Goal: Task Accomplishment & Management: Use online tool/utility

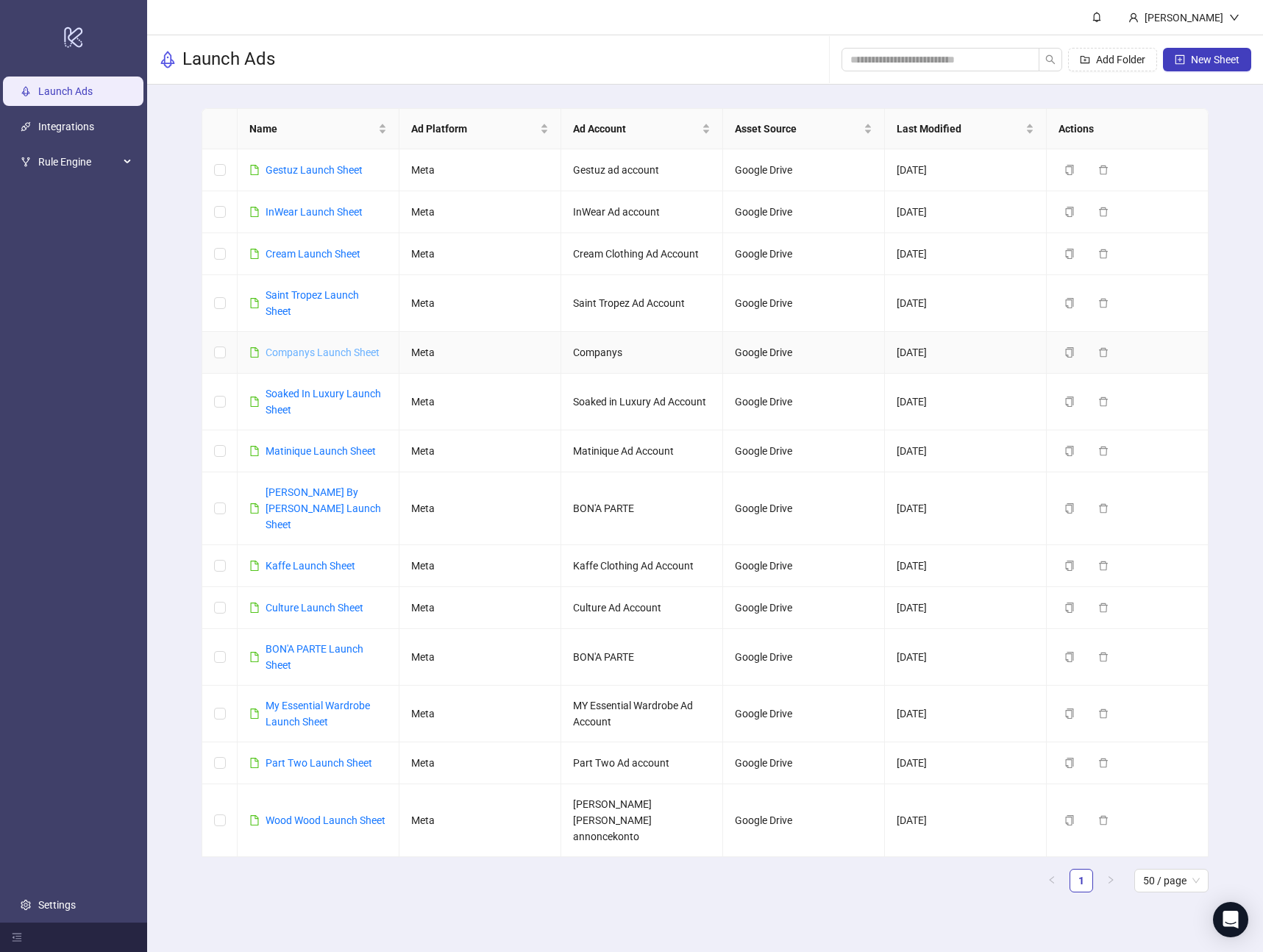
click at [293, 355] on link "Companys Launch Sheet" at bounding box center [322, 352] width 114 height 12
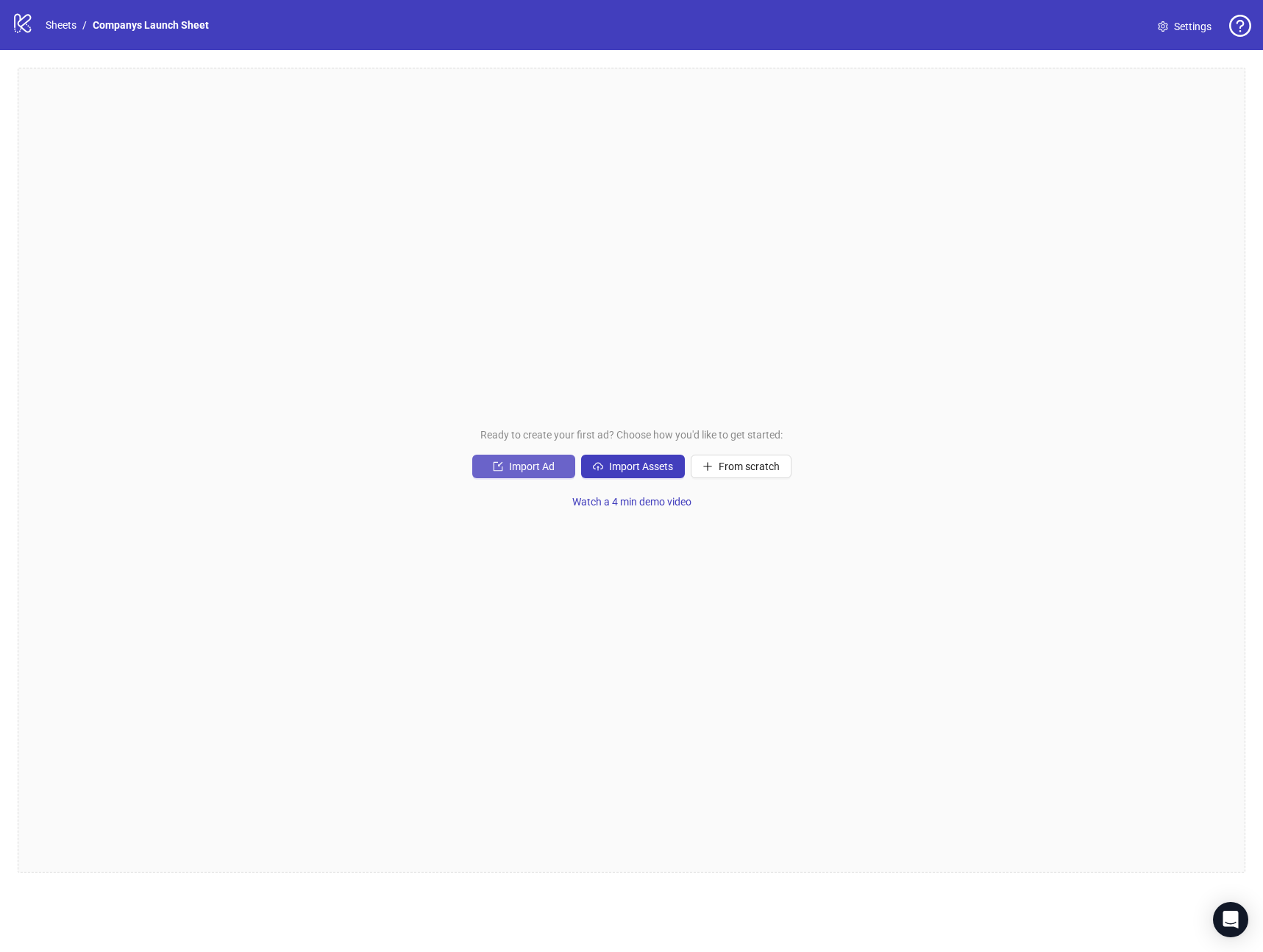
click at [515, 468] on span "Import Ad" at bounding box center [531, 466] width 45 height 12
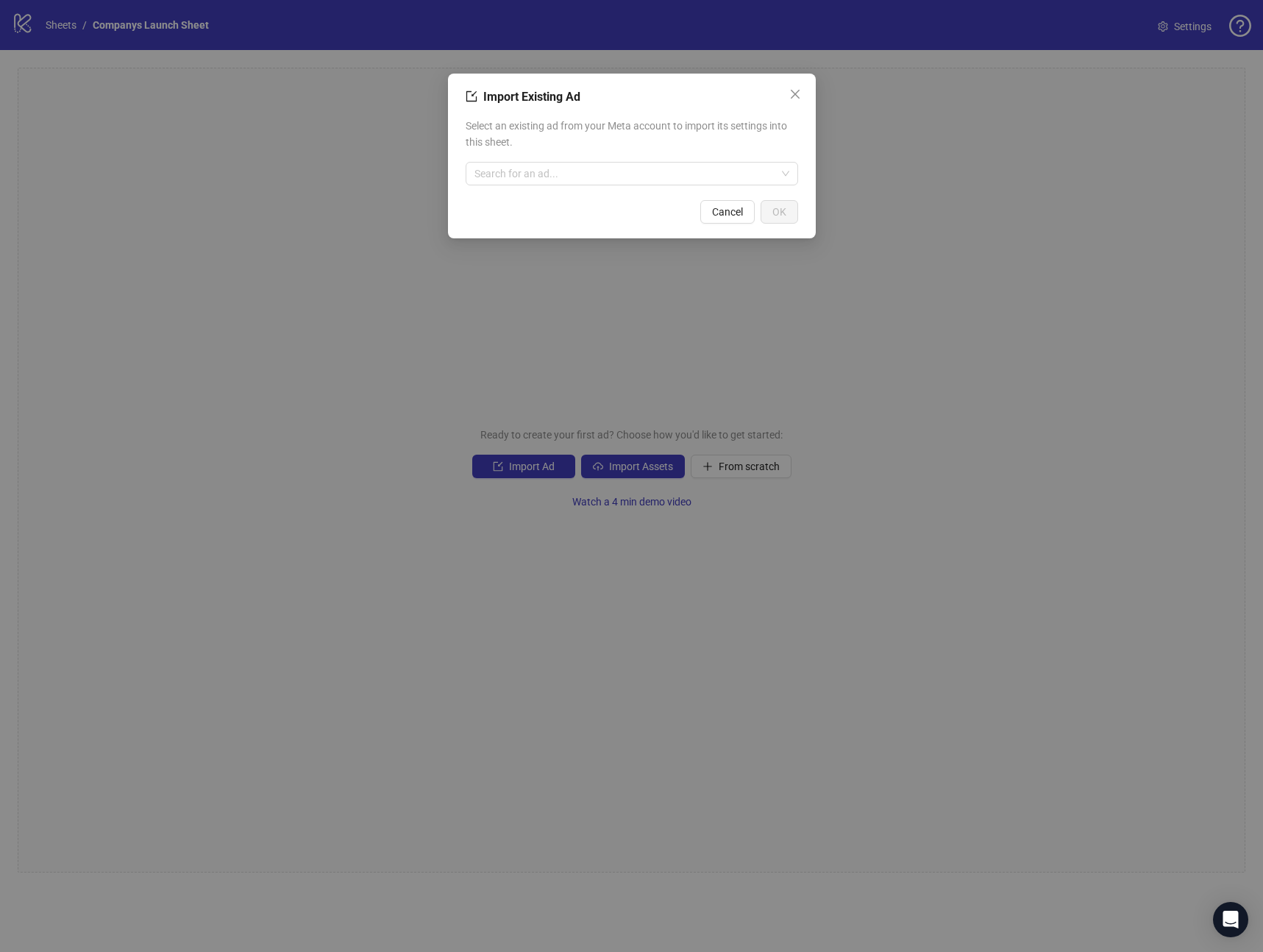
click at [950, 397] on div "Import Existing Ad Select an existing ad from your Meta account to import its s…" at bounding box center [631, 476] width 1263 height 952
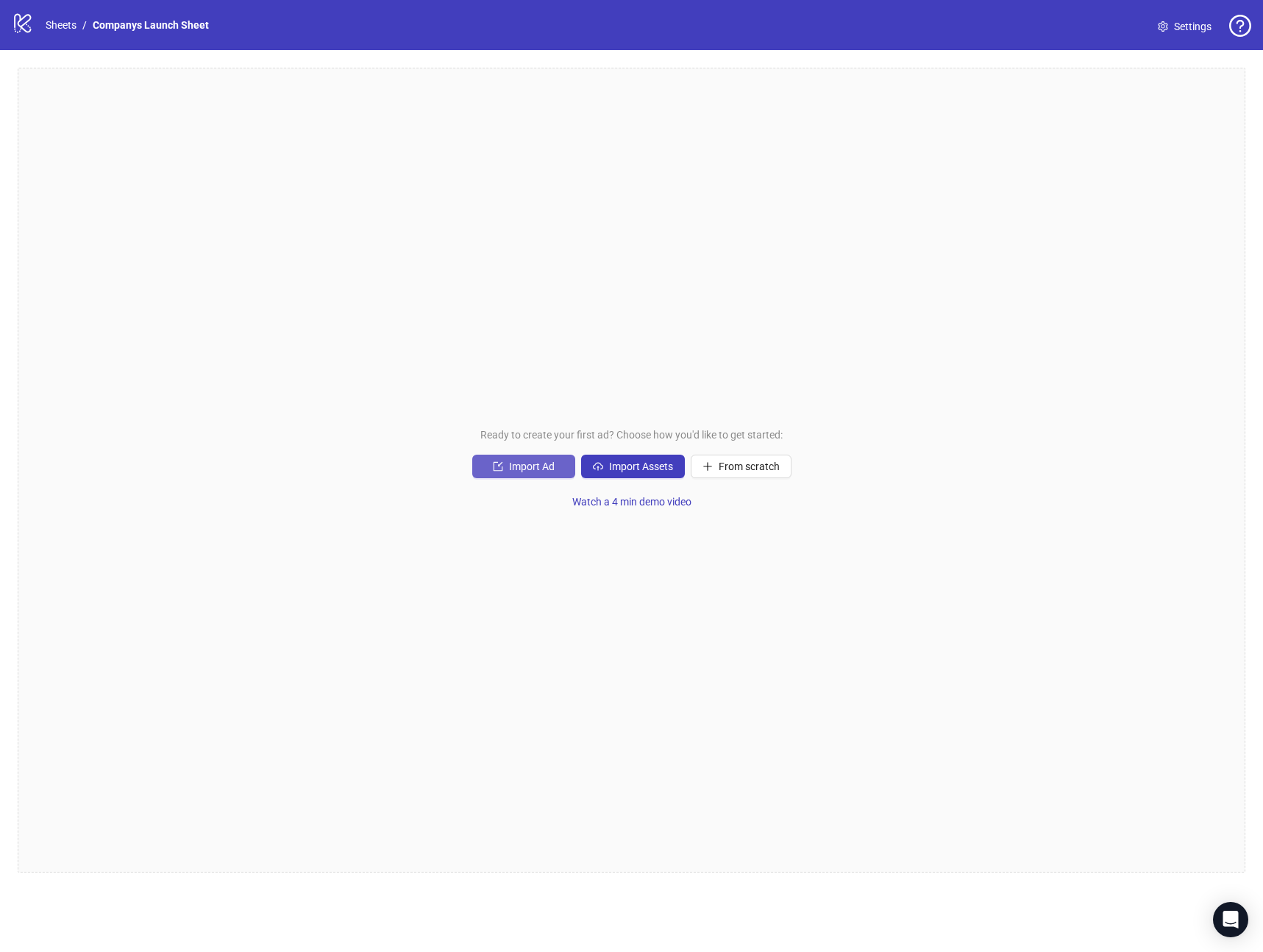
click at [524, 467] on span "Import Ad" at bounding box center [531, 466] width 45 height 12
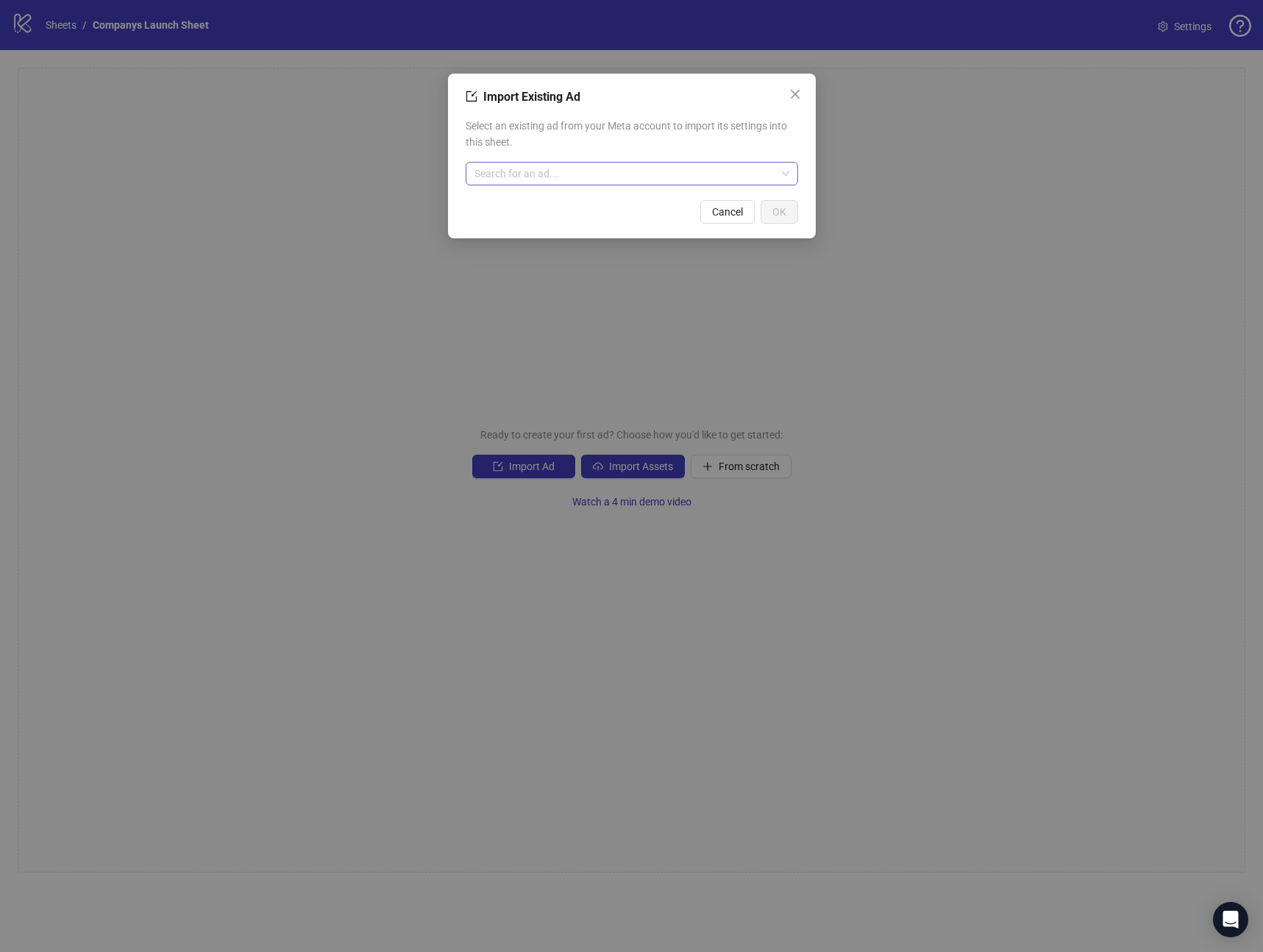
click at [601, 170] on input "search" at bounding box center [625, 173] width 302 height 22
click at [978, 220] on div "Import Existing Ad Select an existing ad from your Meta account to import its s…" at bounding box center [631, 476] width 1263 height 952
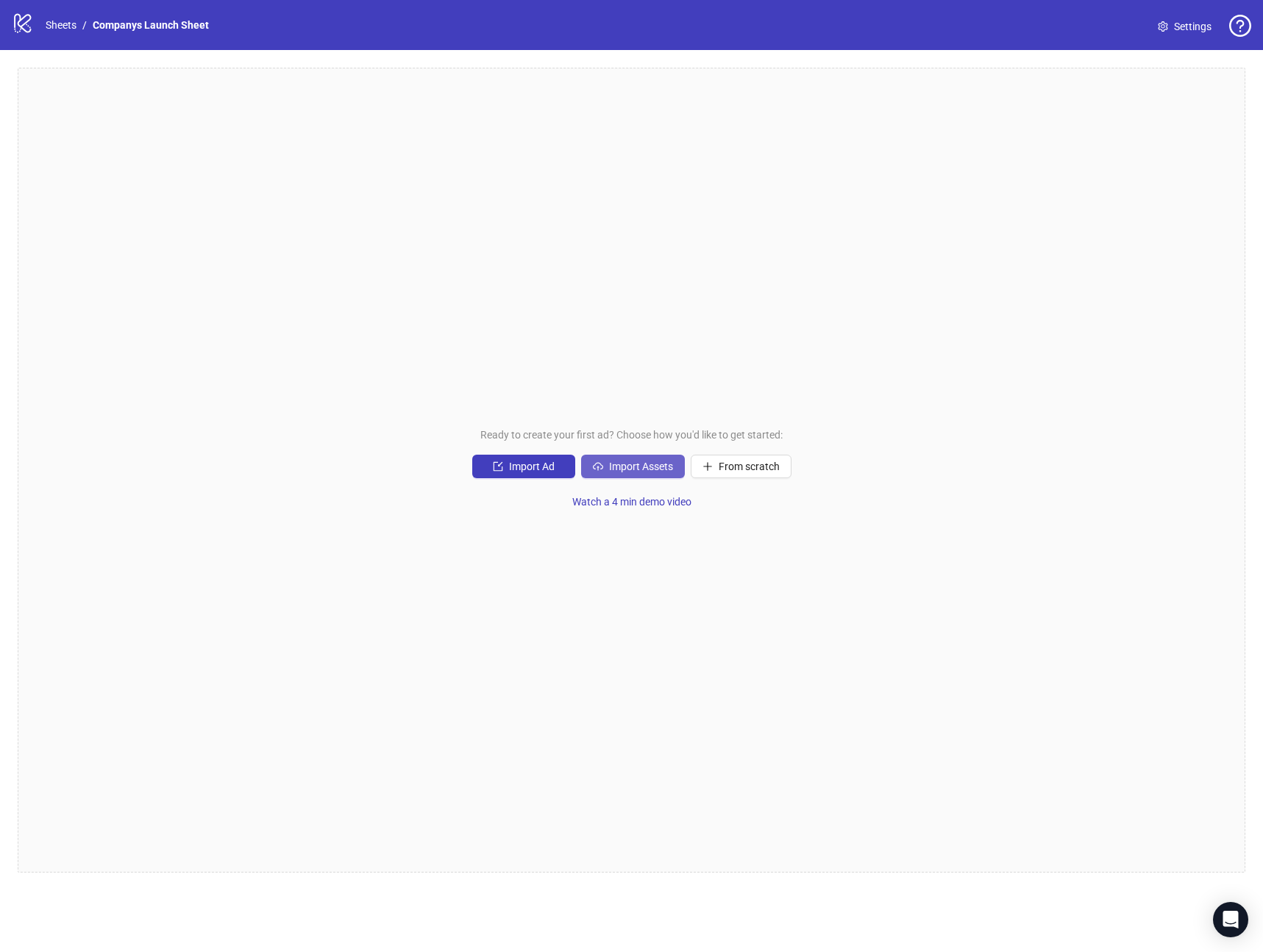
click at [609, 468] on span "Import Assets" at bounding box center [641, 466] width 64 height 12
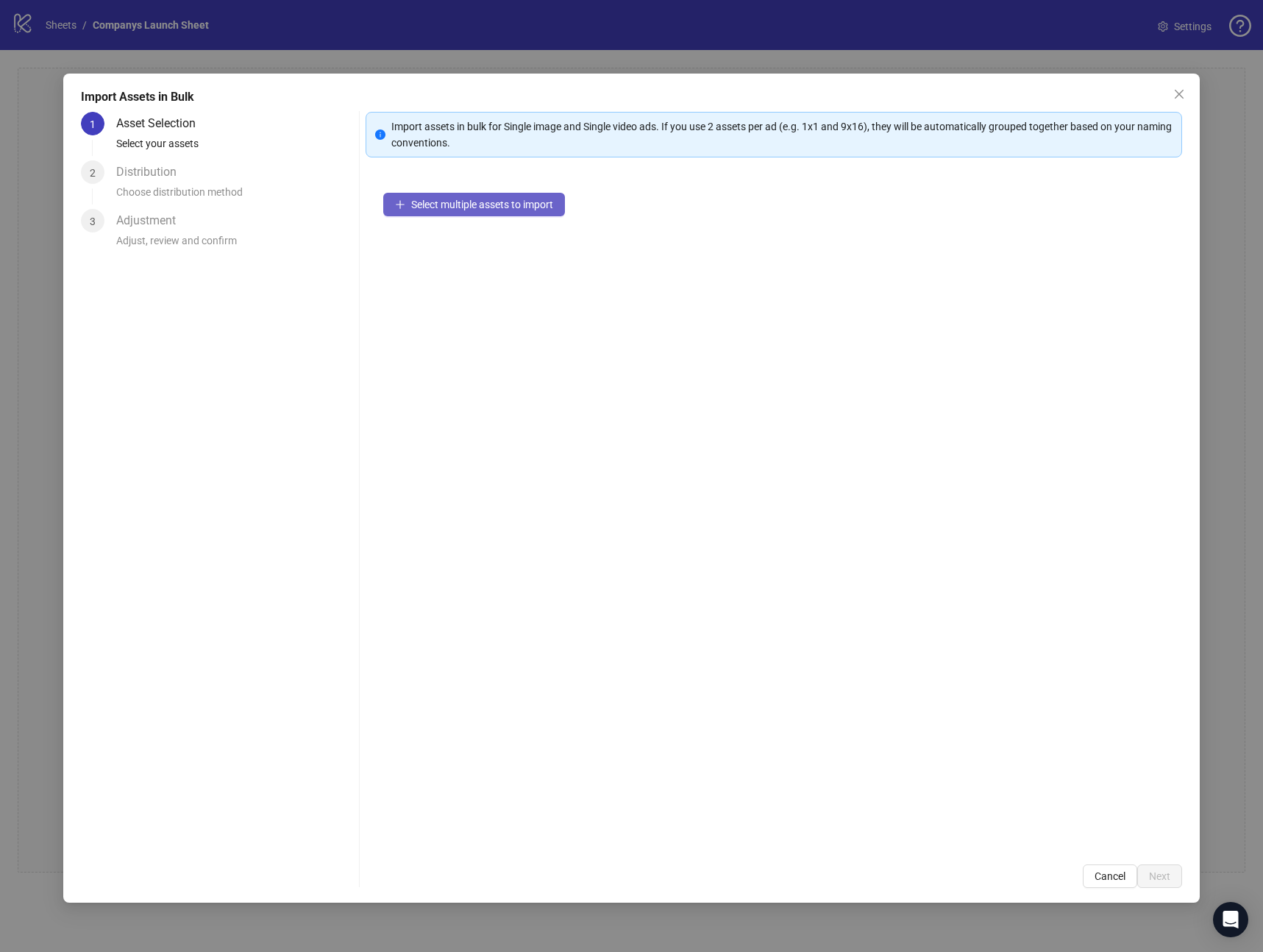
click at [429, 212] on button "Select multiple assets to import" at bounding box center [474, 204] width 182 height 23
click at [987, 733] on div "Select multiple assets to import" at bounding box center [773, 511] width 817 height 671
click at [1101, 874] on span "Cancel" at bounding box center [1110, 876] width 31 height 12
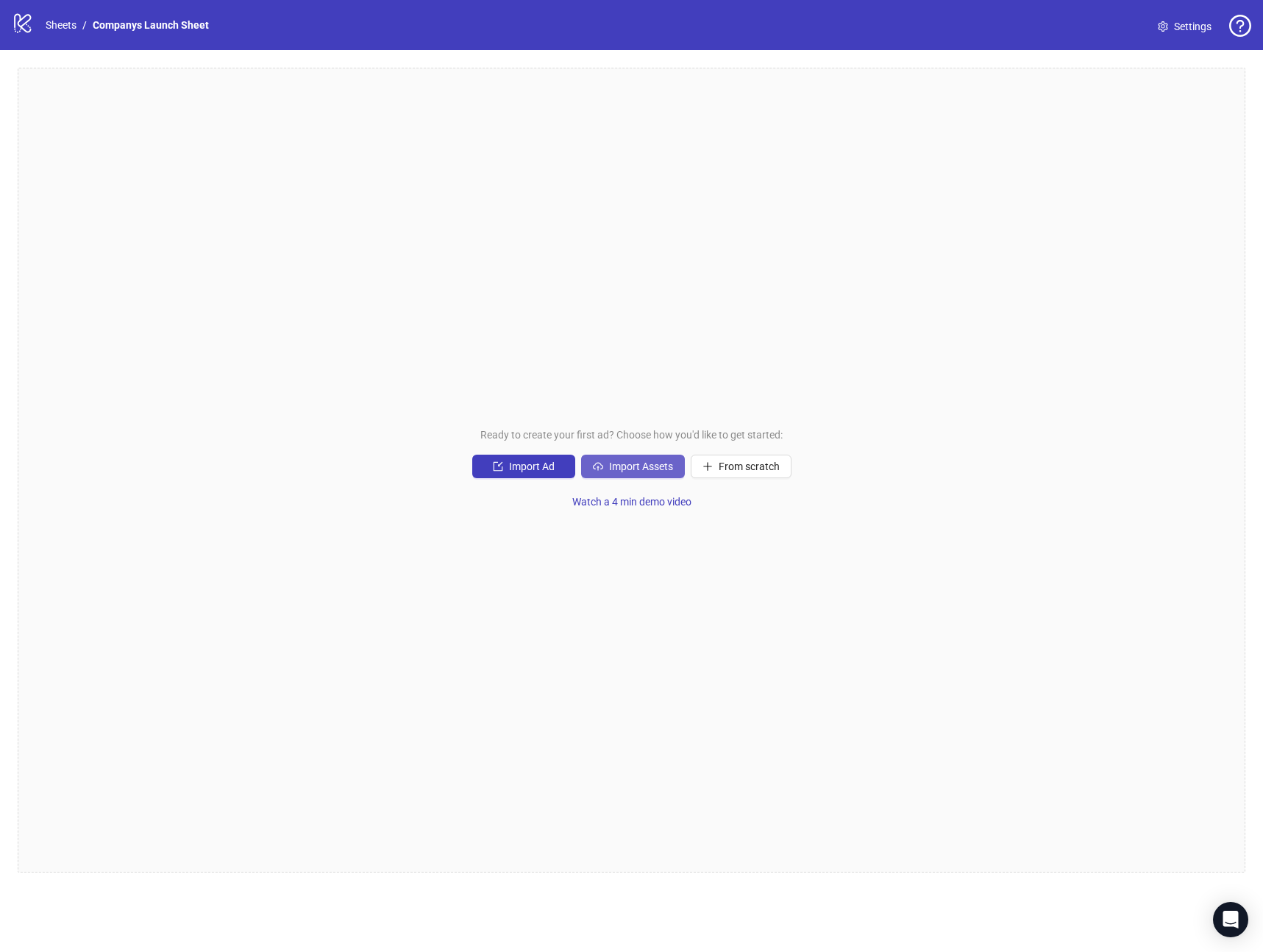
click at [615, 465] on span "Import Assets" at bounding box center [641, 466] width 64 height 12
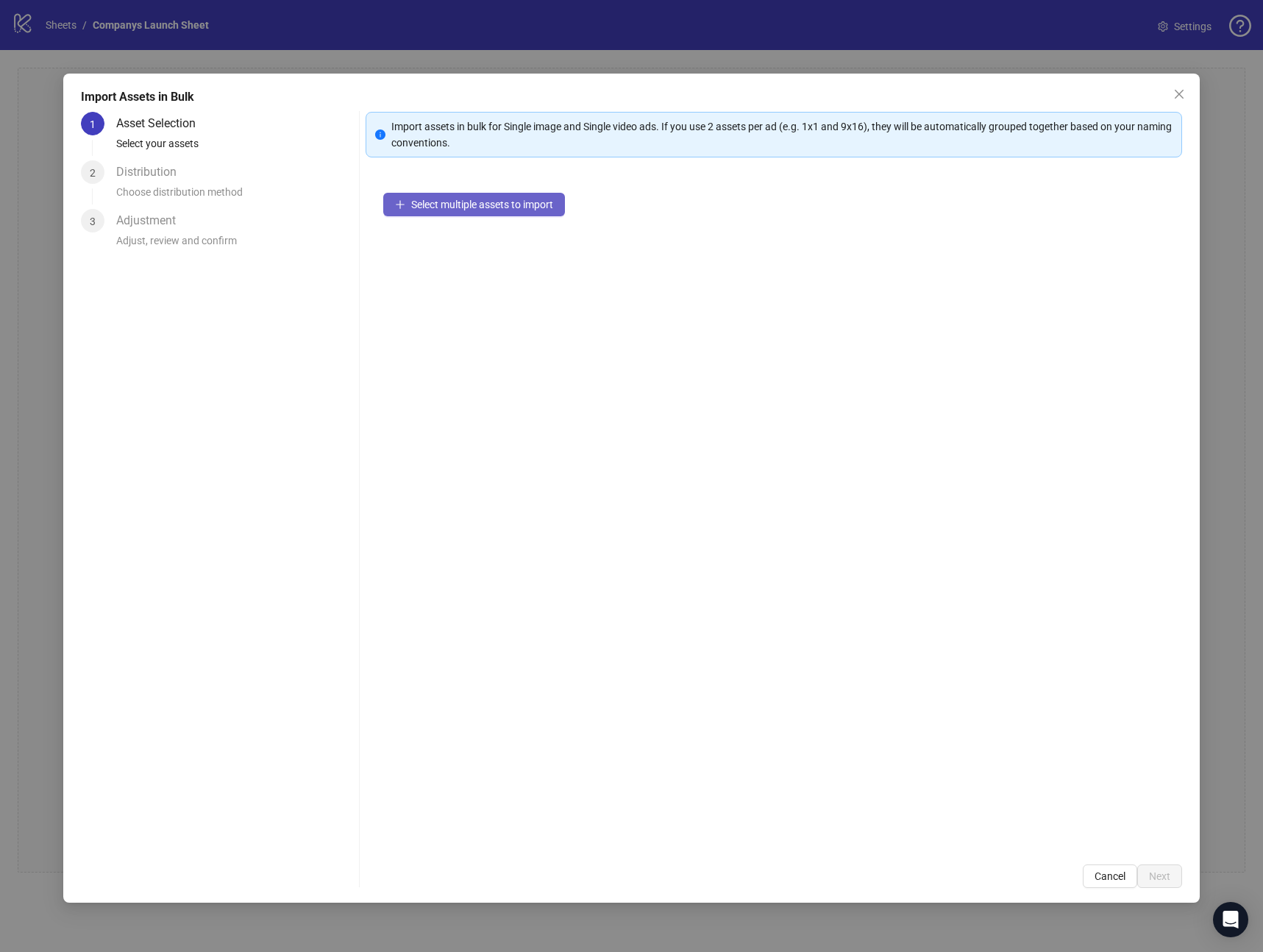
click at [446, 210] on span "Select multiple assets to import" at bounding box center [483, 205] width 142 height 12
click at [607, 481] on div "Select multiple assets to import" at bounding box center [773, 511] width 817 height 671
click at [467, 205] on span "Select multiple assets to import" at bounding box center [483, 205] width 142 height 12
click at [988, 724] on div "27 assets selected Add more assets" at bounding box center [773, 511] width 817 height 671
click at [1174, 876] on button "Next" at bounding box center [1160, 876] width 45 height 23
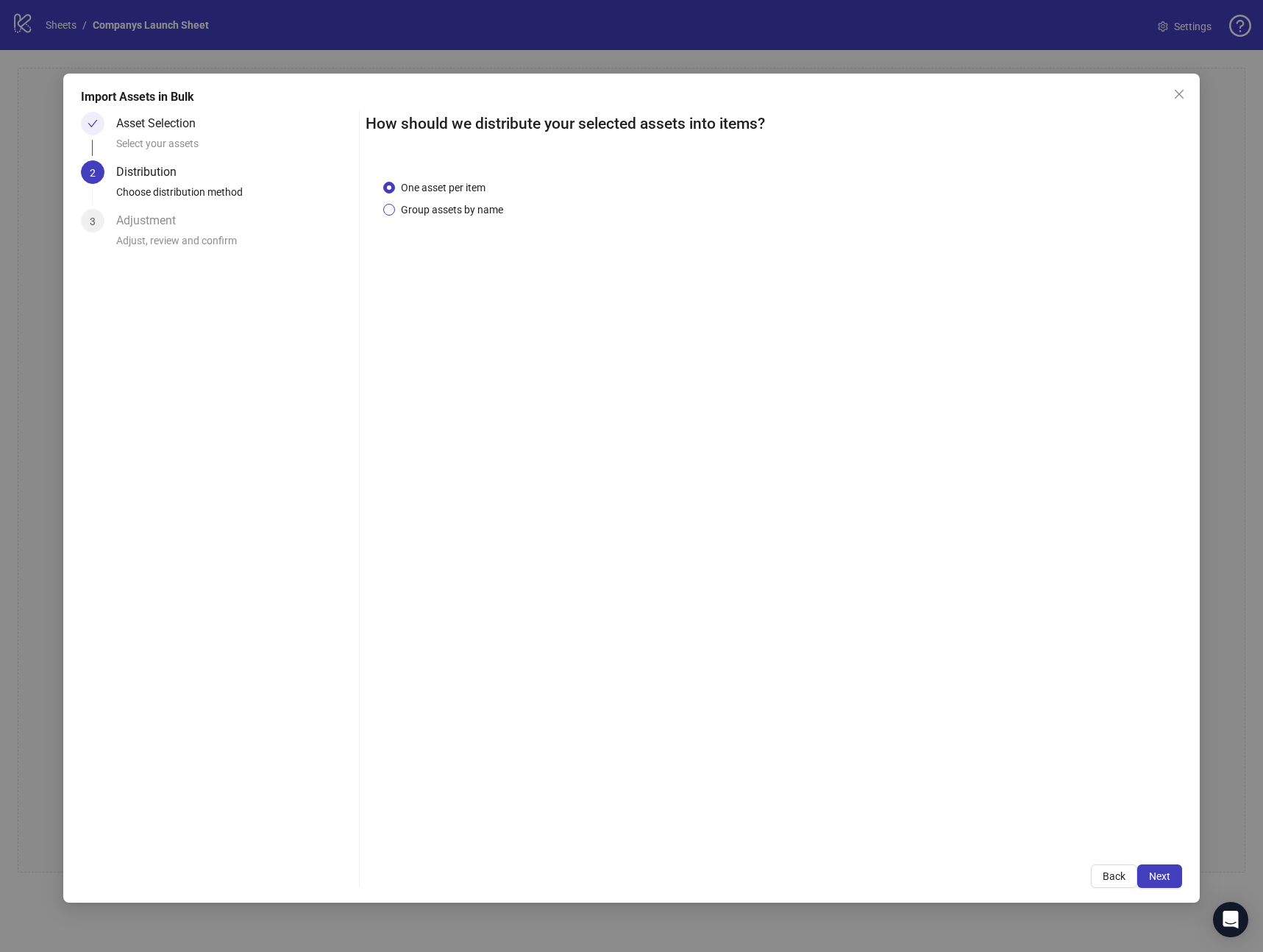
click at [396, 212] on span "Group assets by name" at bounding box center [452, 210] width 114 height 16
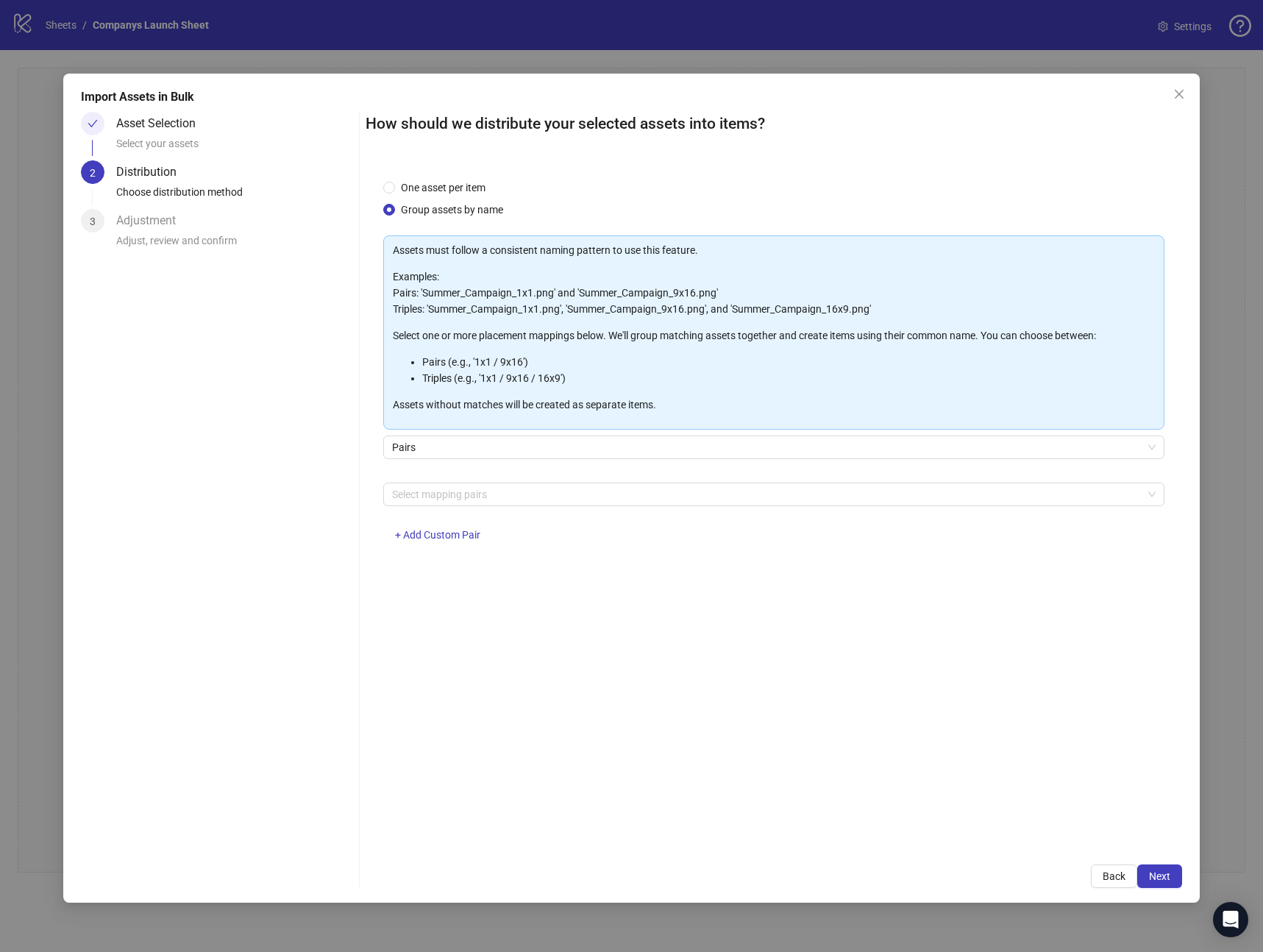
click at [809, 201] on div "One asset per item Group assets by name" at bounding box center [774, 199] width 781 height 38
click at [556, 446] on span "Pairs" at bounding box center [774, 447] width 764 height 22
click at [571, 602] on div "One asset per item Group assets by name Assets must follow a consistent naming …" at bounding box center [773, 504] width 817 height 685
click at [537, 496] on div at bounding box center [767, 493] width 760 height 20
click at [334, 512] on div "Asset Selection Select your assets 2 Distribution Choose distribution method 3 …" at bounding box center [216, 499] width 272 height 776
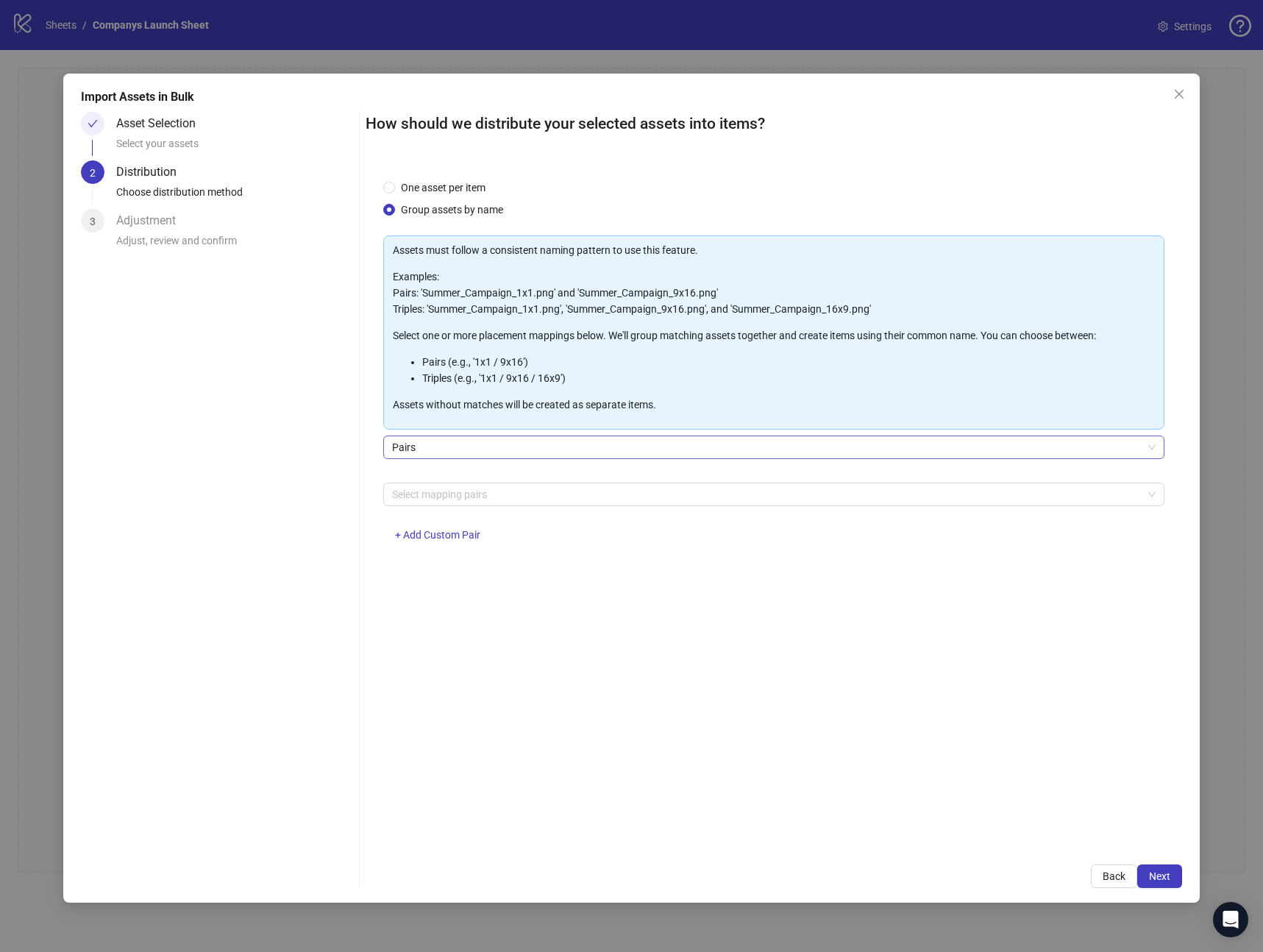
click at [448, 453] on span "Pairs" at bounding box center [774, 447] width 764 height 22
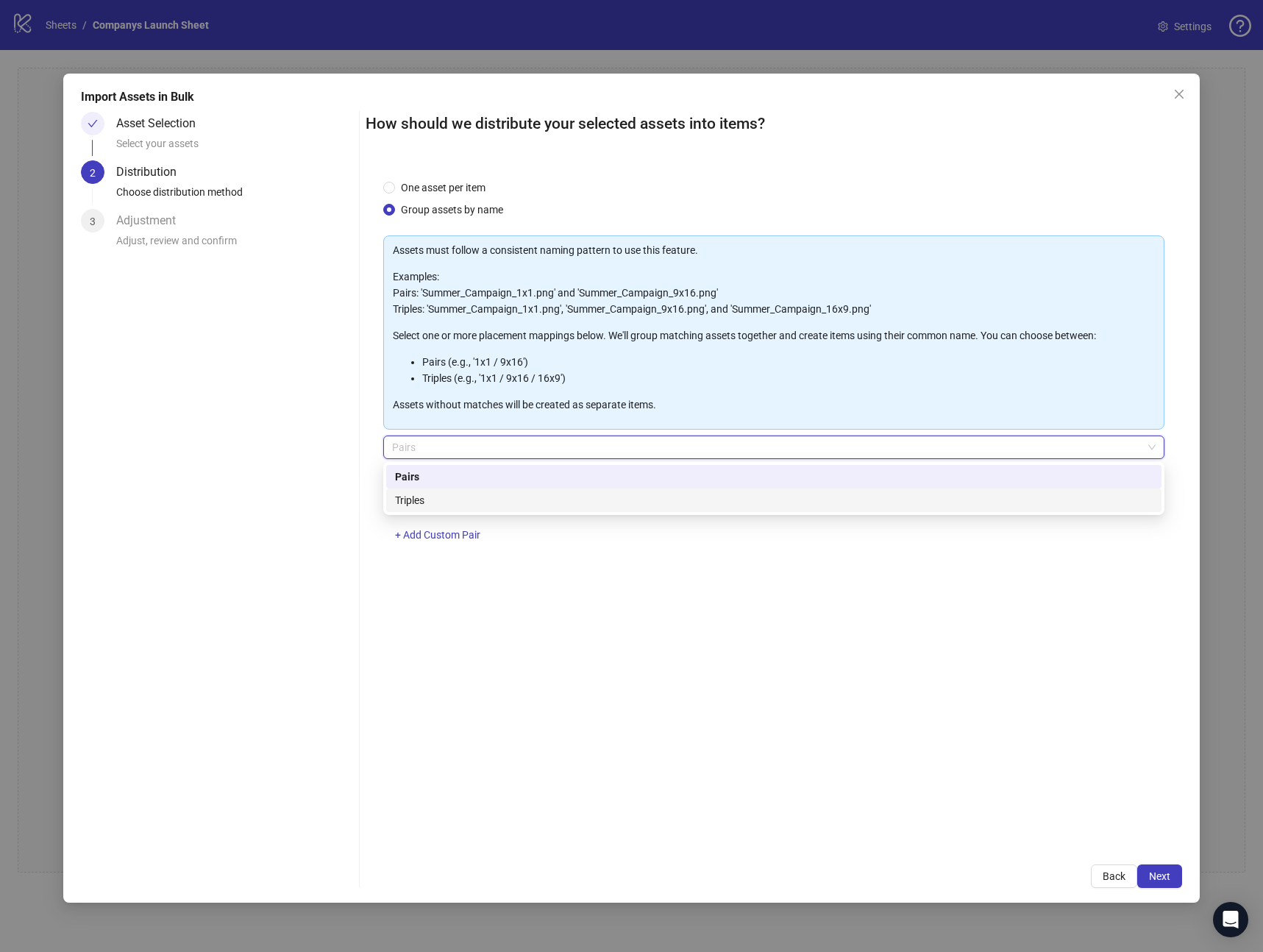
click at [452, 501] on div "Triples" at bounding box center [774, 500] width 758 height 16
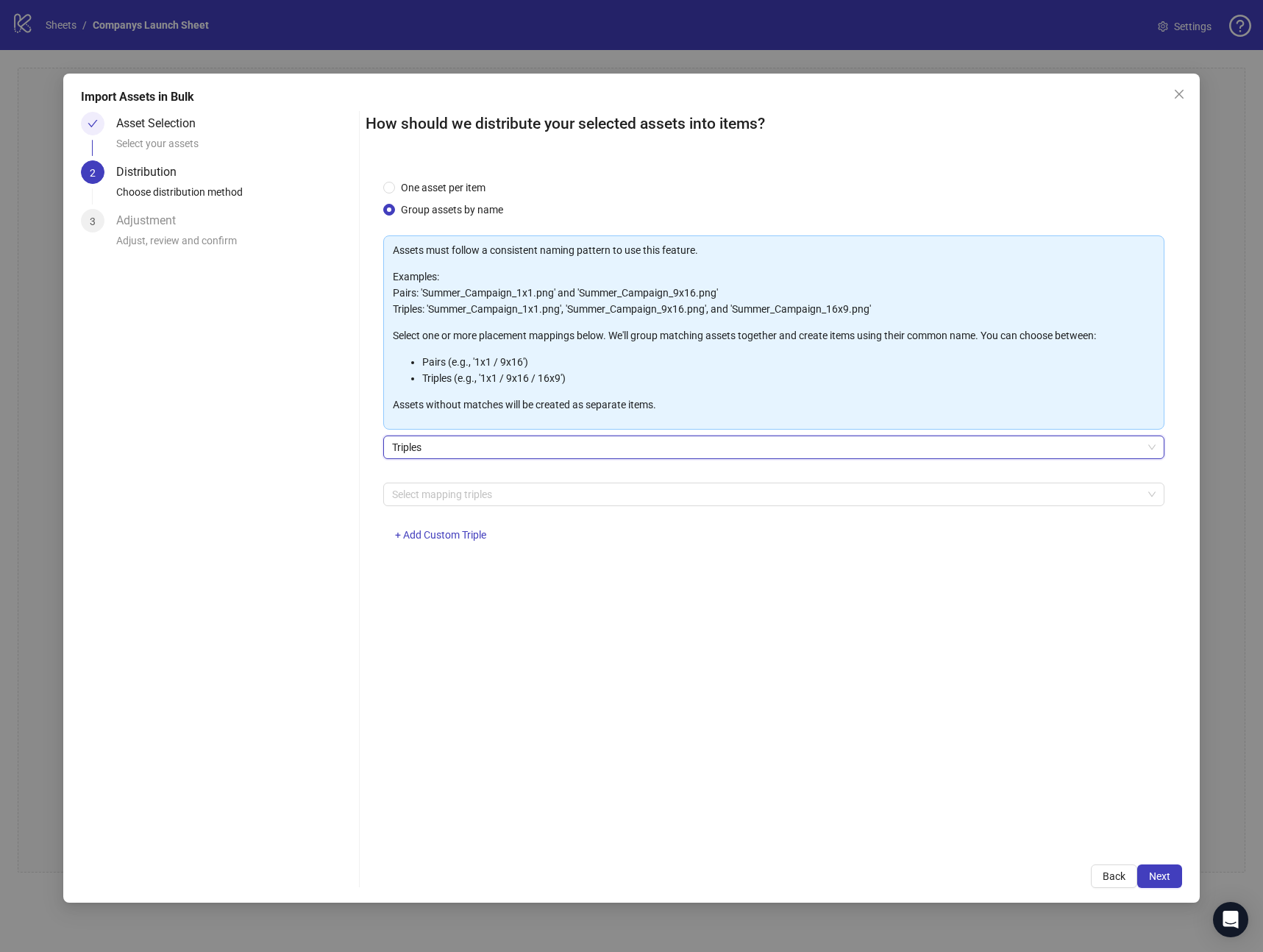
click at [338, 509] on div "Asset Selection Select your assets 2 Distribution Choose distribution method 3 …" at bounding box center [216, 499] width 272 height 776
click at [469, 490] on div at bounding box center [767, 493] width 760 height 20
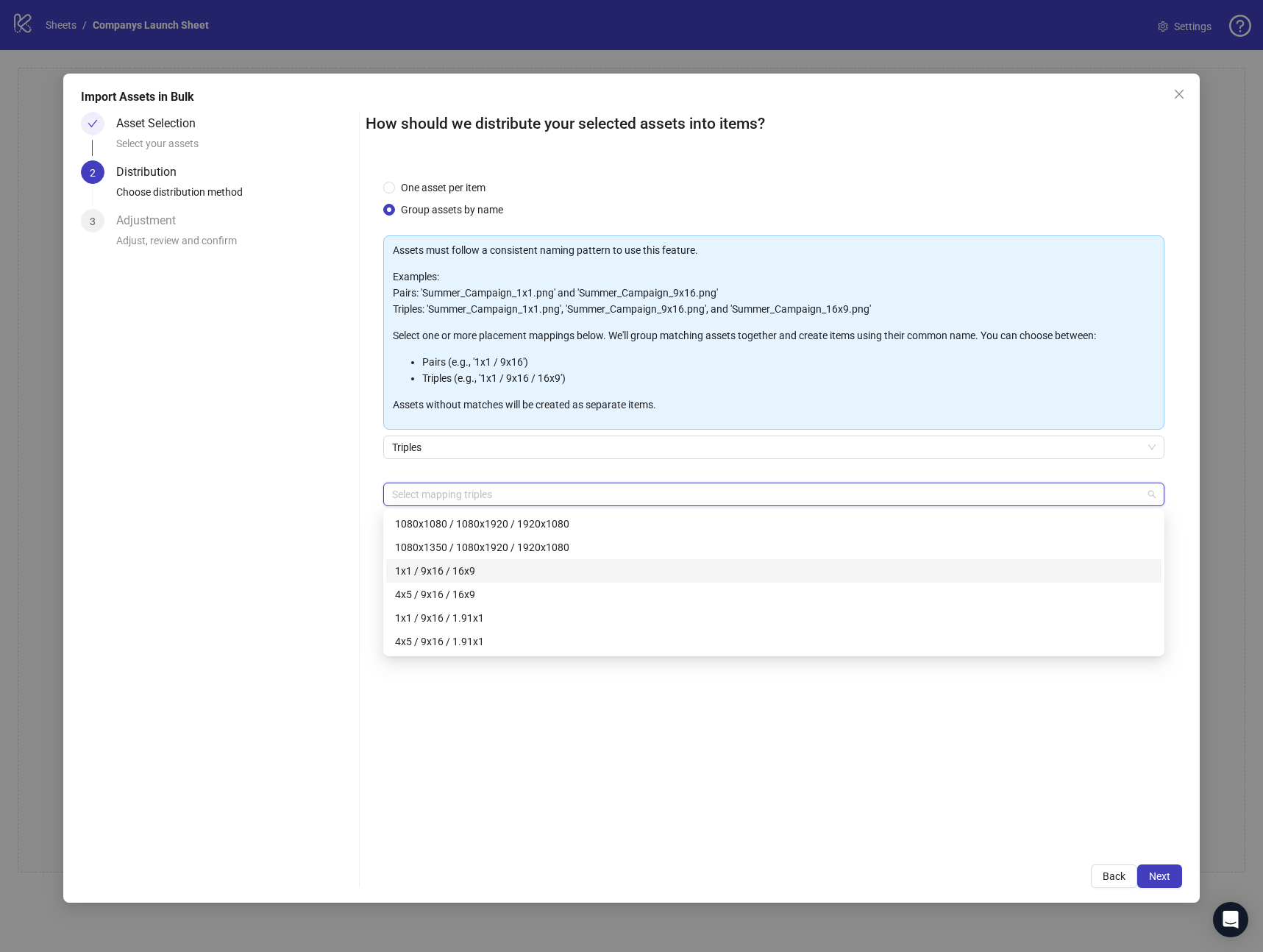
click at [530, 578] on div "1x1 / 9x16 / 16x9" at bounding box center [774, 570] width 758 height 16
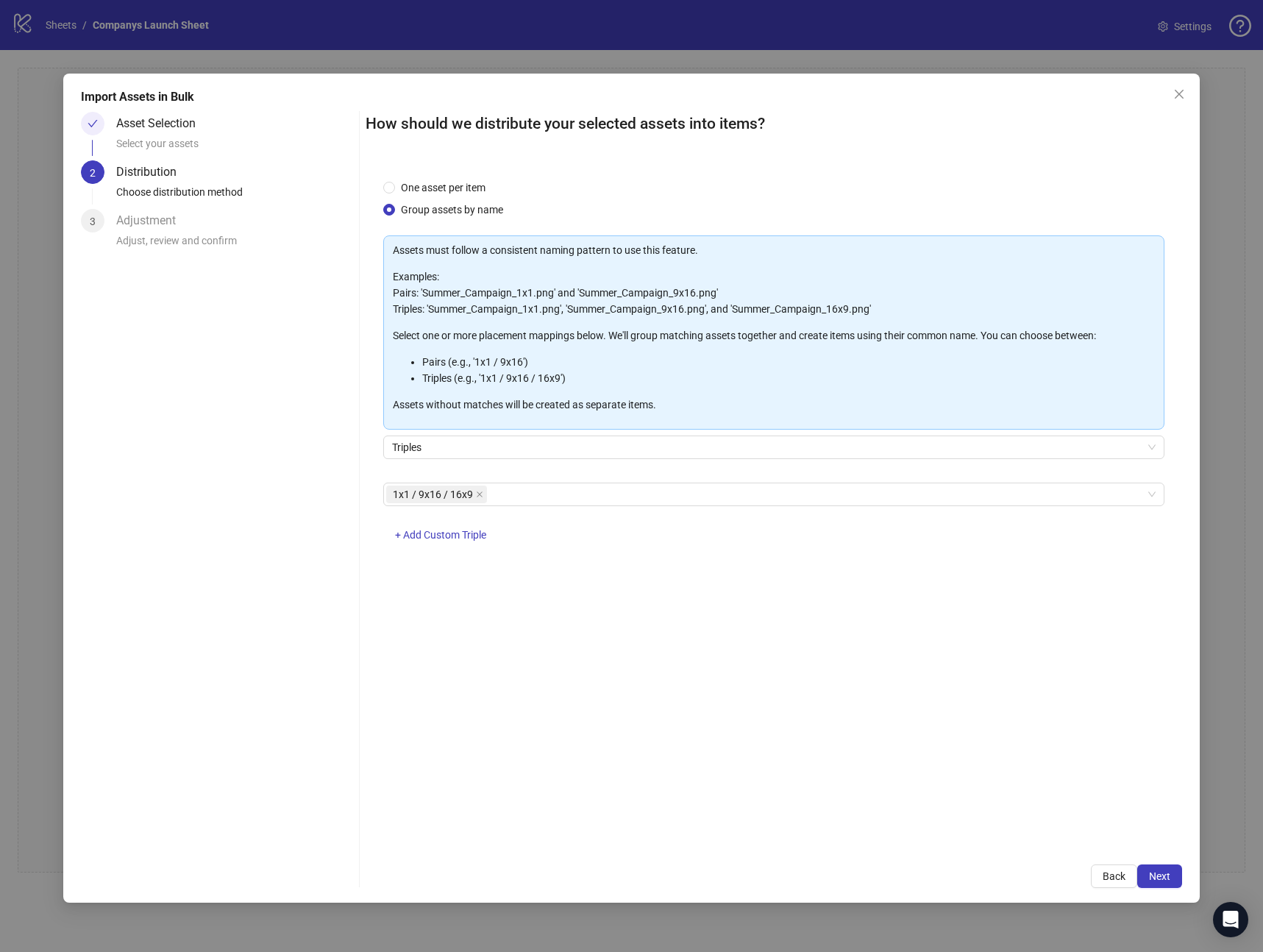
click at [251, 587] on div "Asset Selection Select your assets 2 Distribution Choose distribution method 3 …" at bounding box center [216, 499] width 272 height 776
click at [596, 600] on div "One asset per item Group assets by name Assets must follow a consistent naming …" at bounding box center [773, 504] width 817 height 685
click at [617, 639] on div "One asset per item Group assets by name Assets must follow a consistent naming …" at bounding box center [773, 504] width 817 height 685
click at [663, 605] on div "One asset per item Group assets by name Assets must follow a consistent naming …" at bounding box center [773, 504] width 817 height 685
click at [606, 628] on div "One asset per item Group assets by name Assets must follow a consistent naming …" at bounding box center [773, 504] width 817 height 685
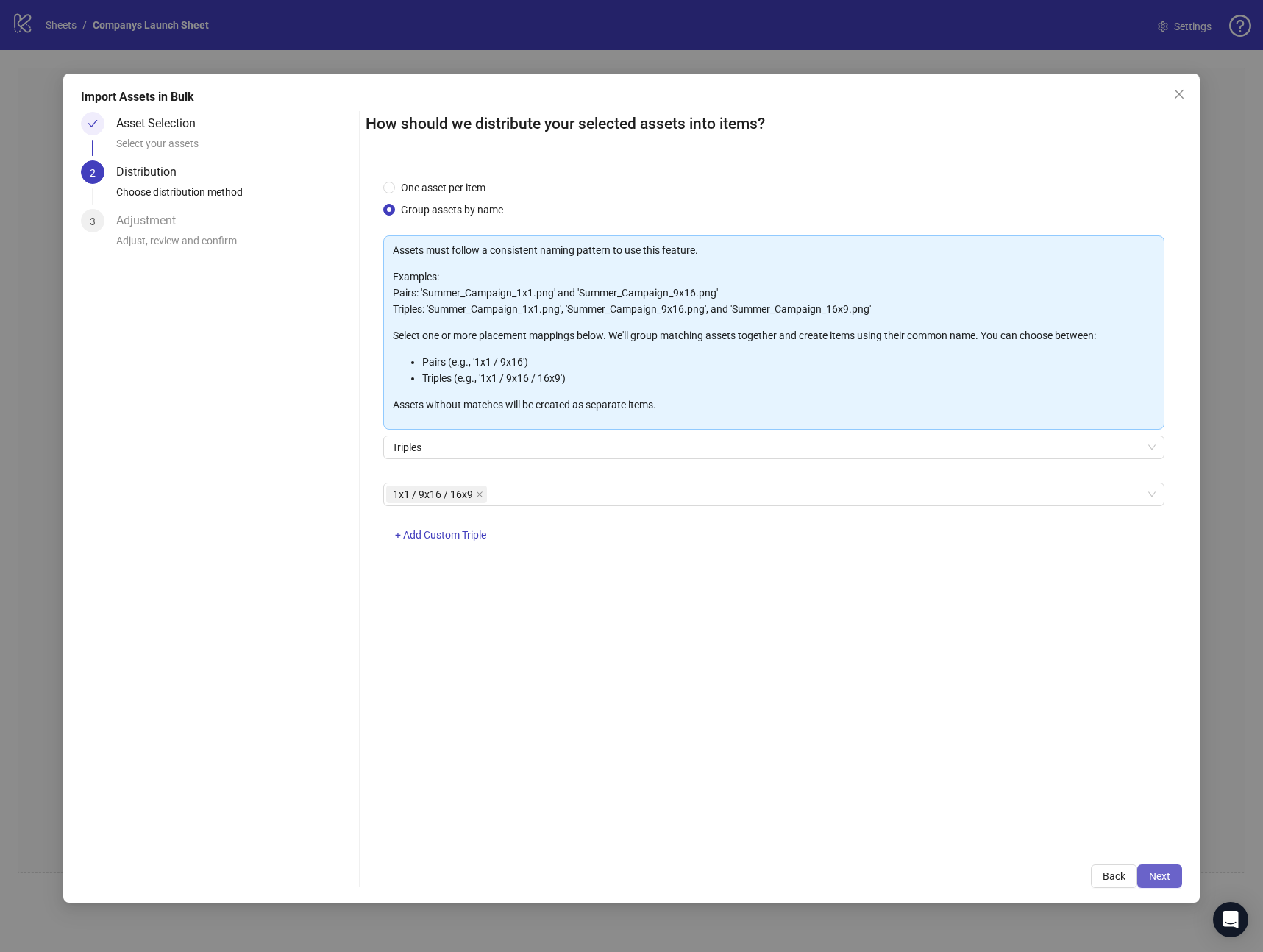
click at [1156, 882] on button "Next" at bounding box center [1160, 876] width 45 height 23
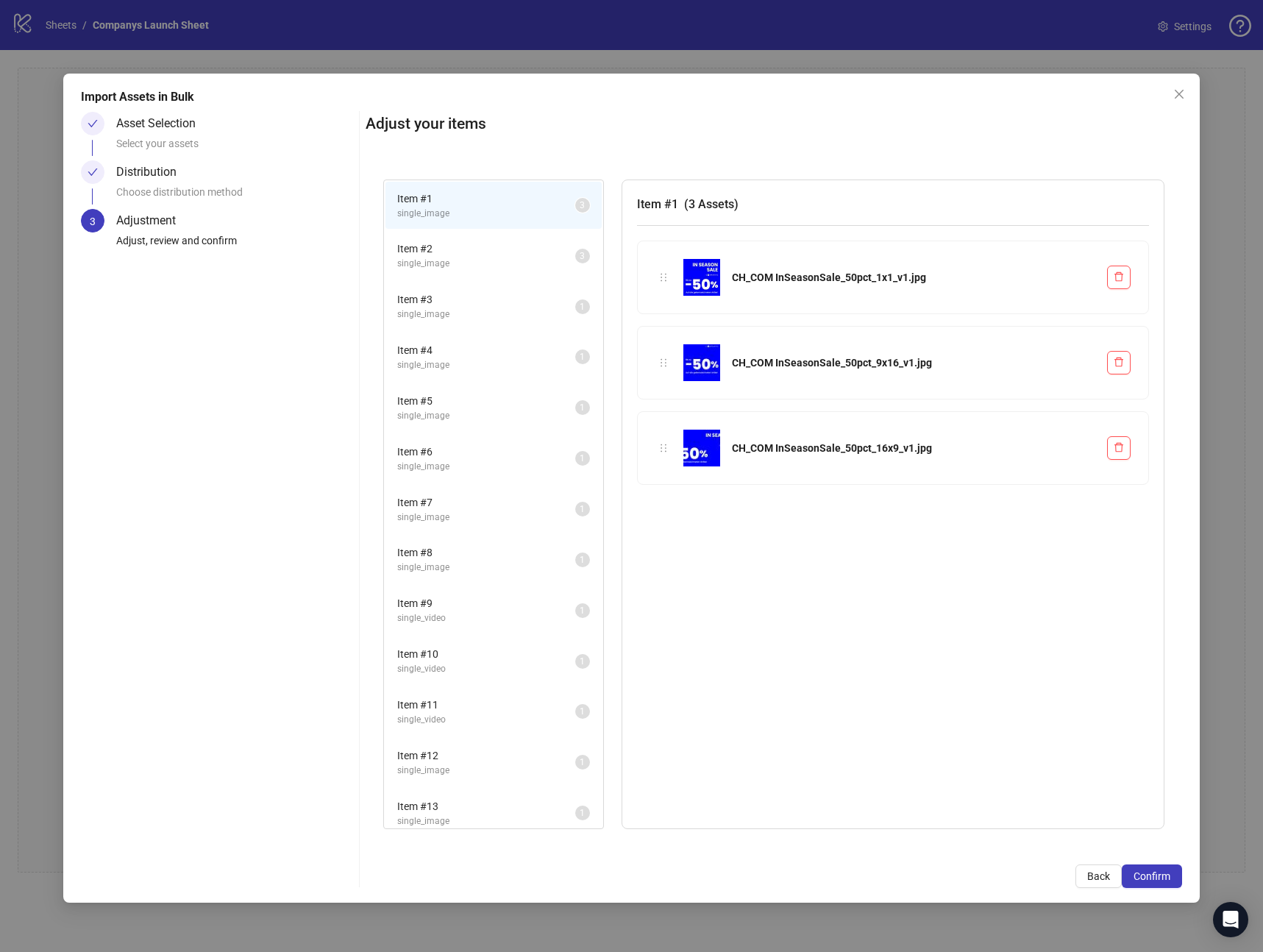
click at [421, 261] on span "single_image" at bounding box center [486, 263] width 178 height 14
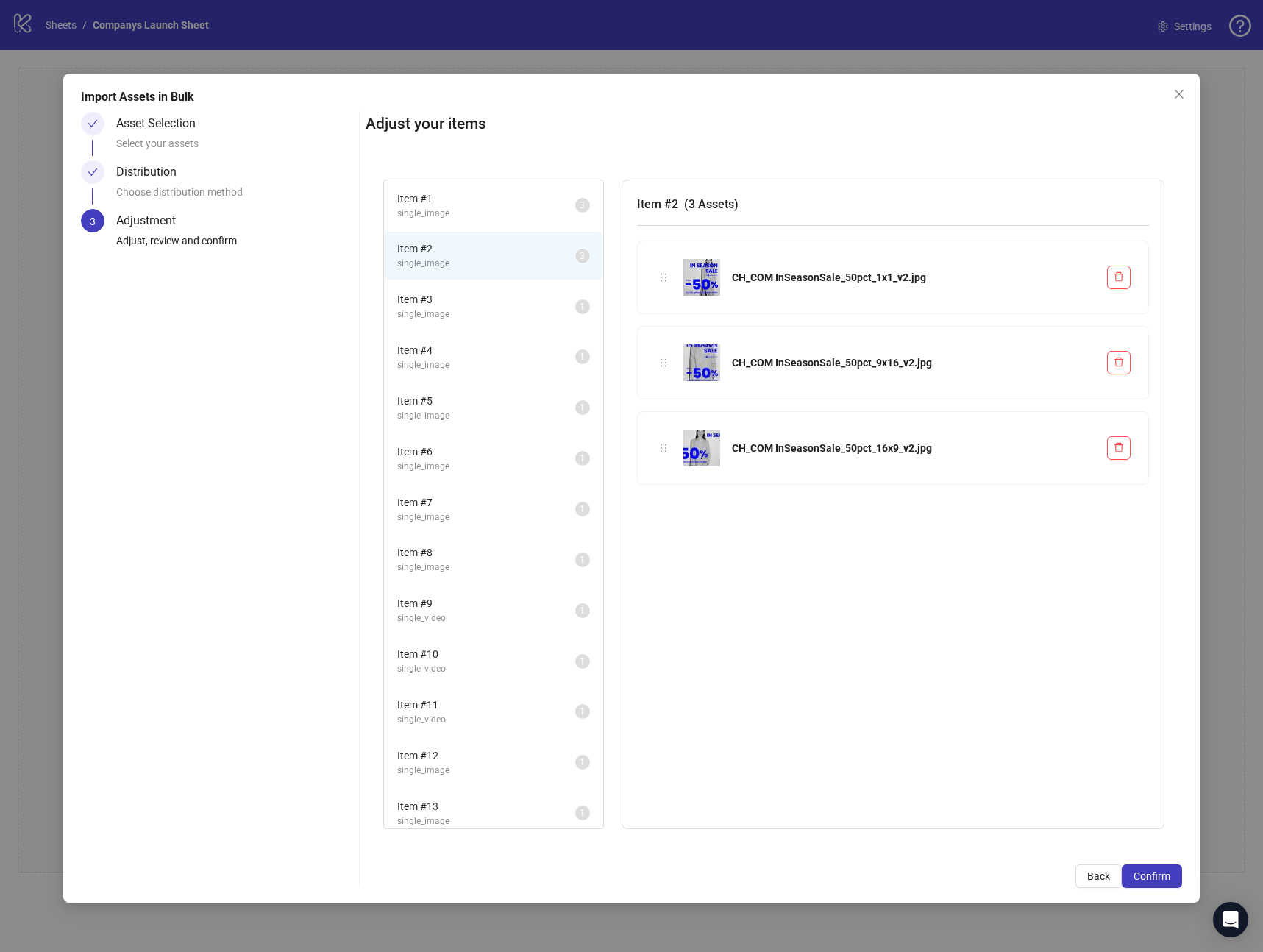
click at [427, 306] on span "Item # 3" at bounding box center [486, 299] width 178 height 16
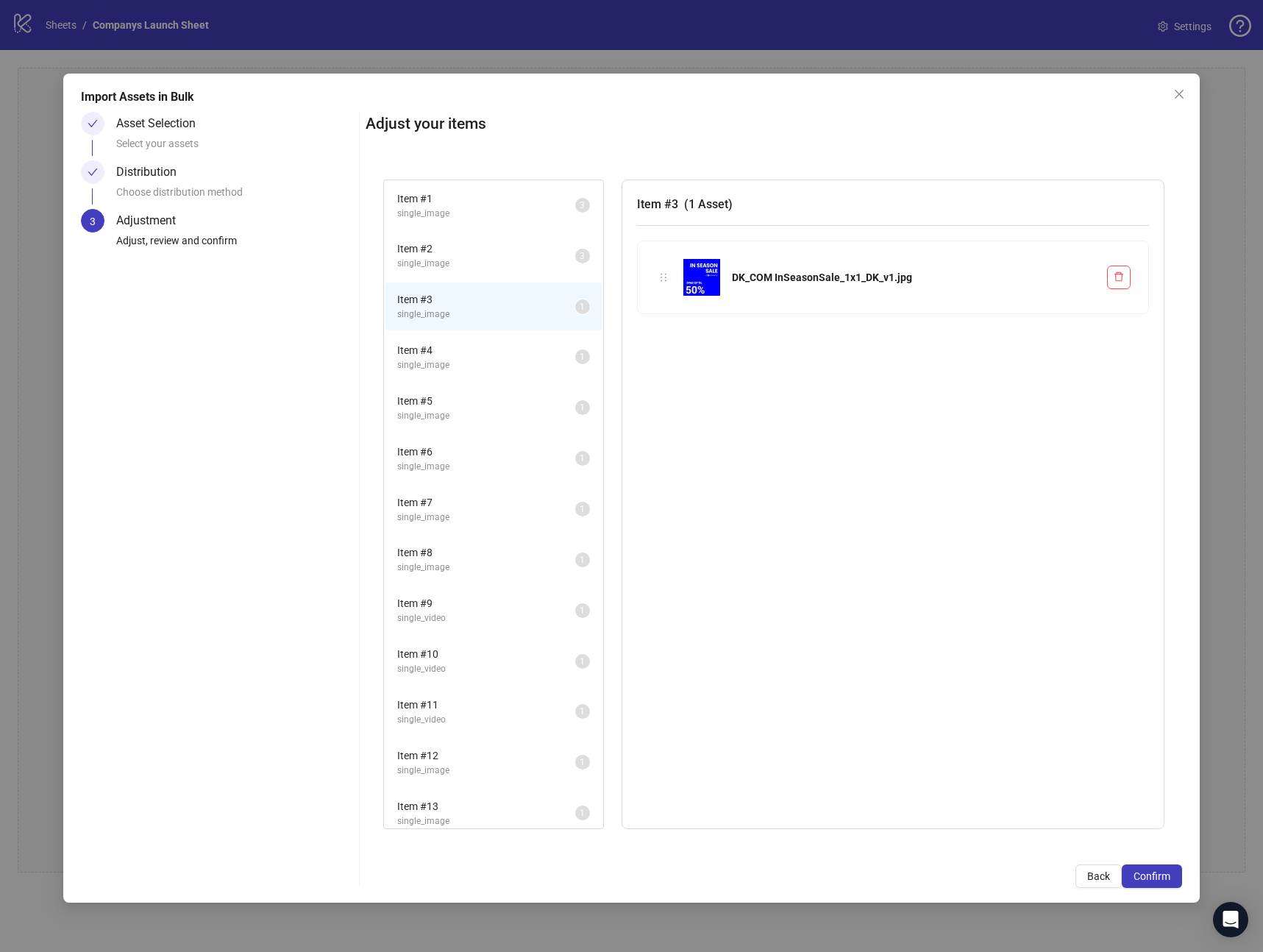
click at [434, 354] on span "Item # 4" at bounding box center [486, 350] width 178 height 16
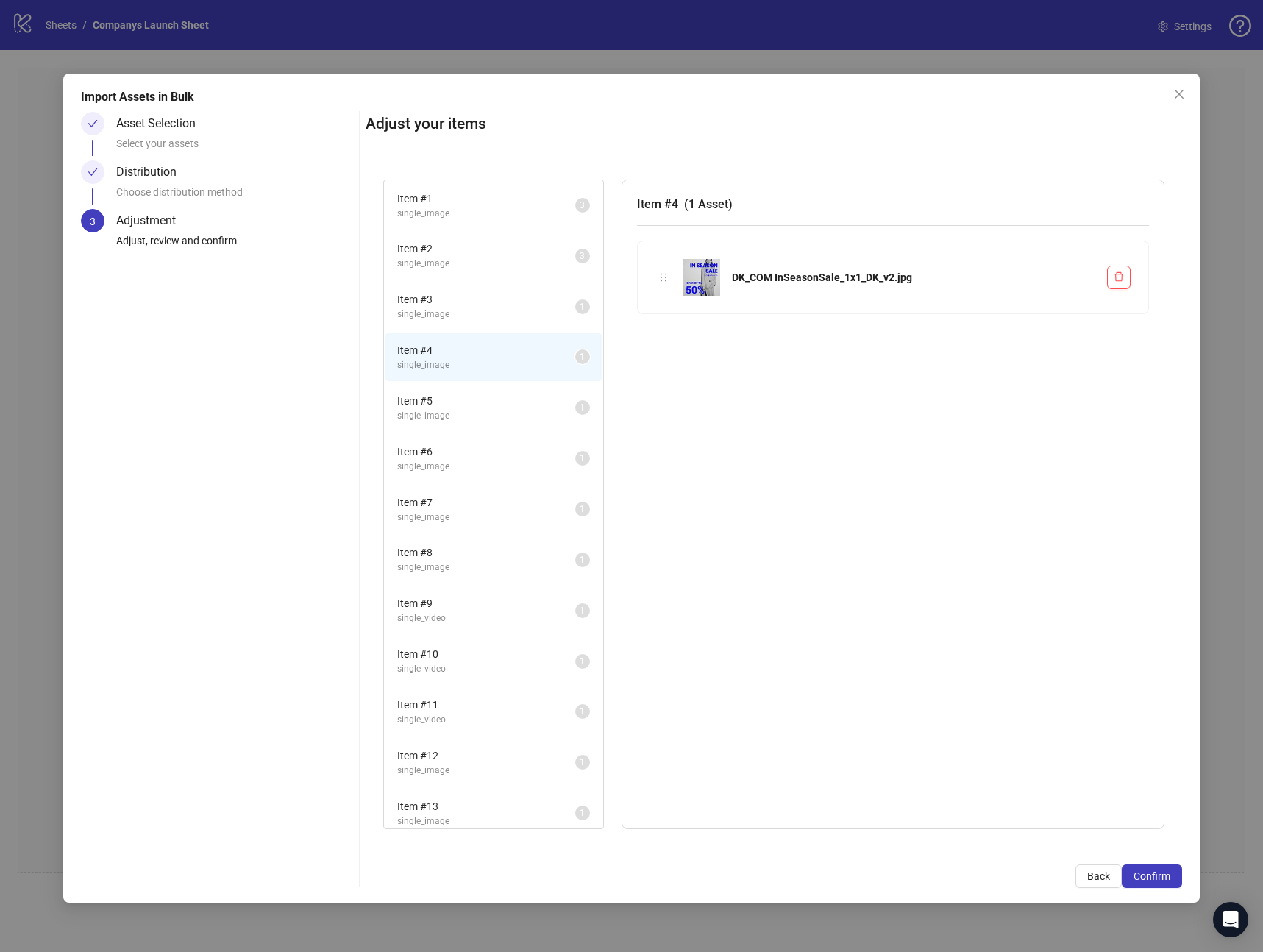
click at [460, 306] on span "Item # 3" at bounding box center [486, 299] width 178 height 16
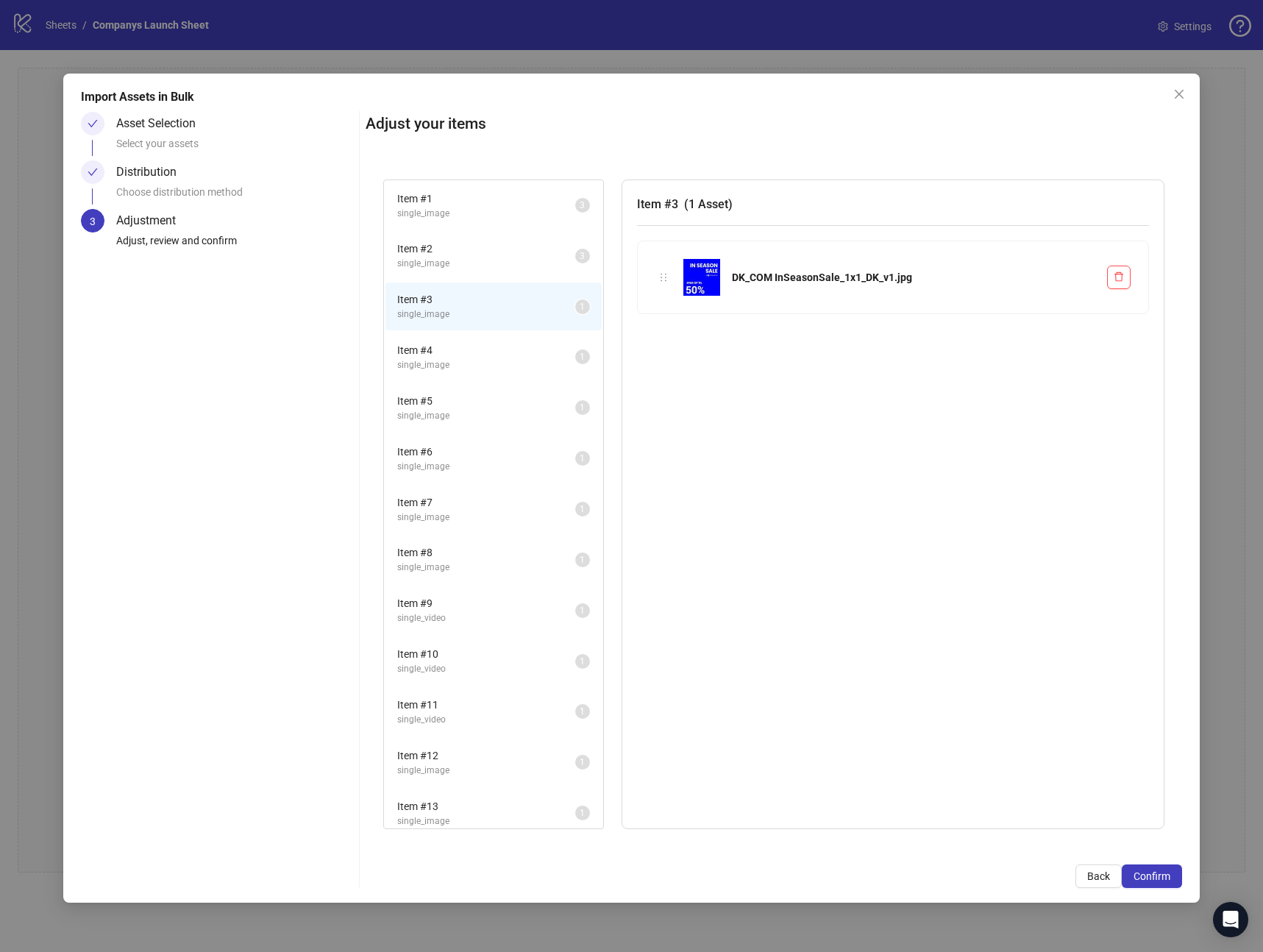
click at [454, 349] on span "Item # 4" at bounding box center [486, 350] width 178 height 16
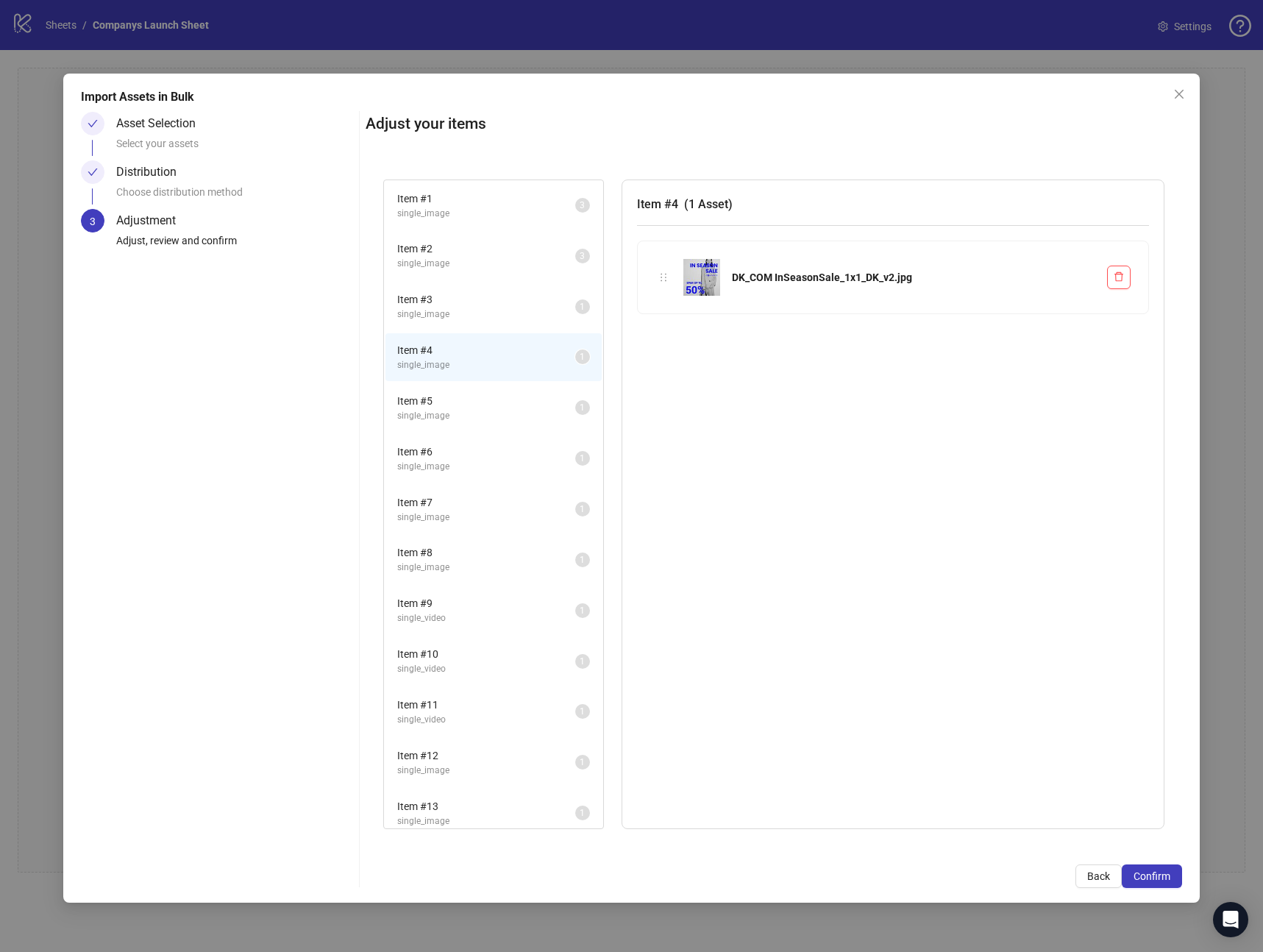
click at [454, 387] on li "Item # 5 single_image 1" at bounding box center [493, 408] width 216 height 48
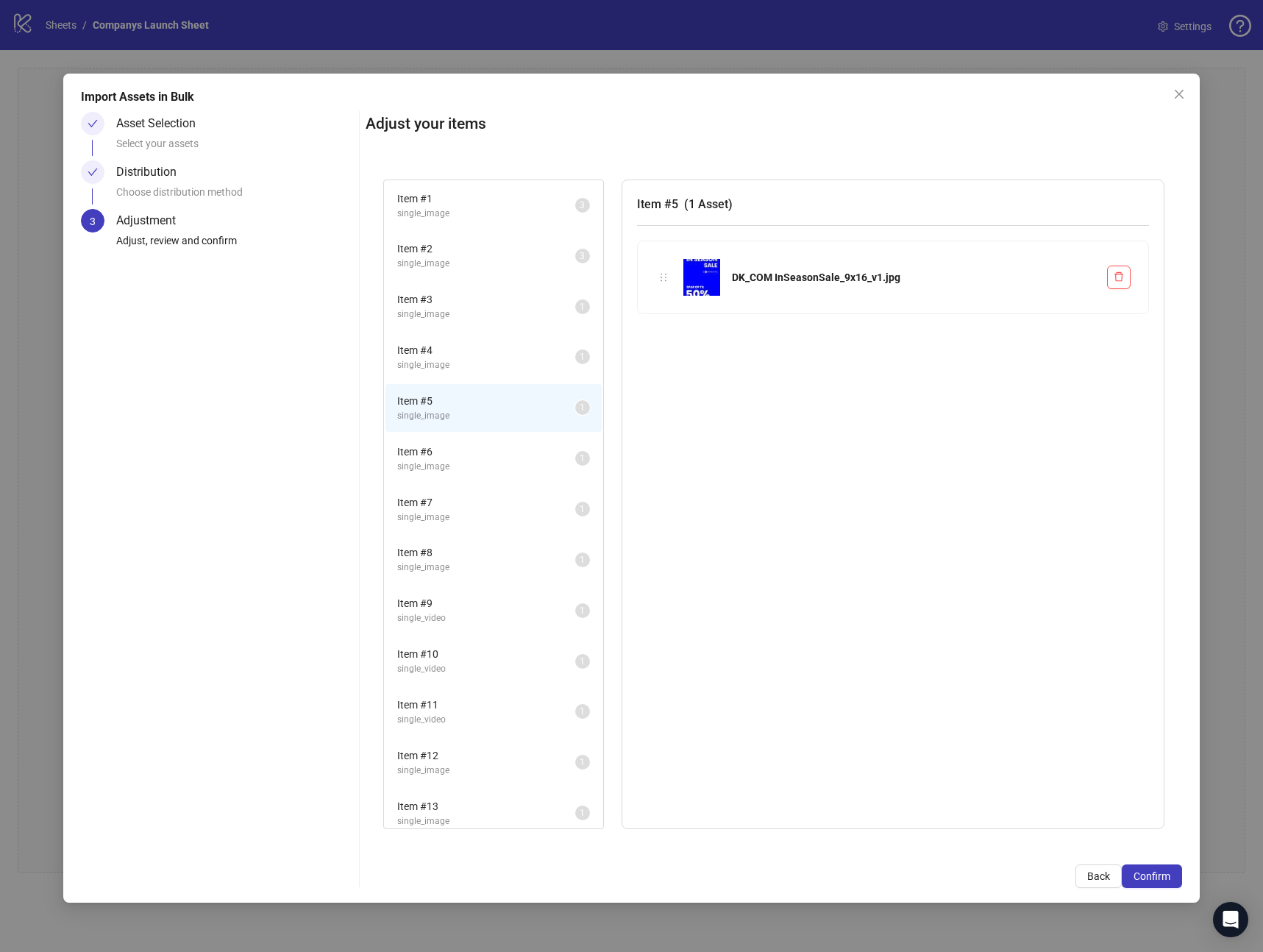
click at [455, 424] on li "Item # 5 single_image 1" at bounding box center [493, 408] width 216 height 48
click at [463, 474] on li "Item # 6 single_image 1" at bounding box center [493, 459] width 216 height 48
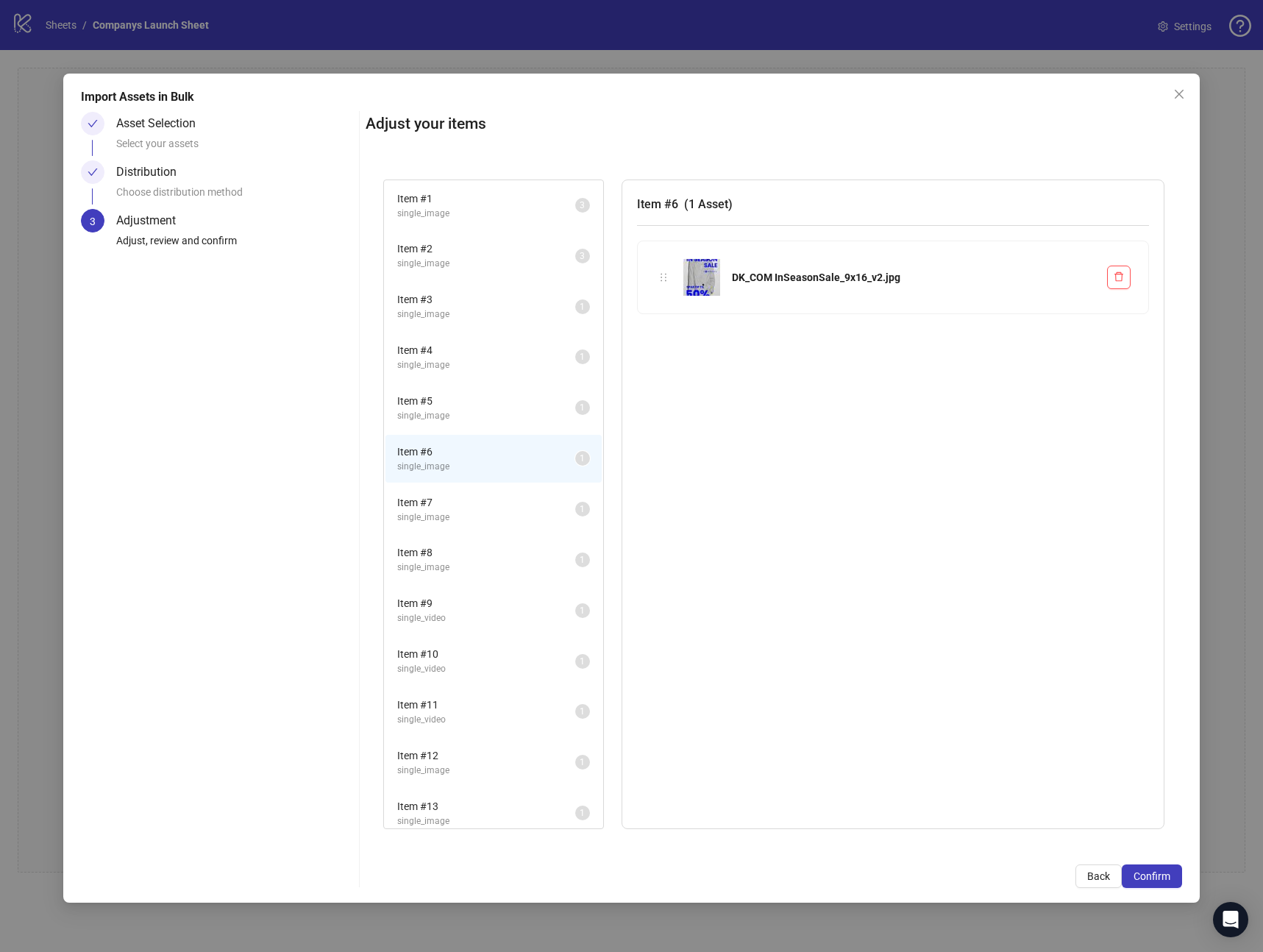
click at [471, 513] on span "single_image" at bounding box center [486, 517] width 178 height 14
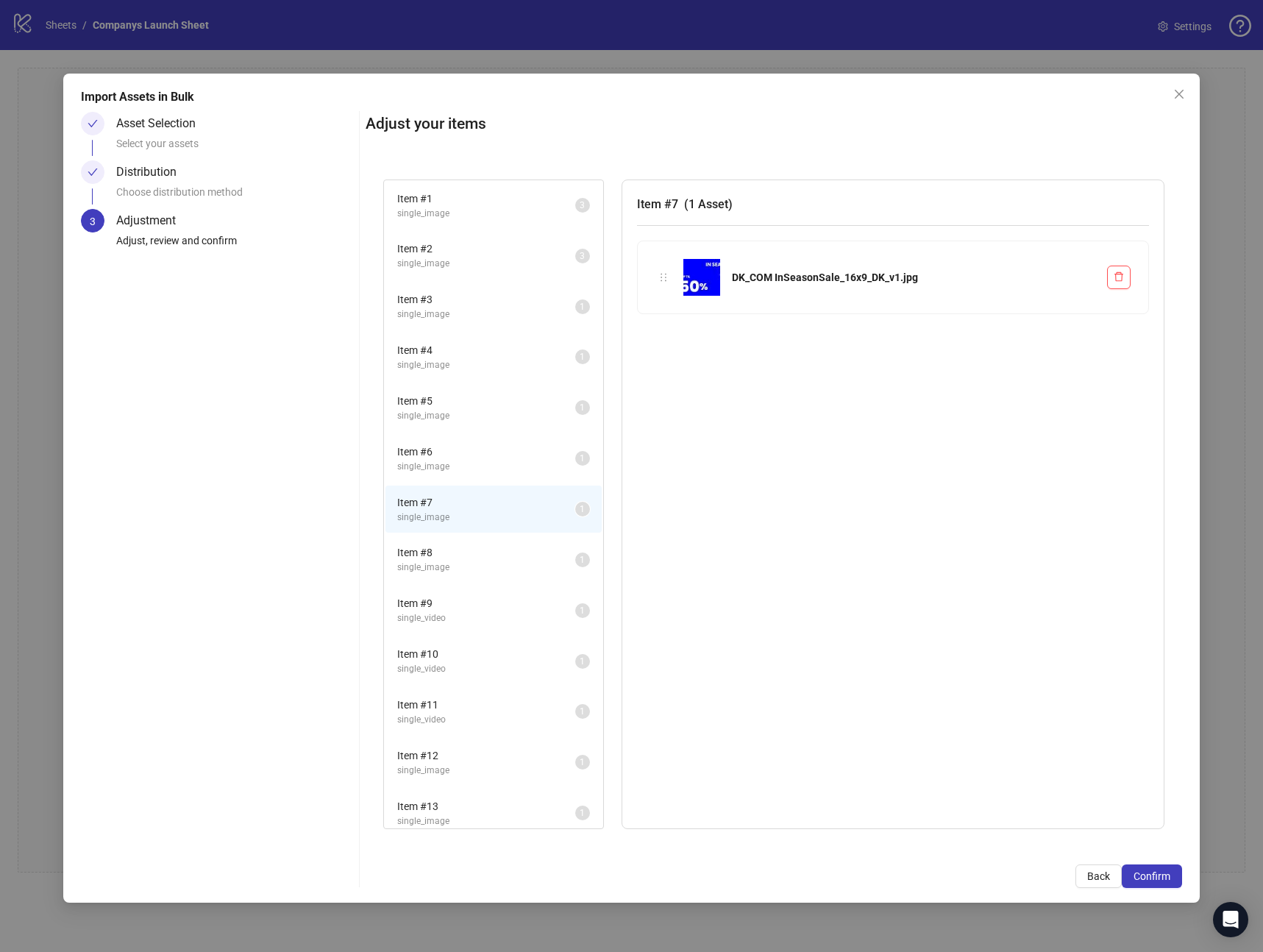
click at [476, 580] on li "Item # 8 single_image 1" at bounding box center [493, 560] width 216 height 48
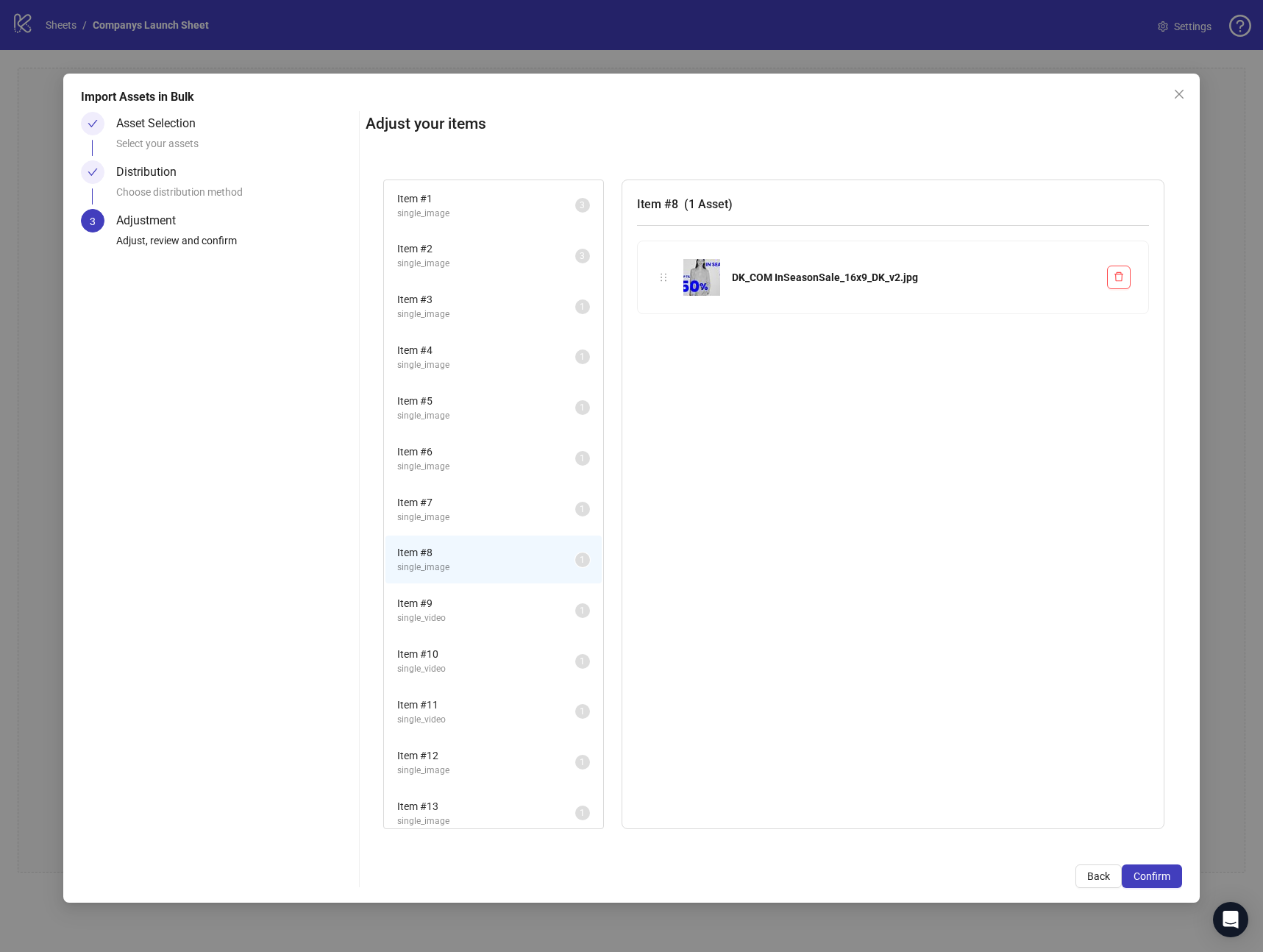
click at [449, 509] on span "Item # 7" at bounding box center [486, 502] width 178 height 16
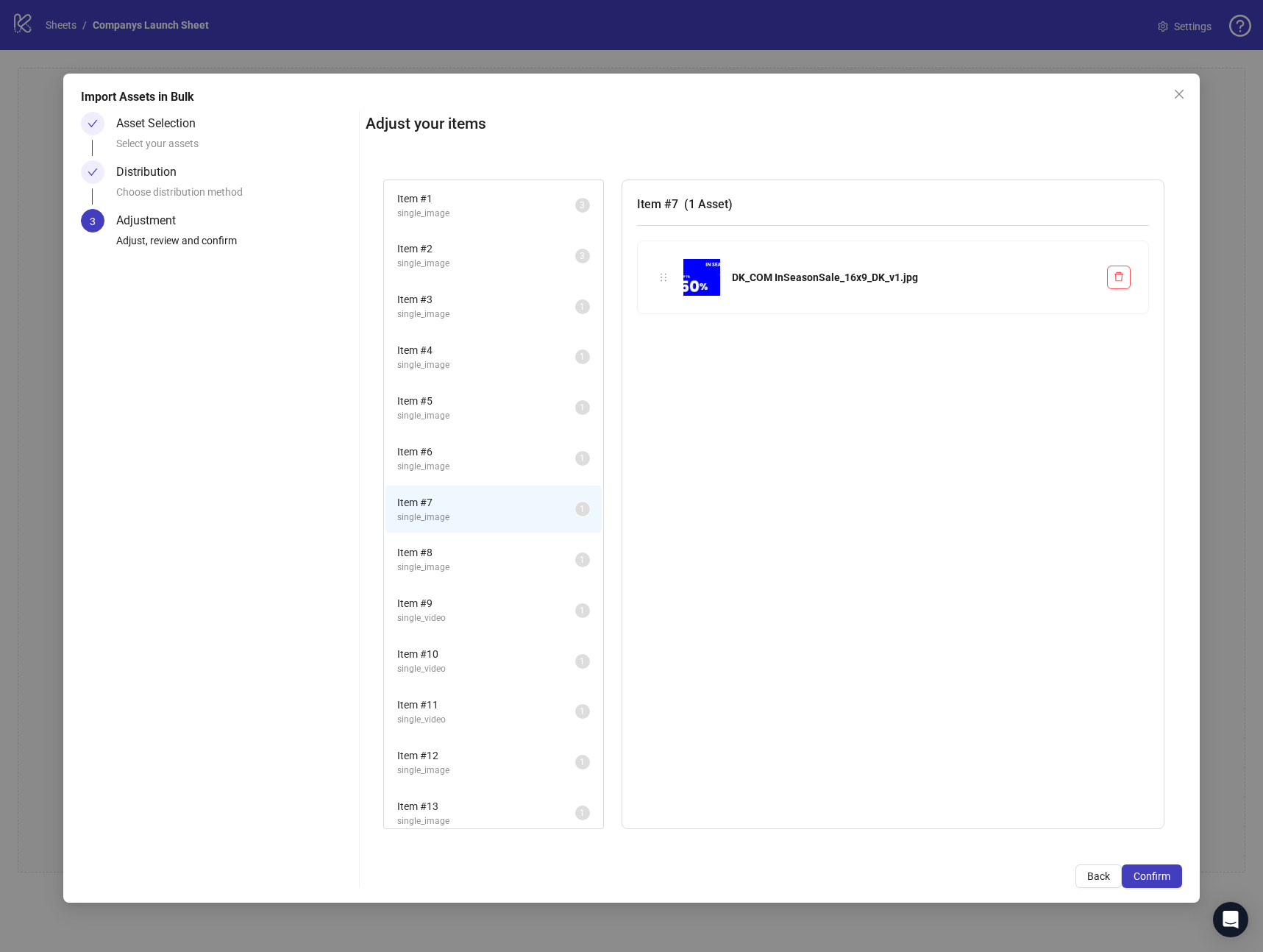
click at [446, 481] on li "Item # 6 single_image 1" at bounding box center [493, 459] width 216 height 48
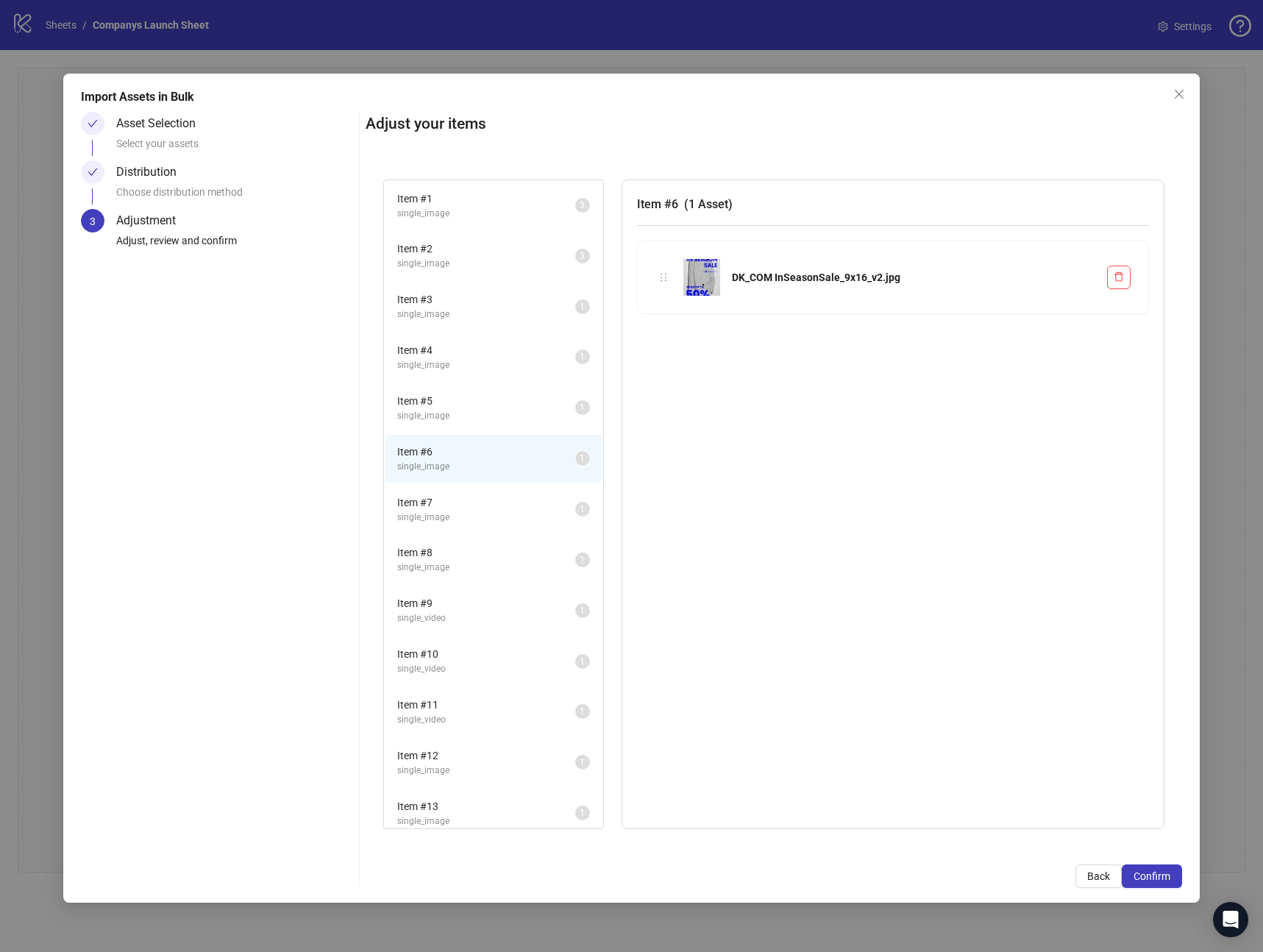
click at [448, 446] on span "Item # 6" at bounding box center [486, 451] width 178 height 16
click at [454, 395] on span "Item # 5" at bounding box center [486, 400] width 178 height 16
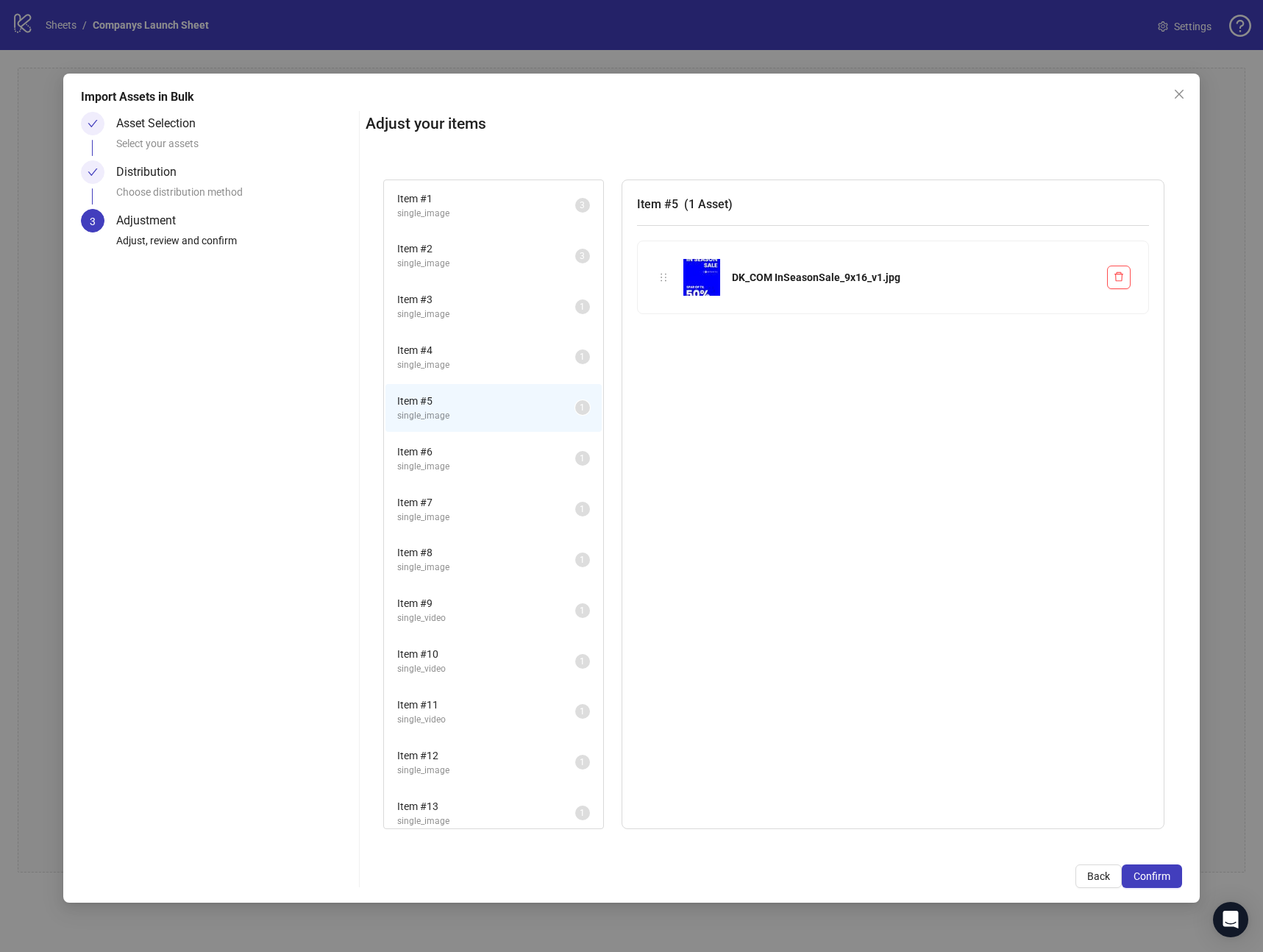
click at [460, 489] on li "Item # 7 single_image 1" at bounding box center [493, 510] width 216 height 48
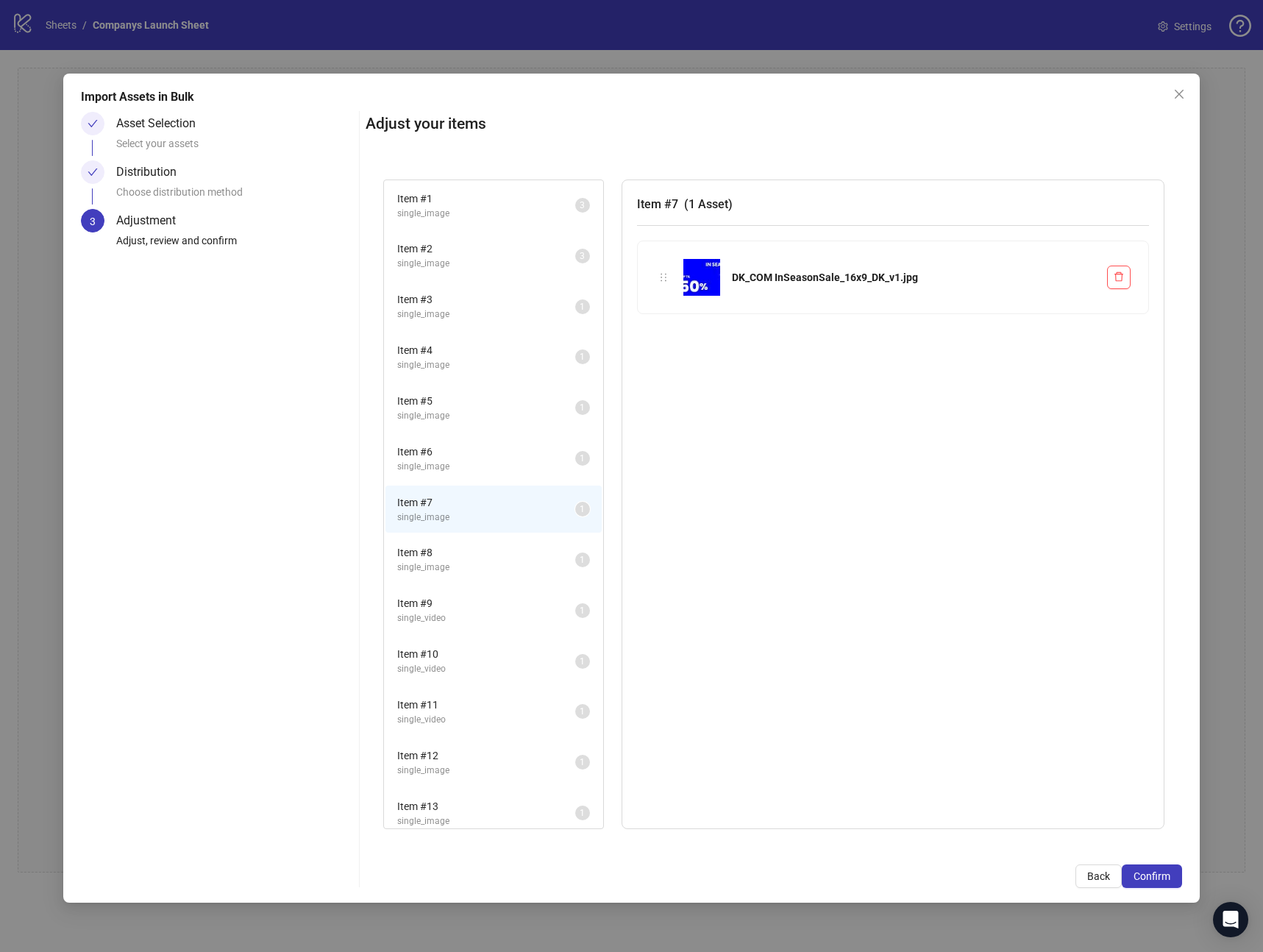
click at [460, 529] on li "Item # 7 single_image 1" at bounding box center [493, 510] width 216 height 48
click at [459, 581] on li "Item # 8 single_image 1" at bounding box center [493, 560] width 216 height 48
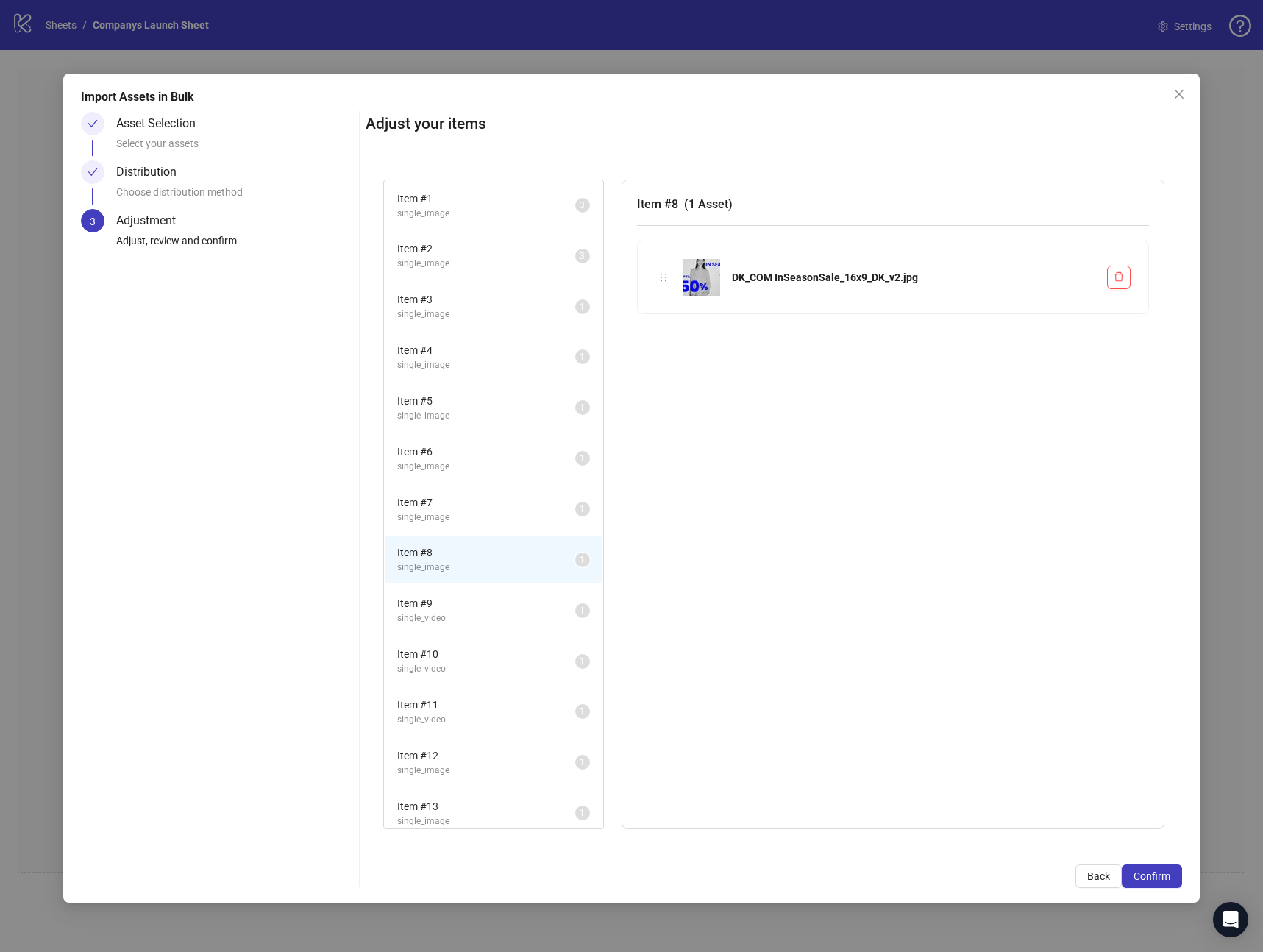
click at [459, 636] on div "Item # 10 single_video 1" at bounding box center [493, 661] width 219 height 51
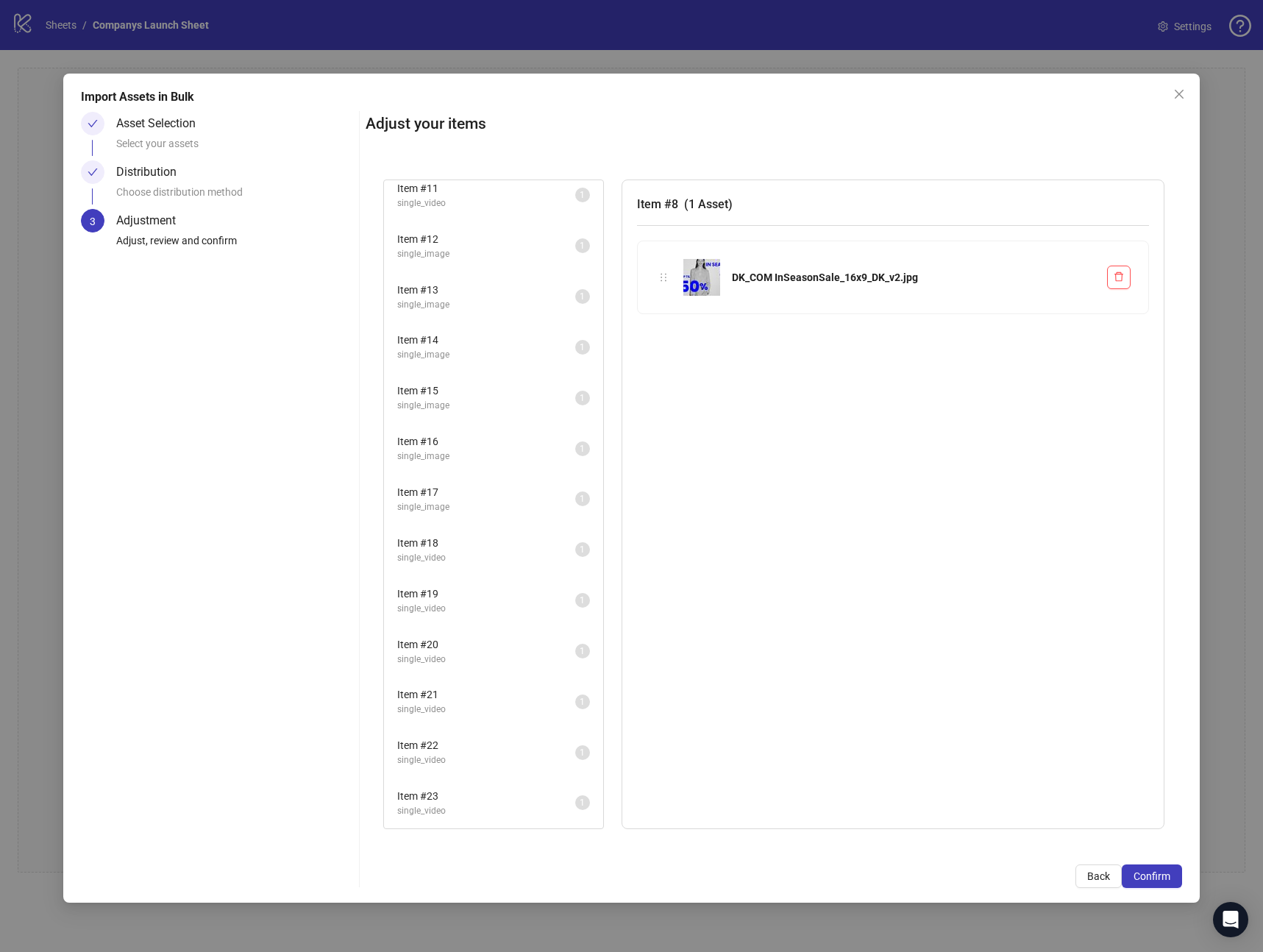
click at [468, 802] on span "Item # 23" at bounding box center [486, 795] width 178 height 16
click at [456, 757] on span "single_video" at bounding box center [486, 760] width 178 height 14
click at [463, 584] on li "Item # 19 single_video 1" at bounding box center [493, 601] width 216 height 48
click at [462, 455] on span "single_image" at bounding box center [486, 456] width 178 height 14
click at [470, 288] on span "Item # 13" at bounding box center [486, 289] width 178 height 16
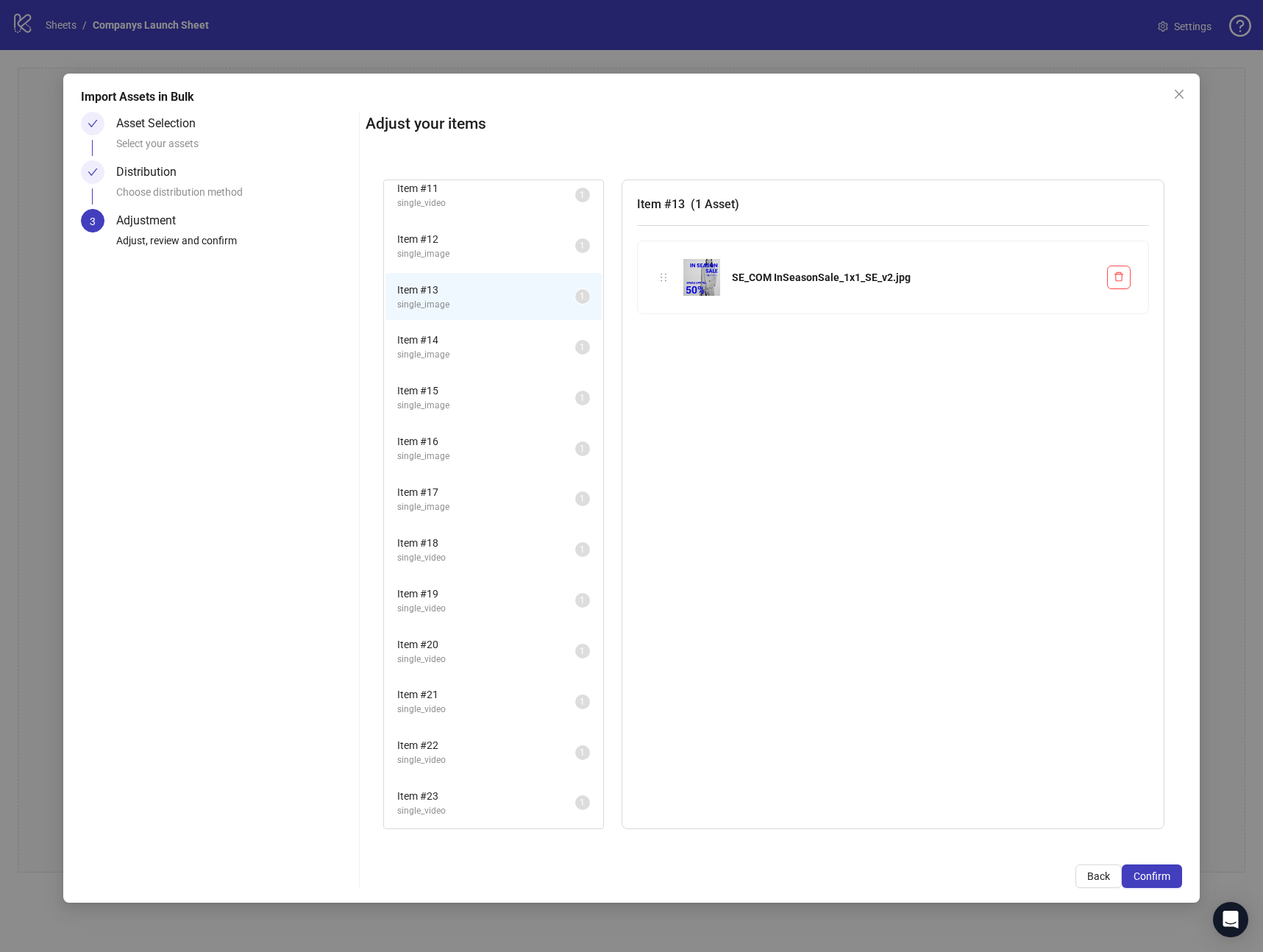
click at [473, 249] on span "single_image" at bounding box center [486, 254] width 178 height 14
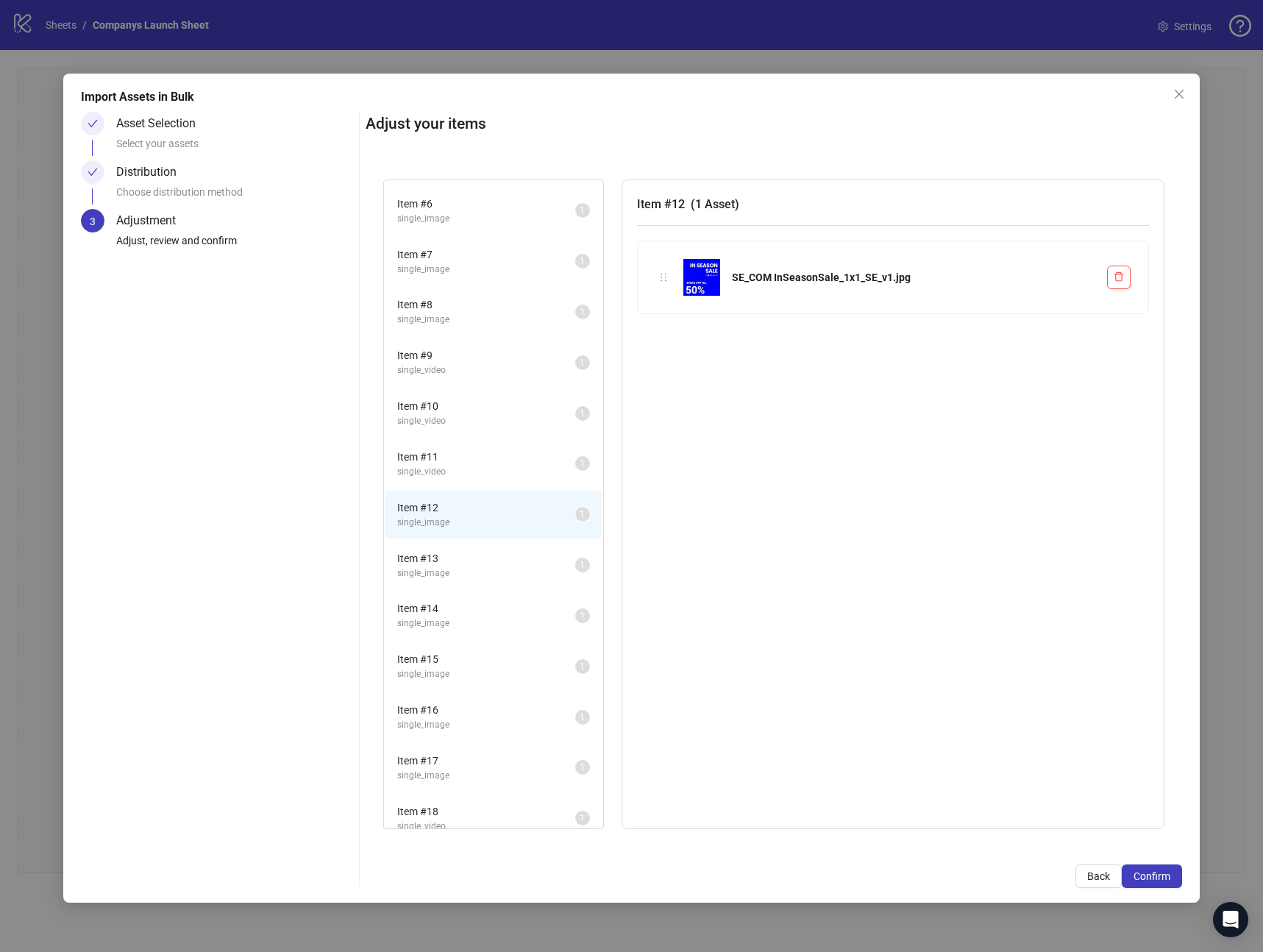
scroll to position [0, 0]
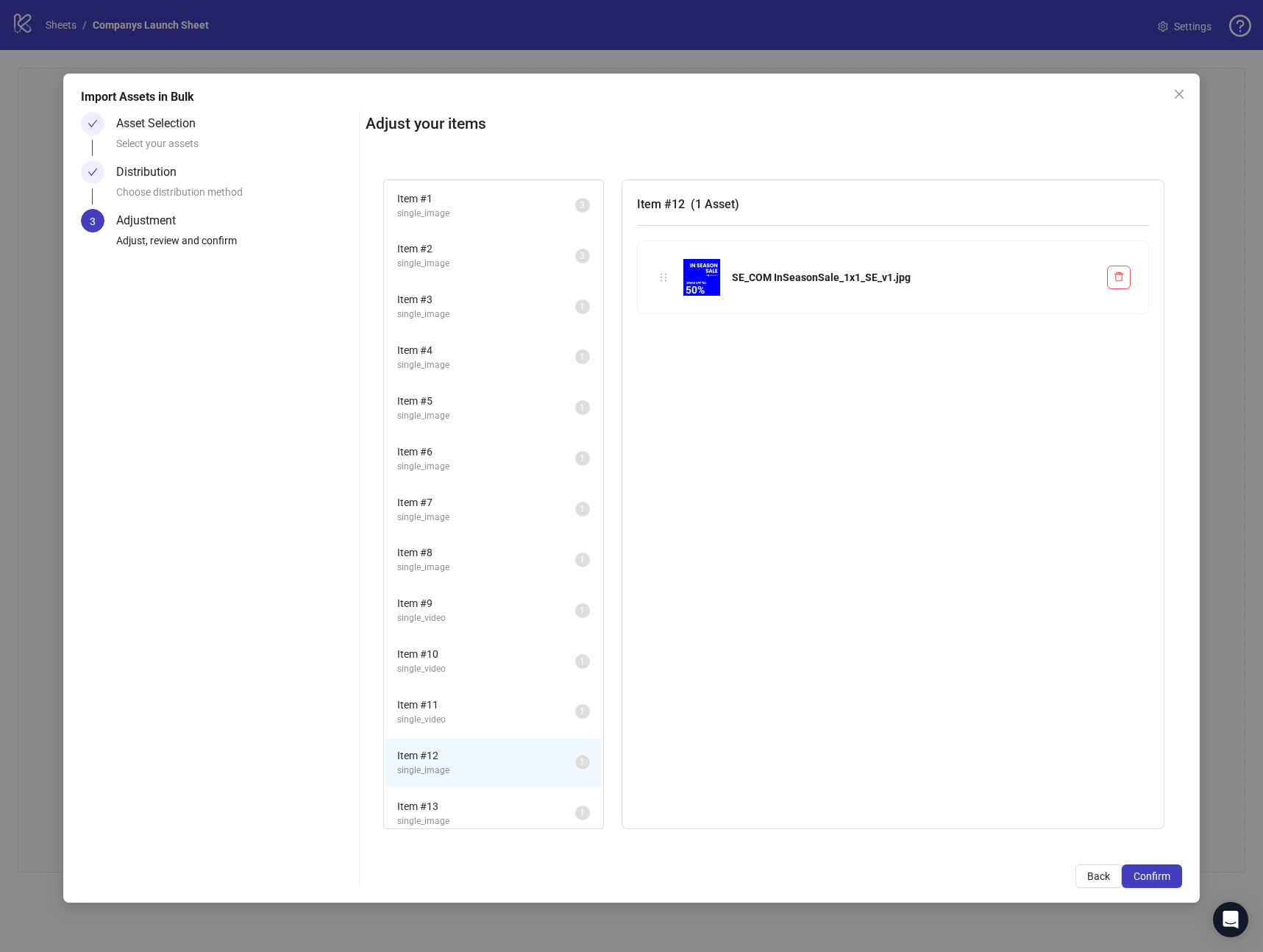
click at [483, 217] on span "single_image" at bounding box center [486, 213] width 178 height 14
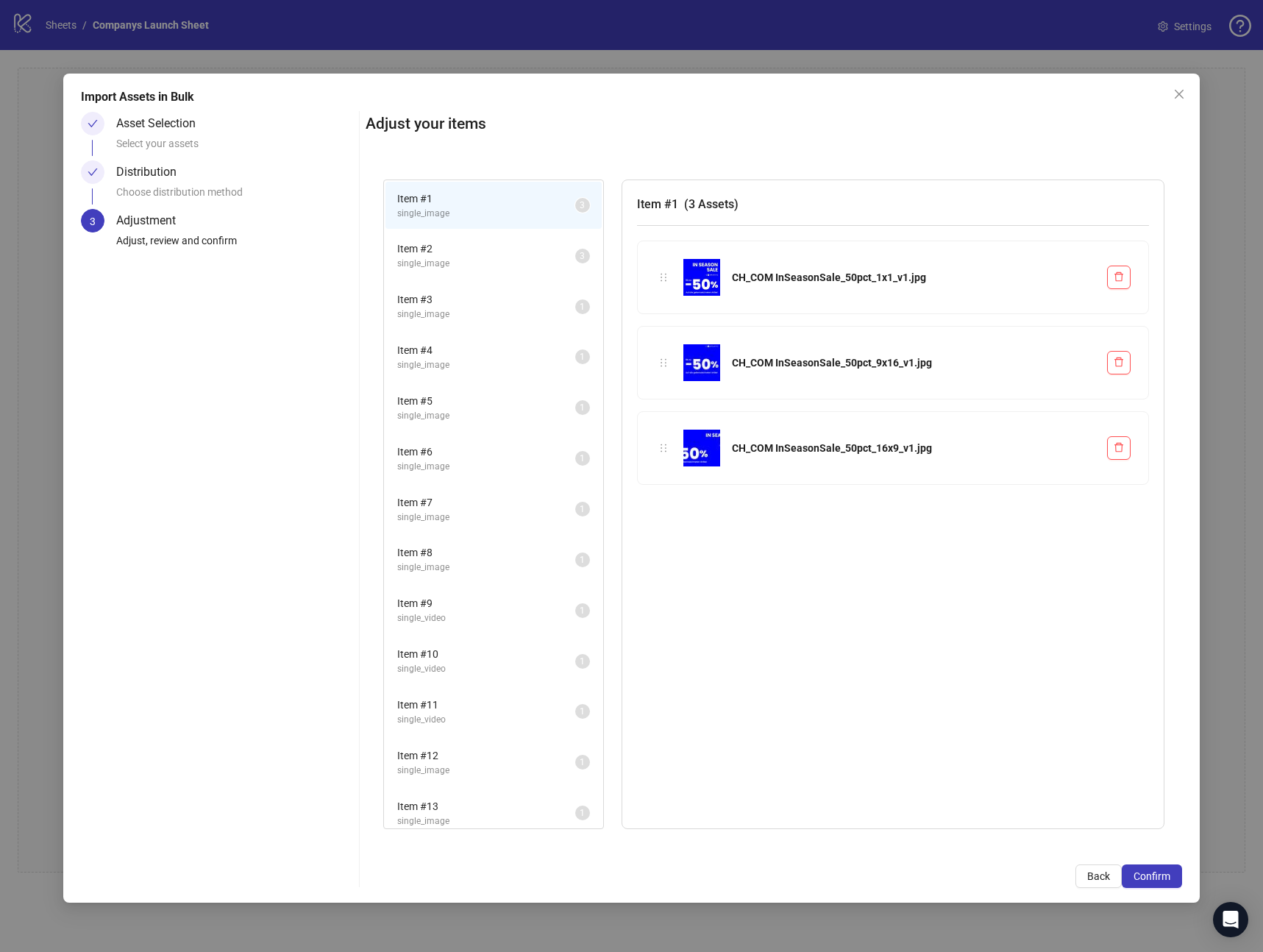
click at [121, 223] on div "Adjustment" at bounding box center [152, 220] width 71 height 23
click at [1157, 878] on span "Confirm" at bounding box center [1152, 876] width 37 height 12
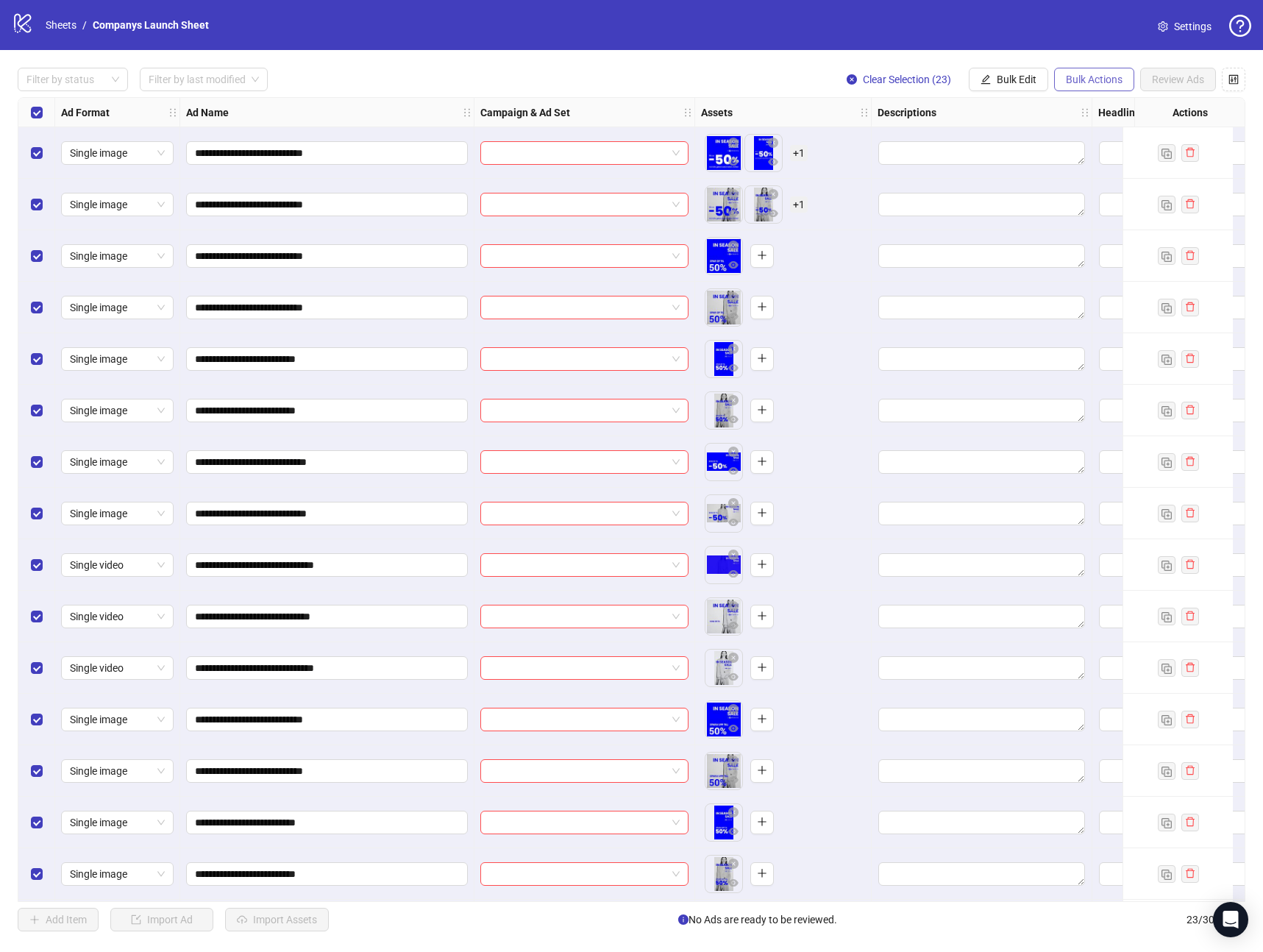
click at [1106, 86] on button "Bulk Actions" at bounding box center [1094, 79] width 80 height 23
click at [1078, 113] on span "Delete" at bounding box center [1115, 109] width 101 height 16
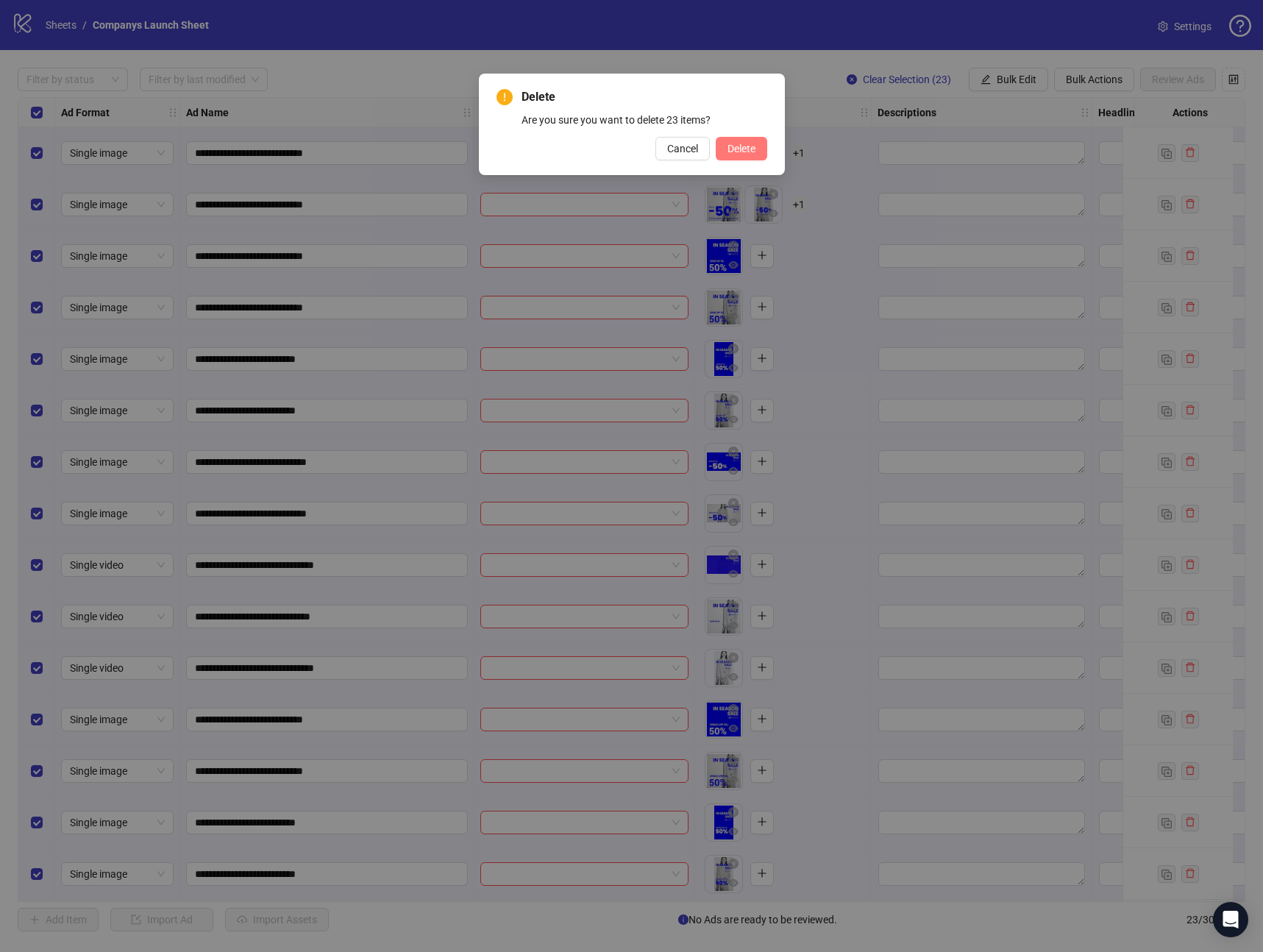
click at [747, 144] on span "Delete" at bounding box center [742, 148] width 28 height 12
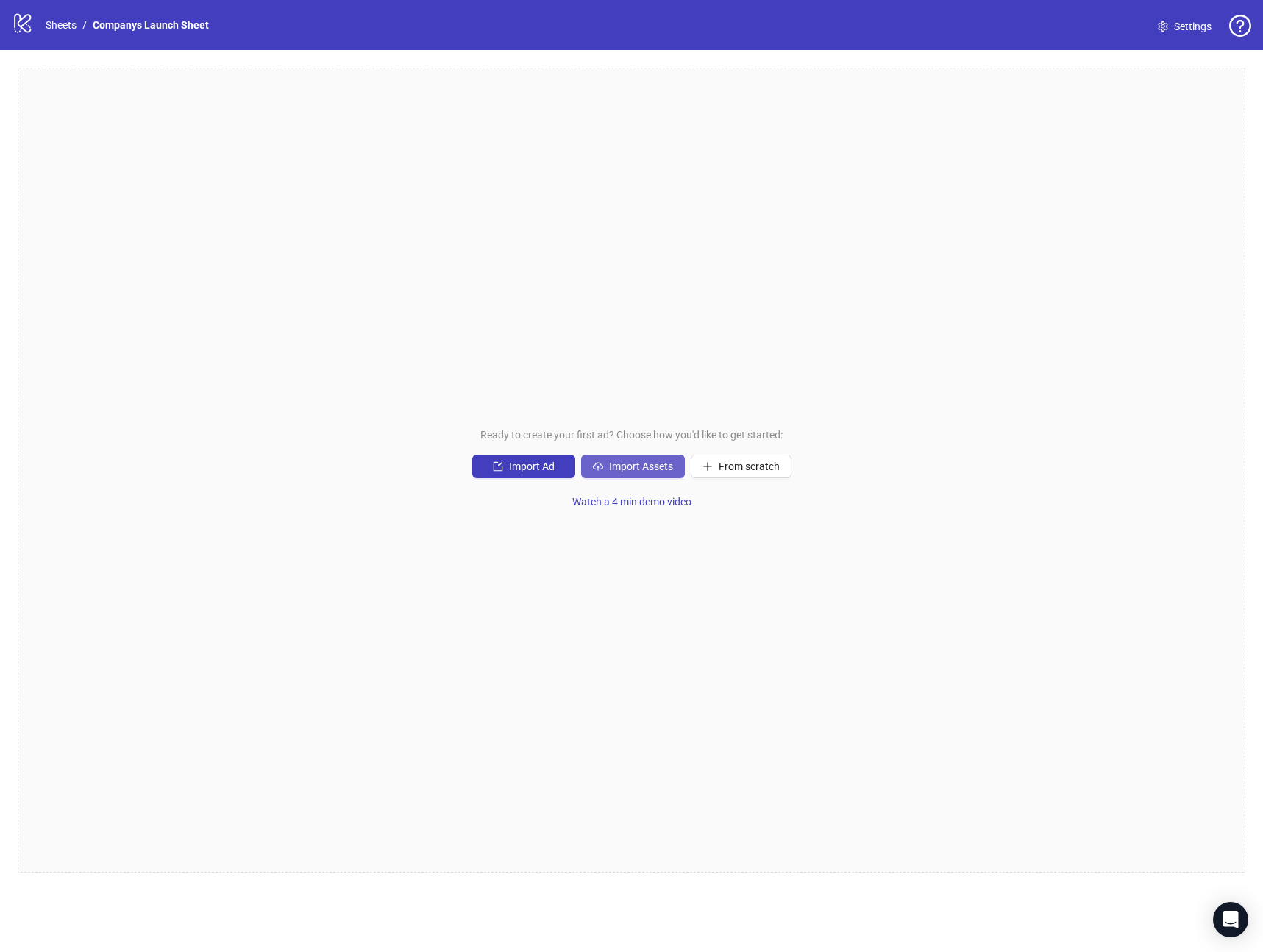
click at [624, 473] on button "Import Assets" at bounding box center [633, 466] width 104 height 23
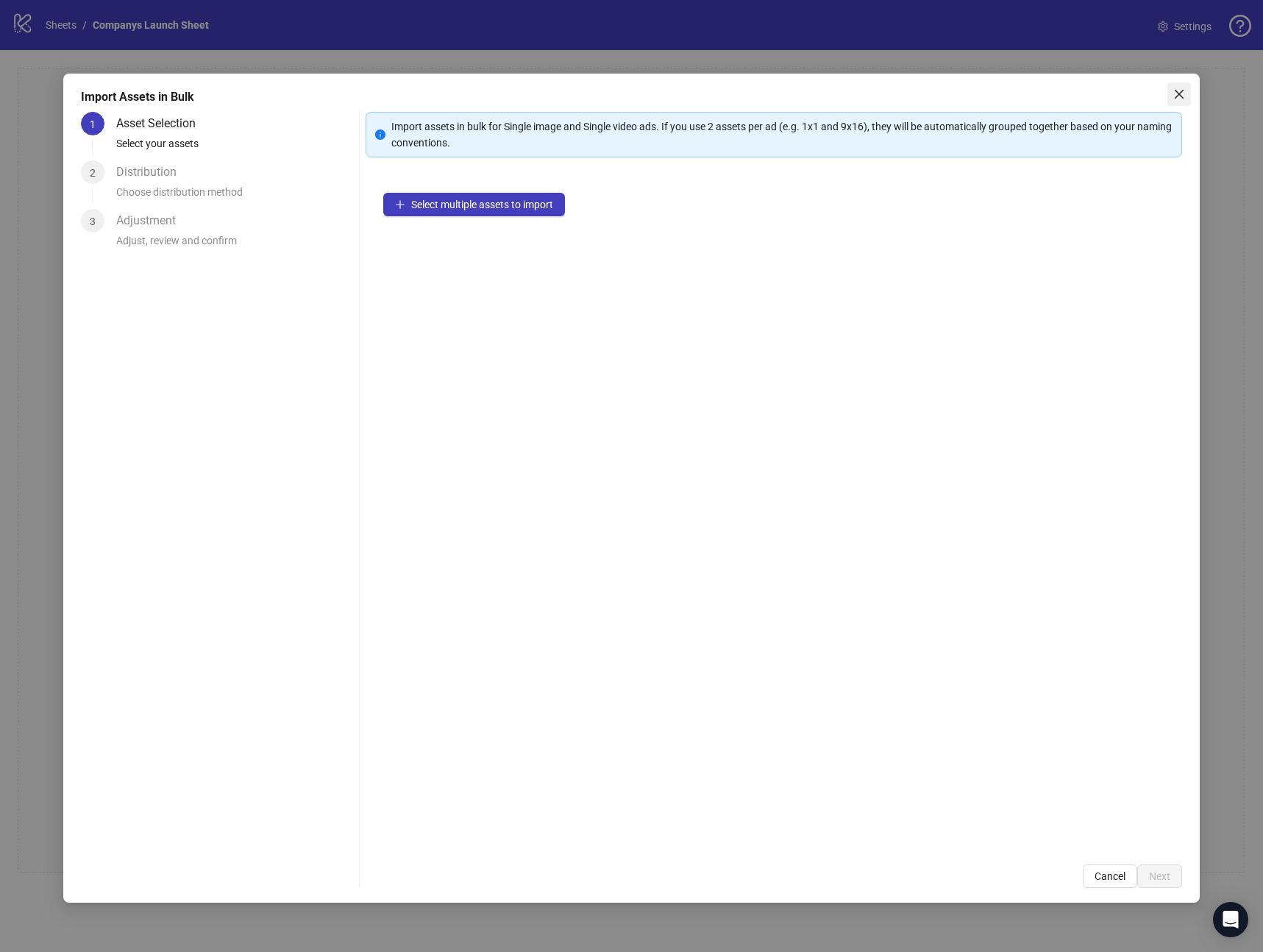
click at [1180, 91] on icon "close" at bounding box center [1179, 94] width 12 height 12
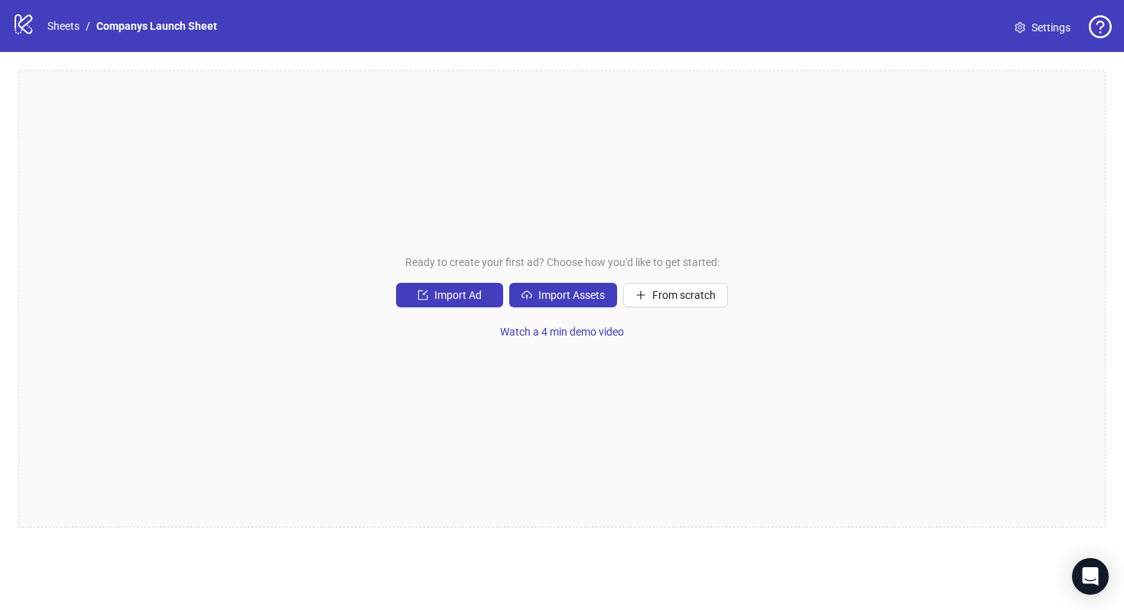
click at [767, 156] on div "Ready to create your first ad? Choose how you'd like to get started: Import Ad …" at bounding box center [562, 298] width 1088 height 457
click at [454, 294] on span "Import Ad" at bounding box center [457, 295] width 47 height 12
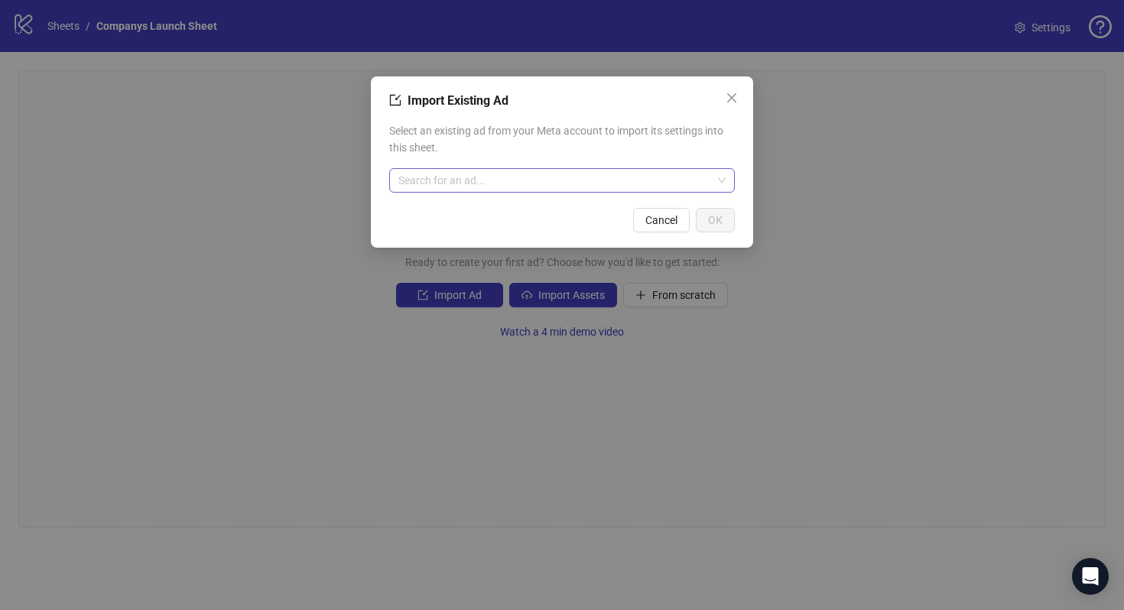
click at [599, 183] on input "search" at bounding box center [556, 180] width 314 height 23
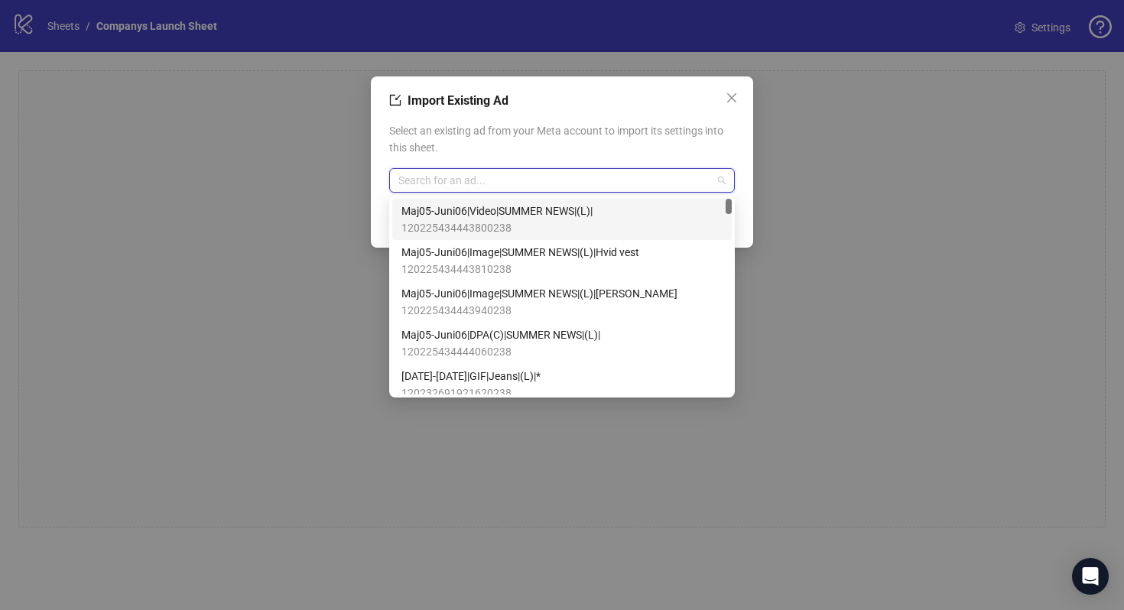
click at [599, 125] on span "Select an existing ad from your Meta account to import its settings into this s…" at bounding box center [562, 139] width 346 height 34
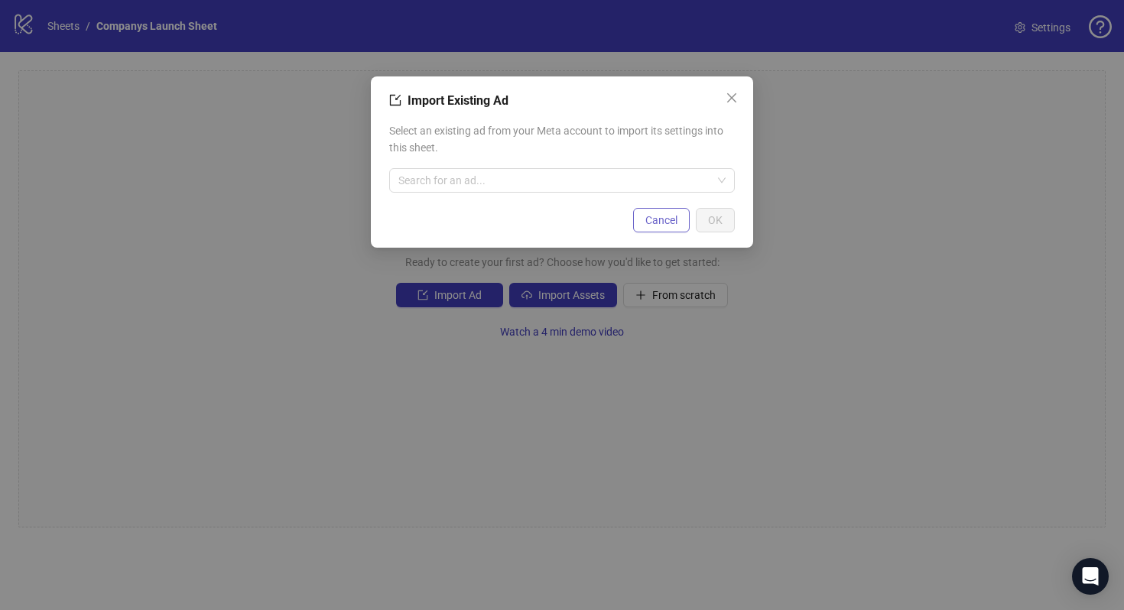
click at [662, 226] on span "Cancel" at bounding box center [662, 220] width 32 height 12
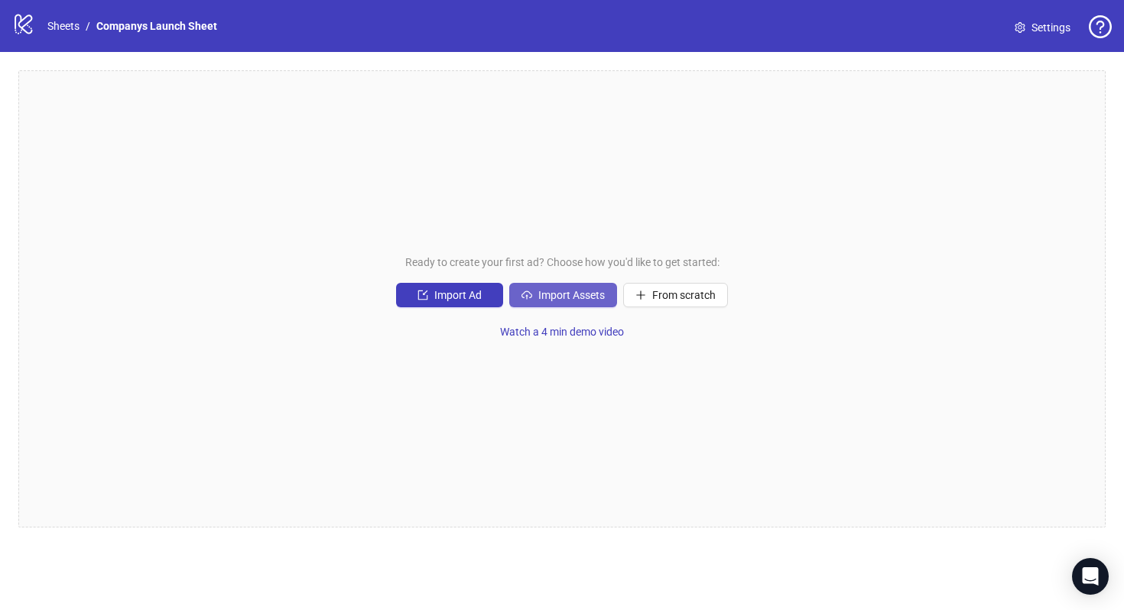
click at [581, 294] on span "Import Assets" at bounding box center [572, 295] width 67 height 12
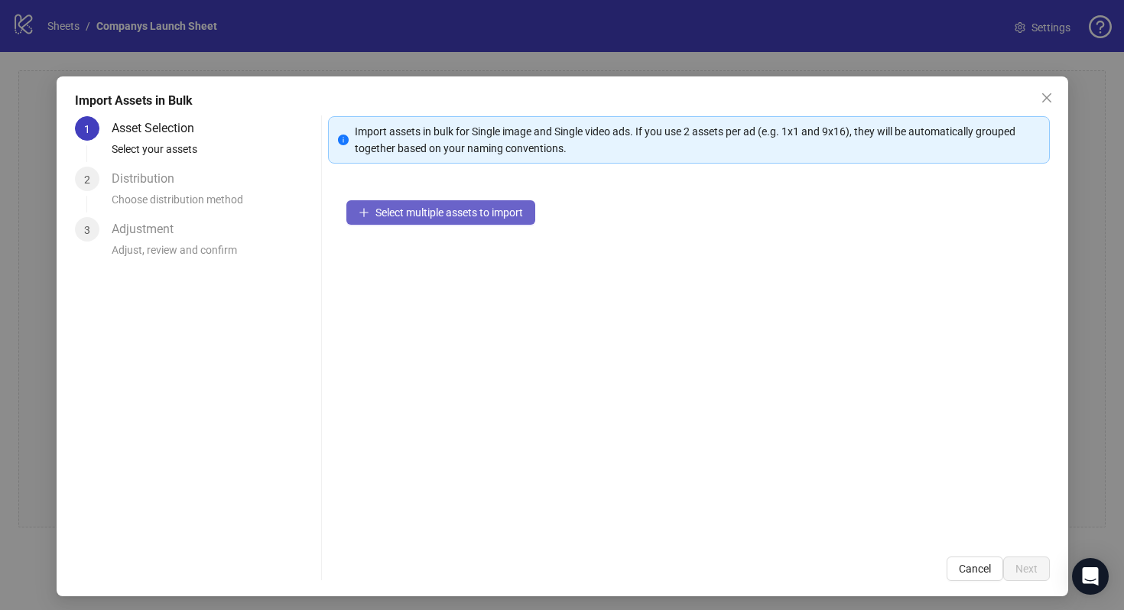
click at [415, 215] on span "Select multiple assets to import" at bounding box center [450, 213] width 148 height 12
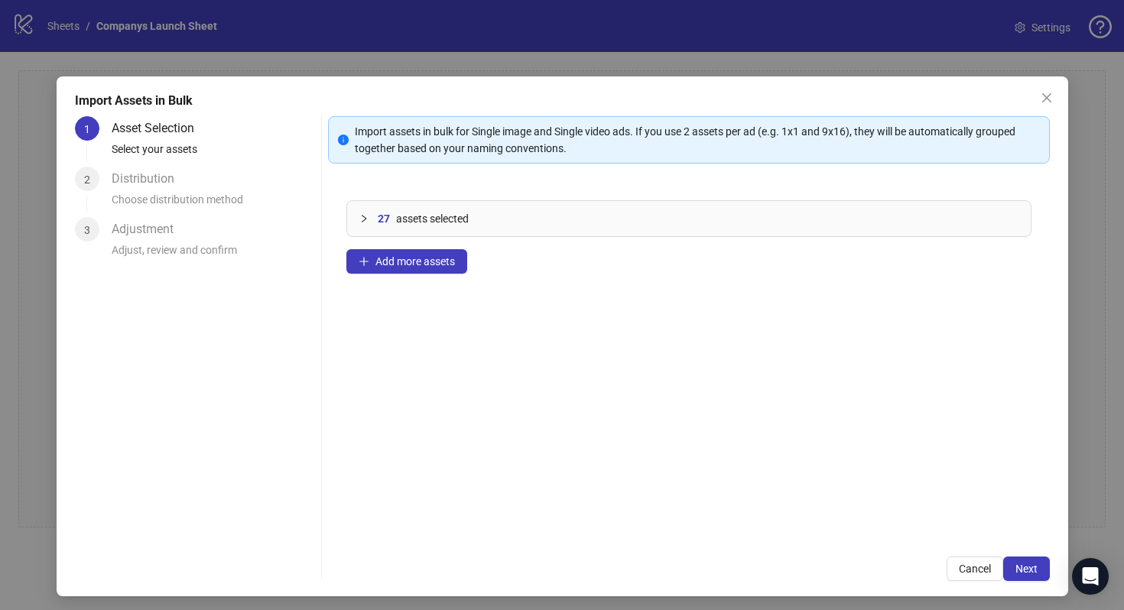
scroll to position [5, 0]
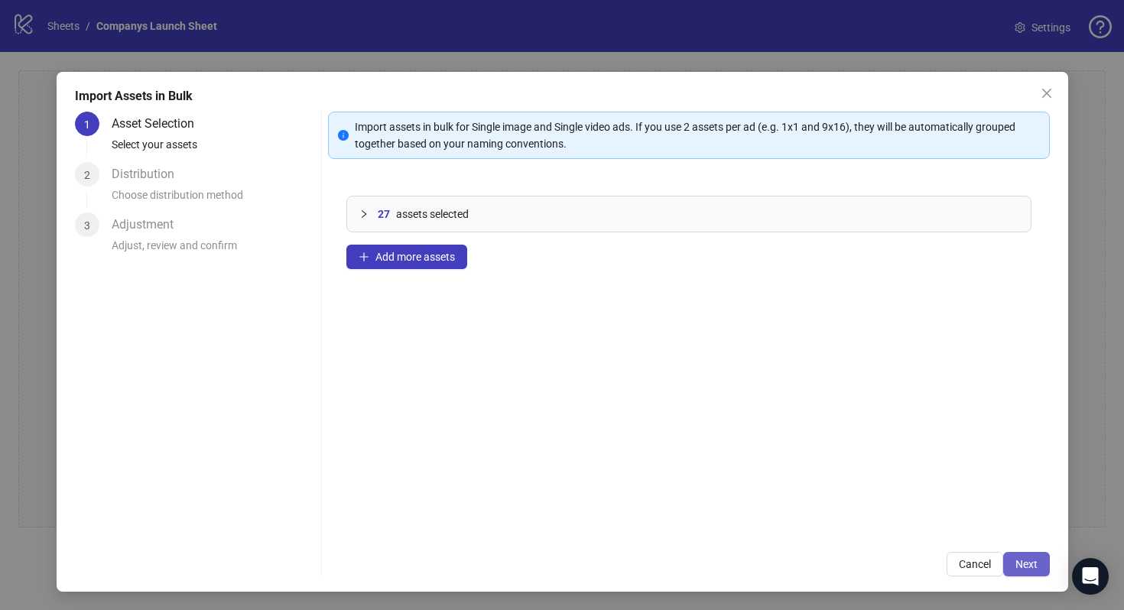
click at [1025, 566] on span "Next" at bounding box center [1027, 564] width 22 height 12
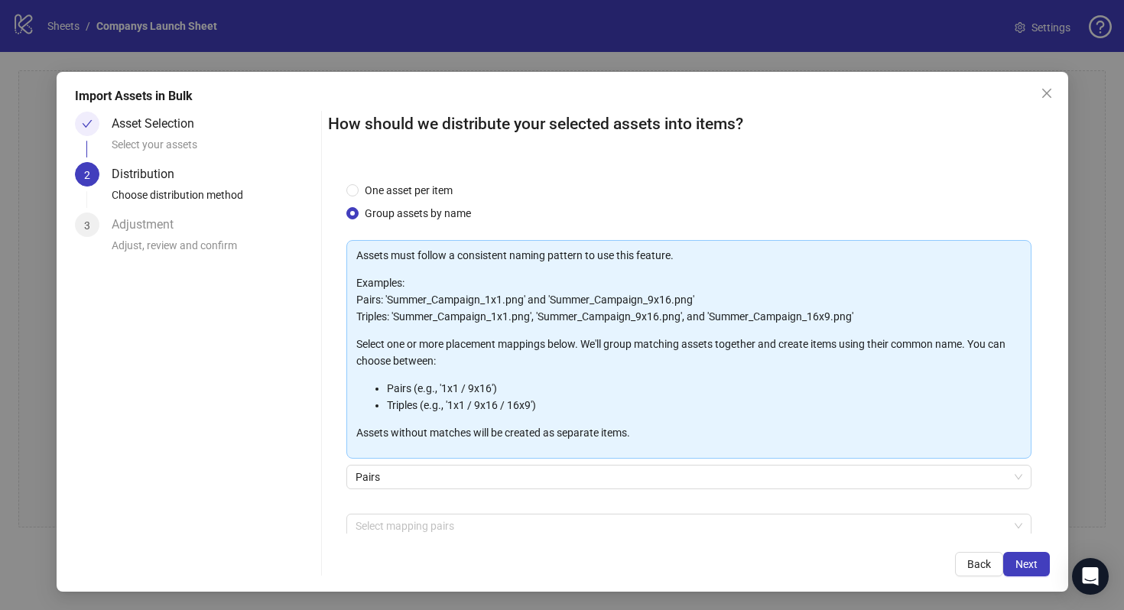
scroll to position [77, 0]
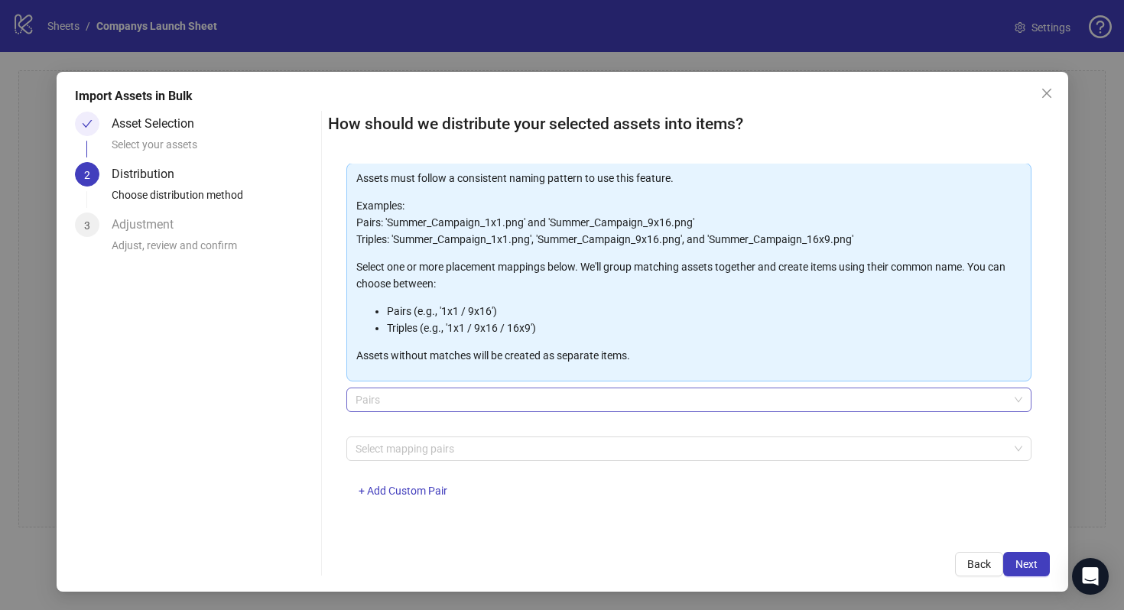
click at [468, 400] on span "Pairs" at bounding box center [689, 400] width 667 height 23
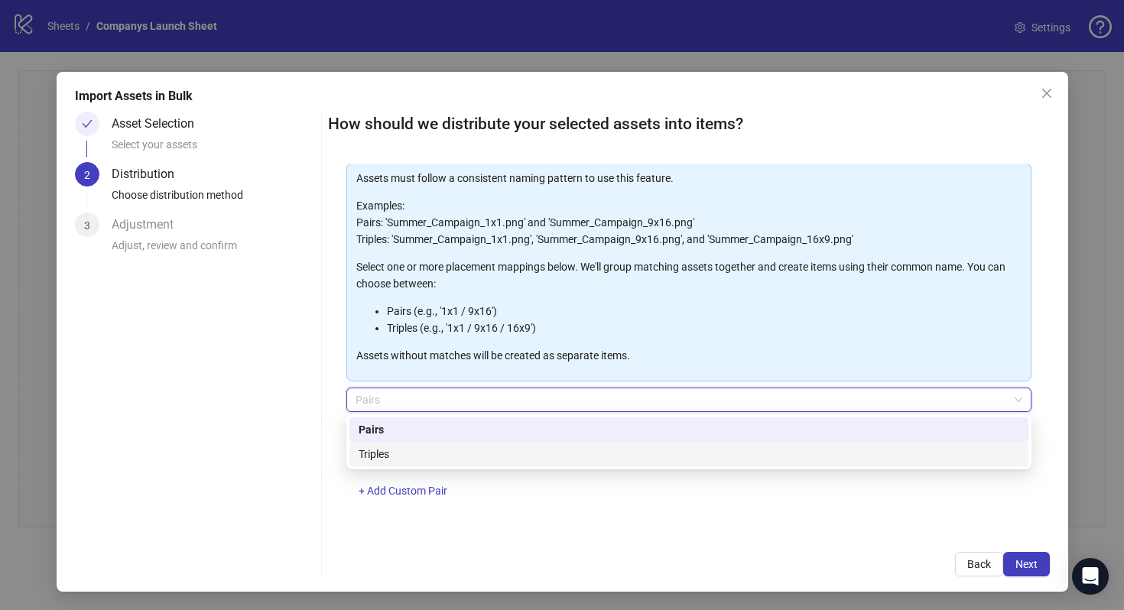
click at [441, 451] on div "Triples" at bounding box center [689, 454] width 661 height 17
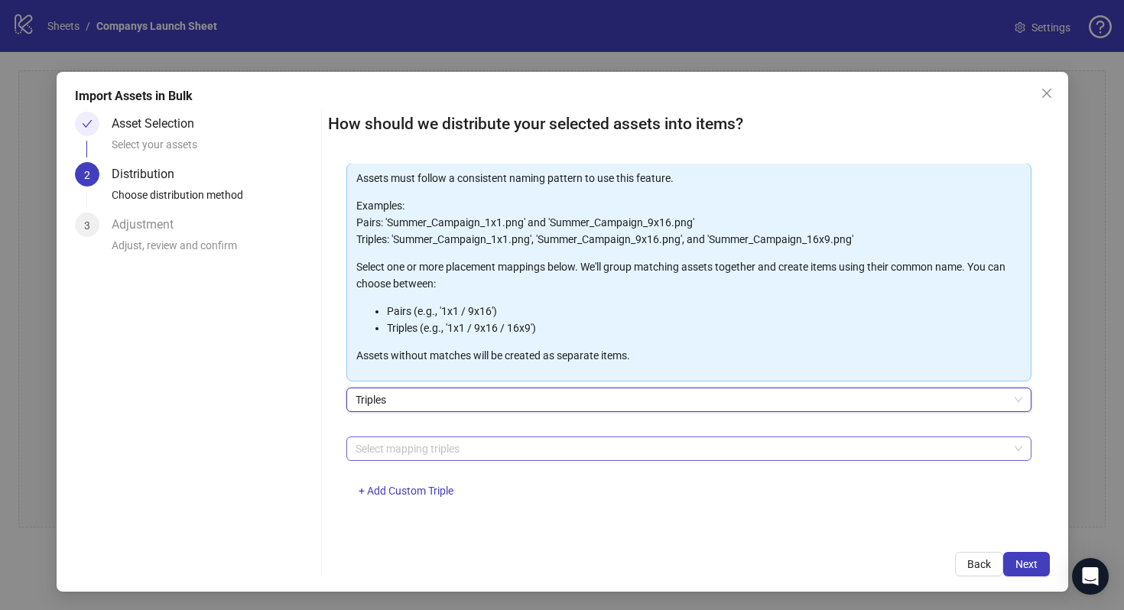
click at [421, 449] on div at bounding box center [681, 448] width 663 height 21
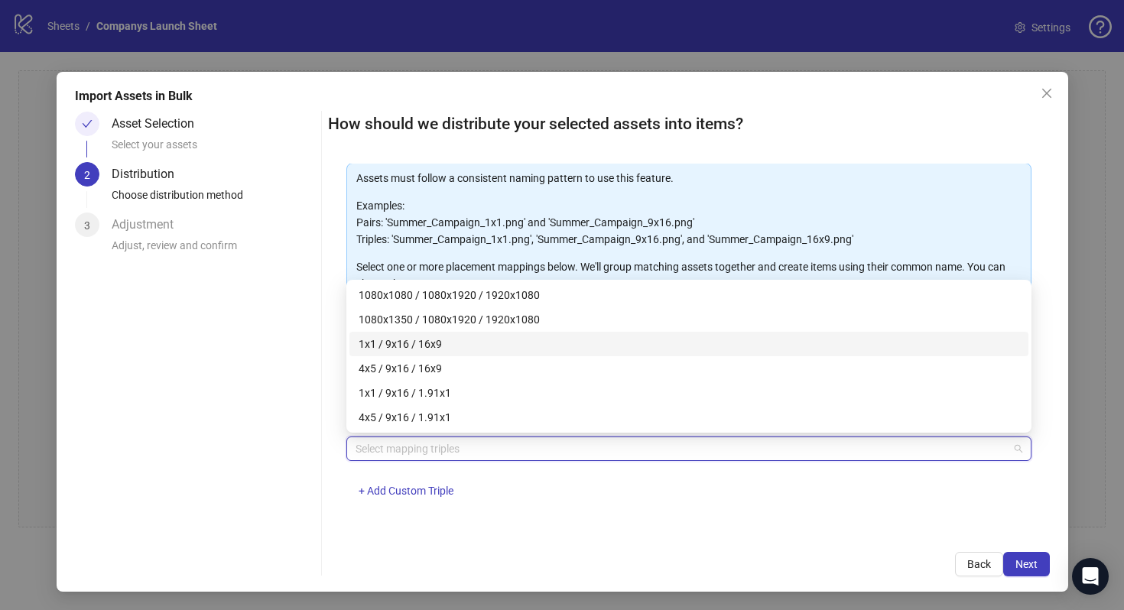
click at [421, 344] on div "1x1 / 9x16 / 16x9" at bounding box center [689, 344] width 661 height 17
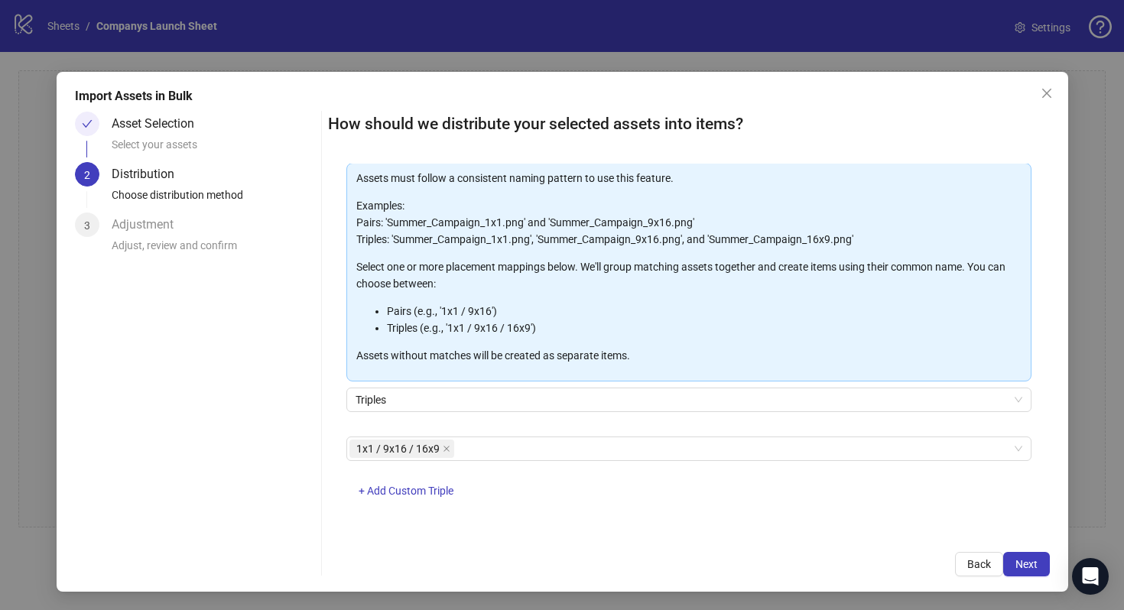
click at [636, 539] on div "How should we distribute your selected assets into items? One asset per item Gr…" at bounding box center [689, 344] width 722 height 465
click at [1033, 556] on button "Next" at bounding box center [1027, 564] width 47 height 24
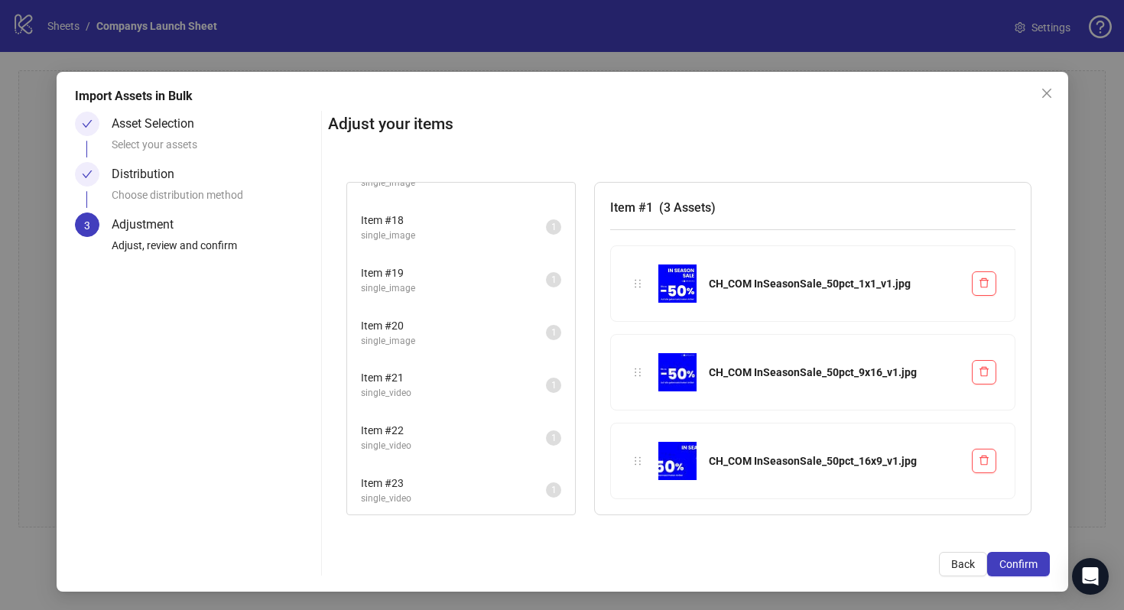
scroll to position [879, 0]
click at [404, 375] on span "Item # 21" at bounding box center [453, 376] width 185 height 17
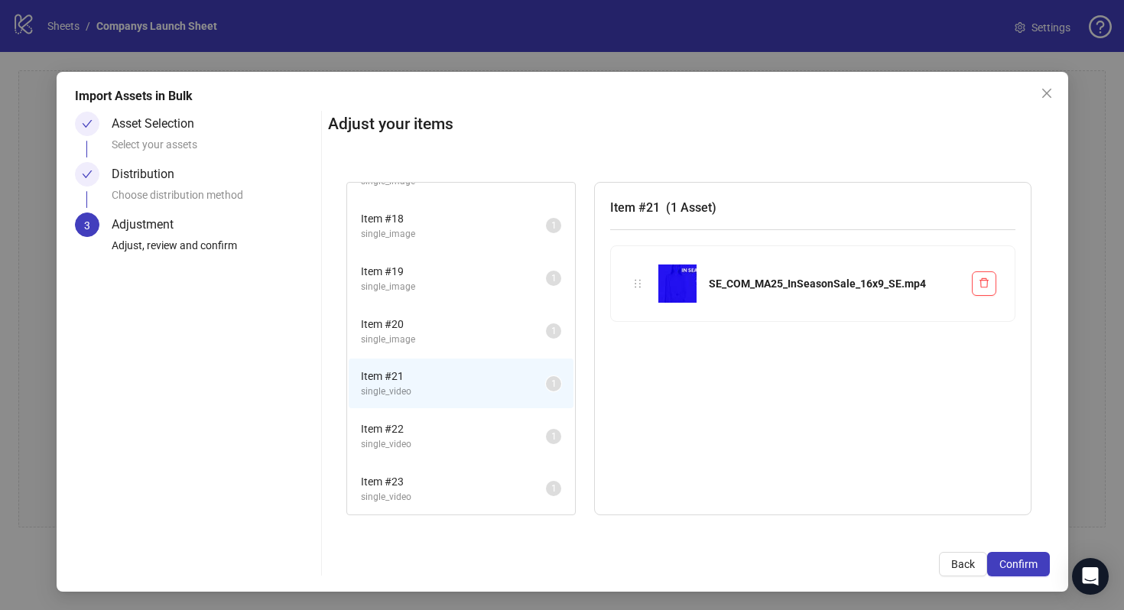
click at [413, 343] on span "single_image" at bounding box center [453, 340] width 185 height 15
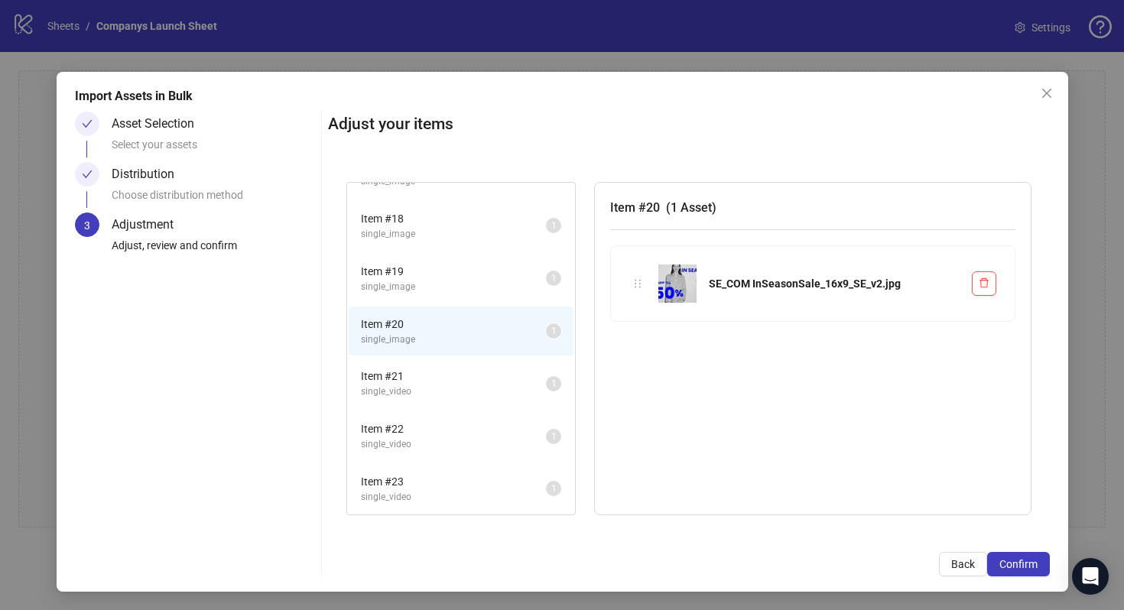
click at [431, 281] on span "single_image" at bounding box center [453, 287] width 185 height 15
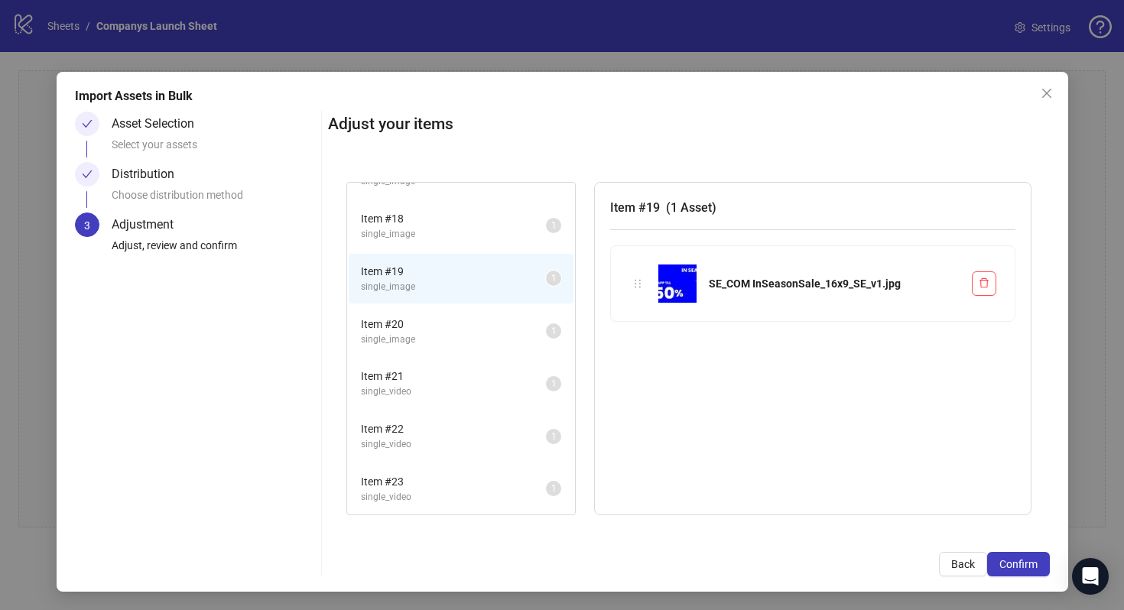
click at [439, 241] on li "Item # 18 single_image 1" at bounding box center [461, 226] width 225 height 50
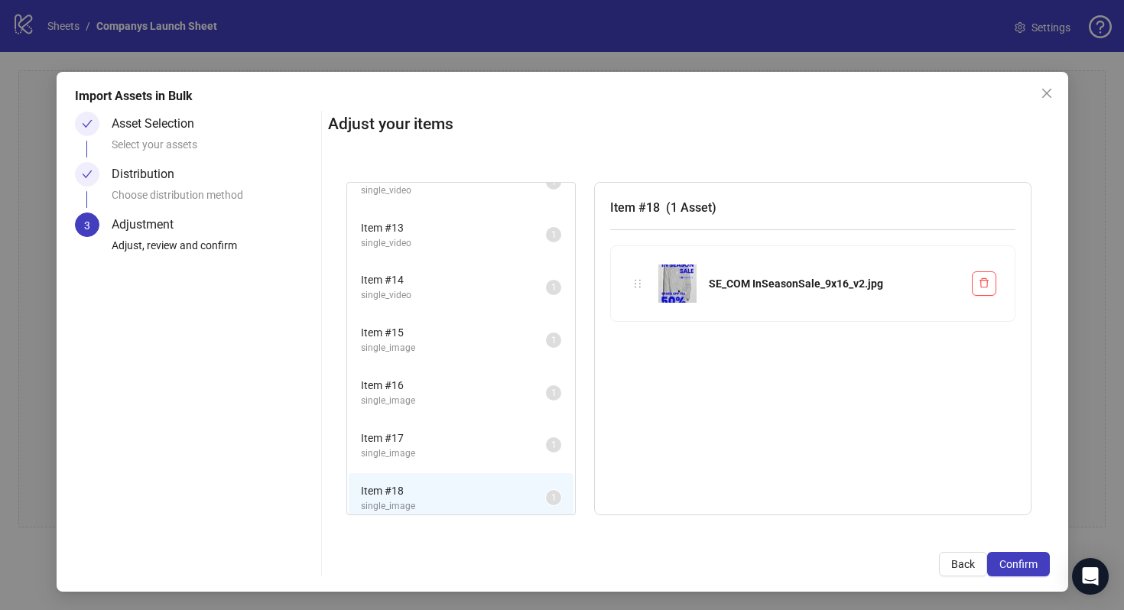
scroll to position [559, 0]
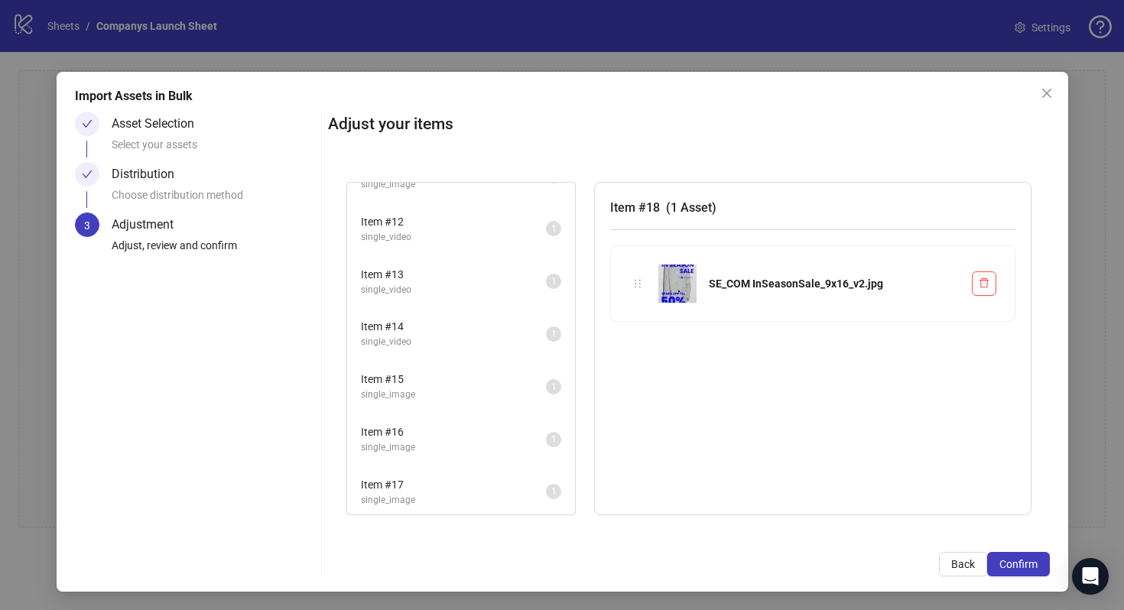
click at [441, 311] on li "Item # 14 single_video 1" at bounding box center [461, 334] width 225 height 50
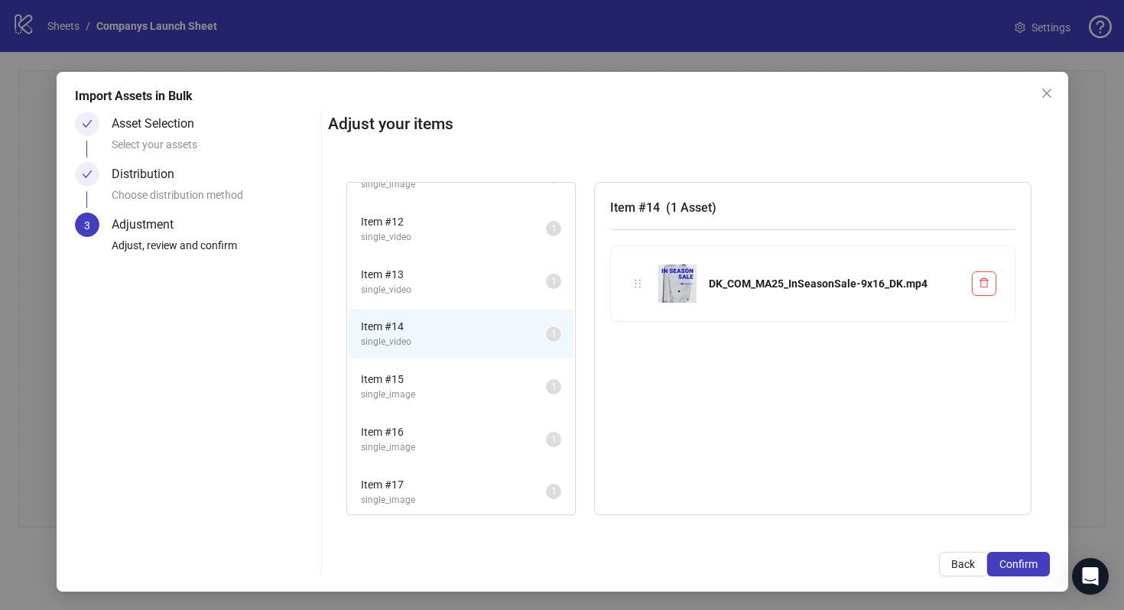
click at [444, 288] on span "single_video" at bounding box center [453, 290] width 185 height 15
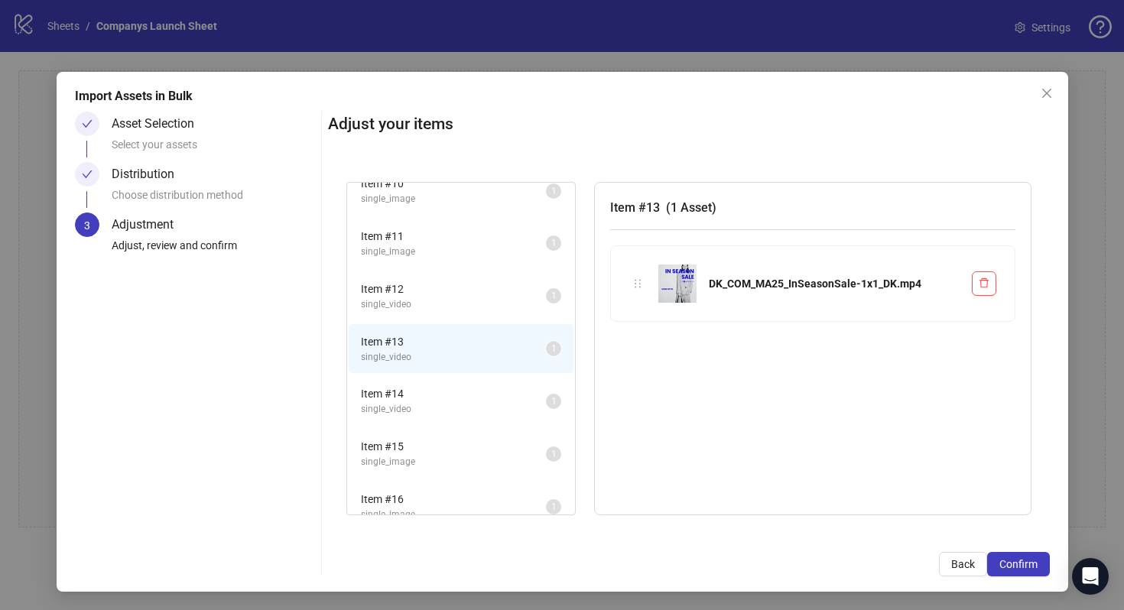
scroll to position [469, 0]
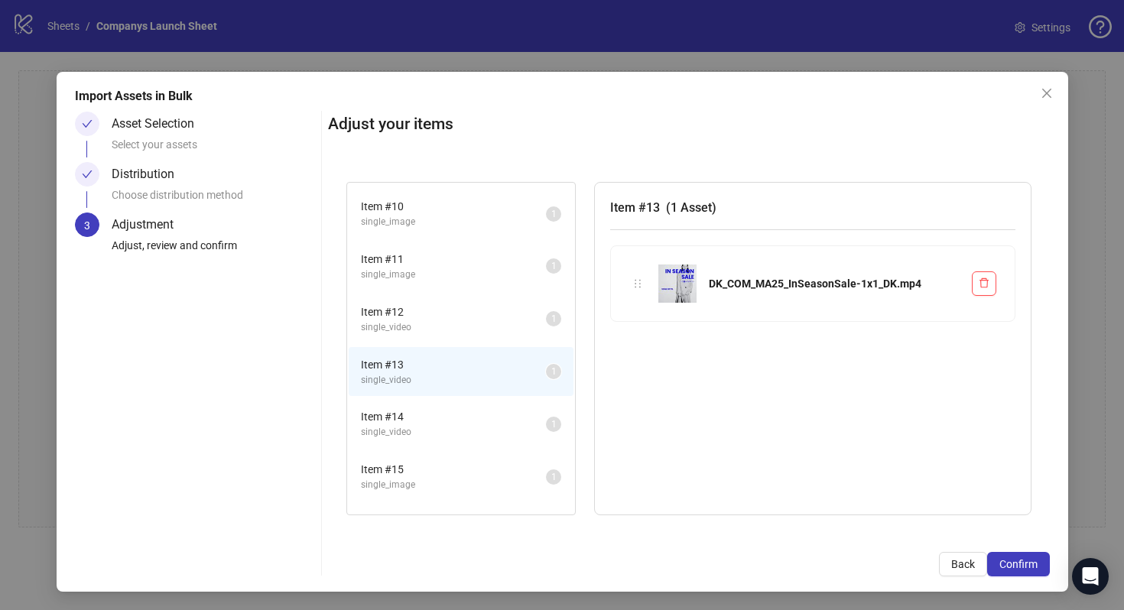
click at [440, 311] on span "Item # 12" at bounding box center [453, 312] width 185 height 17
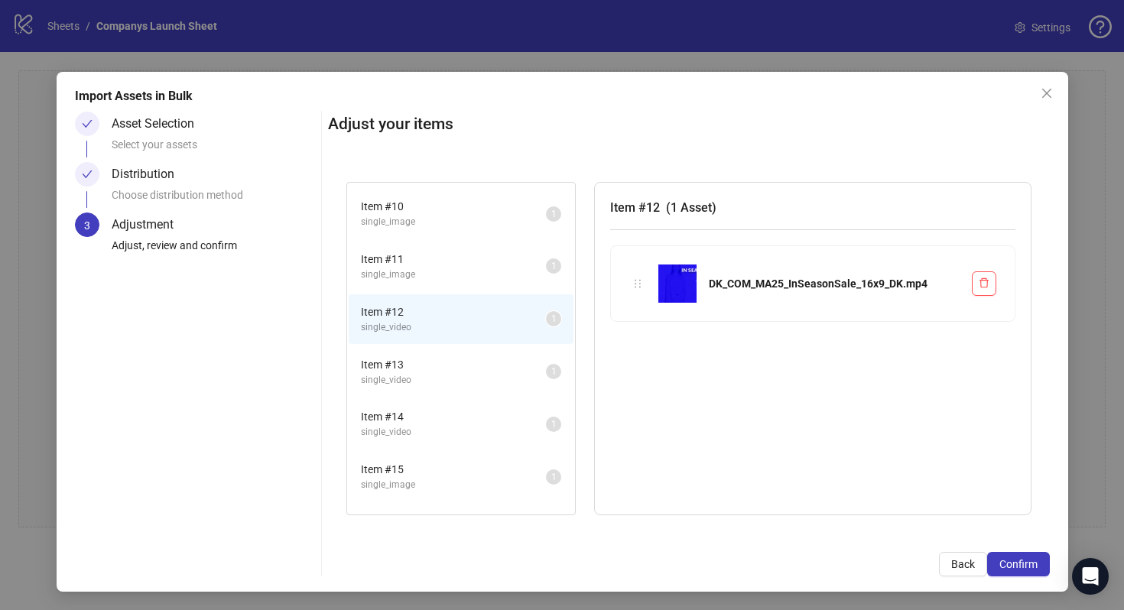
click at [440, 275] on span "single_image" at bounding box center [453, 275] width 185 height 15
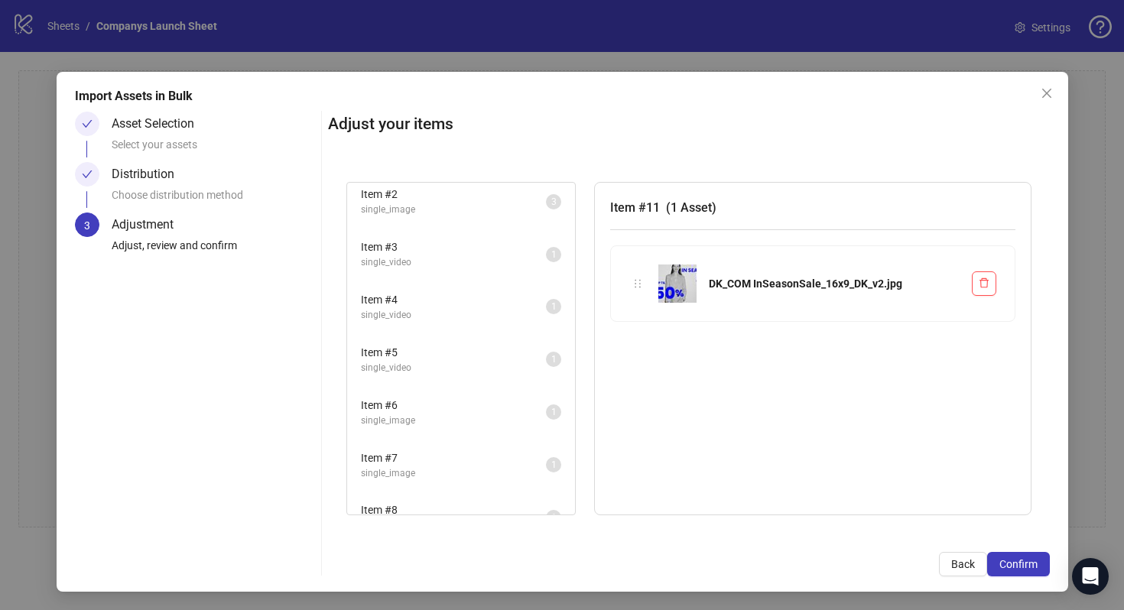
scroll to position [0, 0]
click at [556, 151] on div "Adjust your items Item # 1 single_image 3 Item # 2 single_image 3 Item # 3 sing…" at bounding box center [689, 344] width 722 height 465
click at [506, 148] on div "Adjust your items Item # 1 single_image 3 Item # 2 single_image 3 Item # 3 sing…" at bounding box center [689, 344] width 722 height 465
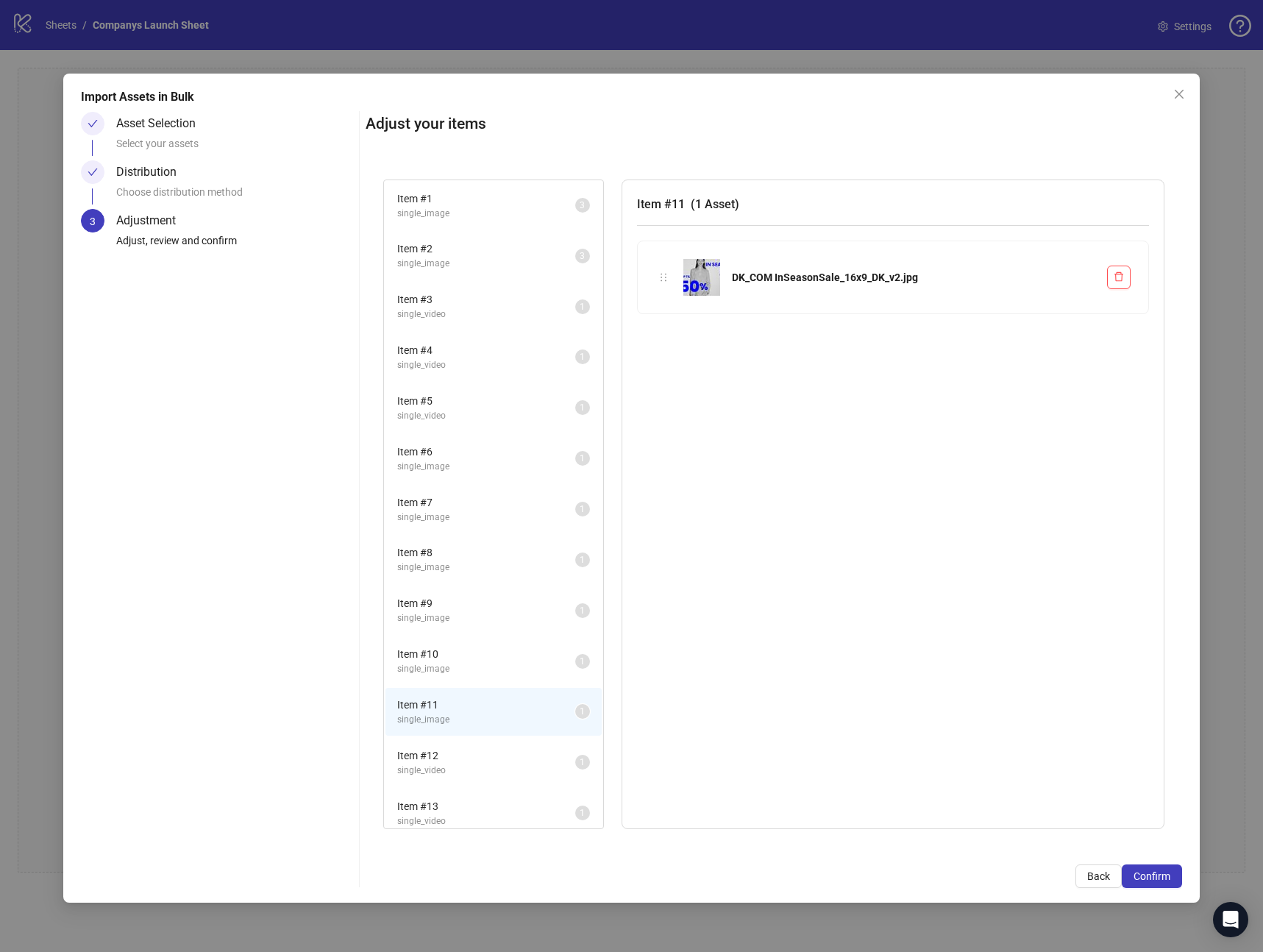
drag, startPoint x: 975, startPoint y: 573, endPoint x: 969, endPoint y: 376, distance: 197.1
click at [970, 567] on div "Item # 11 ( 1 Asset ) DK_COM InSeasonSale_16x9_DK_v2.jpg" at bounding box center [893, 504] width 543 height 649
click at [1100, 865] on button "Back" at bounding box center [1099, 876] width 46 height 23
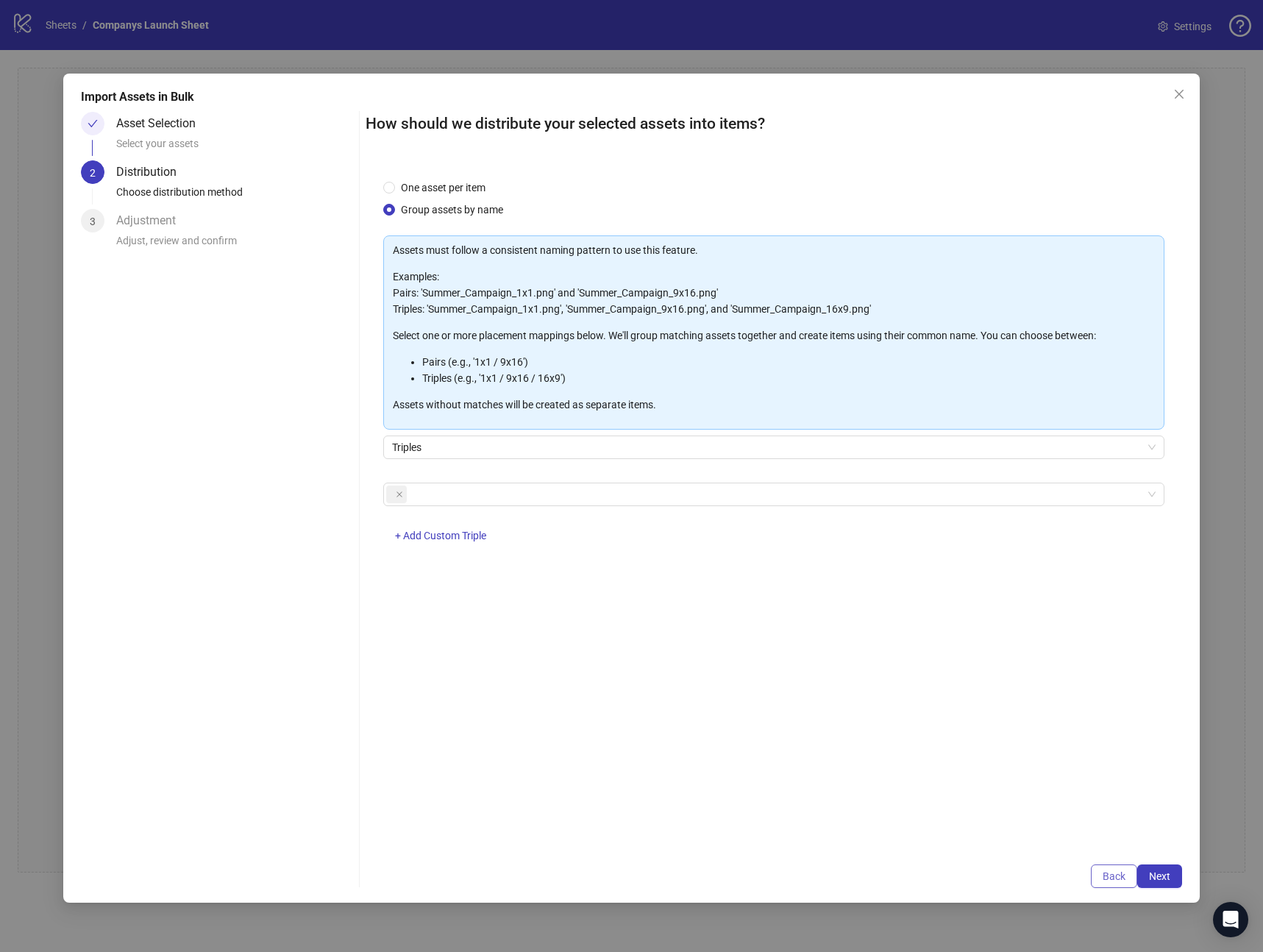
click at [1098, 869] on button "Back" at bounding box center [1114, 876] width 46 height 23
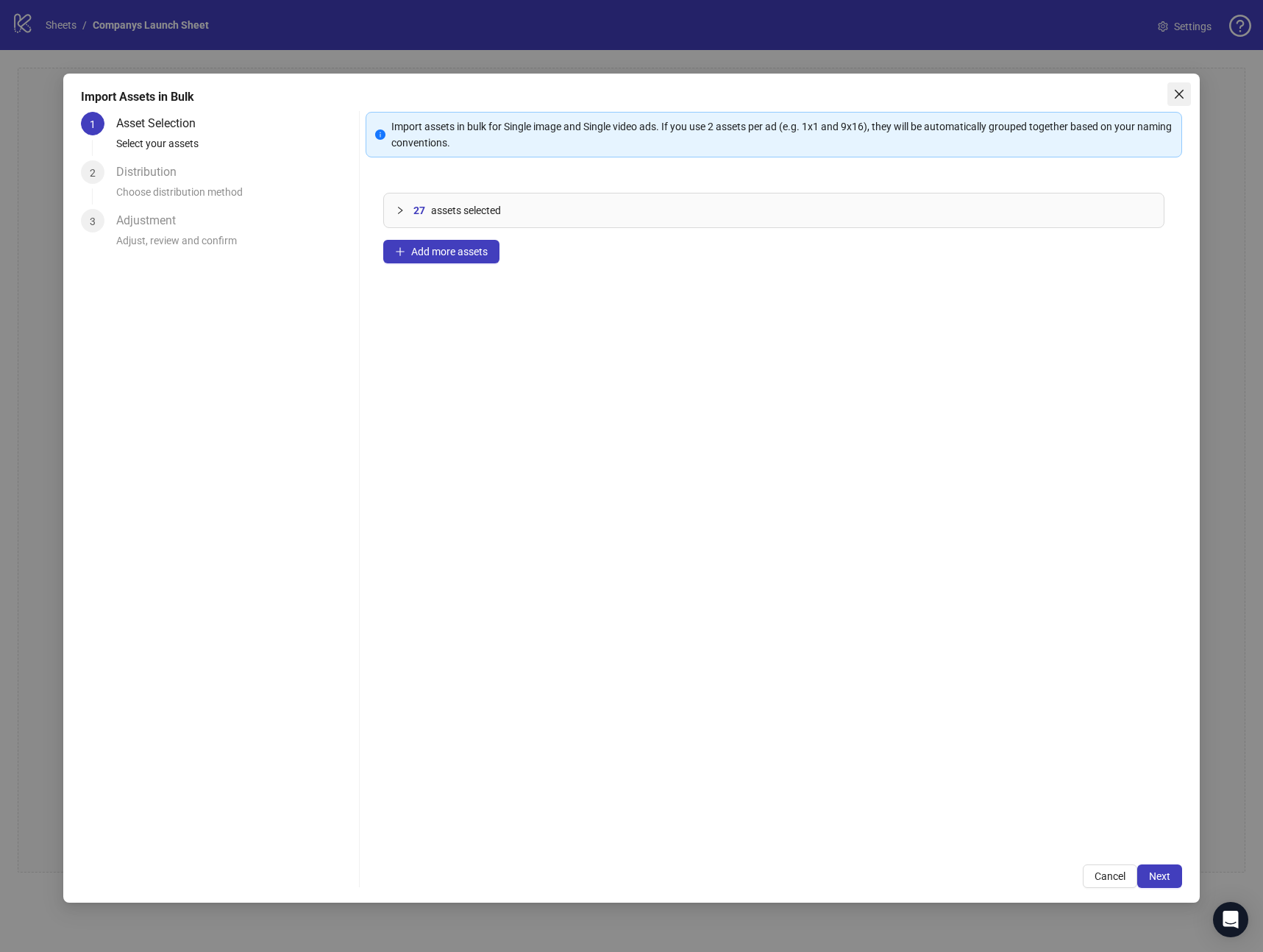
click at [1176, 98] on icon "close" at bounding box center [1179, 94] width 12 height 12
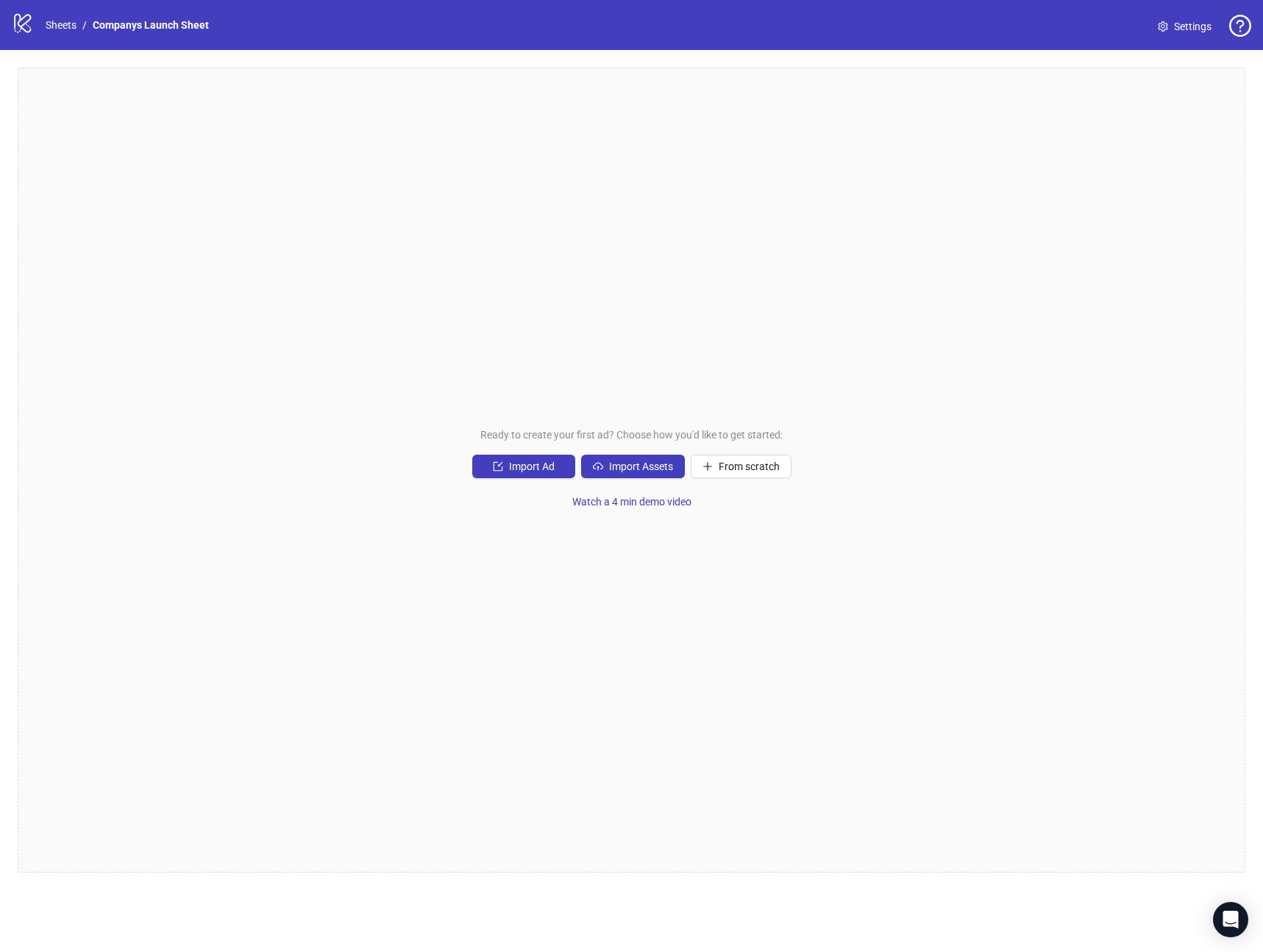
drag, startPoint x: 846, startPoint y: 675, endPoint x: 749, endPoint y: 593, distance: 127.0
click at [843, 674] on div "Ready to create your first ad? Choose how you'd like to get started: Import Ad …" at bounding box center [631, 469] width 1228 height 805
click at [631, 468] on span "Import Assets" at bounding box center [641, 466] width 64 height 12
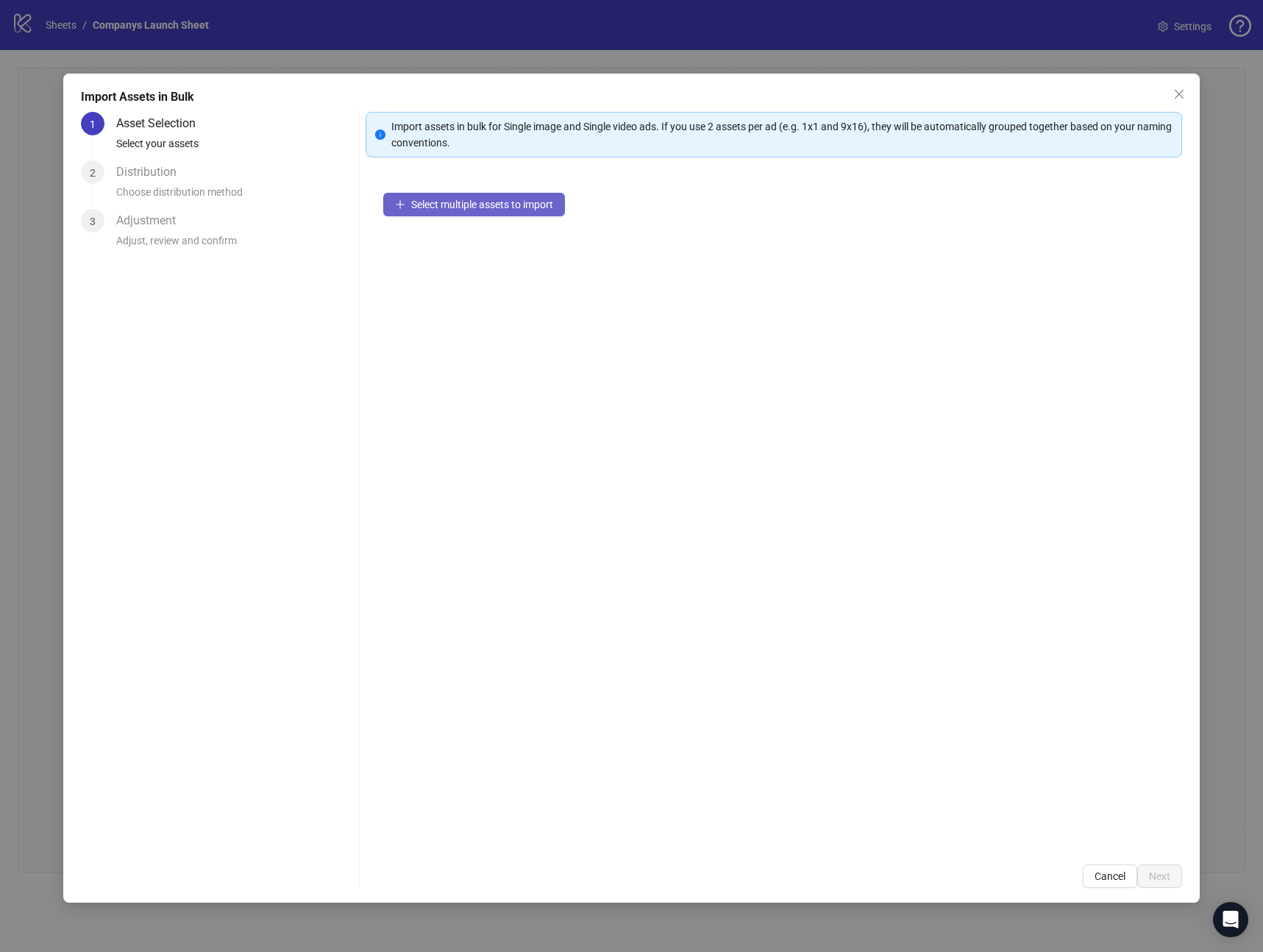
click at [484, 199] on span "Select multiple assets to import" at bounding box center [483, 205] width 142 height 12
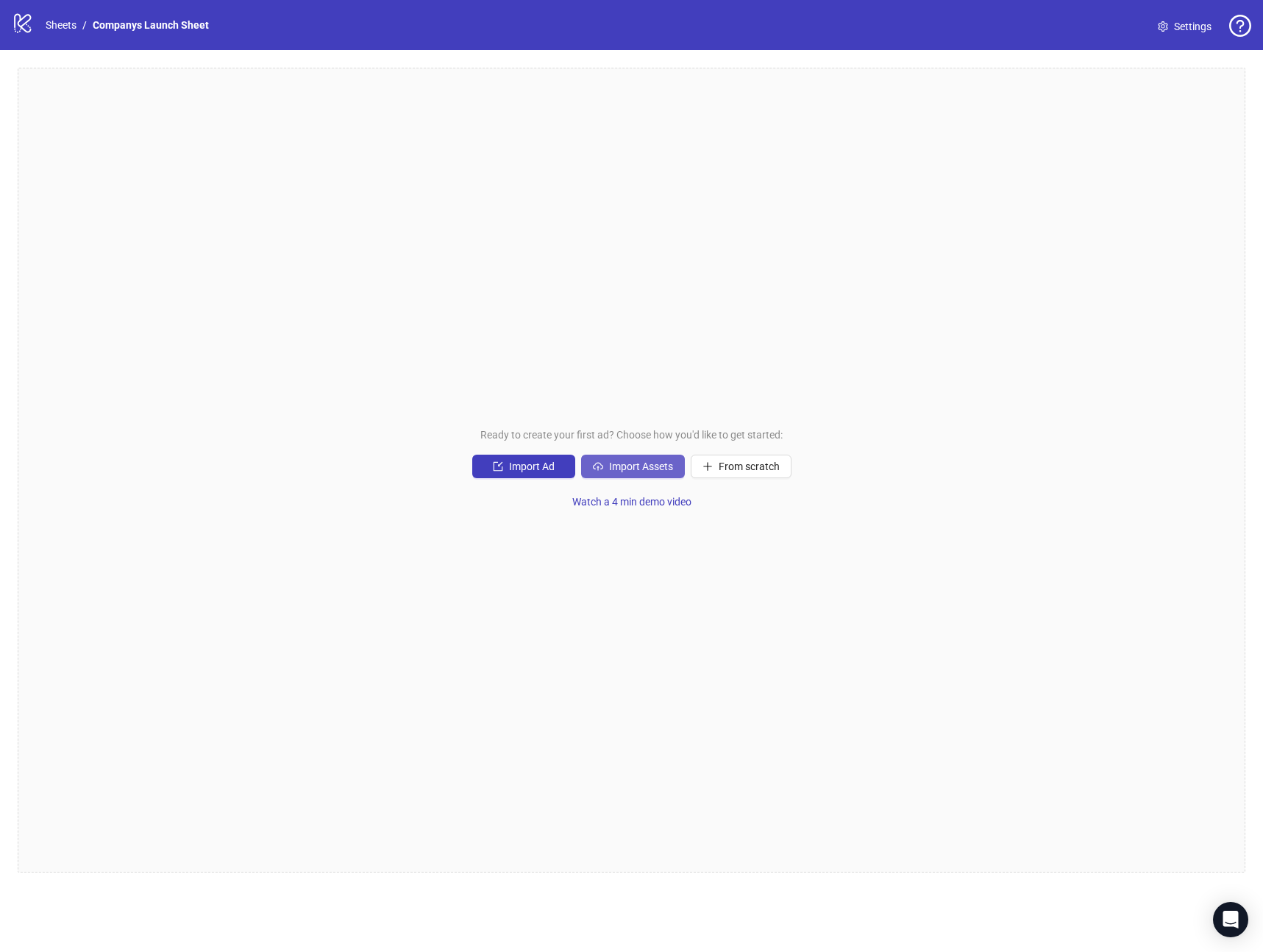
click at [666, 462] on span "Import Assets" at bounding box center [641, 466] width 64 height 12
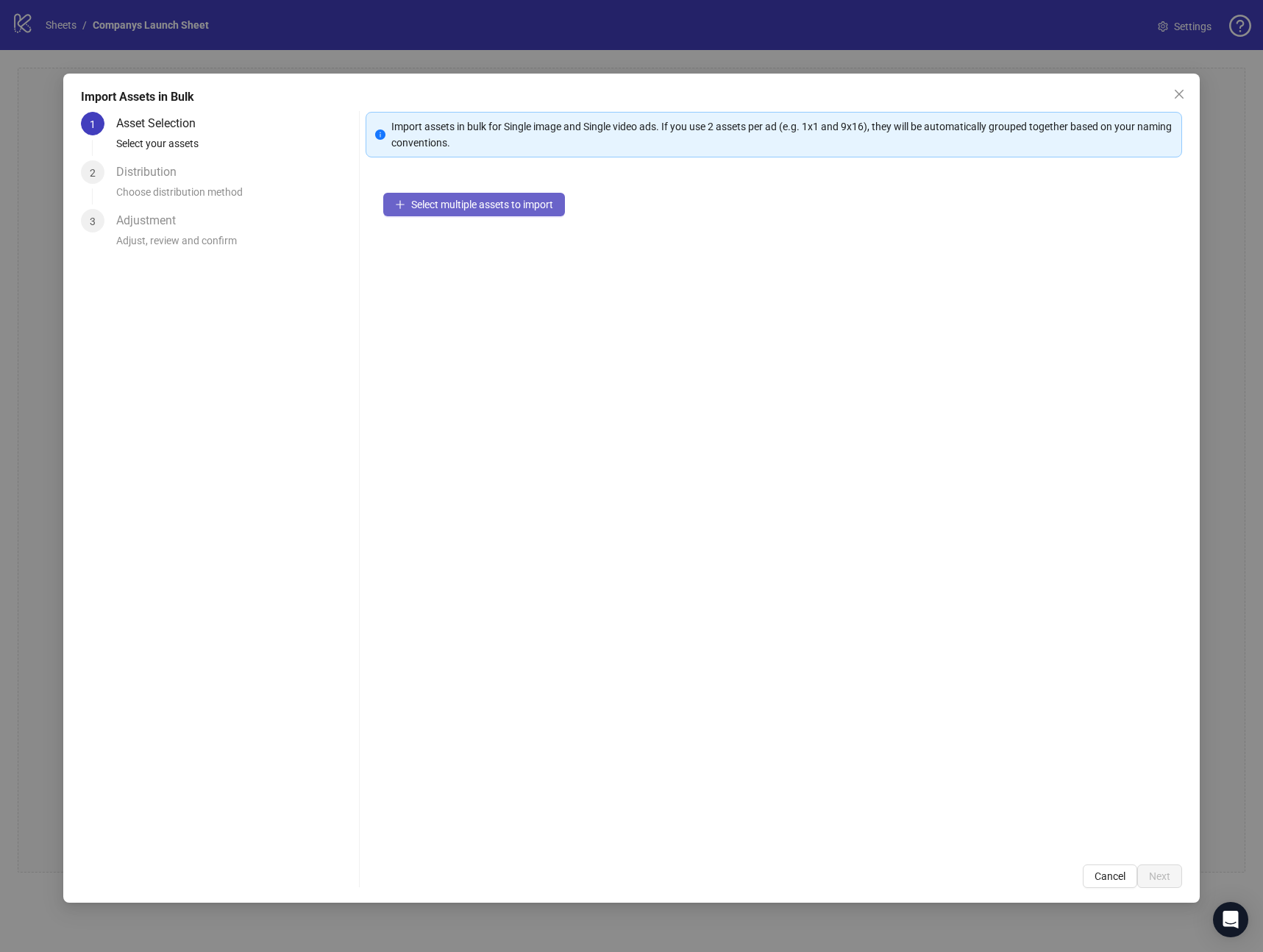
click at [441, 201] on span "Select multiple assets to import" at bounding box center [483, 205] width 142 height 12
click at [1160, 871] on span "Next" at bounding box center [1160, 876] width 21 height 12
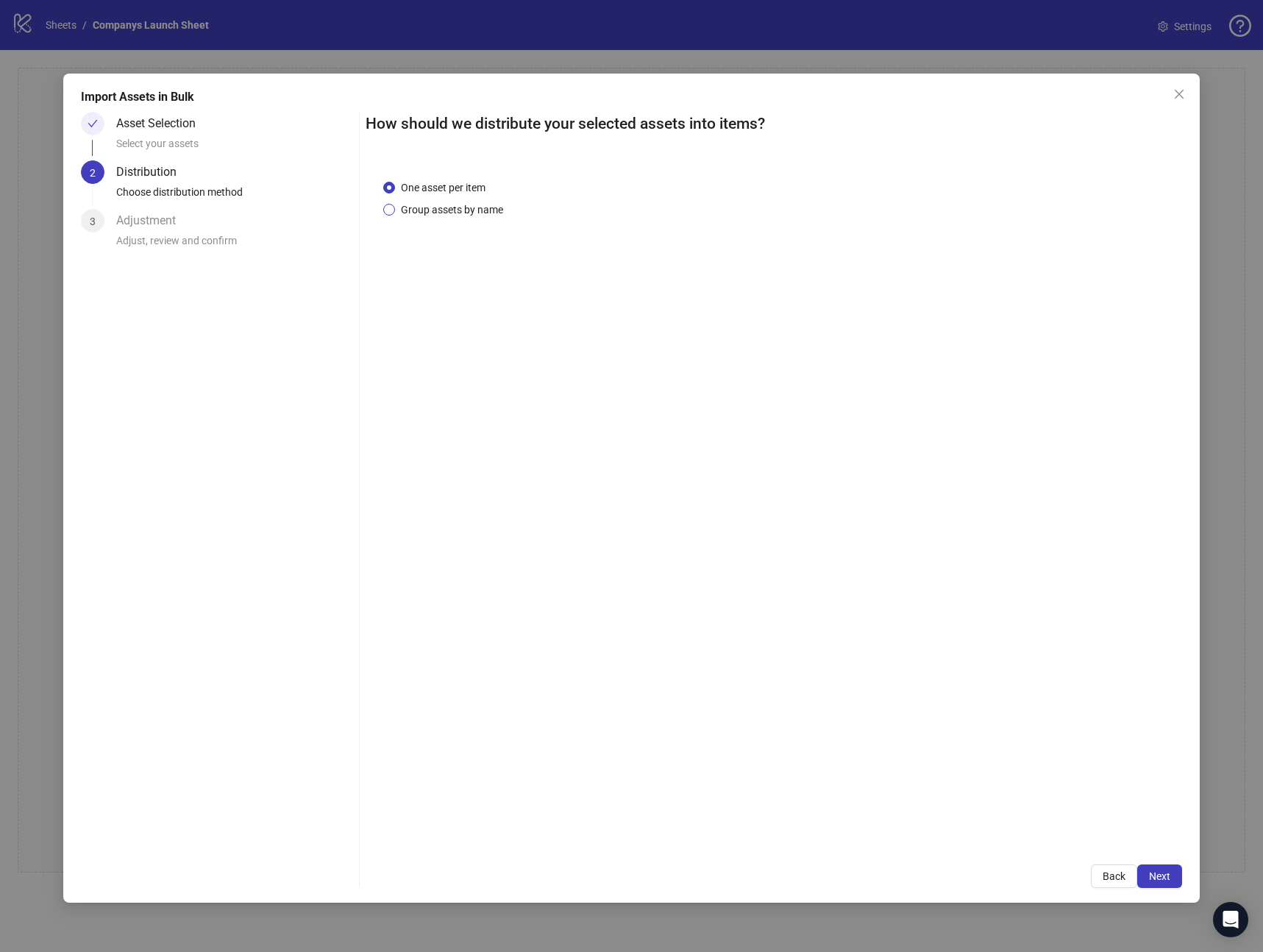
click at [396, 206] on span "Group assets by name" at bounding box center [452, 210] width 114 height 16
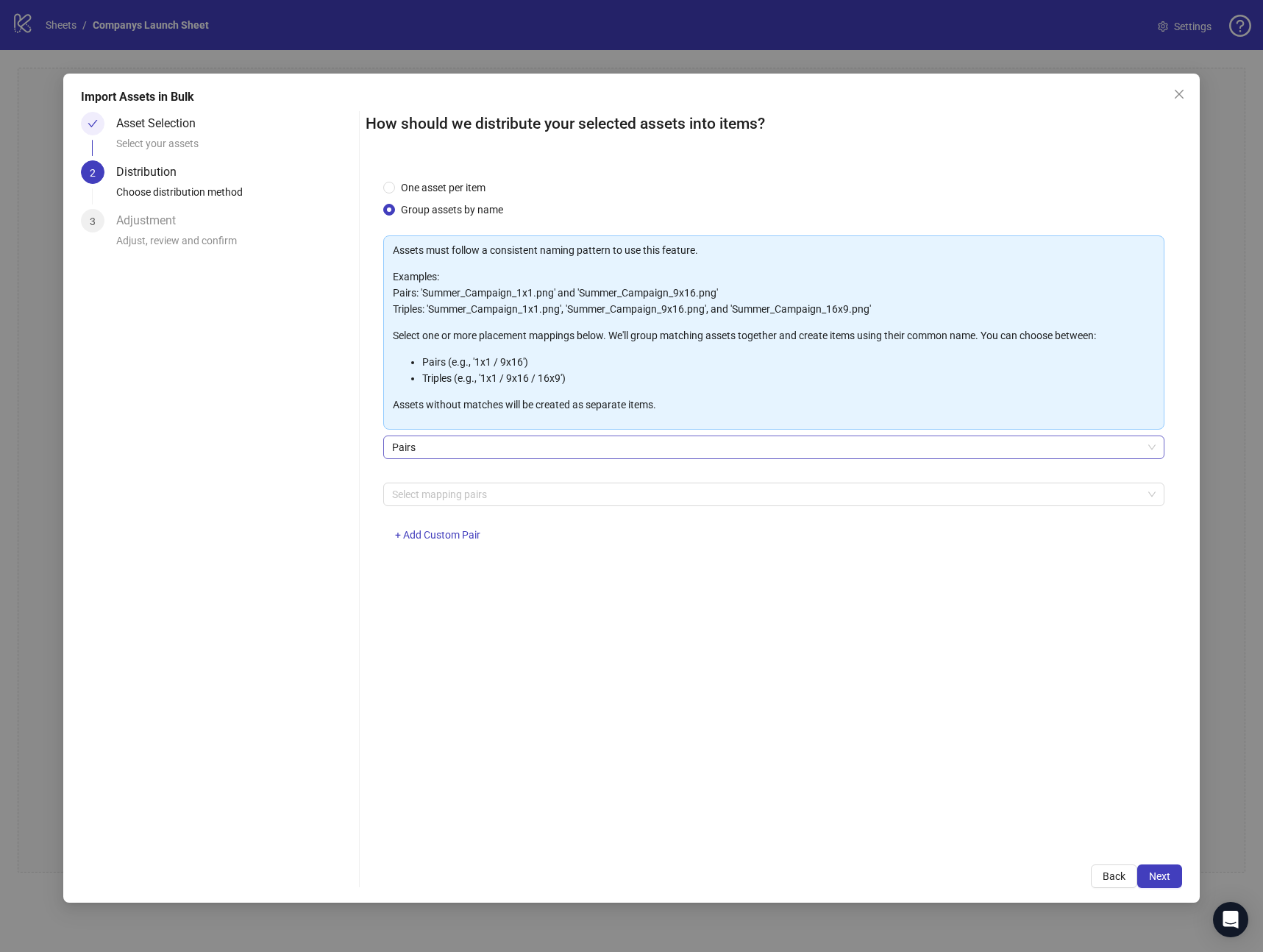
click at [475, 442] on span "Pairs" at bounding box center [774, 447] width 764 height 22
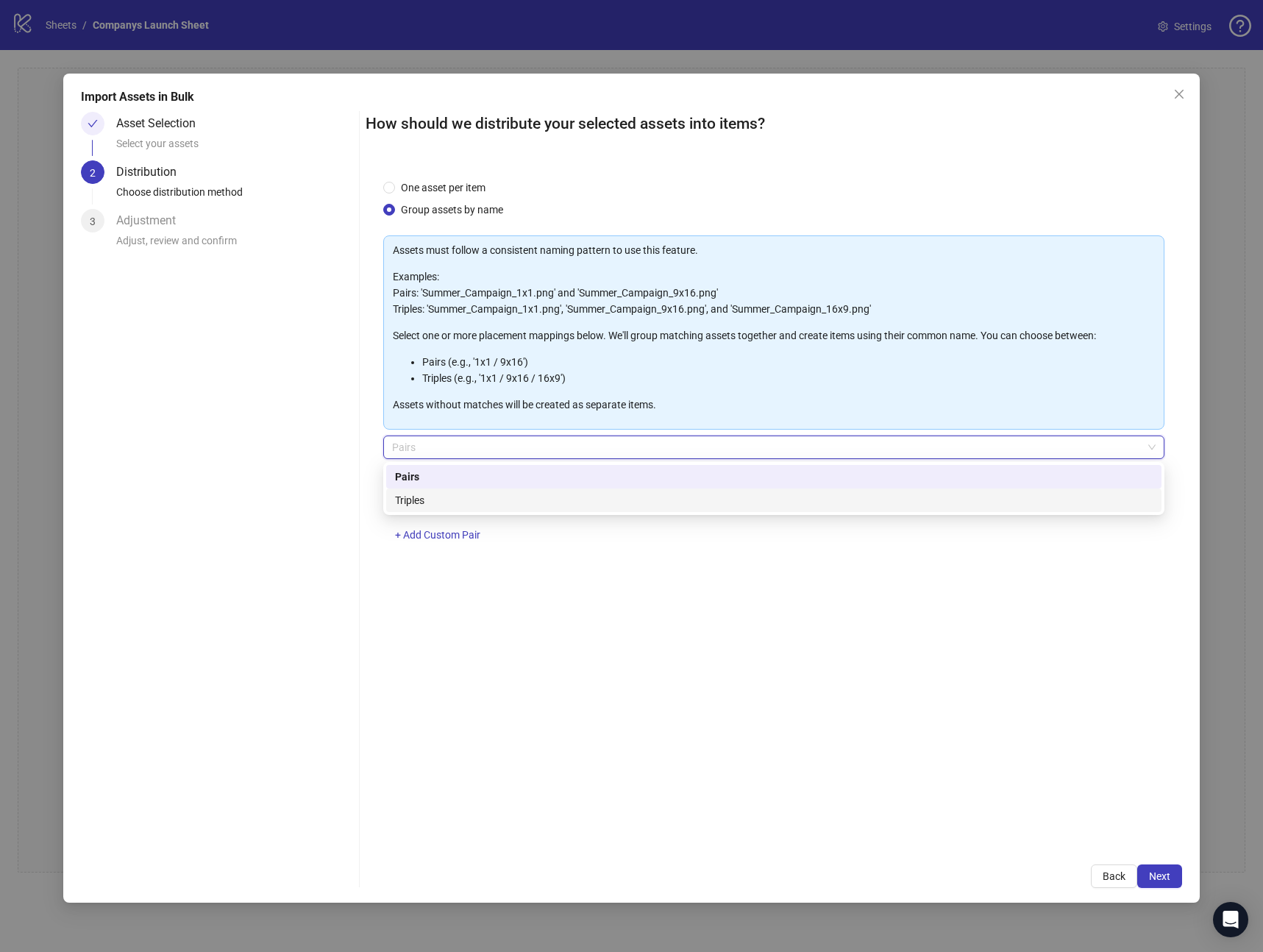
click at [468, 506] on div "Triples" at bounding box center [774, 500] width 758 height 16
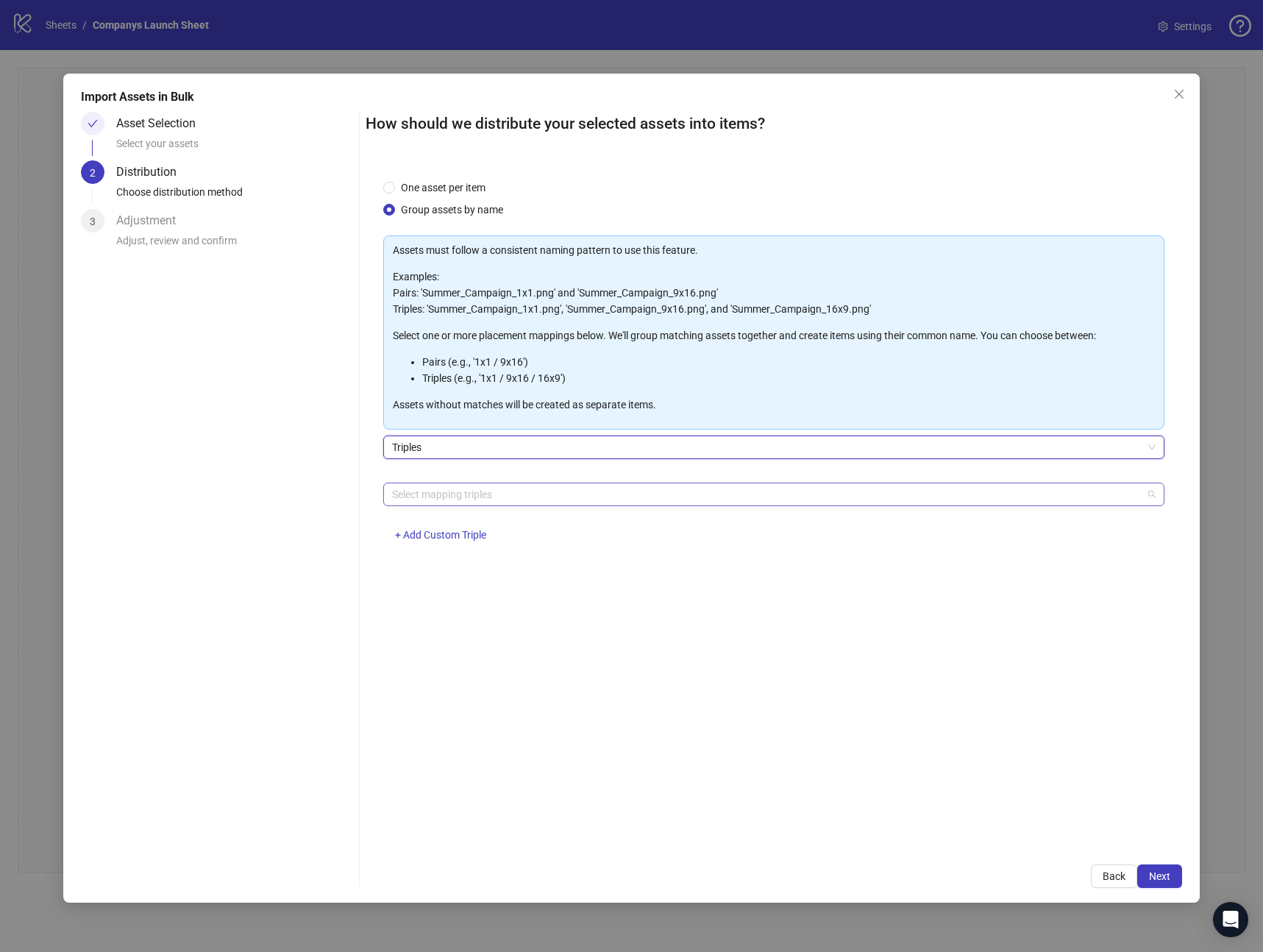
click at [488, 501] on div at bounding box center [767, 493] width 760 height 20
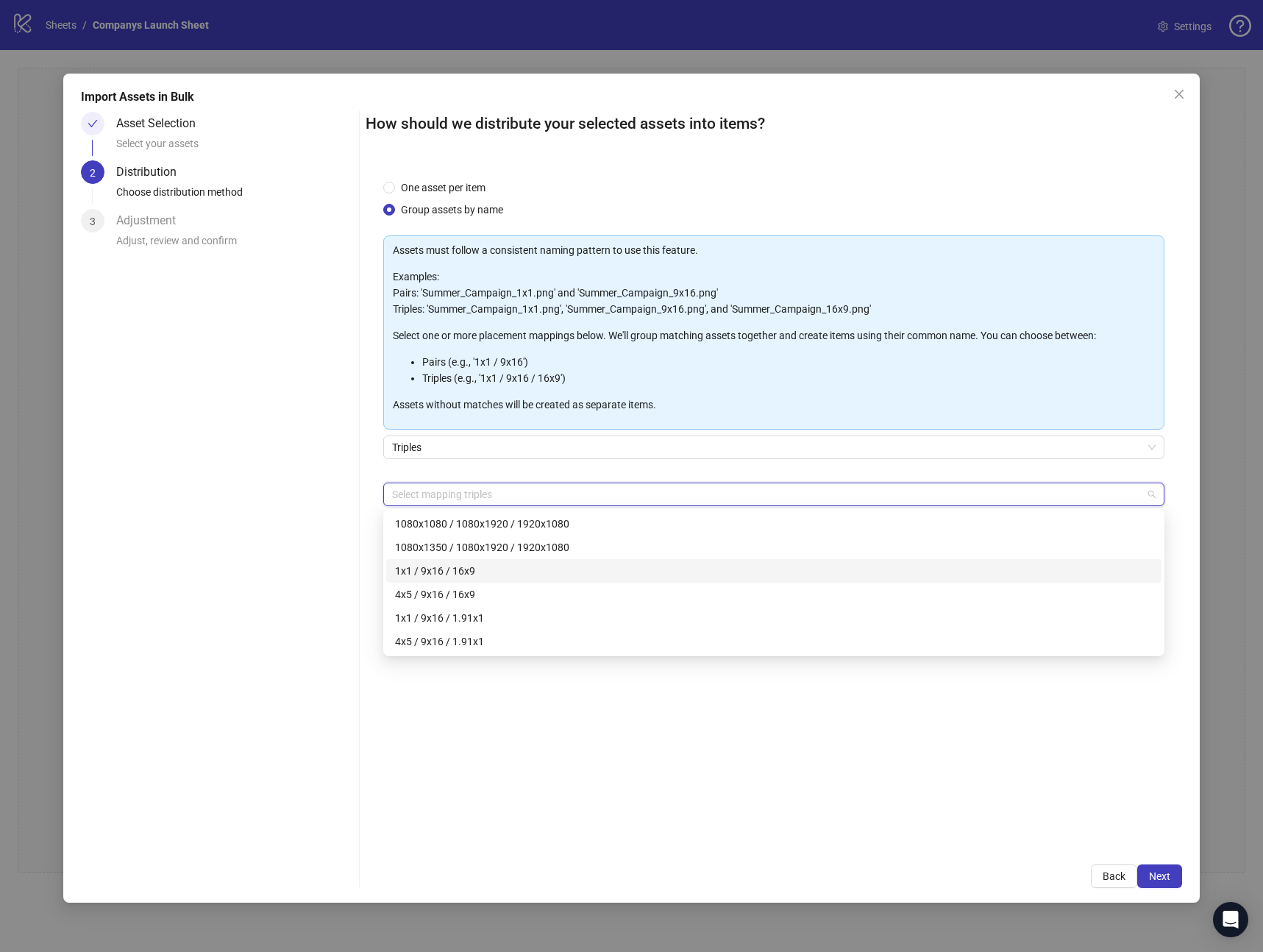
click at [490, 573] on div "1x1 / 9x16 / 16x9" at bounding box center [774, 570] width 758 height 16
click at [905, 765] on div "One asset per item Group assets by name Assets must follow a consistent naming …" at bounding box center [773, 504] width 817 height 685
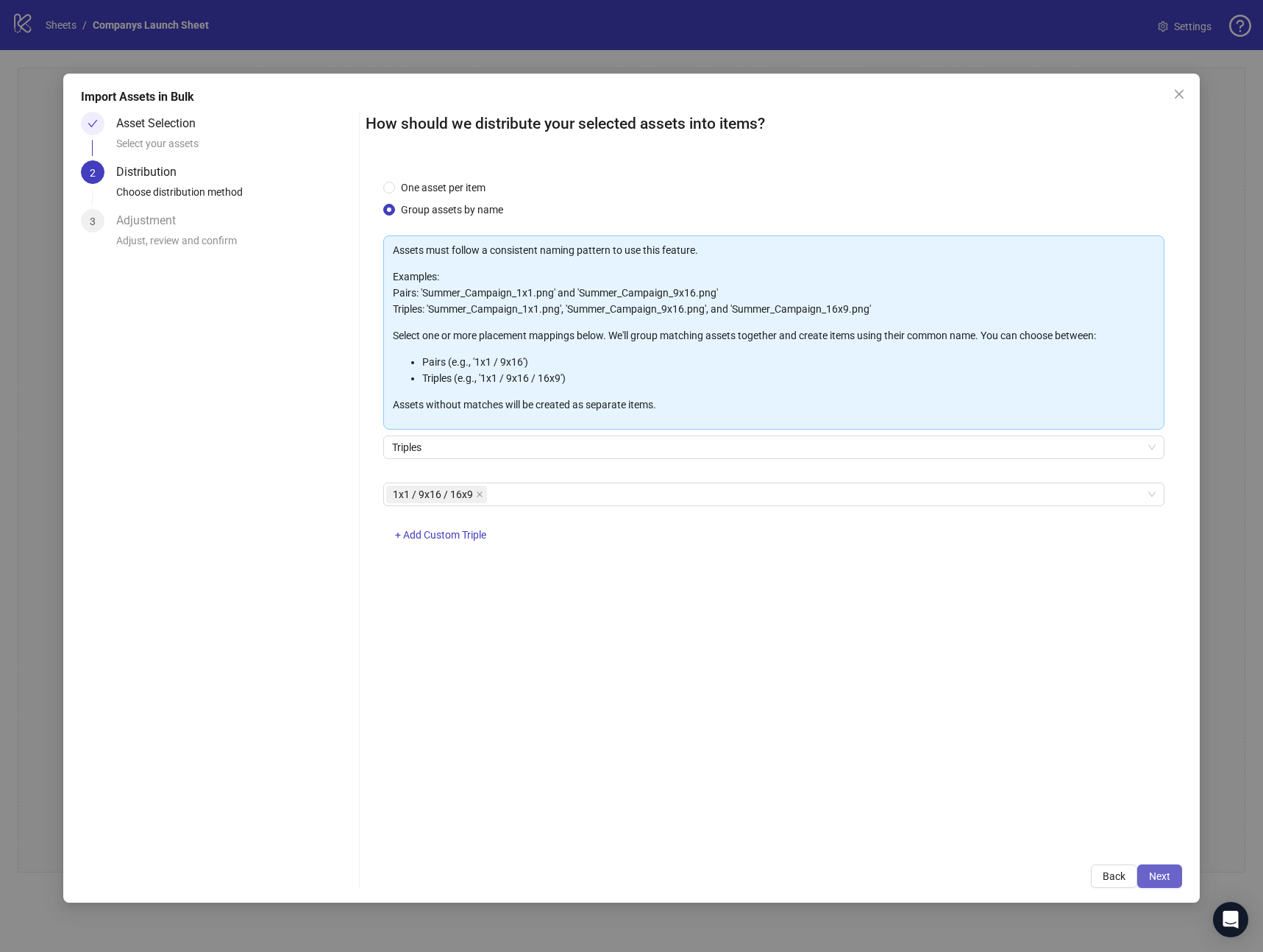
click at [1156, 875] on span "Next" at bounding box center [1160, 876] width 21 height 12
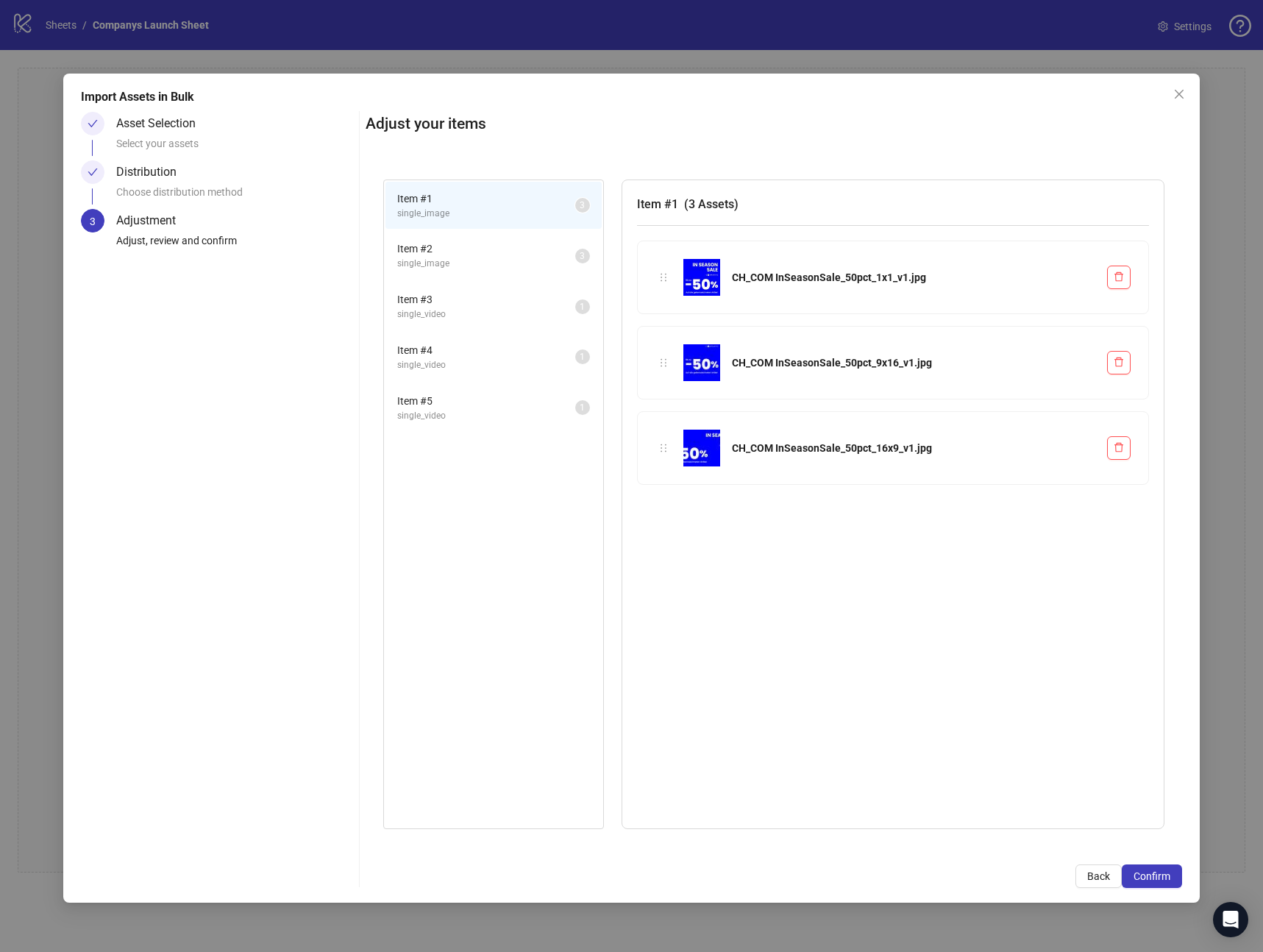
click at [448, 267] on span "single_image" at bounding box center [486, 263] width 178 height 14
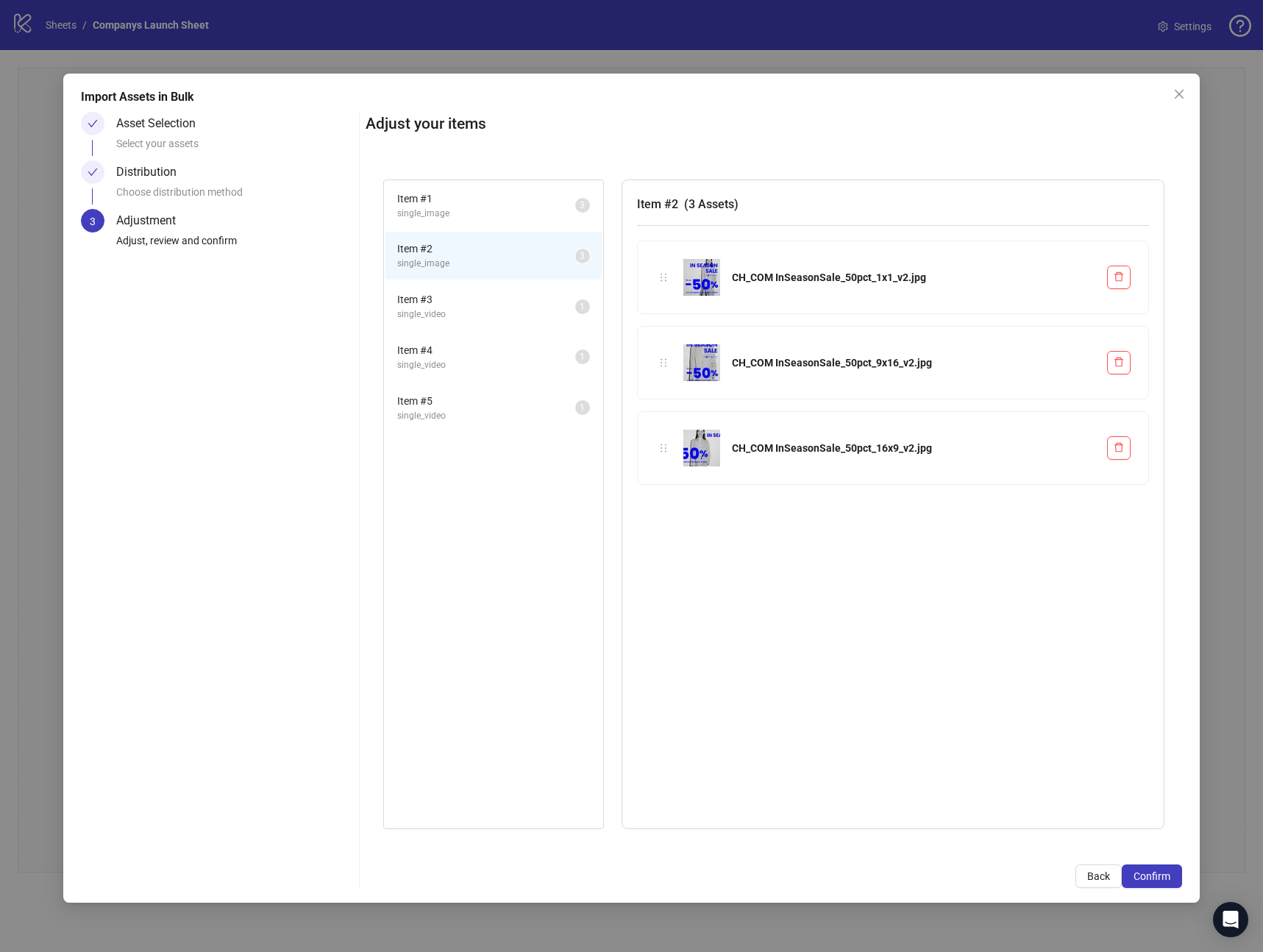
click at [458, 298] on span "Item # 3" at bounding box center [486, 299] width 178 height 16
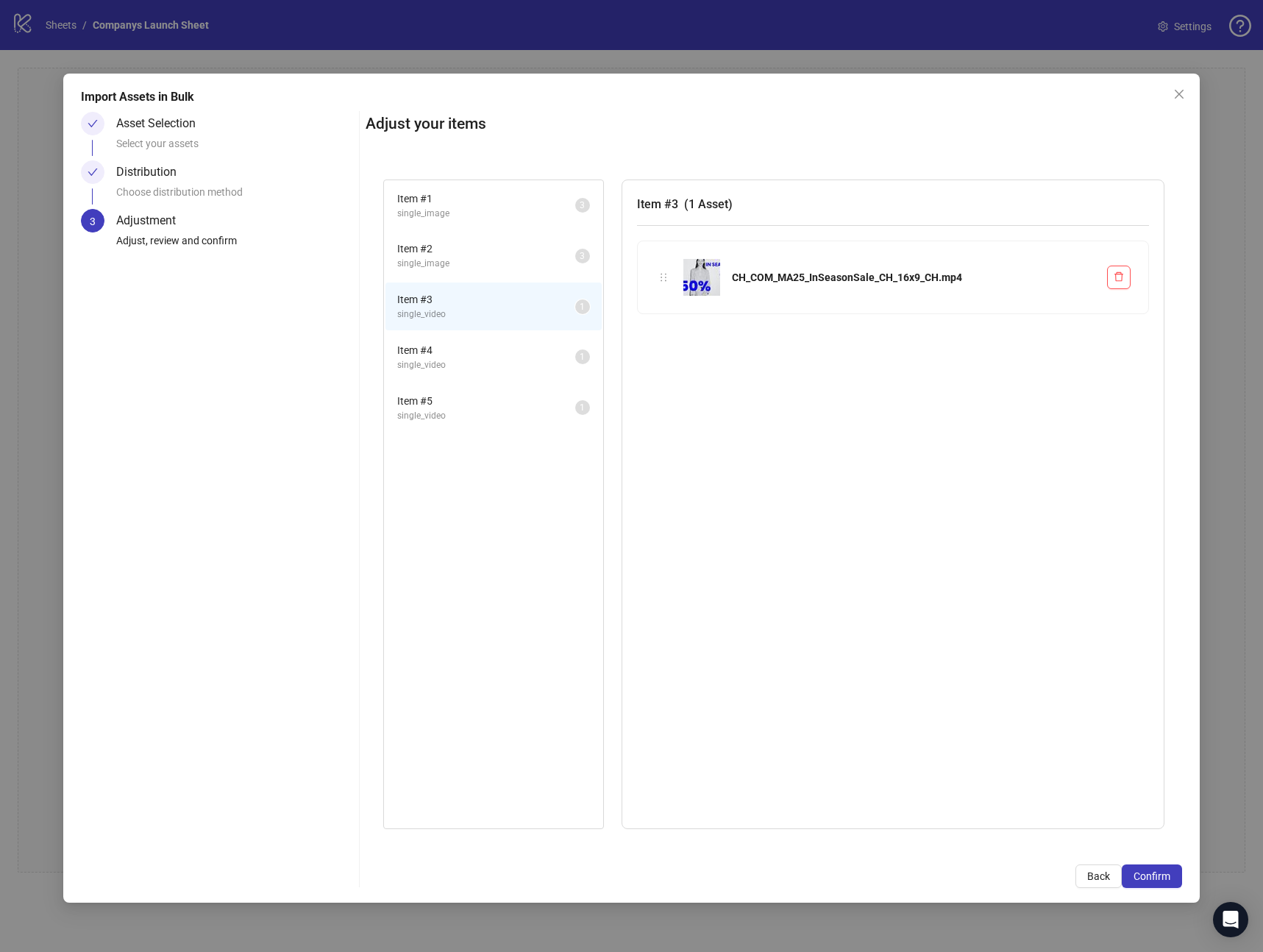
click at [471, 353] on span "Item # 4" at bounding box center [486, 350] width 178 height 16
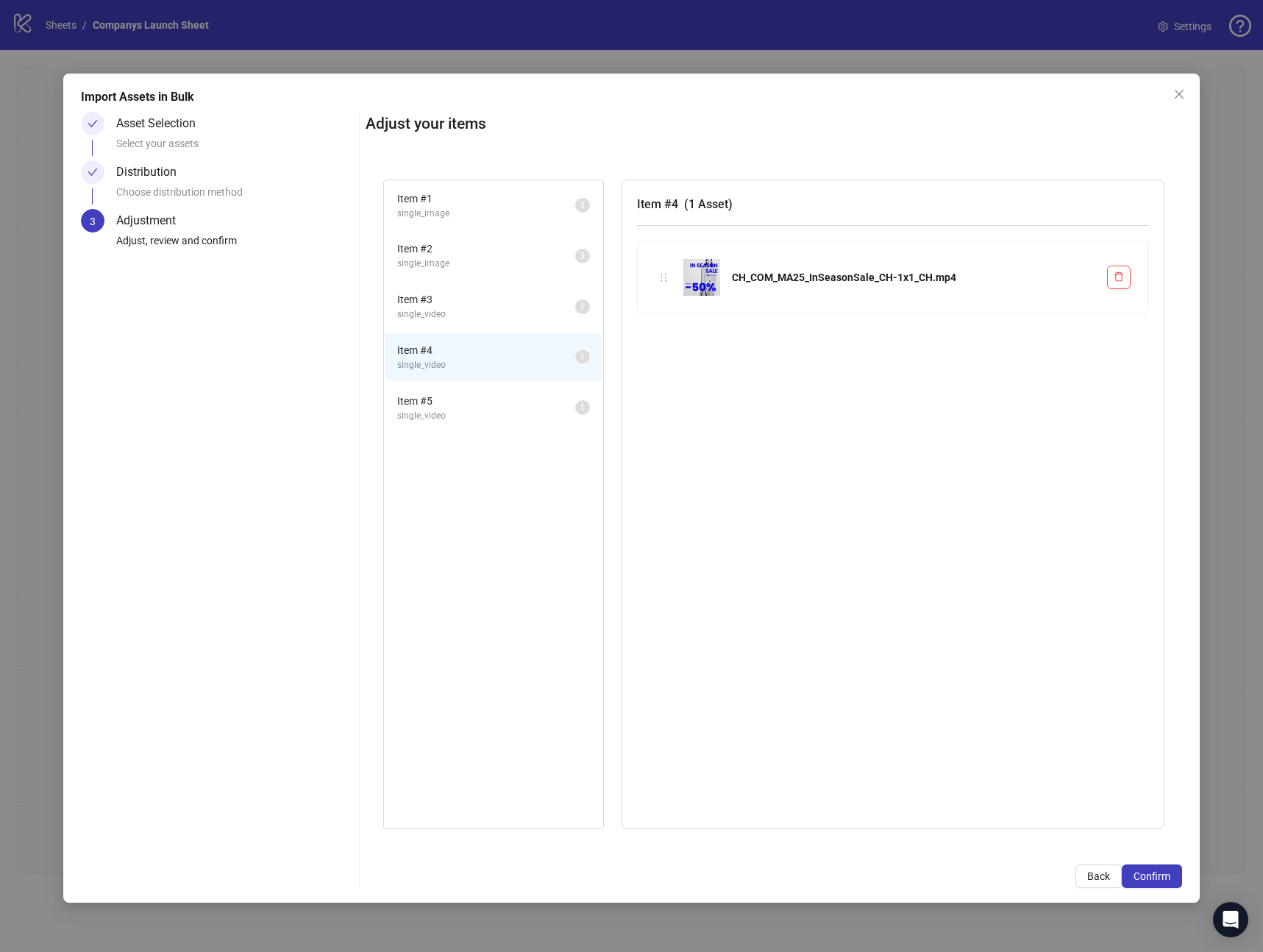
click at [484, 402] on span "Item # 5" at bounding box center [486, 400] width 178 height 16
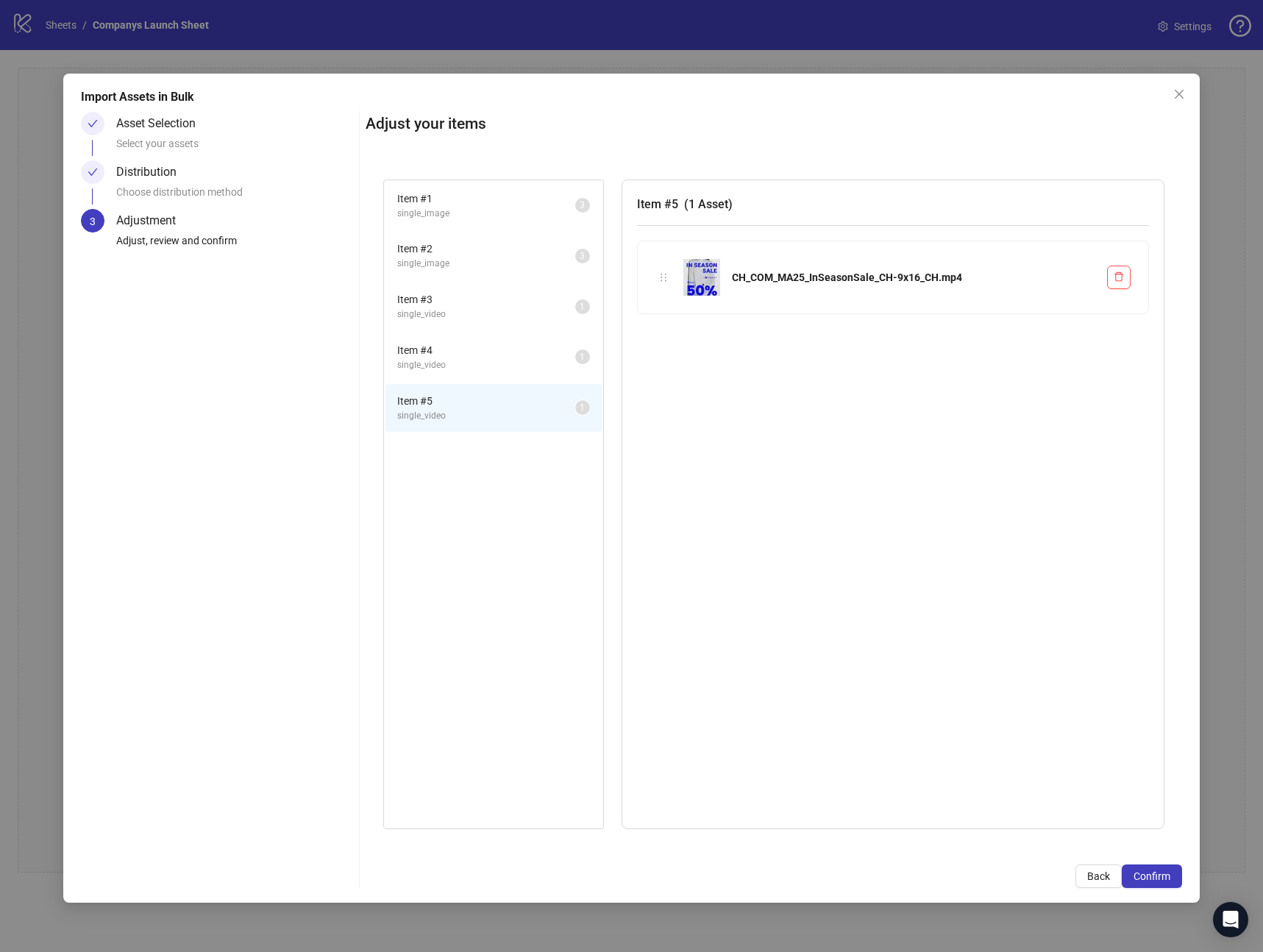
click at [471, 356] on span "Item # 4" at bounding box center [486, 350] width 178 height 16
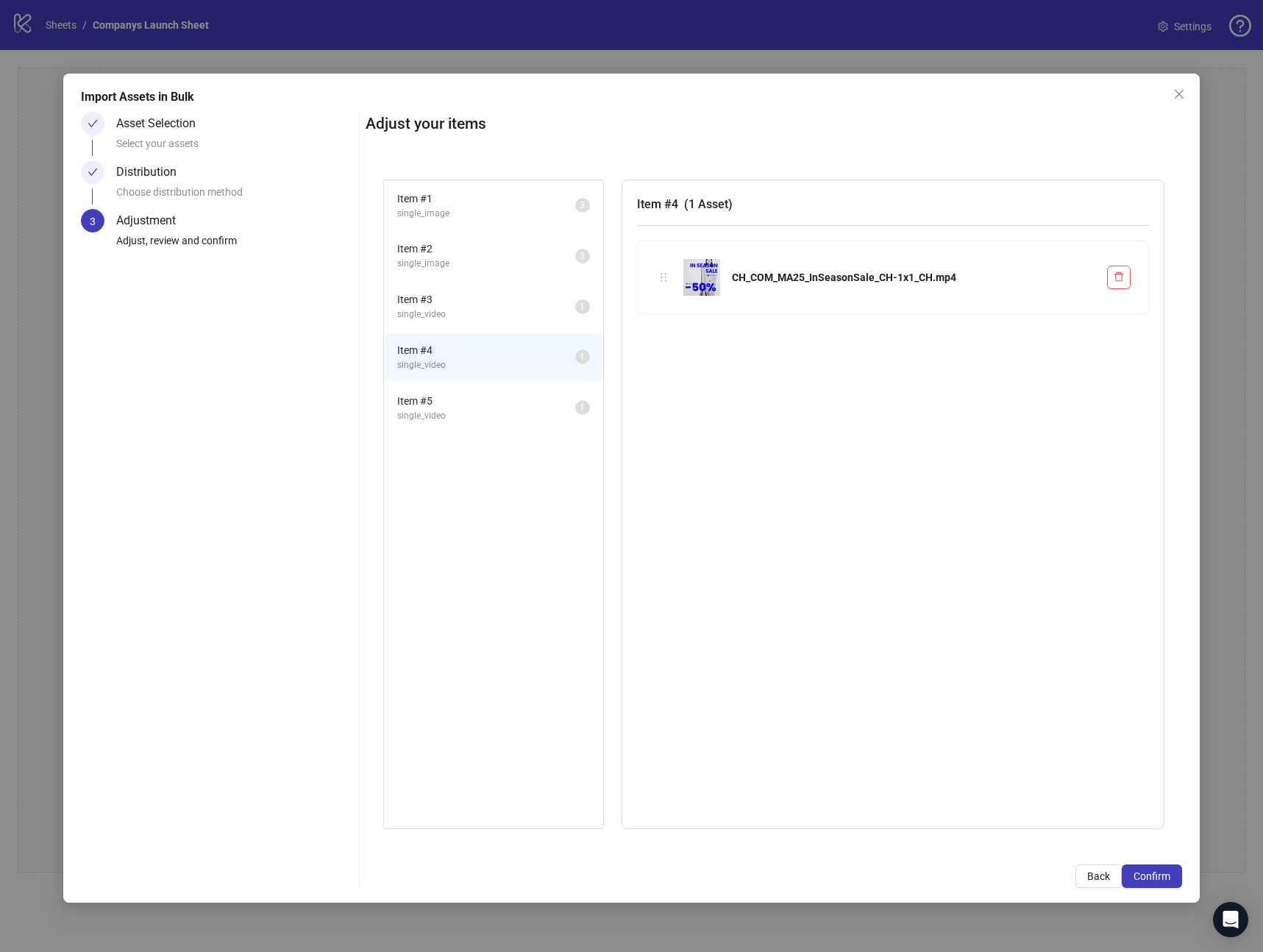
click at [492, 310] on span "single_video" at bounding box center [486, 314] width 178 height 14
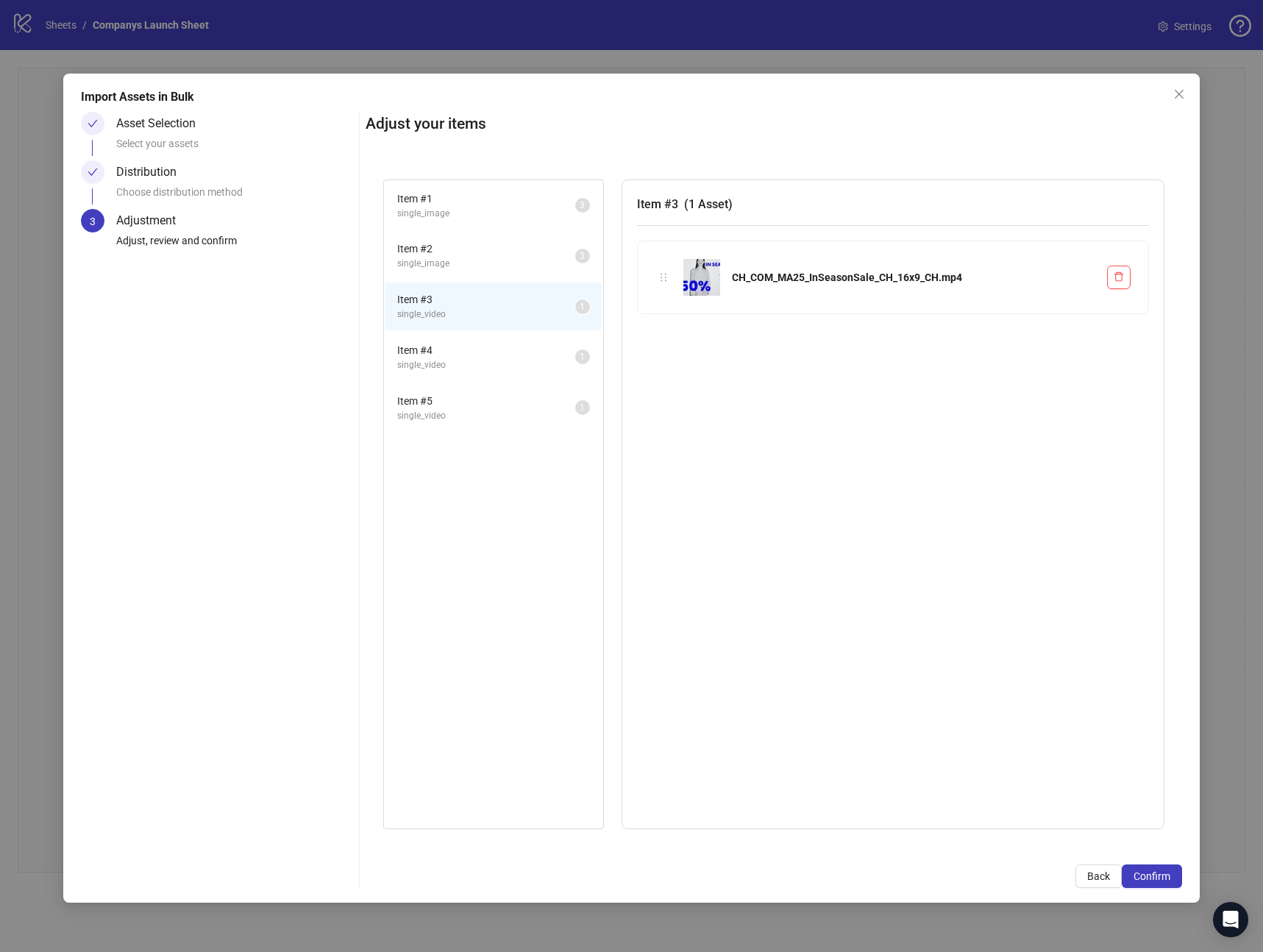
click at [499, 256] on span "Item # 2" at bounding box center [486, 248] width 178 height 16
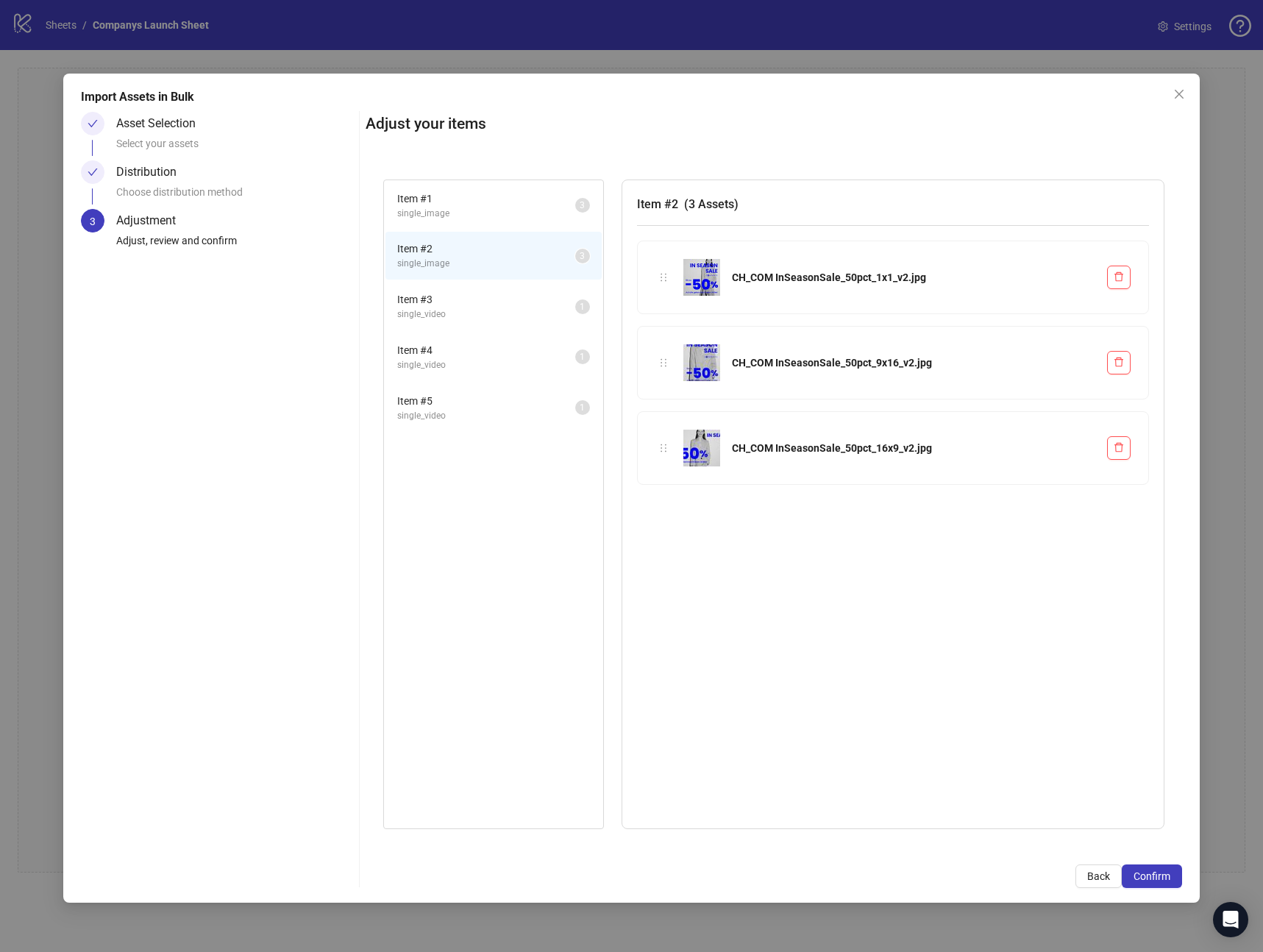
click at [509, 213] on span "single_image" at bounding box center [486, 213] width 178 height 14
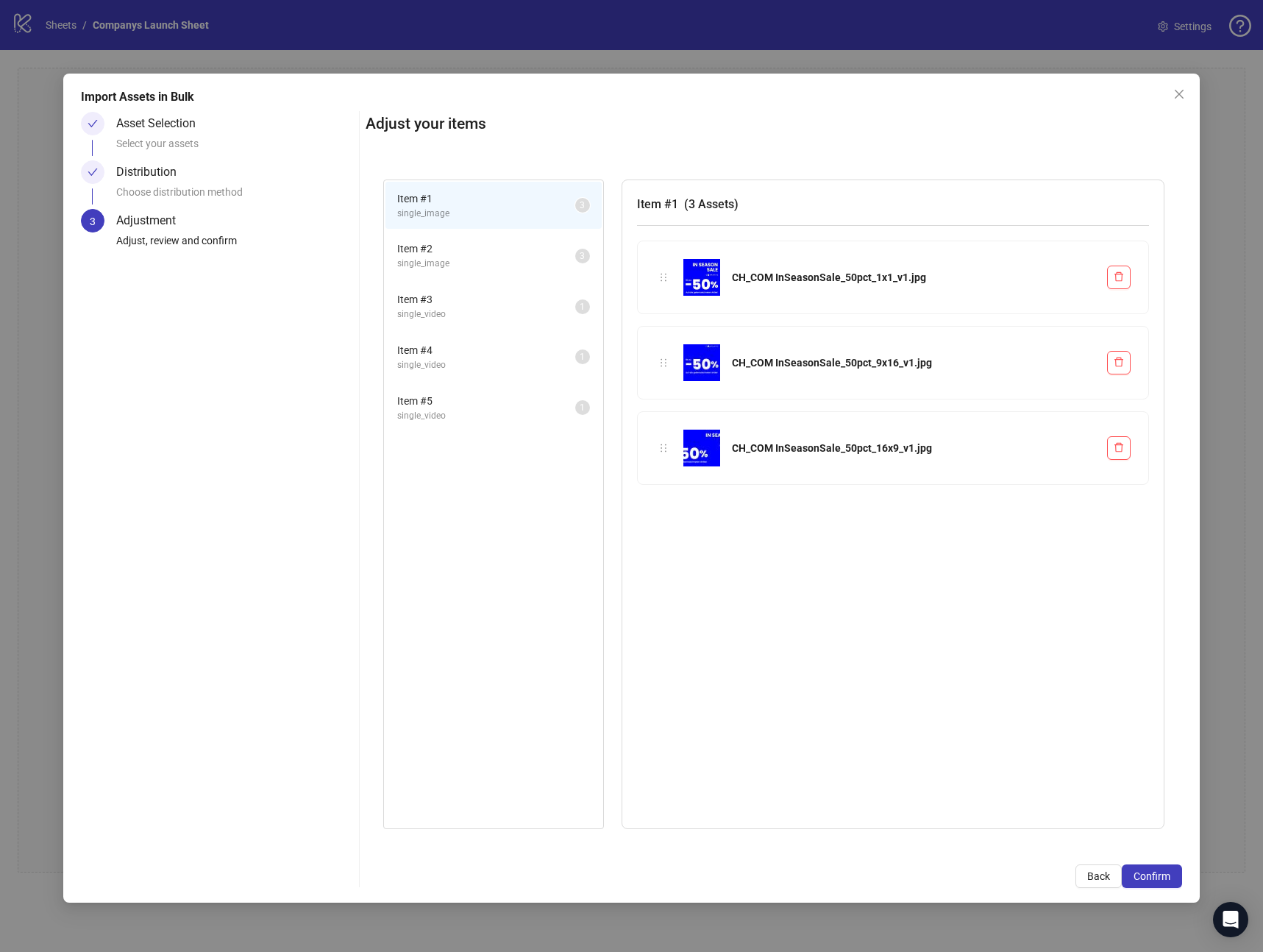
click at [486, 317] on span "single_video" at bounding box center [486, 314] width 178 height 14
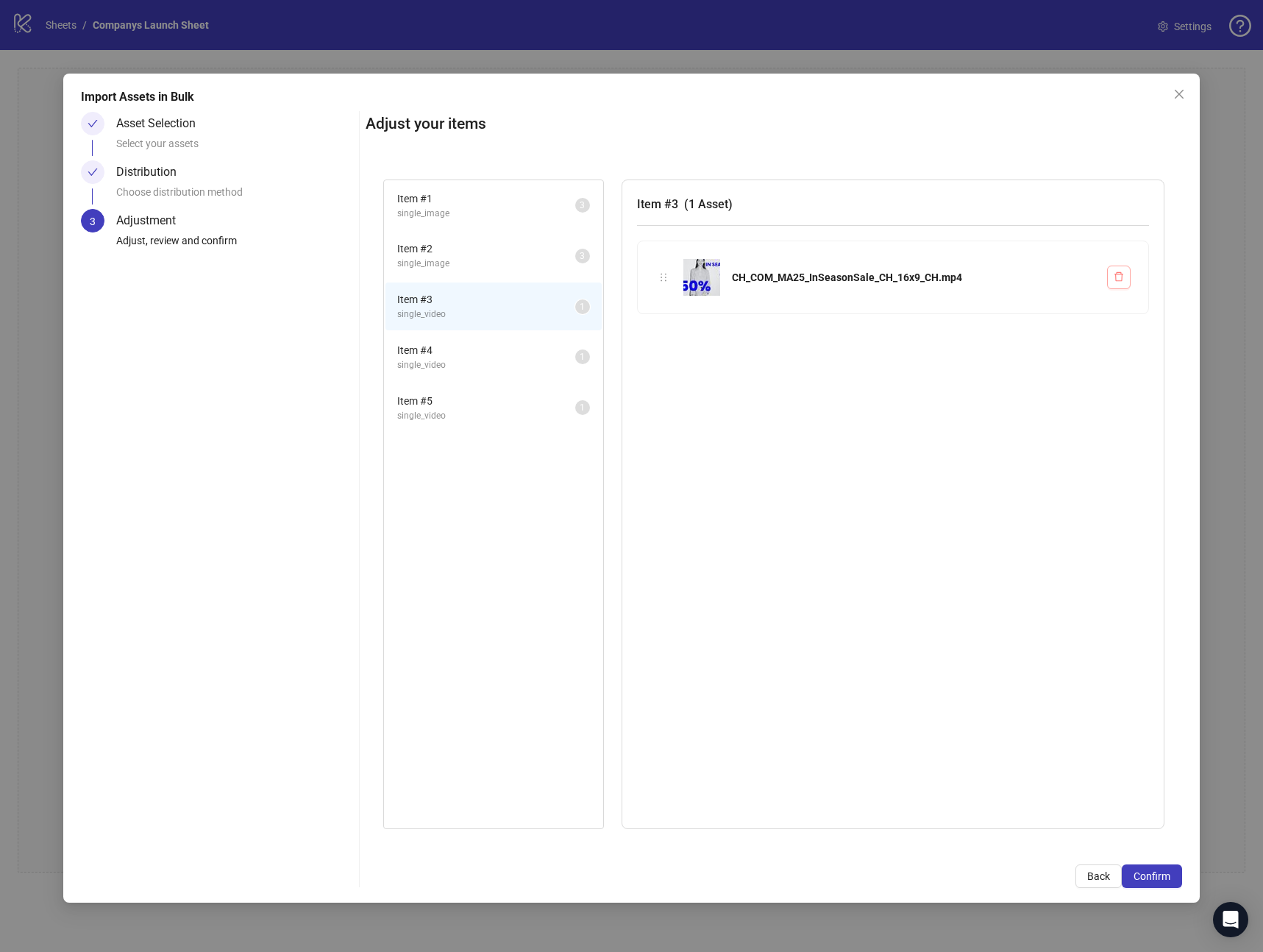
click at [1125, 277] on button "button" at bounding box center [1119, 277] width 23 height 23
click at [468, 266] on span "single_image" at bounding box center [486, 263] width 178 height 14
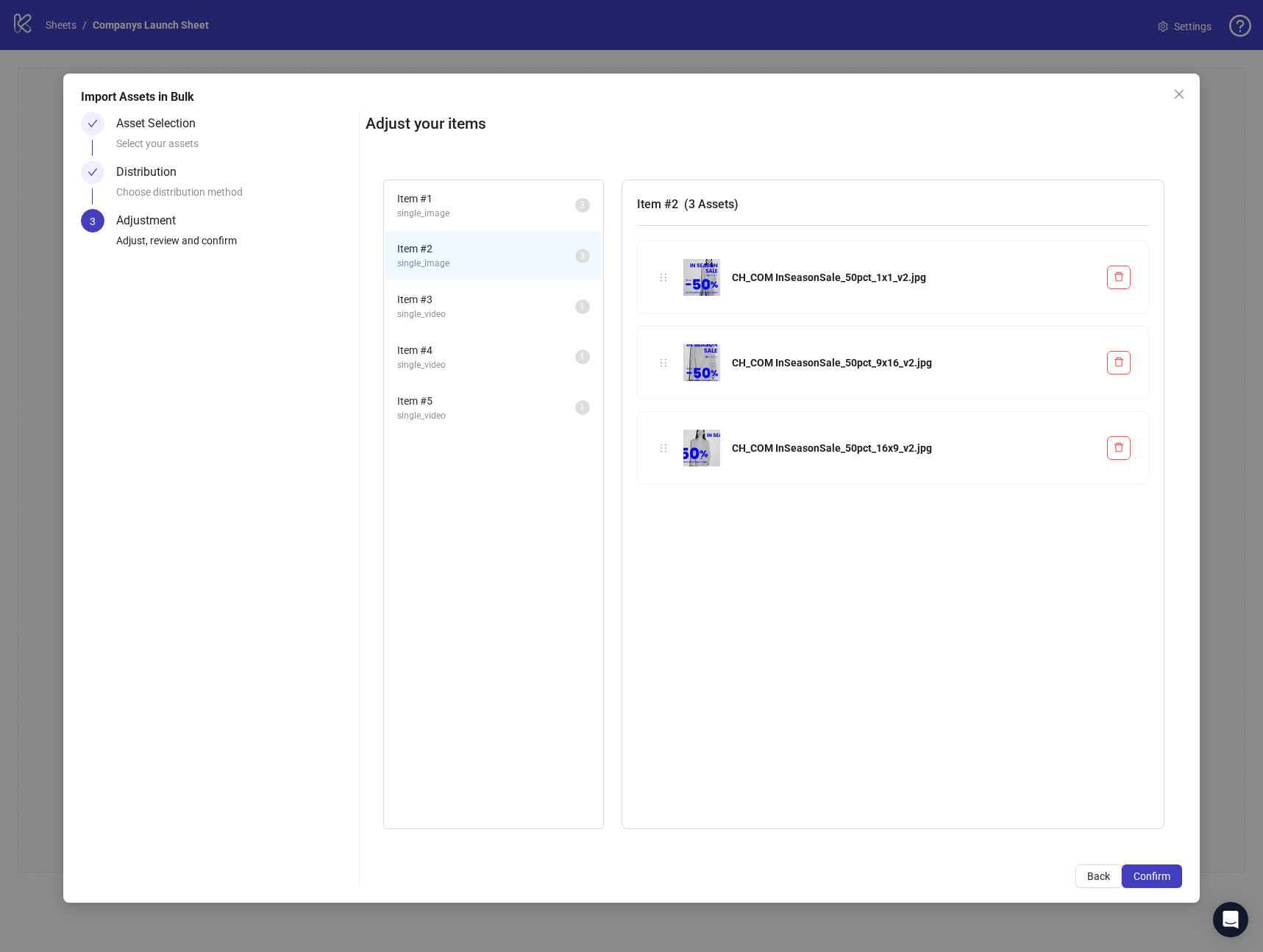
click at [486, 214] on span "single_image" at bounding box center [486, 213] width 178 height 14
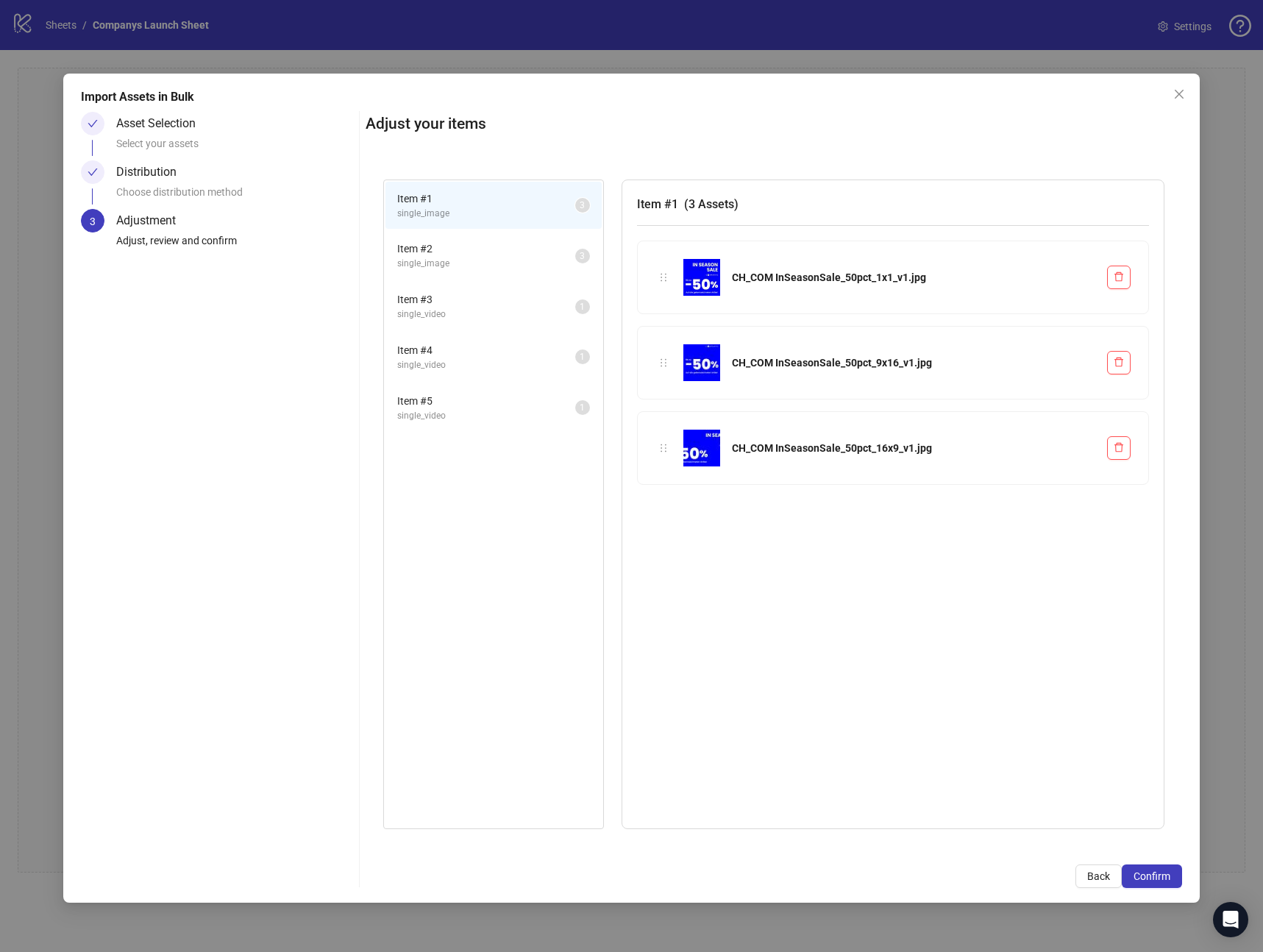
click at [491, 270] on span "single_image" at bounding box center [486, 263] width 178 height 14
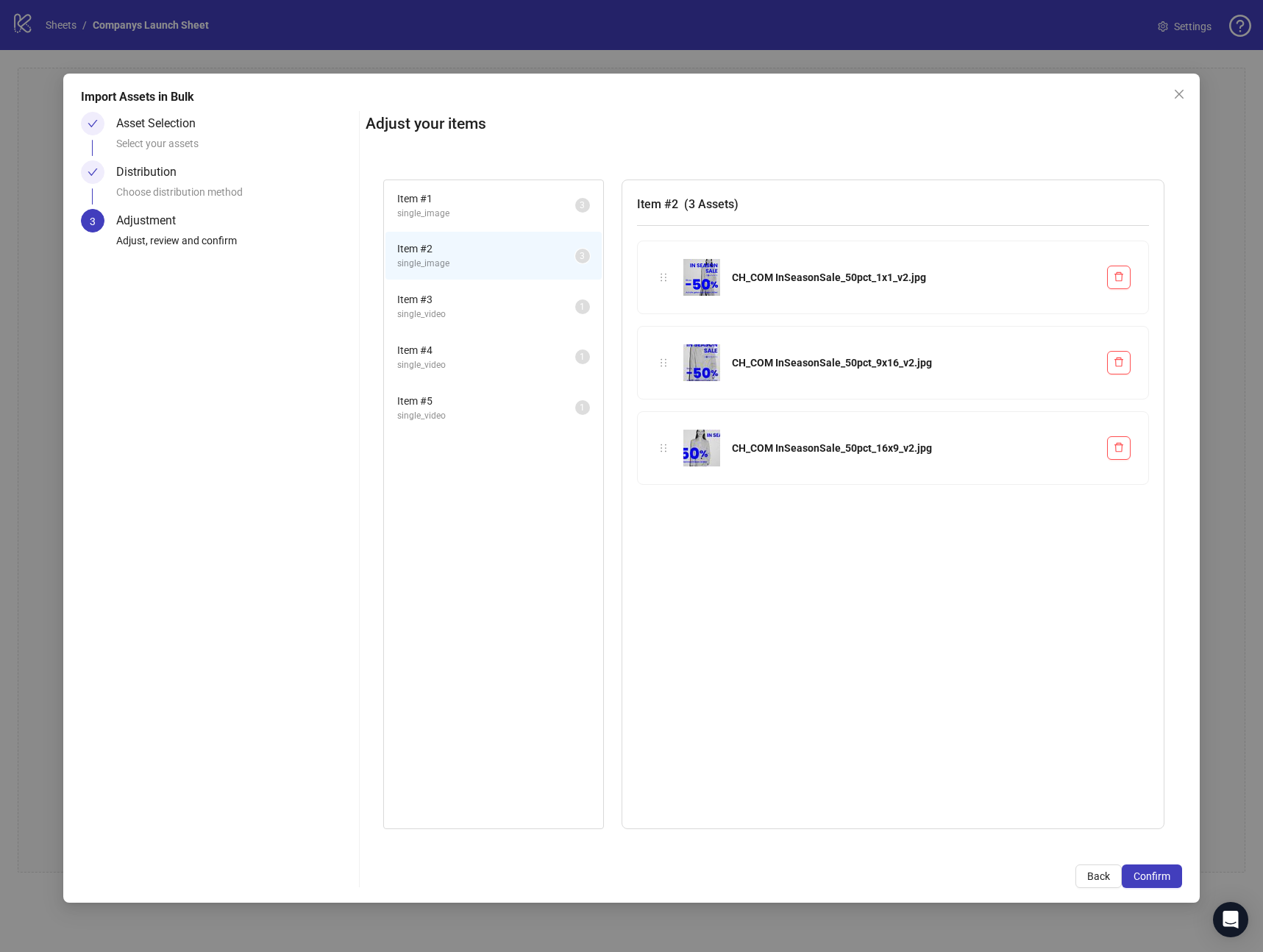
click at [492, 314] on span "single_video" at bounding box center [486, 314] width 178 height 14
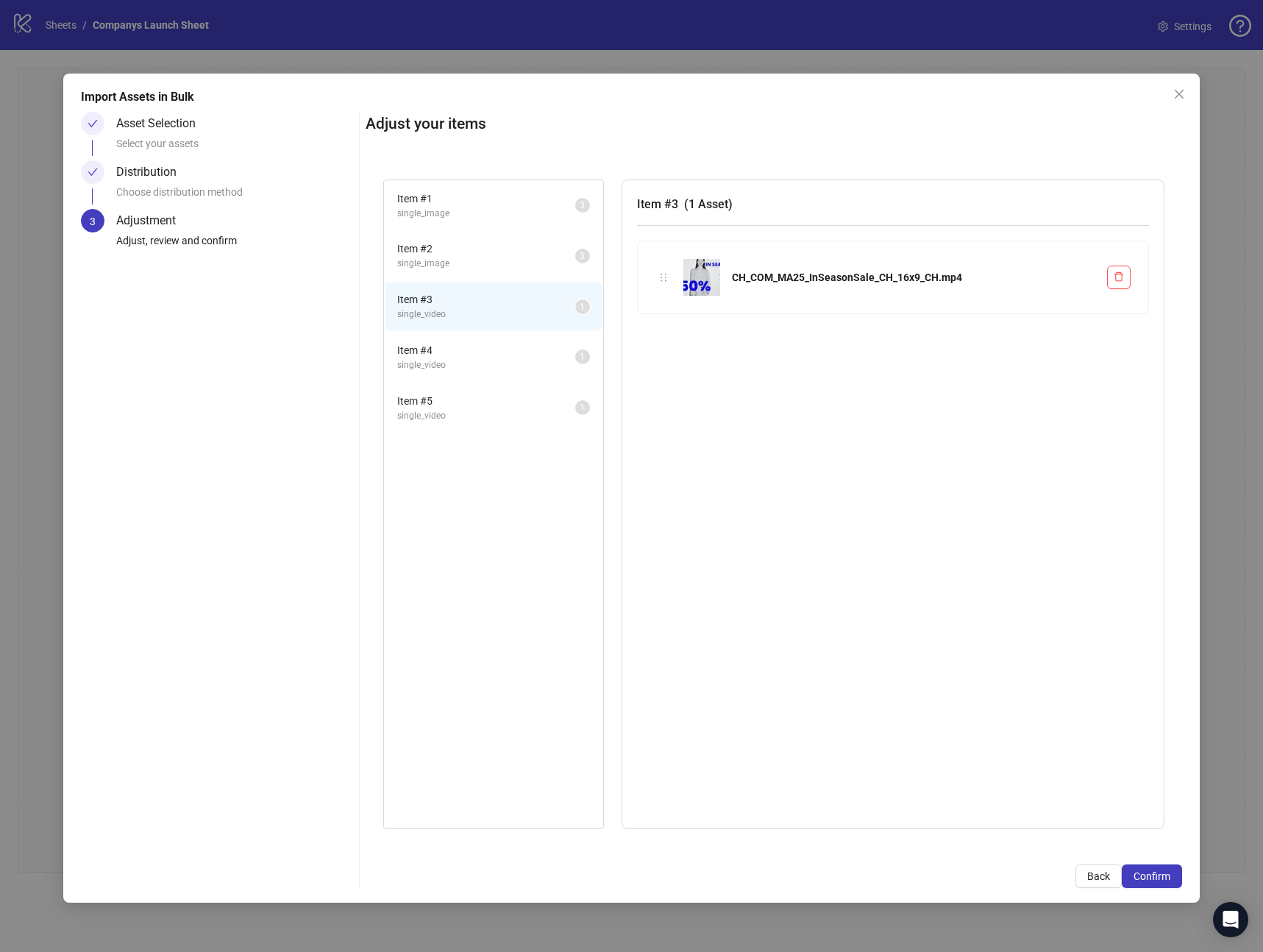
click at [487, 367] on span "single_video" at bounding box center [486, 365] width 178 height 14
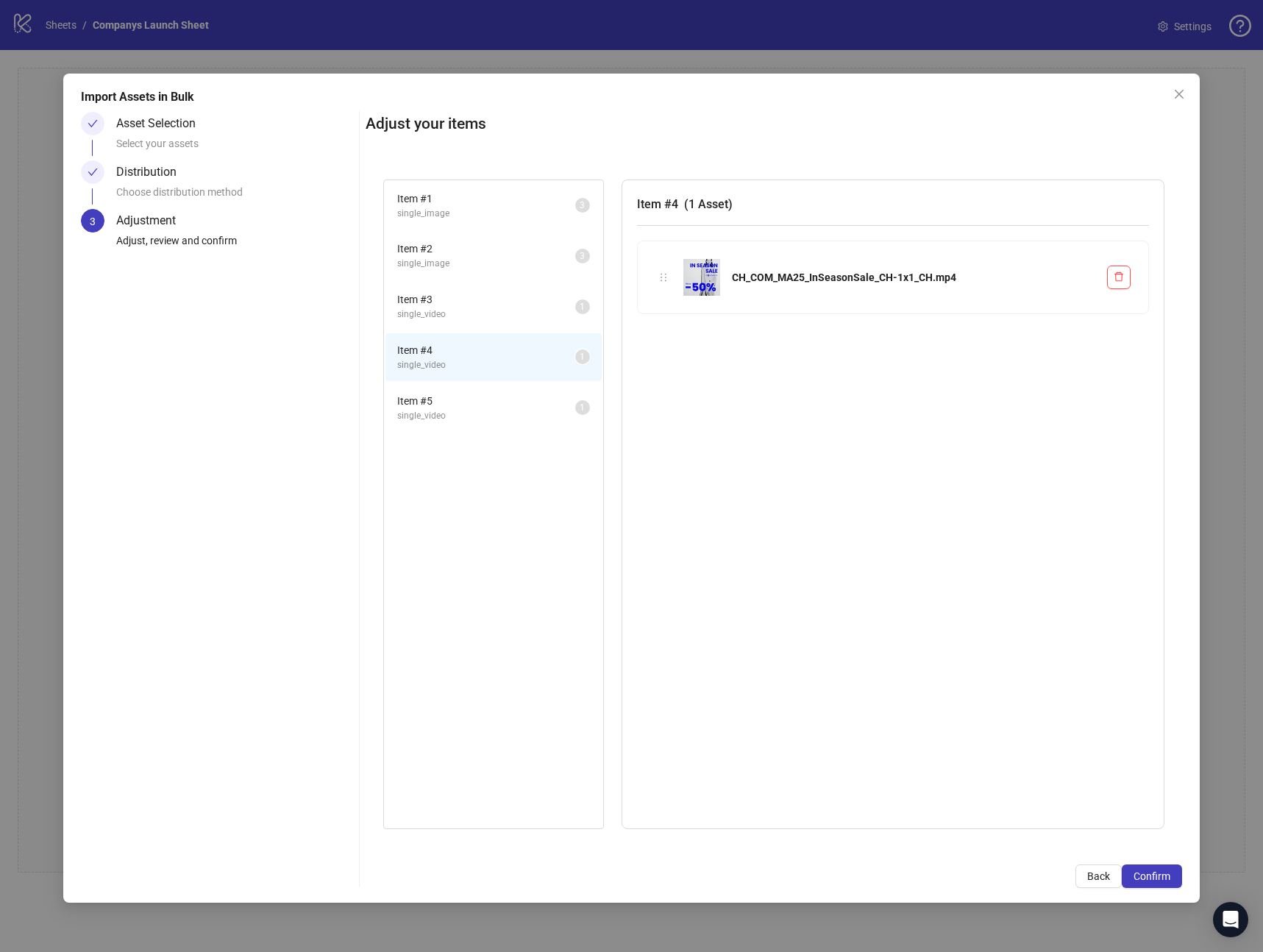
click at [494, 419] on span "single_video" at bounding box center [486, 415] width 178 height 14
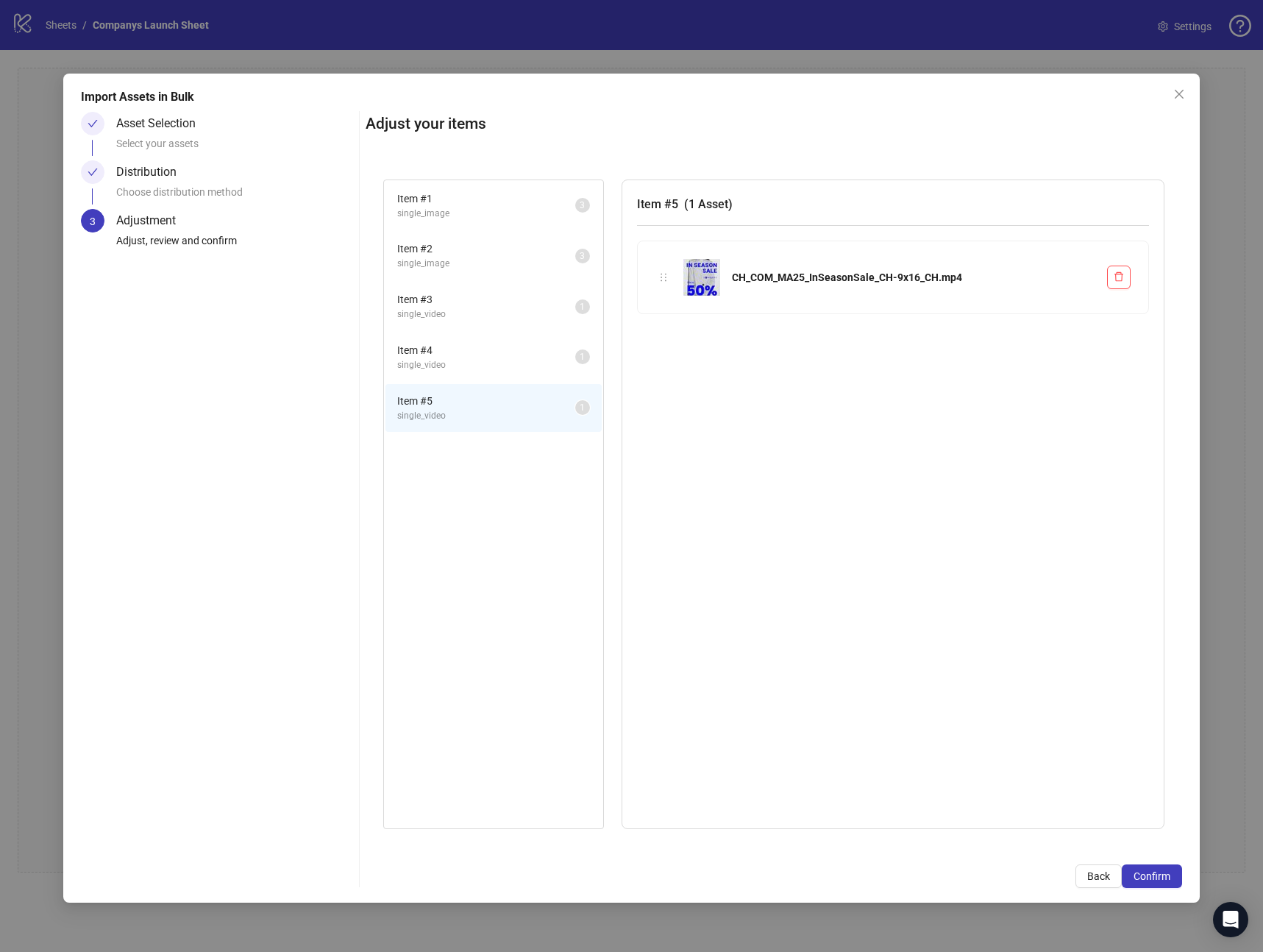
click at [495, 301] on span "Item # 3" at bounding box center [486, 299] width 178 height 16
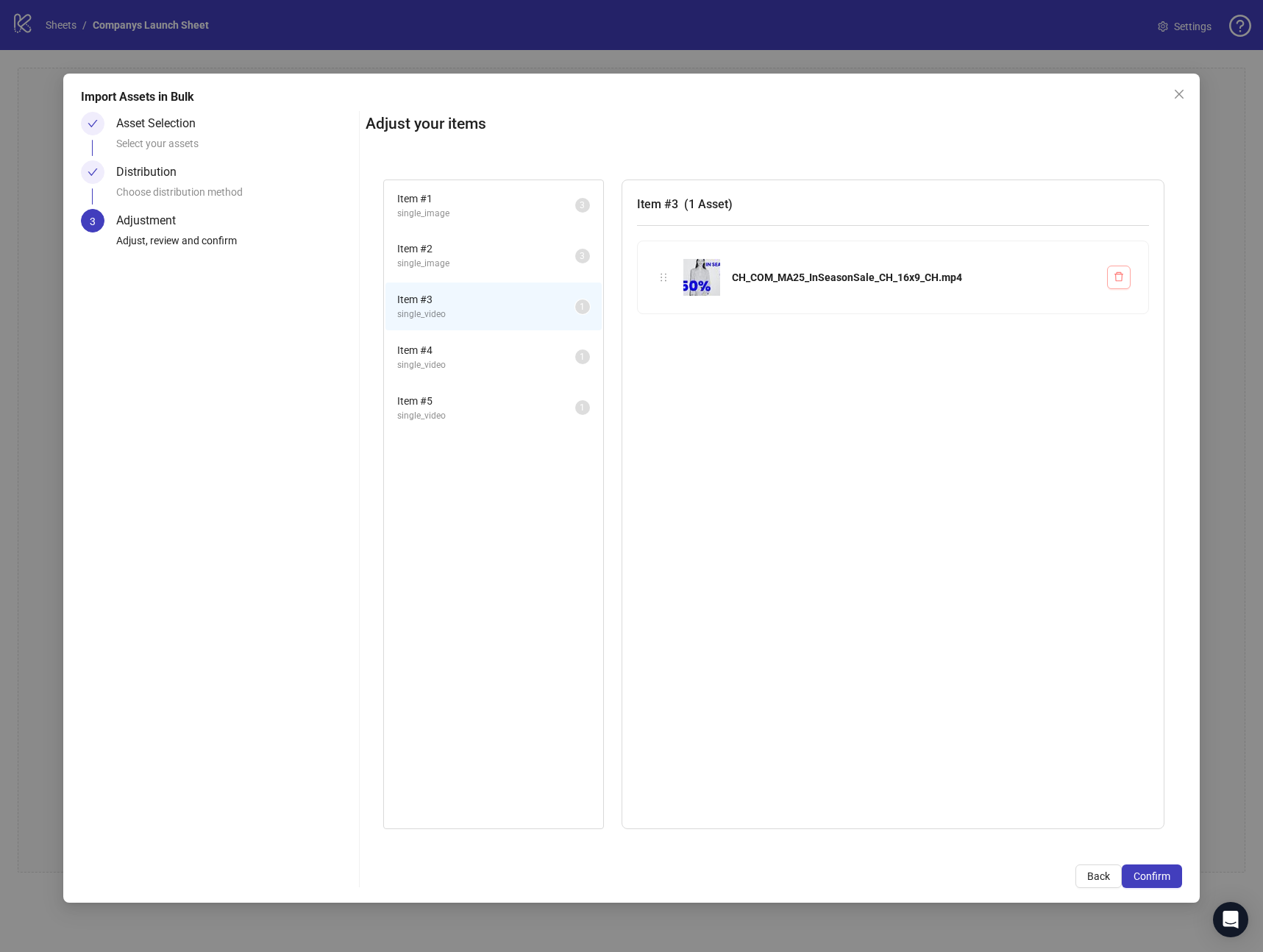
click at [1112, 274] on button "button" at bounding box center [1119, 277] width 23 height 23
click at [1123, 281] on icon "delete" at bounding box center [1119, 276] width 11 height 11
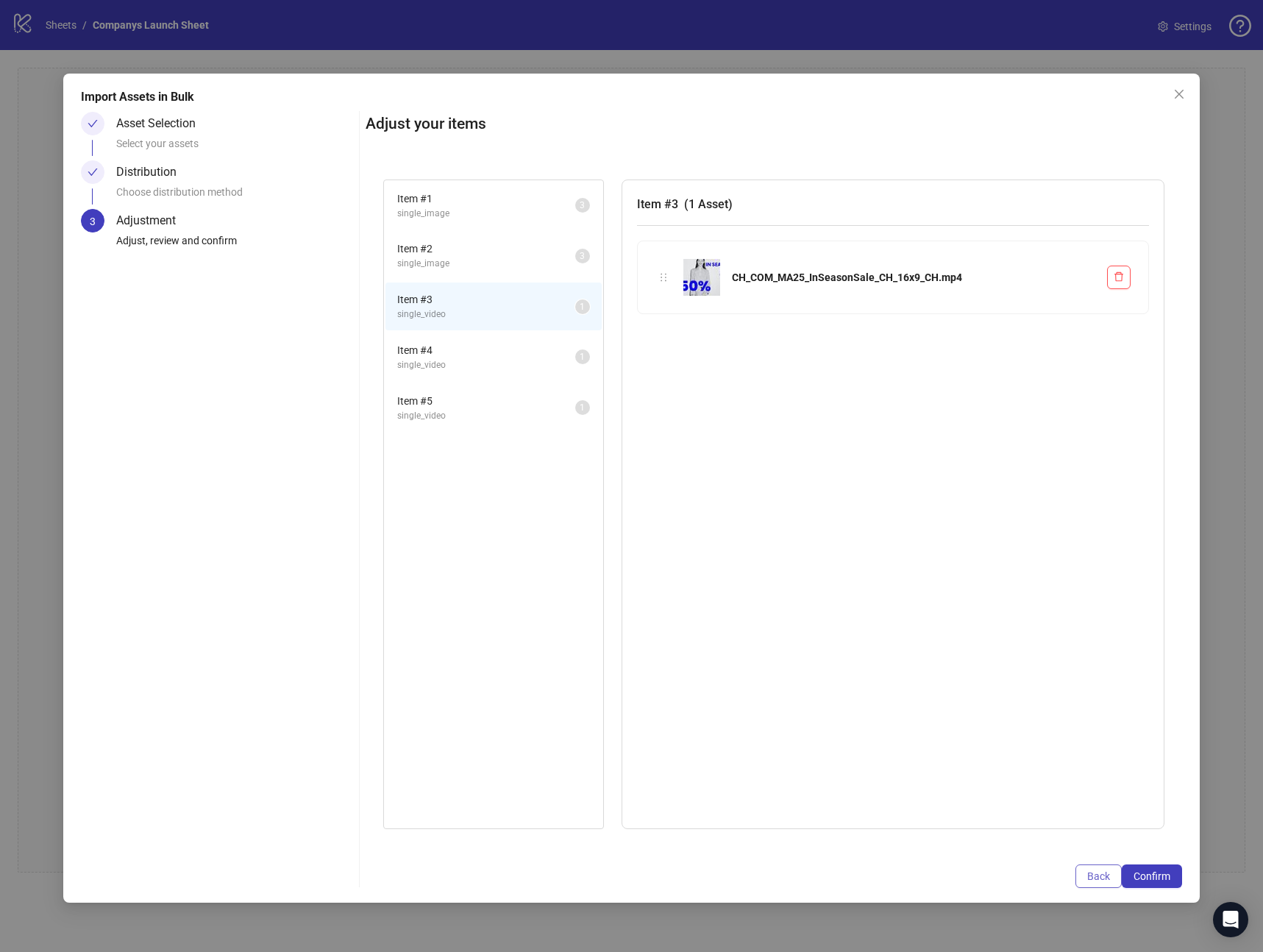
click at [1103, 870] on span "Back" at bounding box center [1099, 876] width 23 height 12
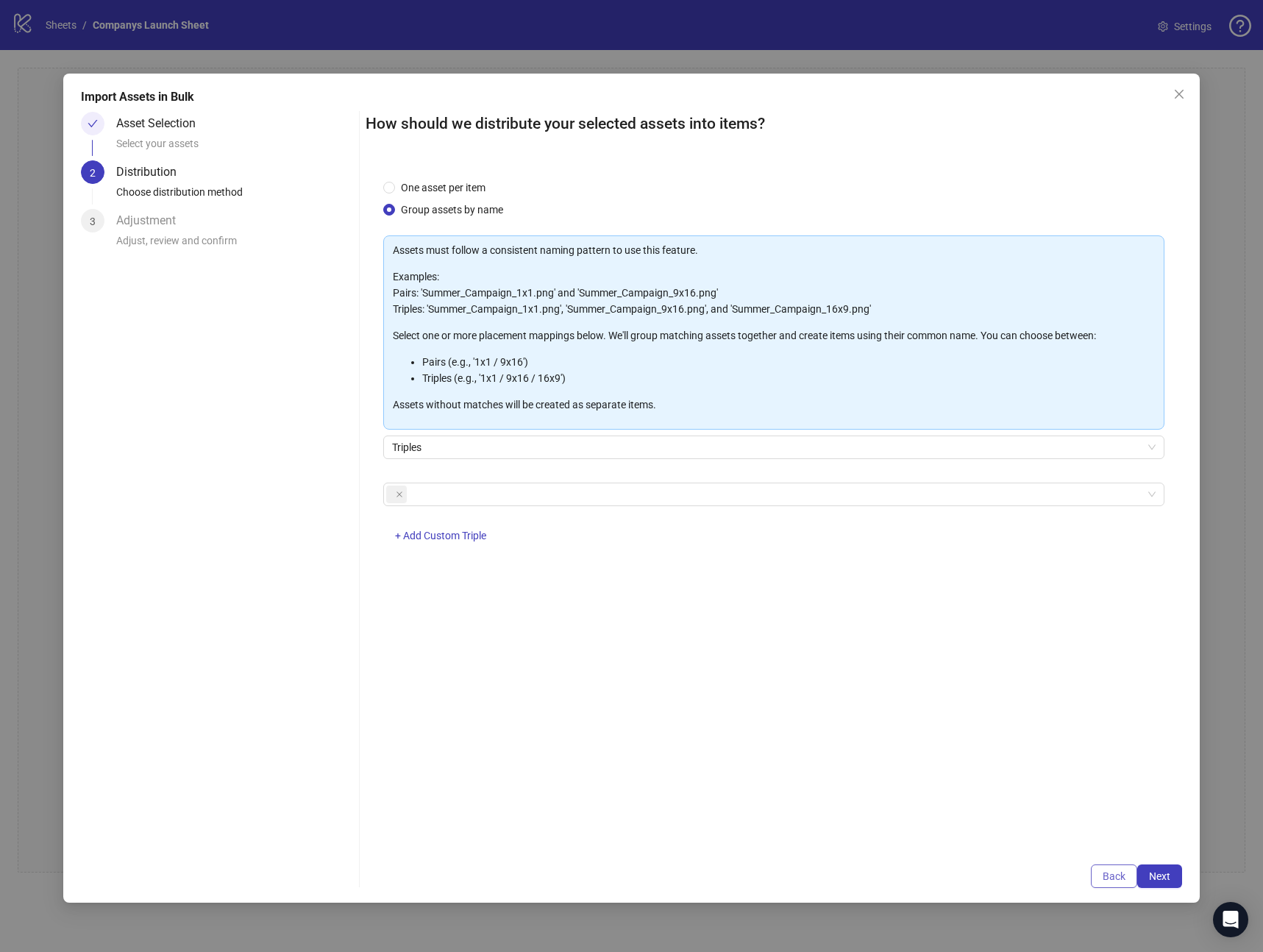
click at [1103, 870] on span "Back" at bounding box center [1115, 876] width 23 height 12
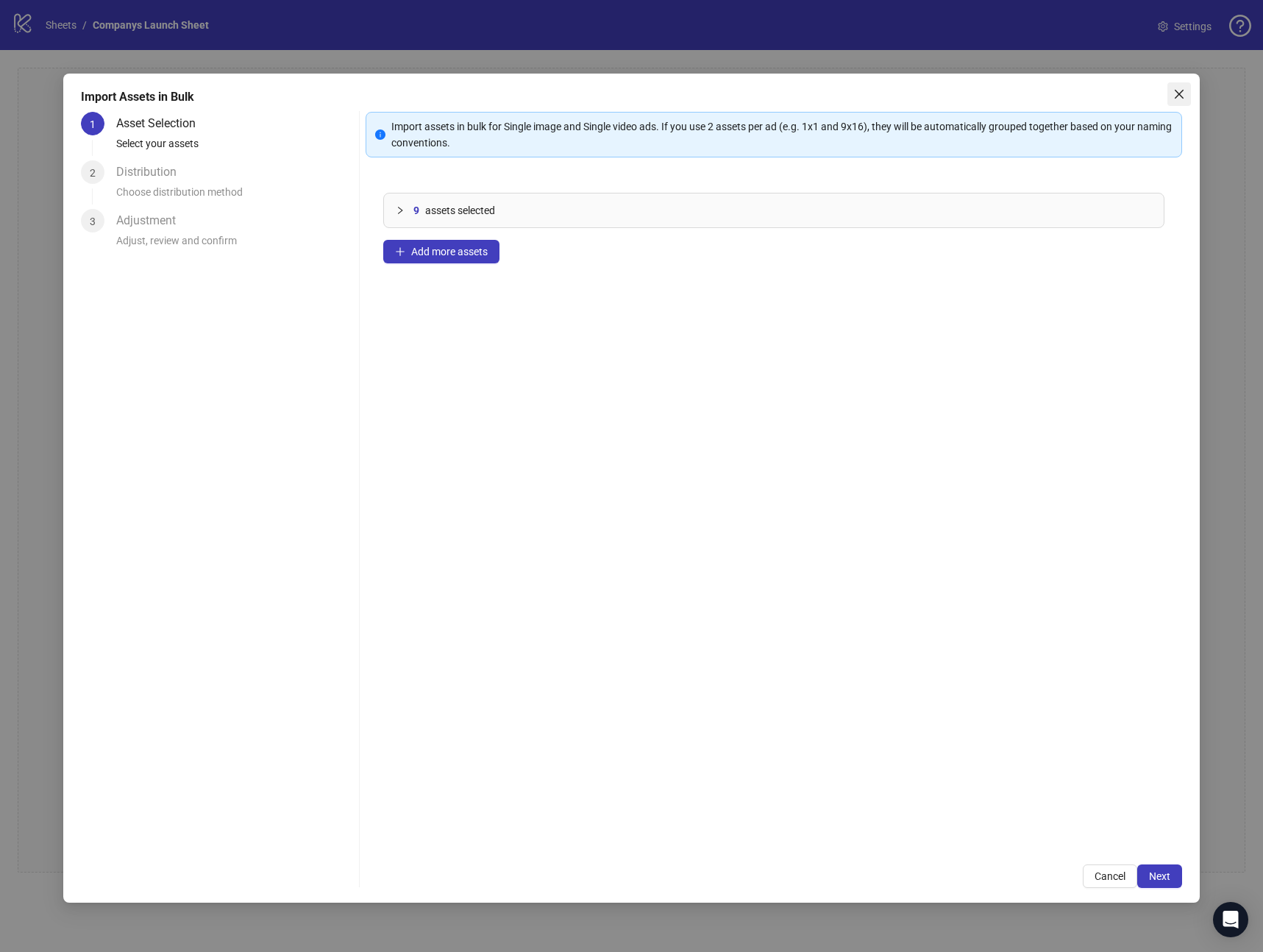
click at [1184, 95] on icon "close" at bounding box center [1179, 94] width 12 height 12
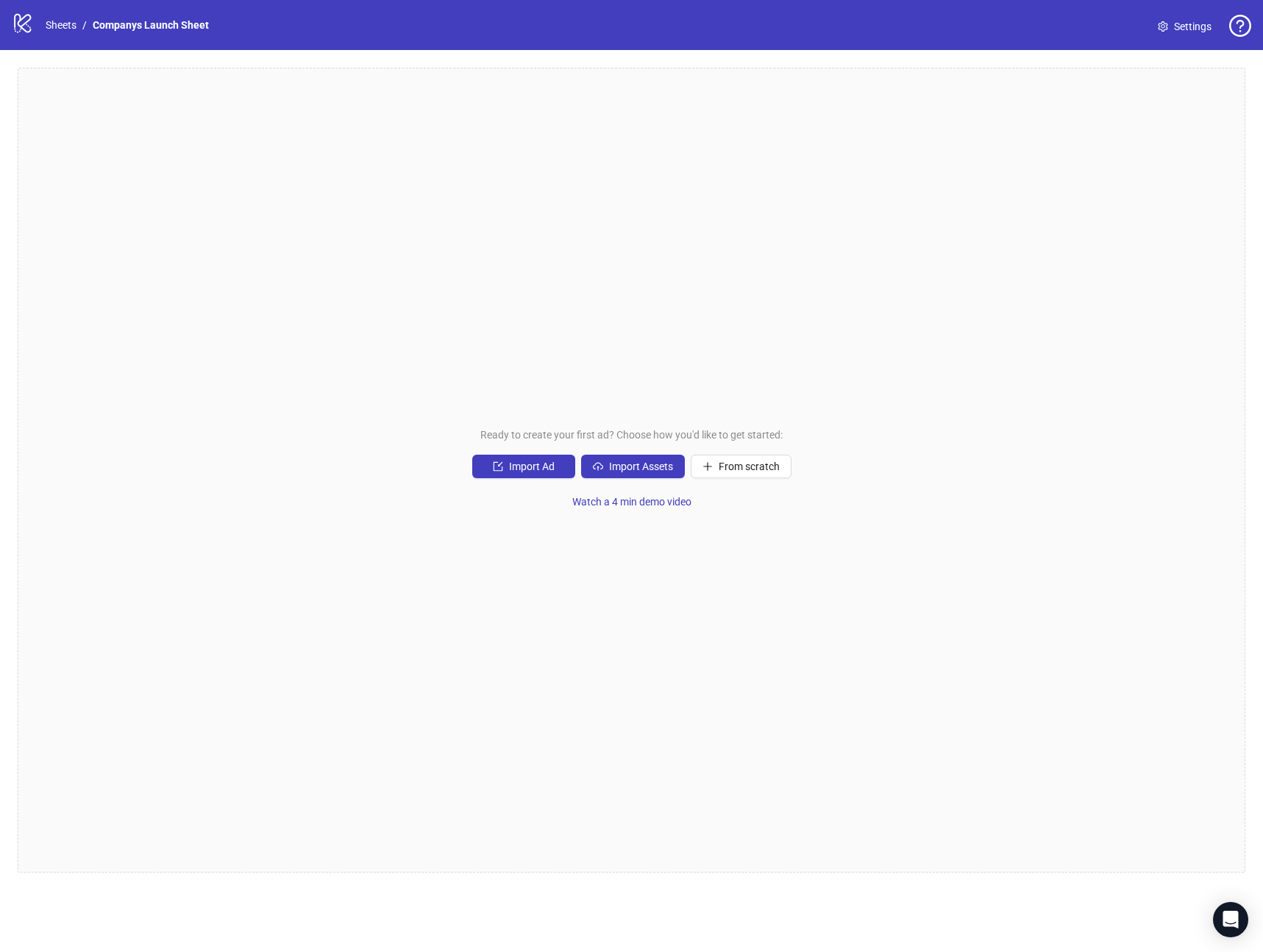
drag, startPoint x: 618, startPoint y: 572, endPoint x: 605, endPoint y: 453, distance: 119.7
click at [611, 564] on div "Ready to create your first ad? Choose how you'd like to get started: Import Ad …" at bounding box center [631, 469] width 1228 height 805
click at [630, 473] on button "Import Assets" at bounding box center [633, 466] width 104 height 23
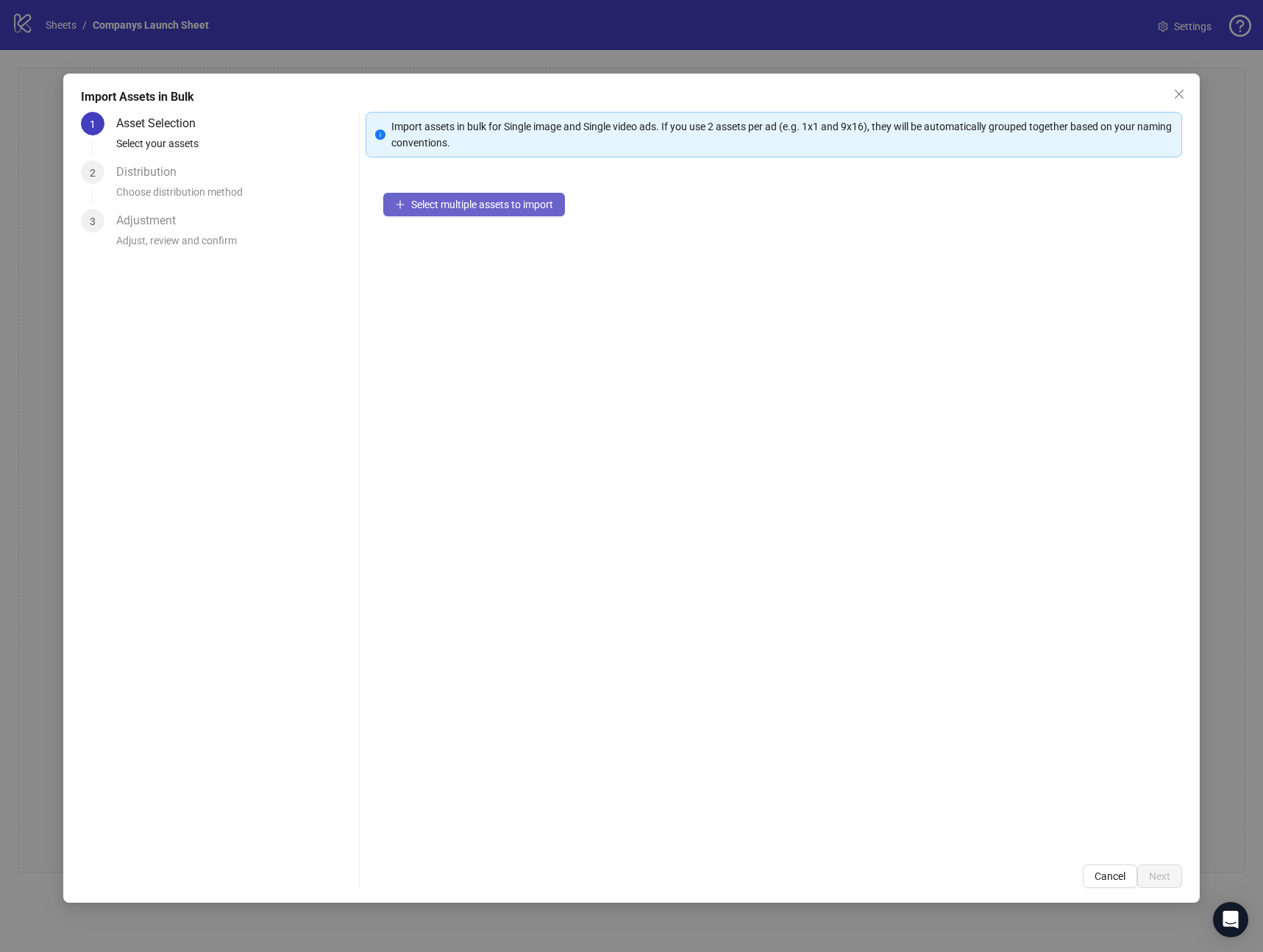
click at [477, 206] on span "Select multiple assets to import" at bounding box center [483, 205] width 142 height 12
click at [1166, 880] on span "Next" at bounding box center [1160, 876] width 21 height 12
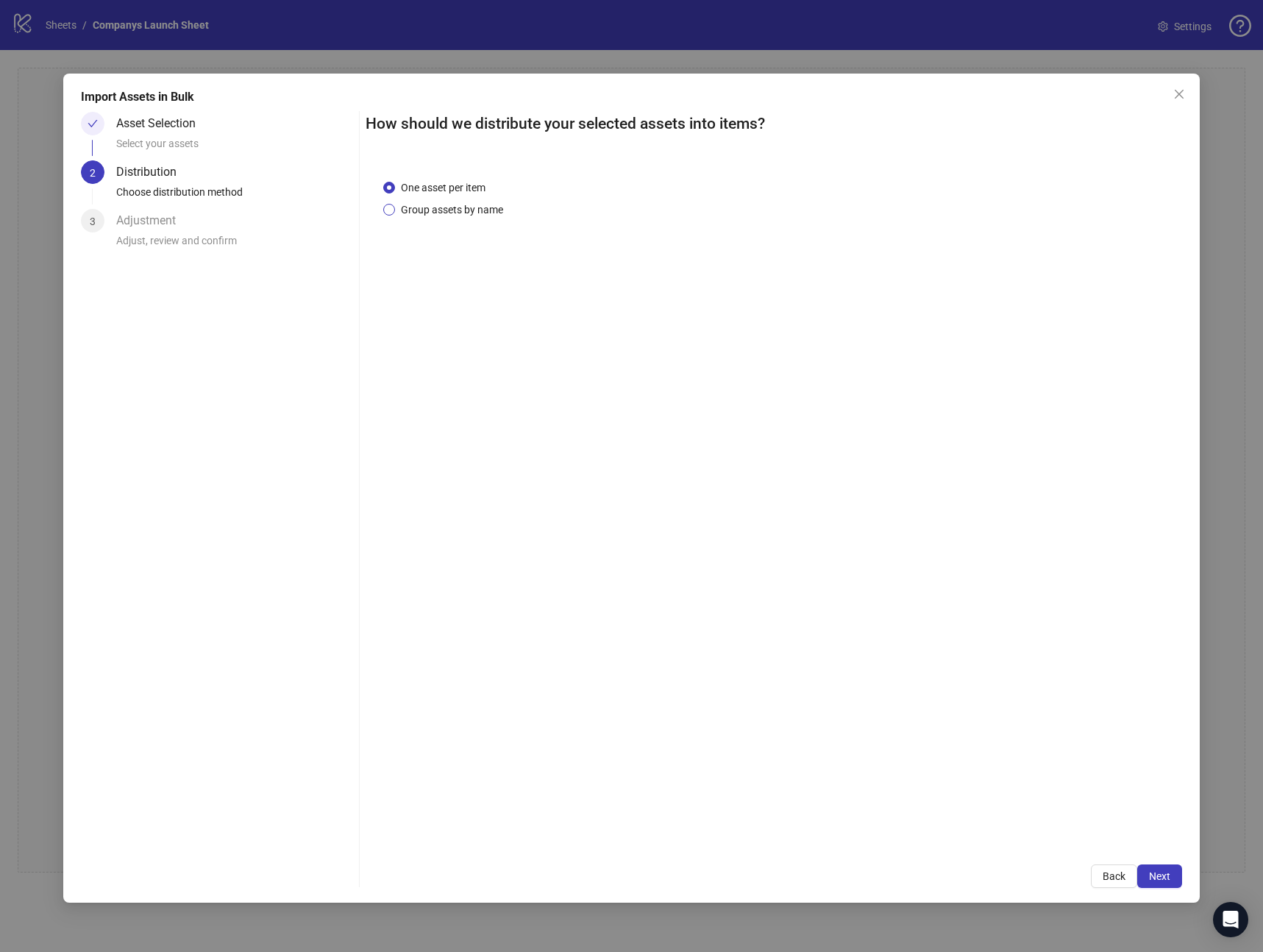
click at [442, 203] on span "Group assets by name" at bounding box center [452, 210] width 114 height 16
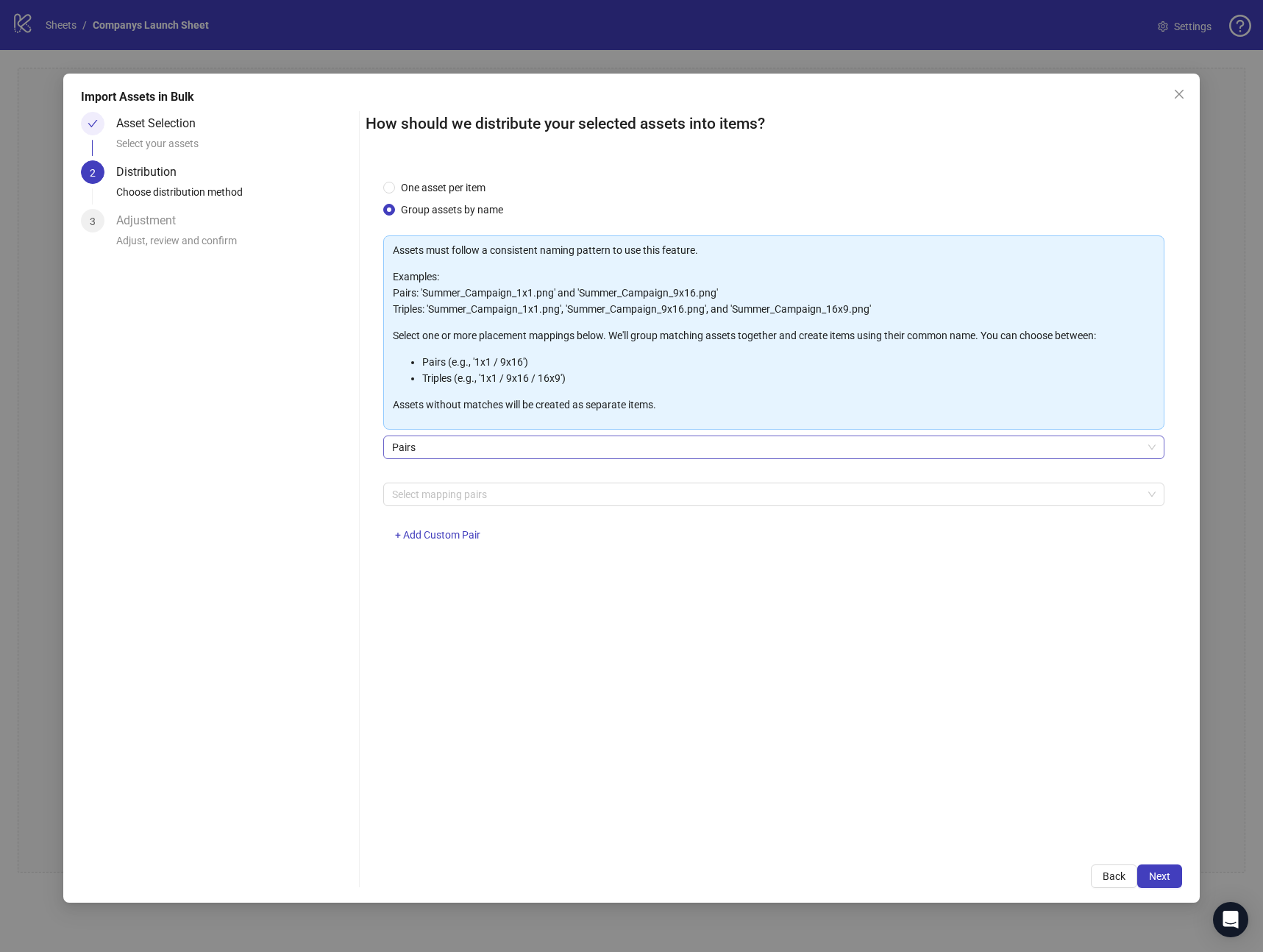
click at [490, 446] on span "Pairs" at bounding box center [774, 447] width 764 height 22
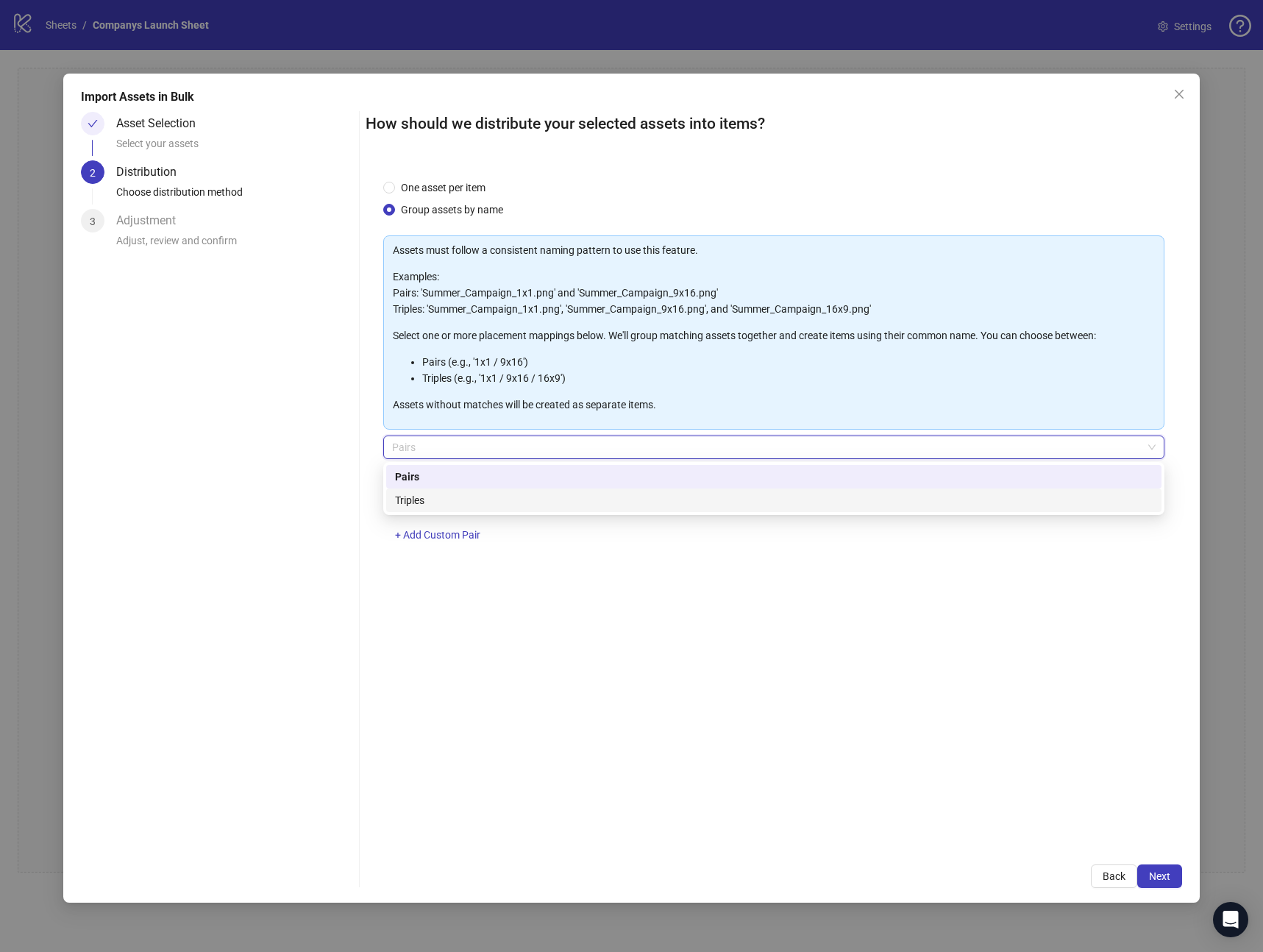
click at [490, 505] on div "Triples" at bounding box center [774, 500] width 758 height 16
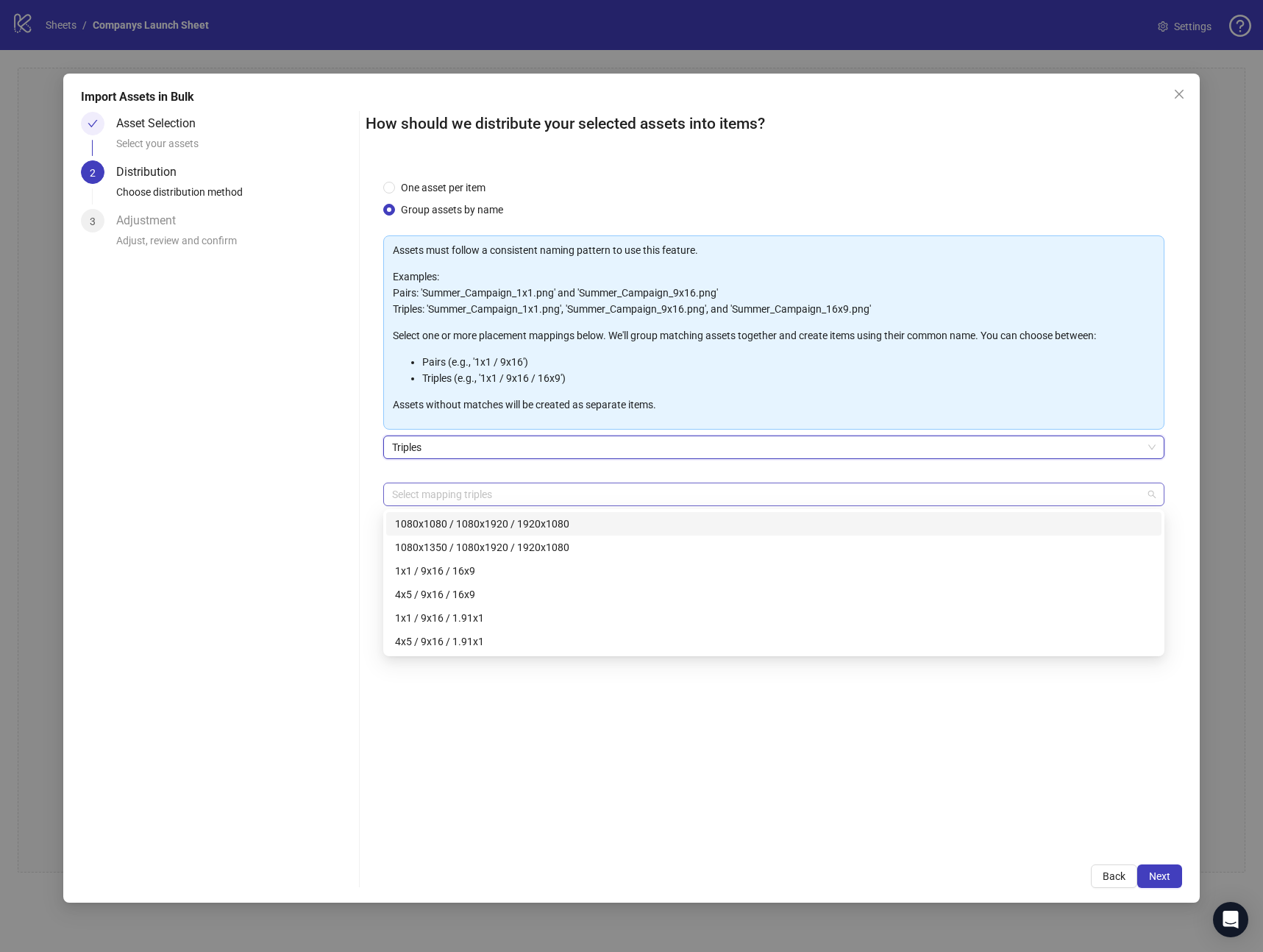
click at [497, 498] on div at bounding box center [767, 493] width 760 height 20
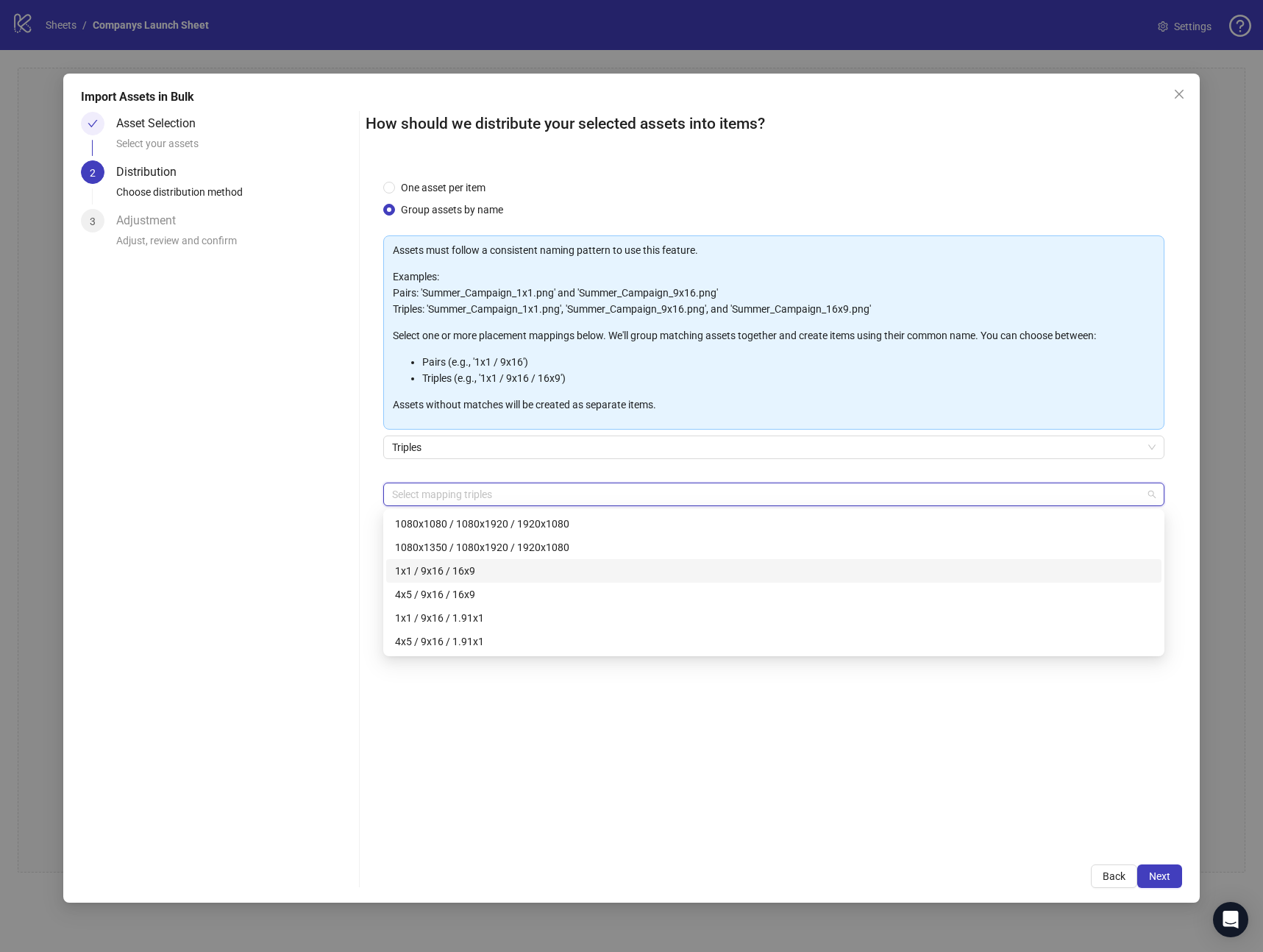
click at [502, 578] on div "1x1 / 9x16 / 16x9" at bounding box center [774, 570] width 758 height 16
click at [982, 825] on div "One asset per item Group assets by name Assets must follow a consistent naming …" at bounding box center [773, 504] width 817 height 685
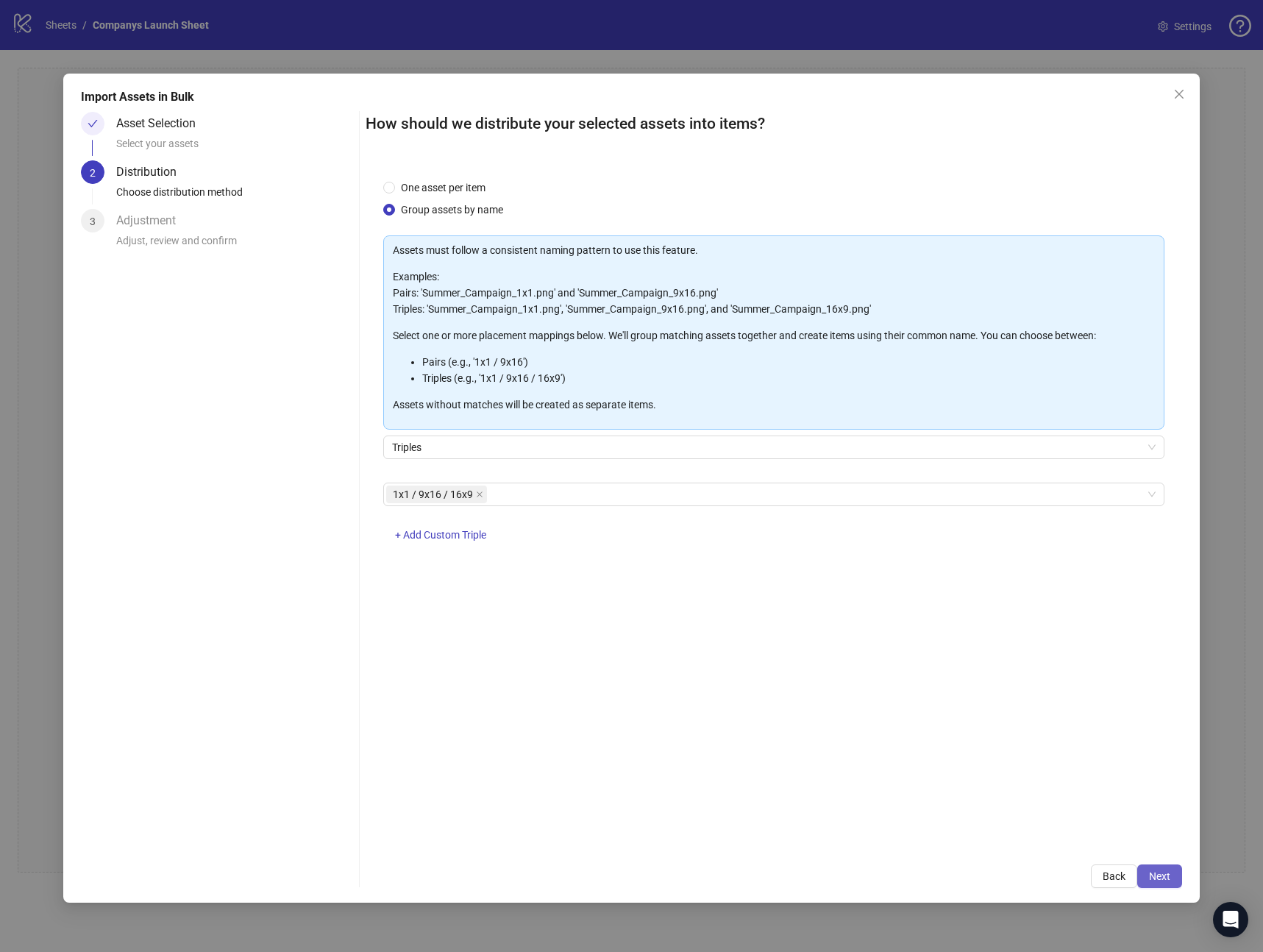
click at [1163, 878] on span "Next" at bounding box center [1160, 876] width 21 height 12
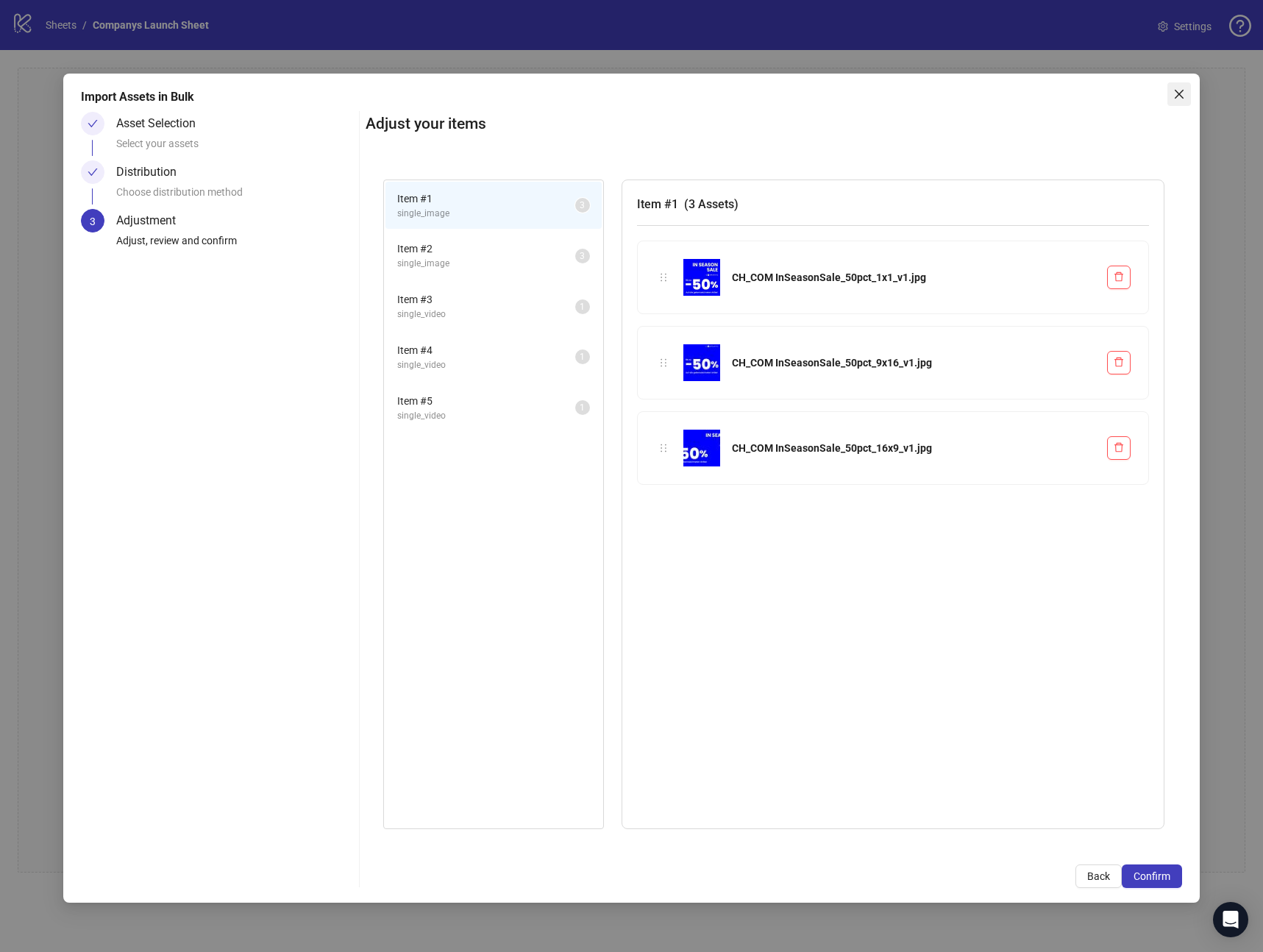
click at [1176, 96] on icon "close" at bounding box center [1179, 93] width 9 height 9
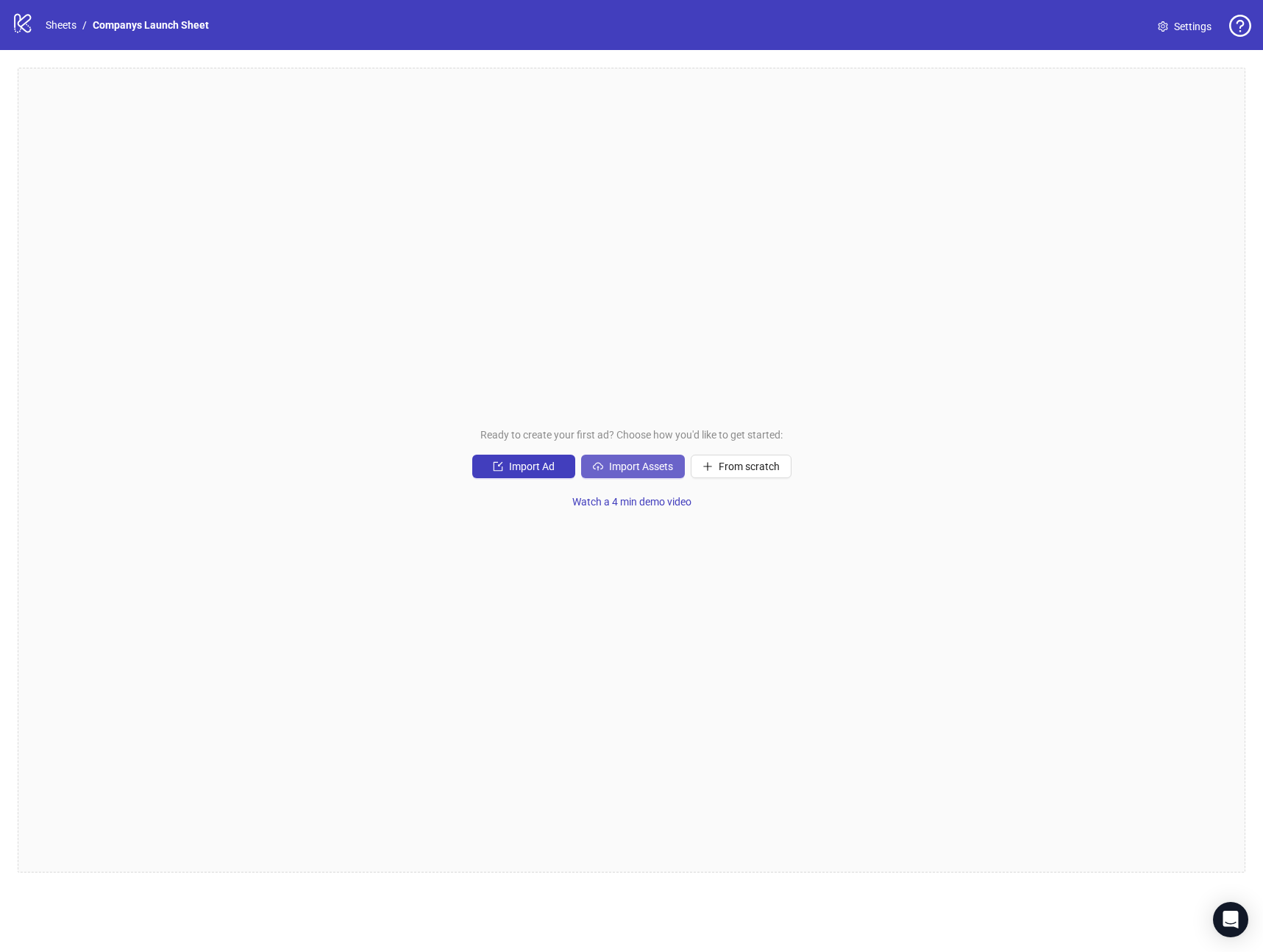
click at [646, 462] on span "Import Assets" at bounding box center [641, 466] width 64 height 12
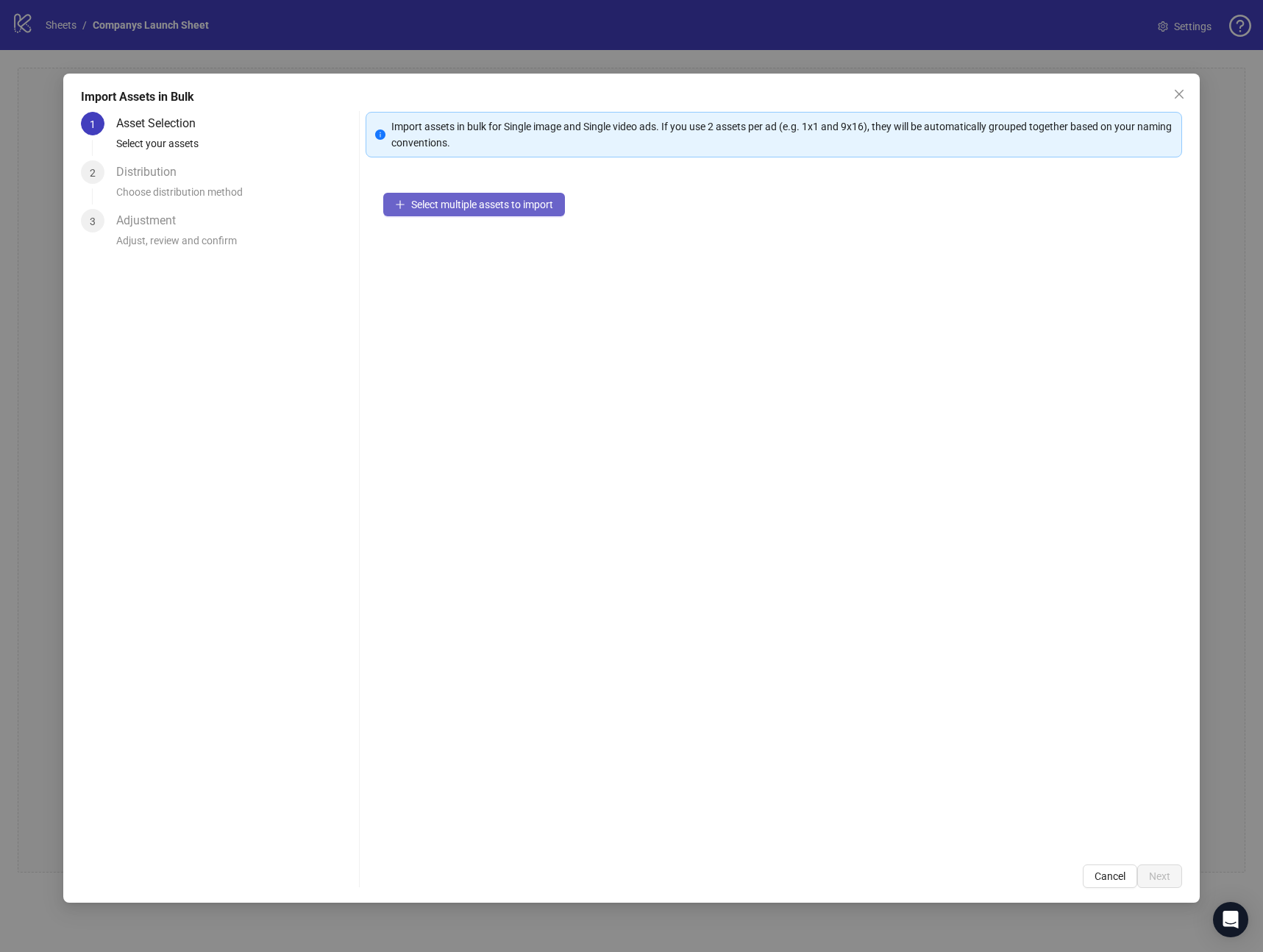
click at [459, 206] on span "Select multiple assets to import" at bounding box center [483, 205] width 142 height 12
click at [1162, 865] on button "Next" at bounding box center [1160, 876] width 45 height 23
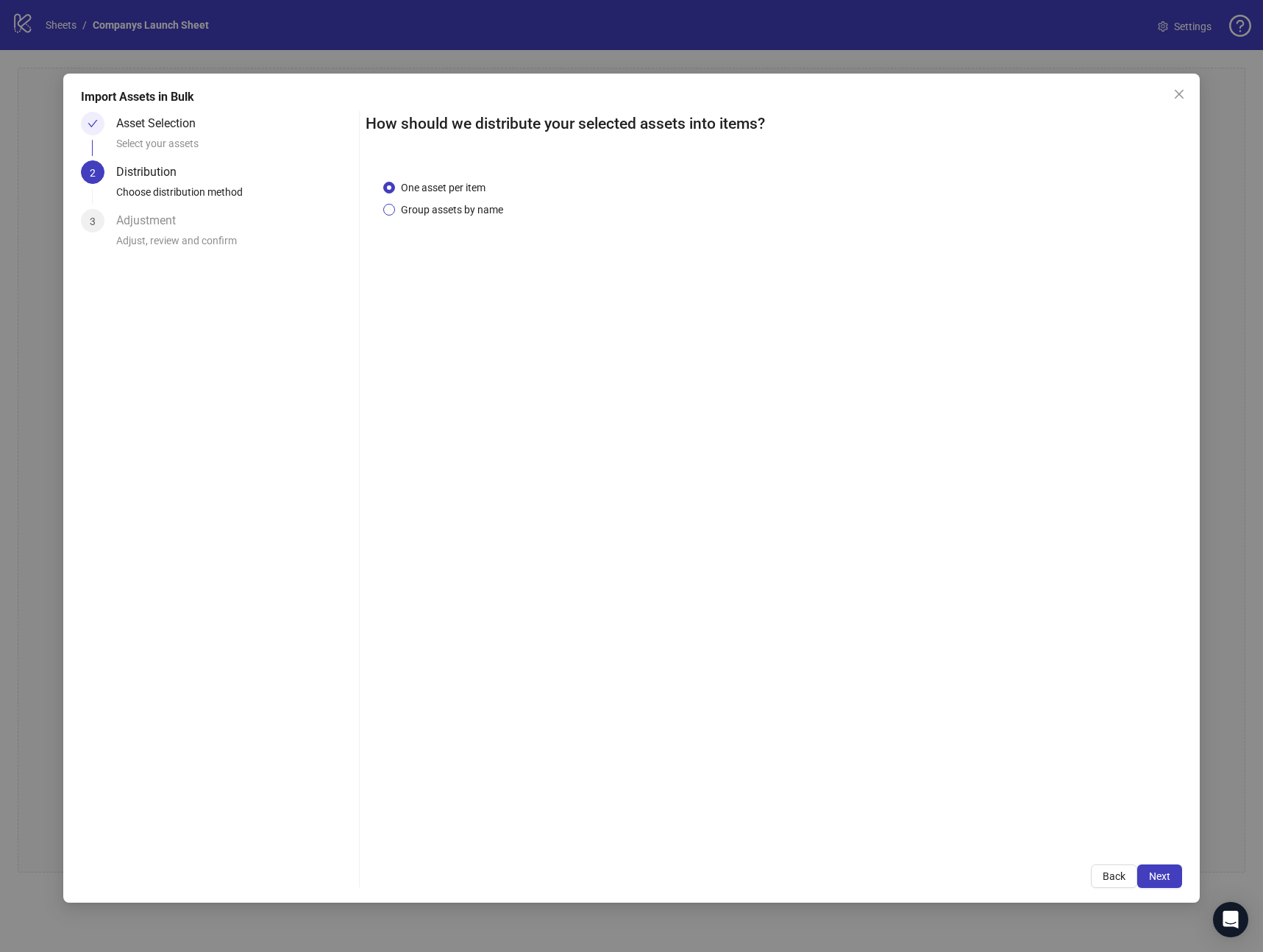
click at [463, 212] on span "Group assets by name" at bounding box center [452, 210] width 114 height 16
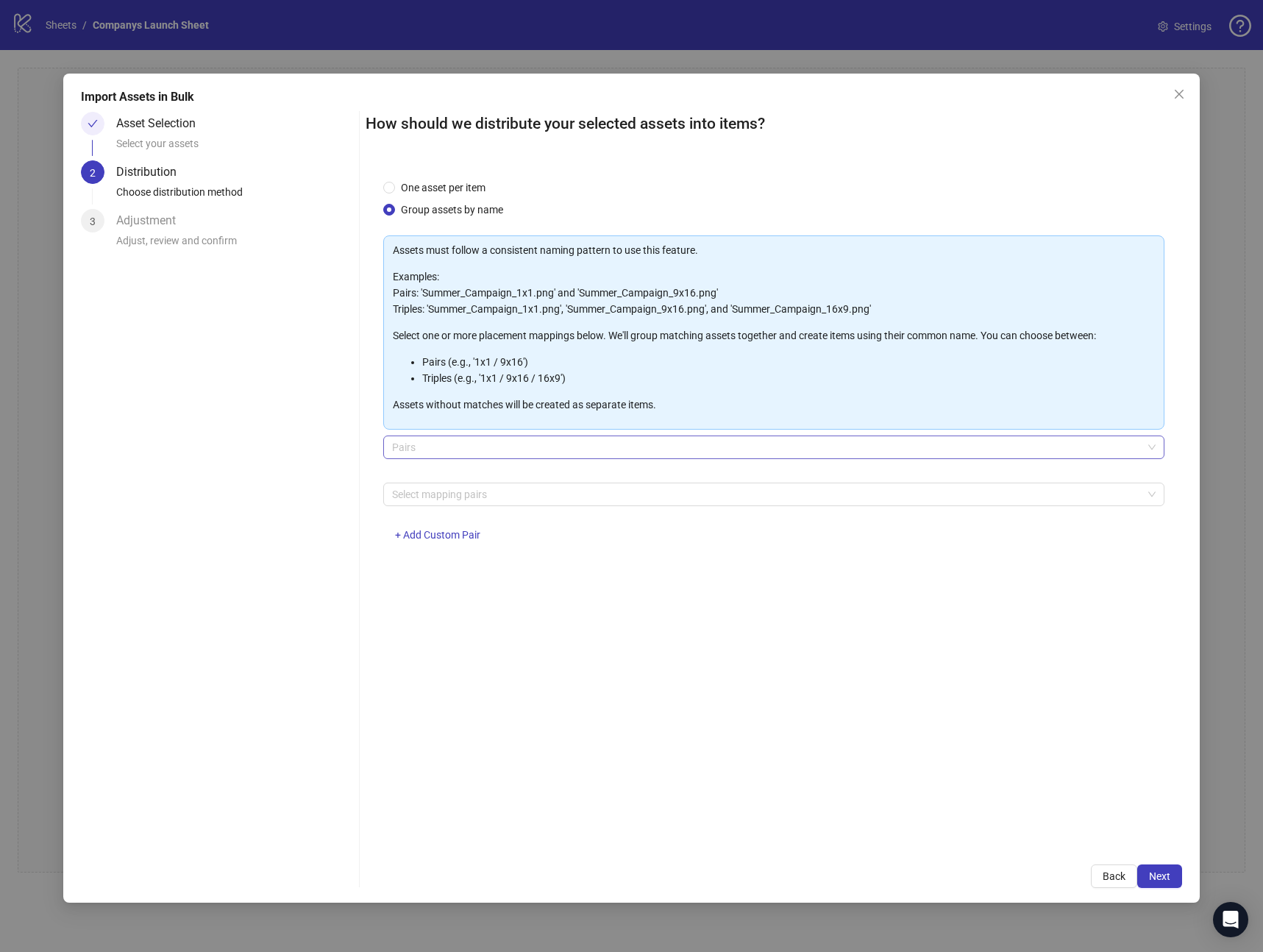
click at [465, 451] on span "Pairs" at bounding box center [774, 447] width 764 height 22
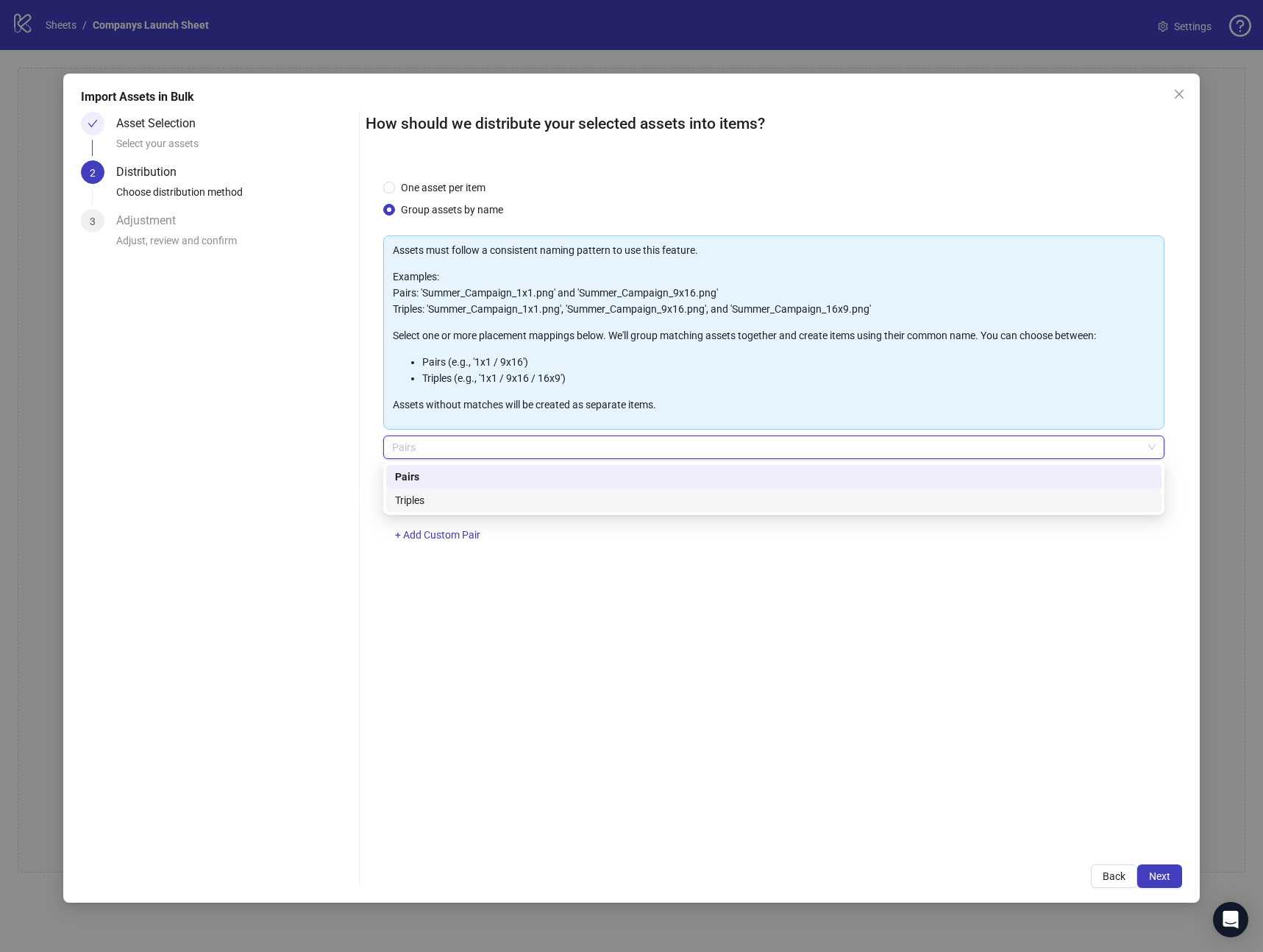
click at [459, 500] on div "Triples" at bounding box center [774, 500] width 758 height 16
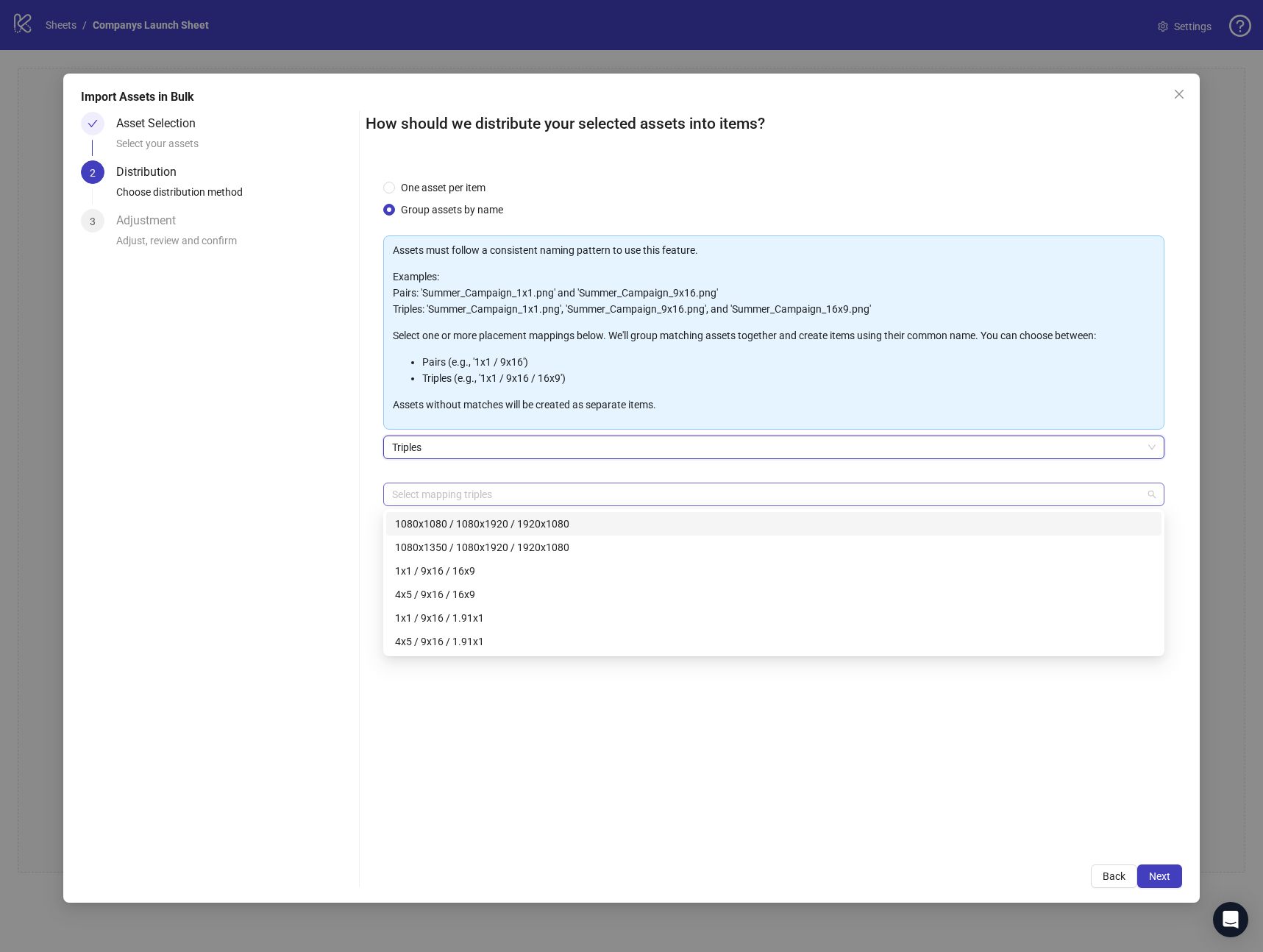
click at [467, 501] on div at bounding box center [767, 493] width 760 height 20
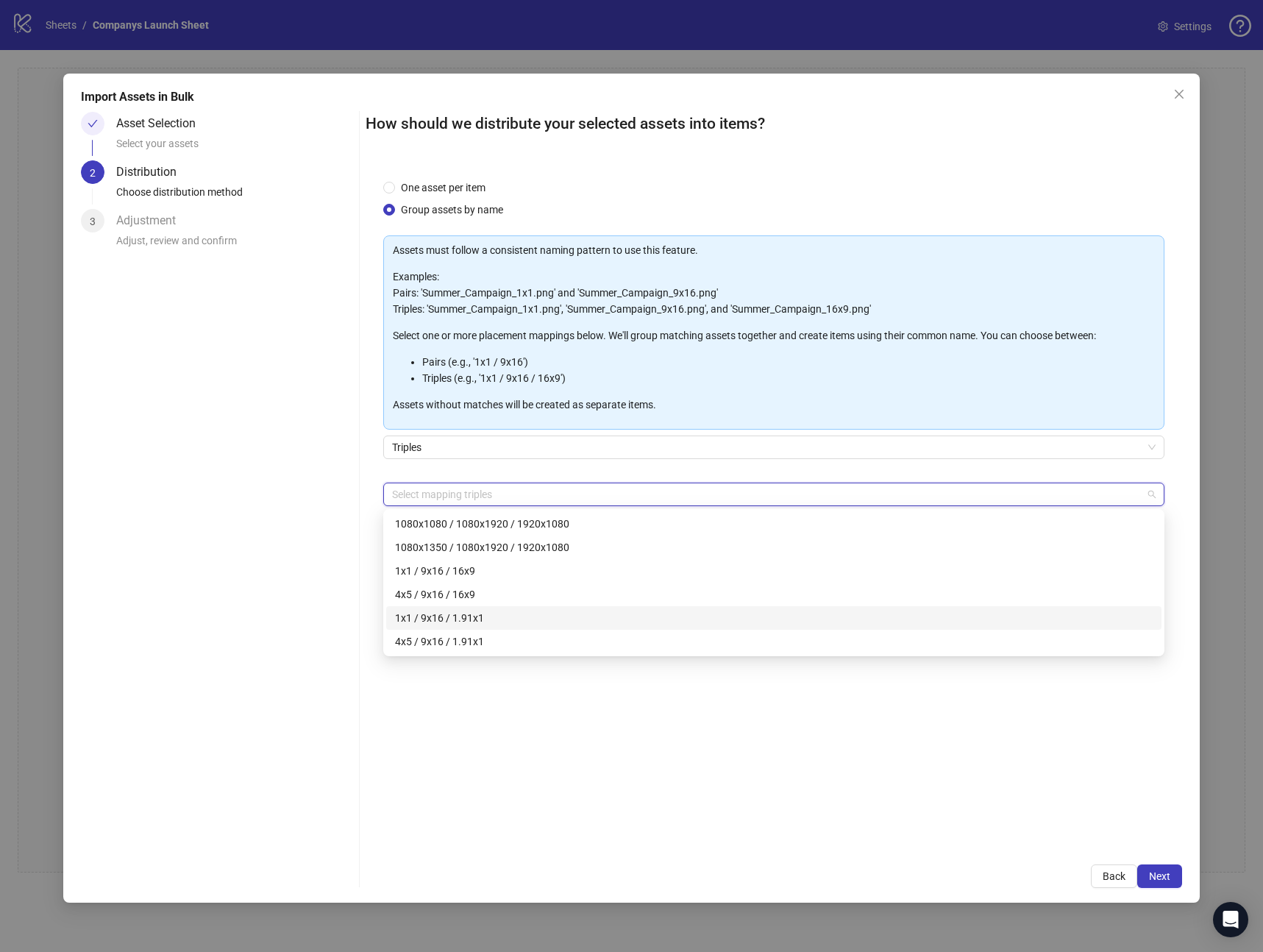
click at [503, 622] on div "1x1 / 9x16 / 1.91x1" at bounding box center [774, 617] width 758 height 16
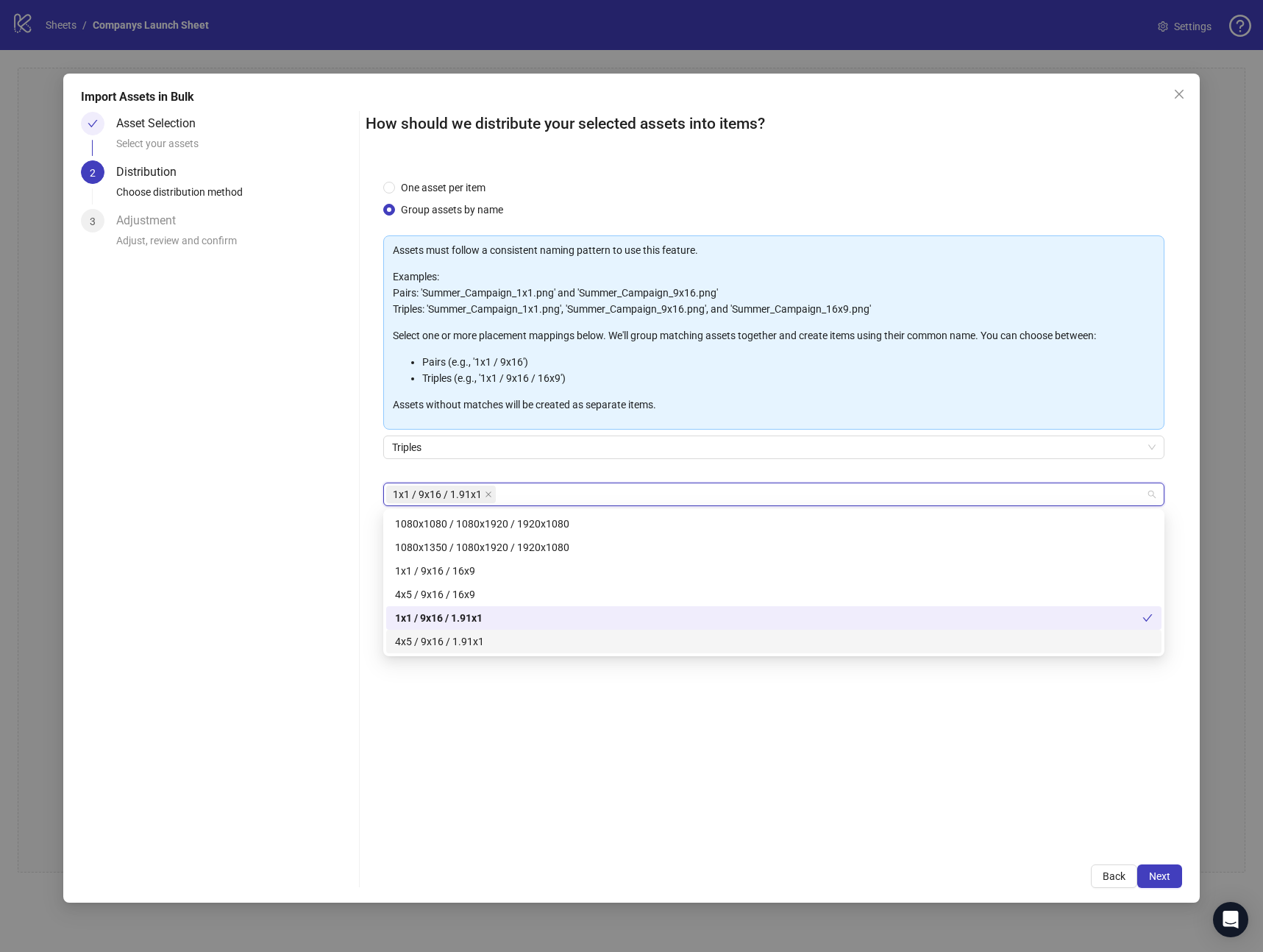
click at [904, 724] on div "One asset per item Group assets by name Assets must follow a consistent naming …" at bounding box center [773, 504] width 817 height 685
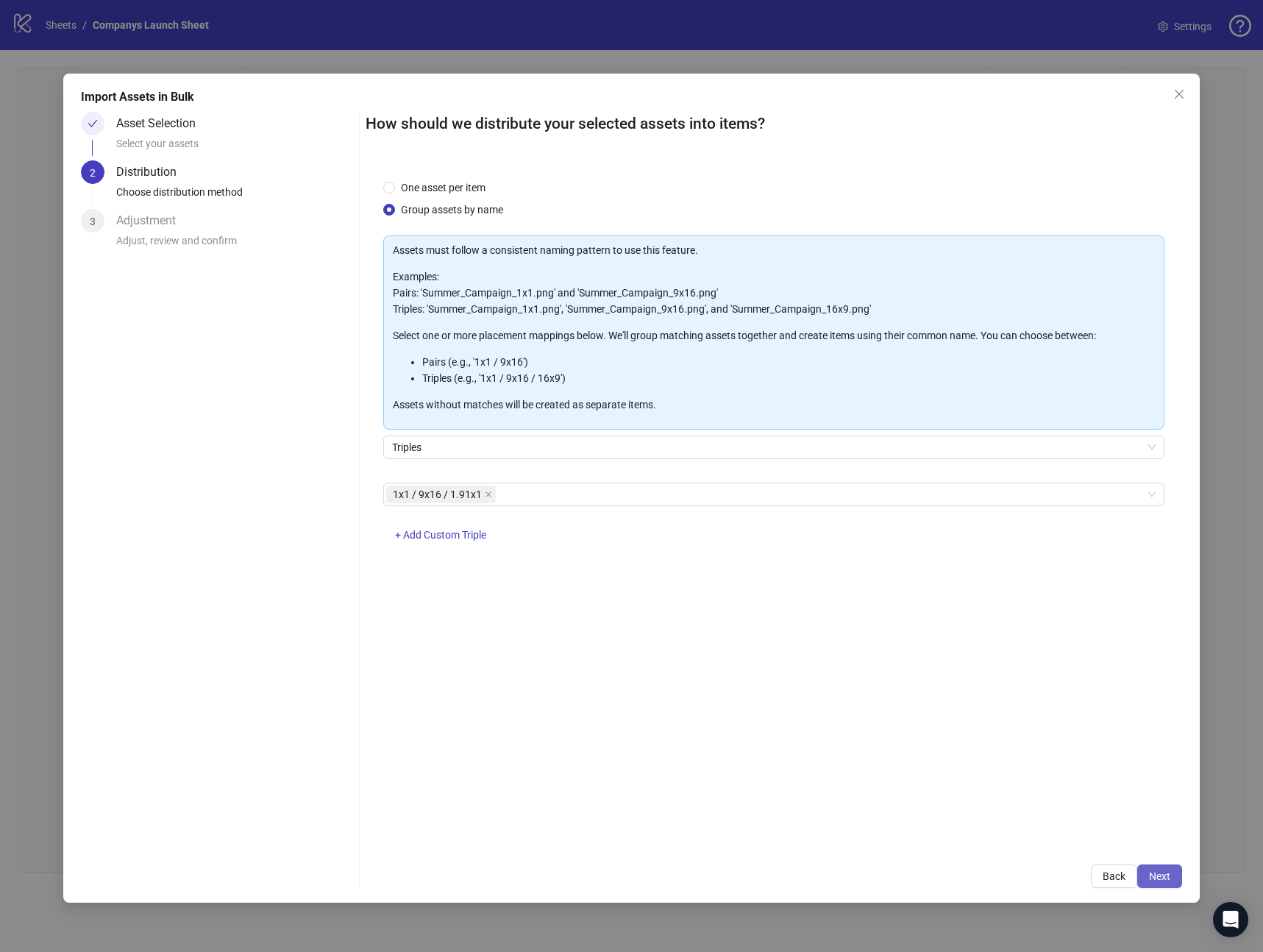
click at [1175, 887] on button "Next" at bounding box center [1160, 876] width 45 height 23
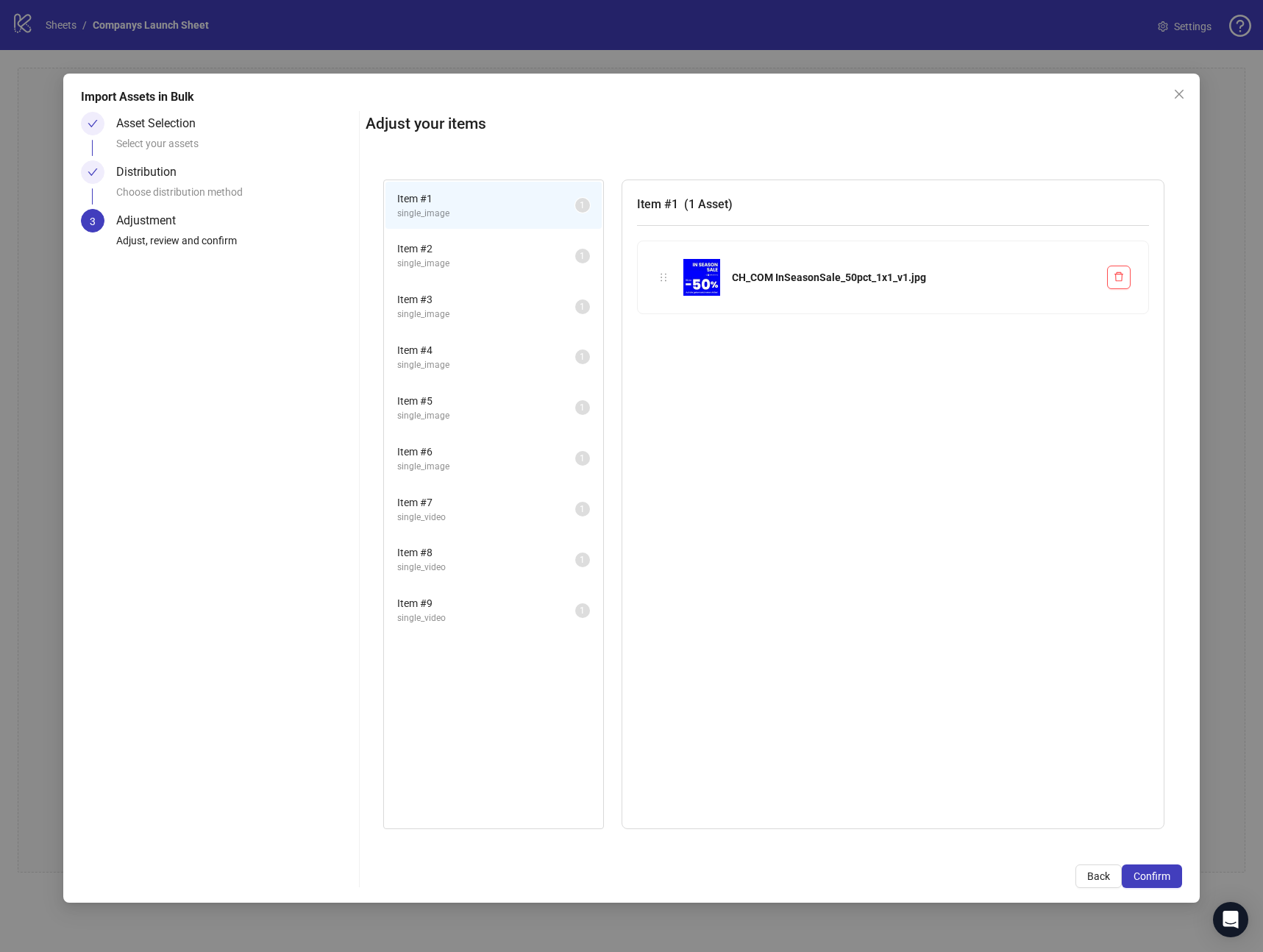
click at [459, 230] on div "Item # 2 single_image 1" at bounding box center [493, 255] width 219 height 51
click at [474, 255] on span "Item # 2" at bounding box center [486, 248] width 178 height 16
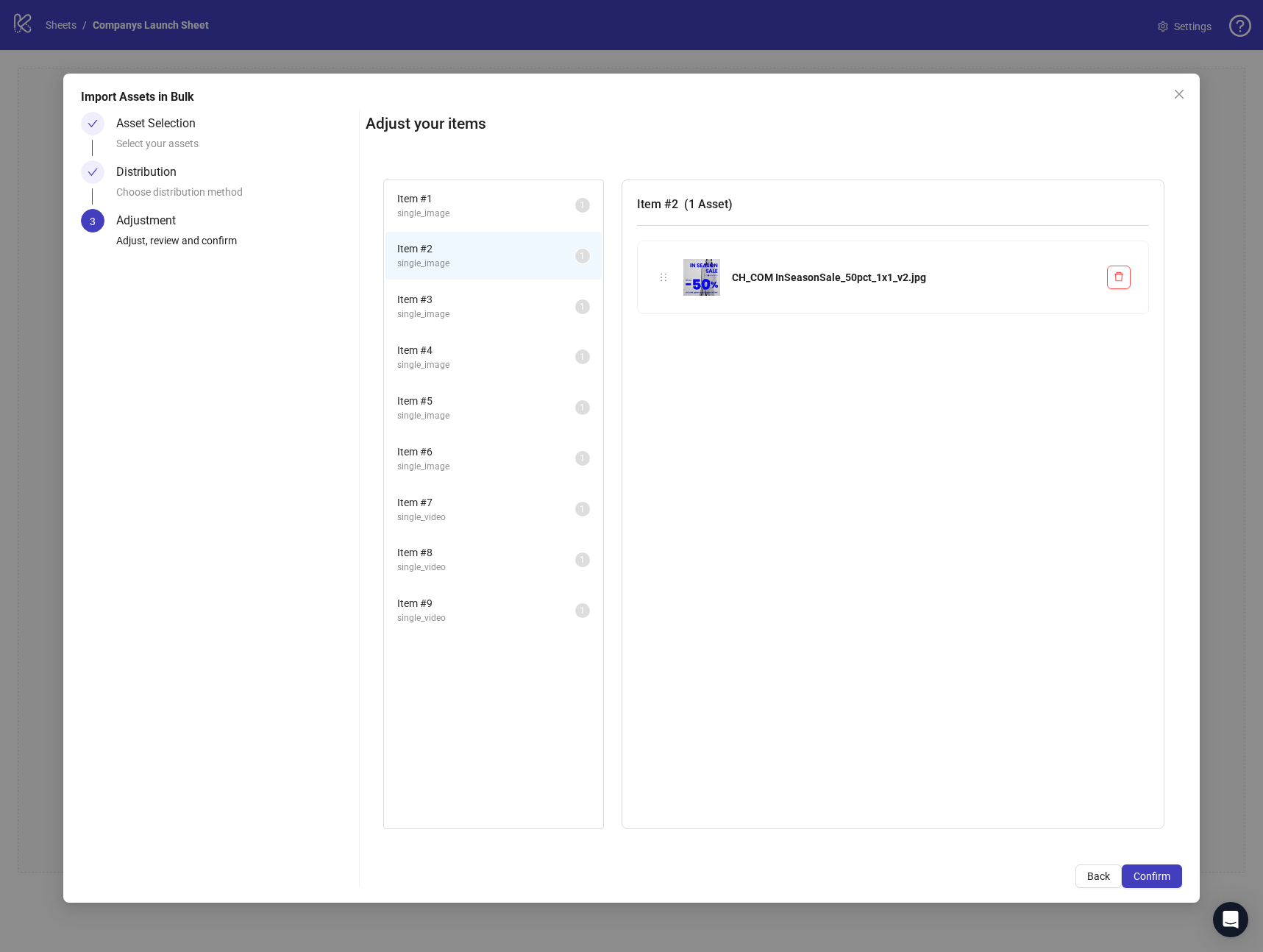
click at [474, 298] on span "Item # 3" at bounding box center [486, 299] width 178 height 16
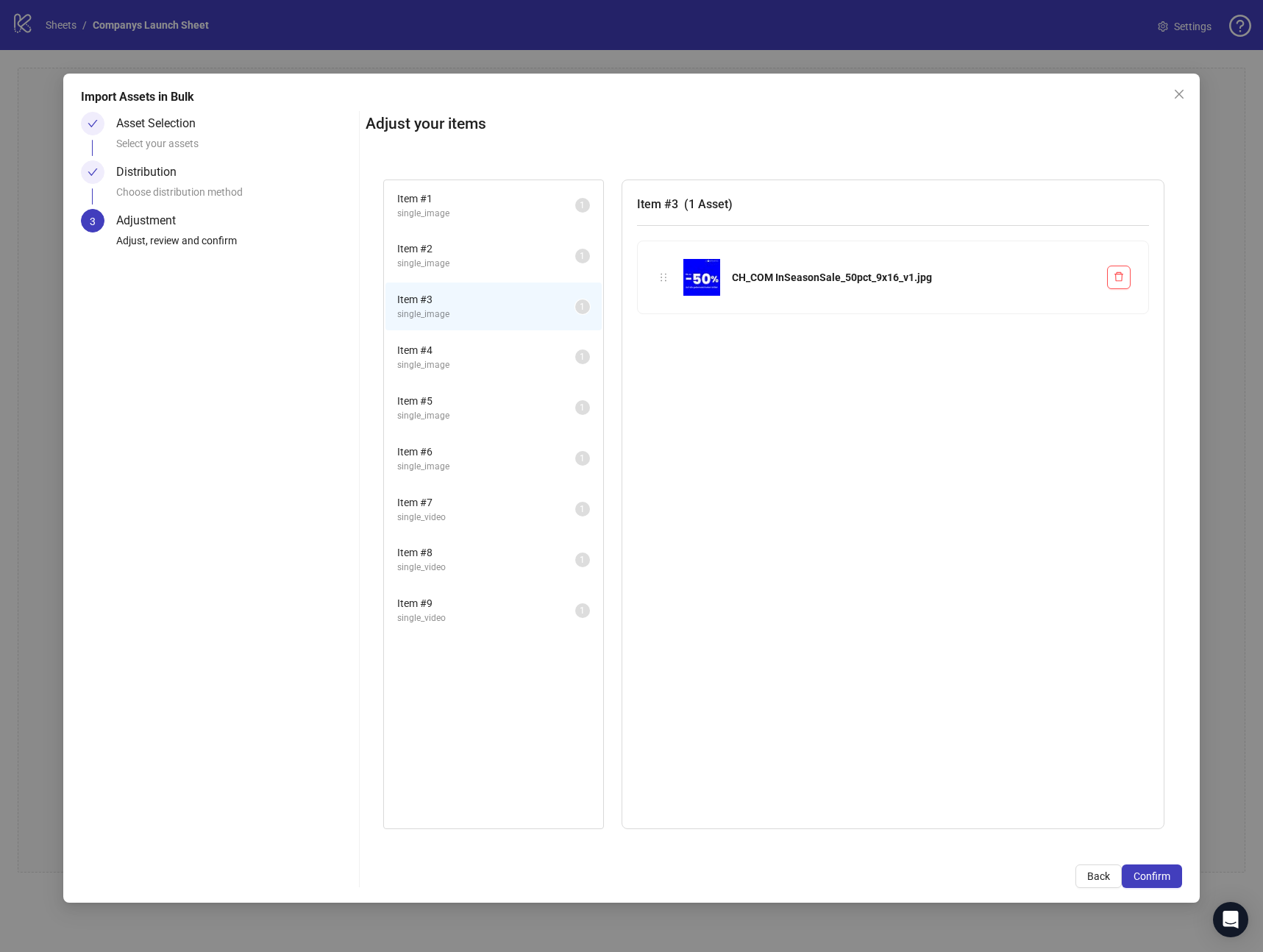
click at [496, 359] on span "single_image" at bounding box center [486, 365] width 178 height 14
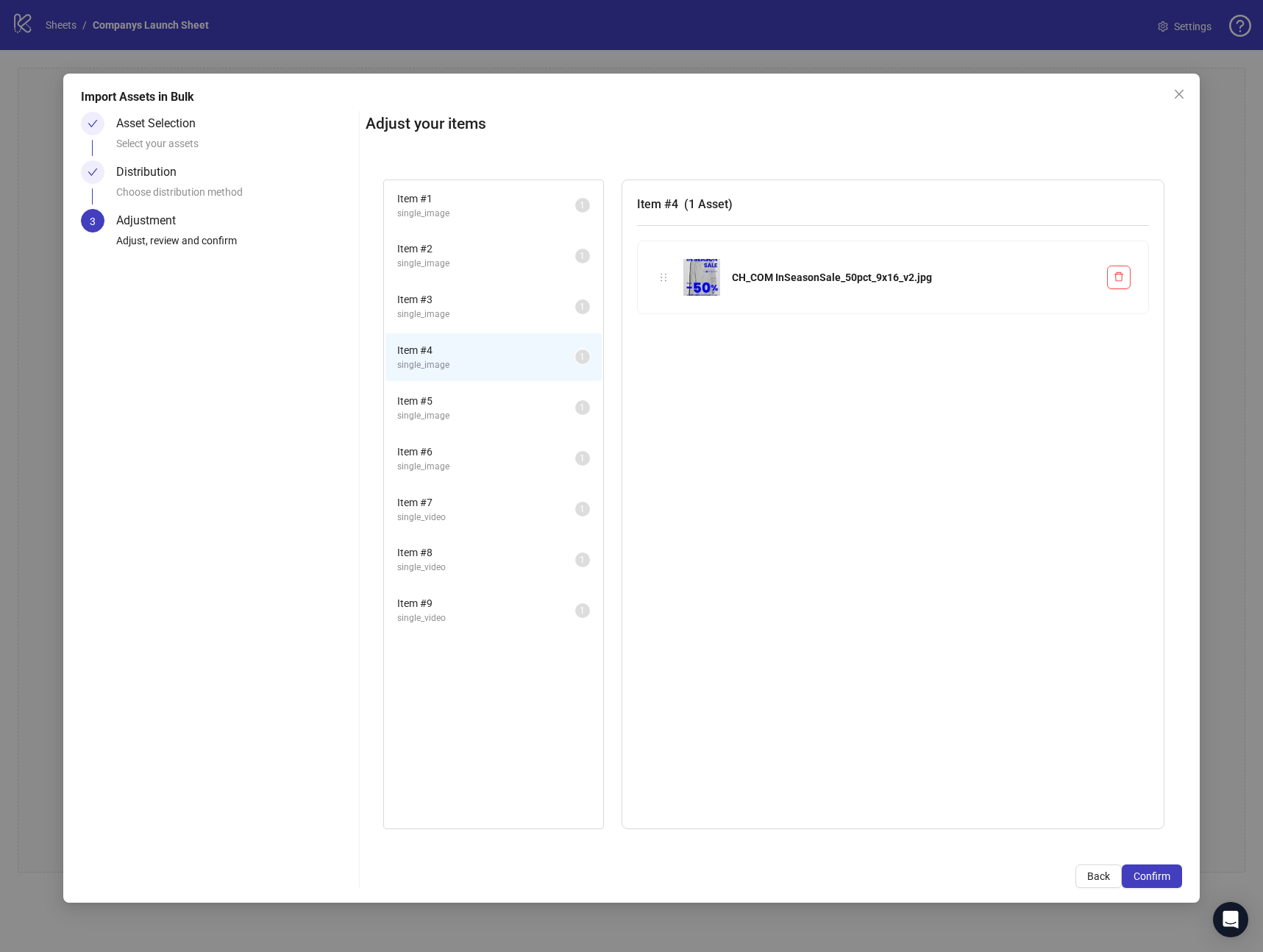
click at [498, 371] on span "single_image" at bounding box center [486, 365] width 178 height 14
click at [496, 416] on span "single_image" at bounding box center [486, 415] width 178 height 14
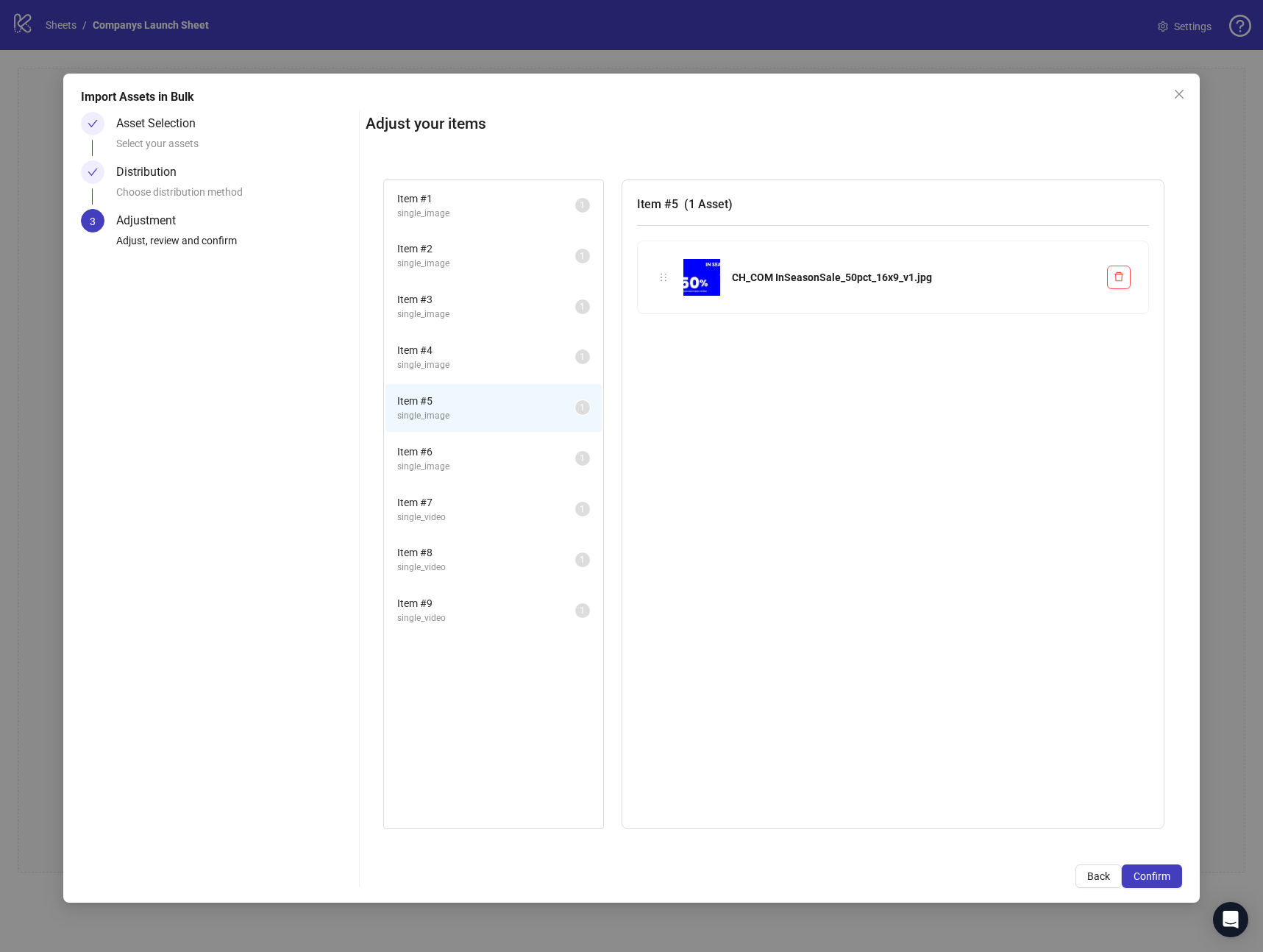
click at [510, 489] on li "Item # 7 single_video 1" at bounding box center [493, 510] width 216 height 48
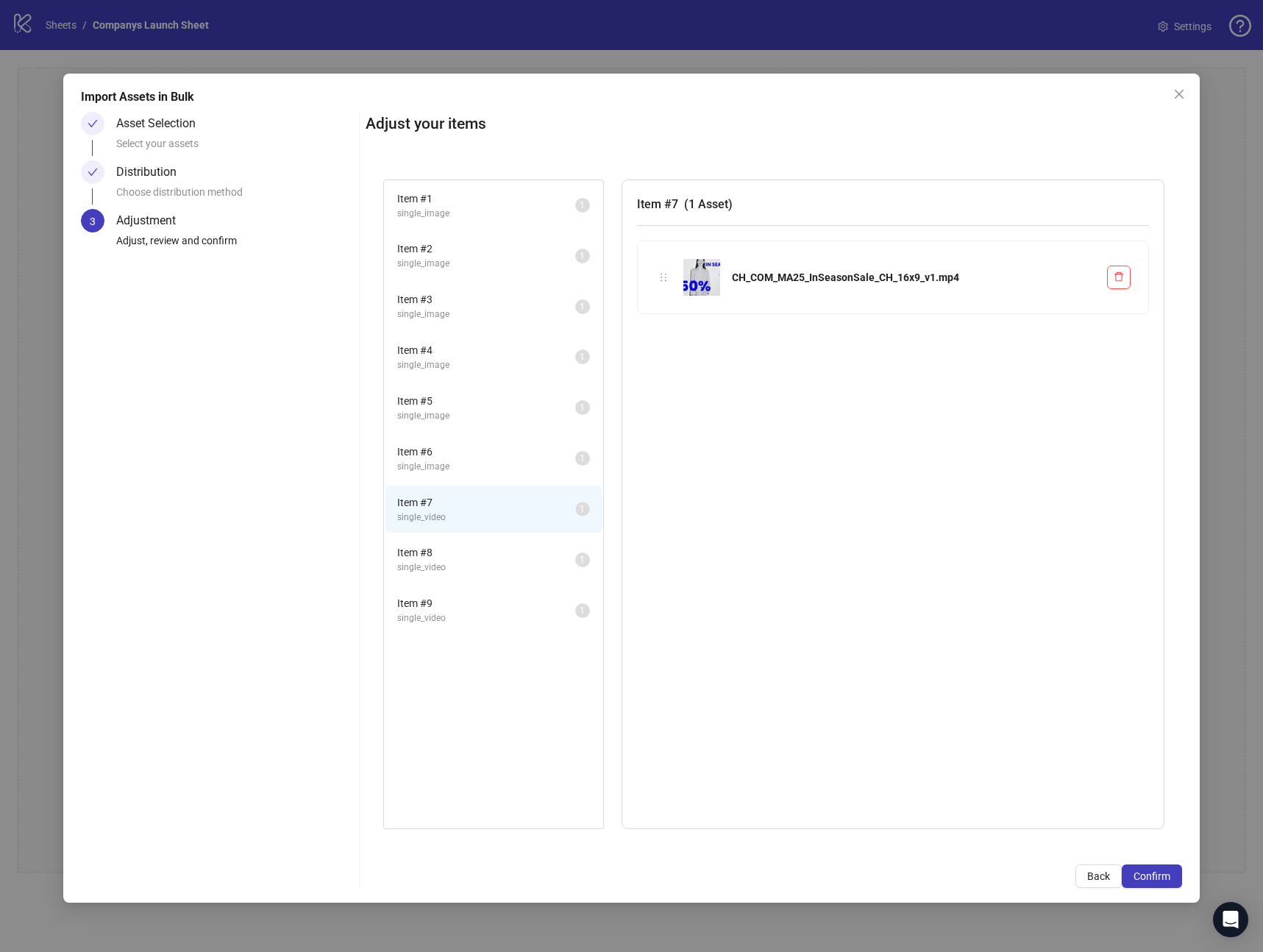
click at [503, 524] on li "Item # 7 single_video 1" at bounding box center [493, 510] width 216 height 48
click at [499, 568] on span "single_video" at bounding box center [486, 567] width 178 height 14
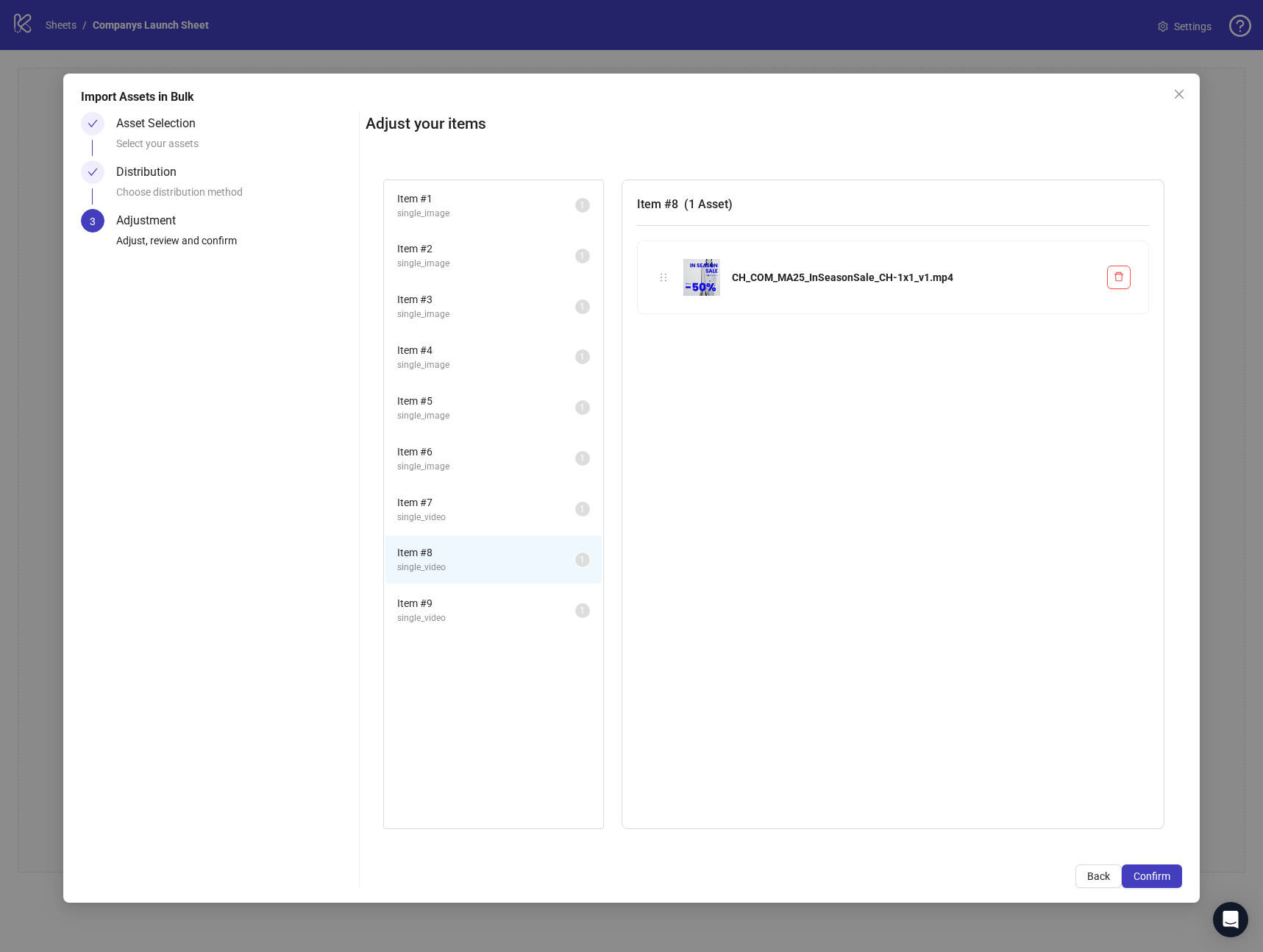
drag, startPoint x: 481, startPoint y: 476, endPoint x: 471, endPoint y: 424, distance: 53.0
click at [481, 476] on li "Item # 6 single_image 1" at bounding box center [493, 459] width 216 height 48
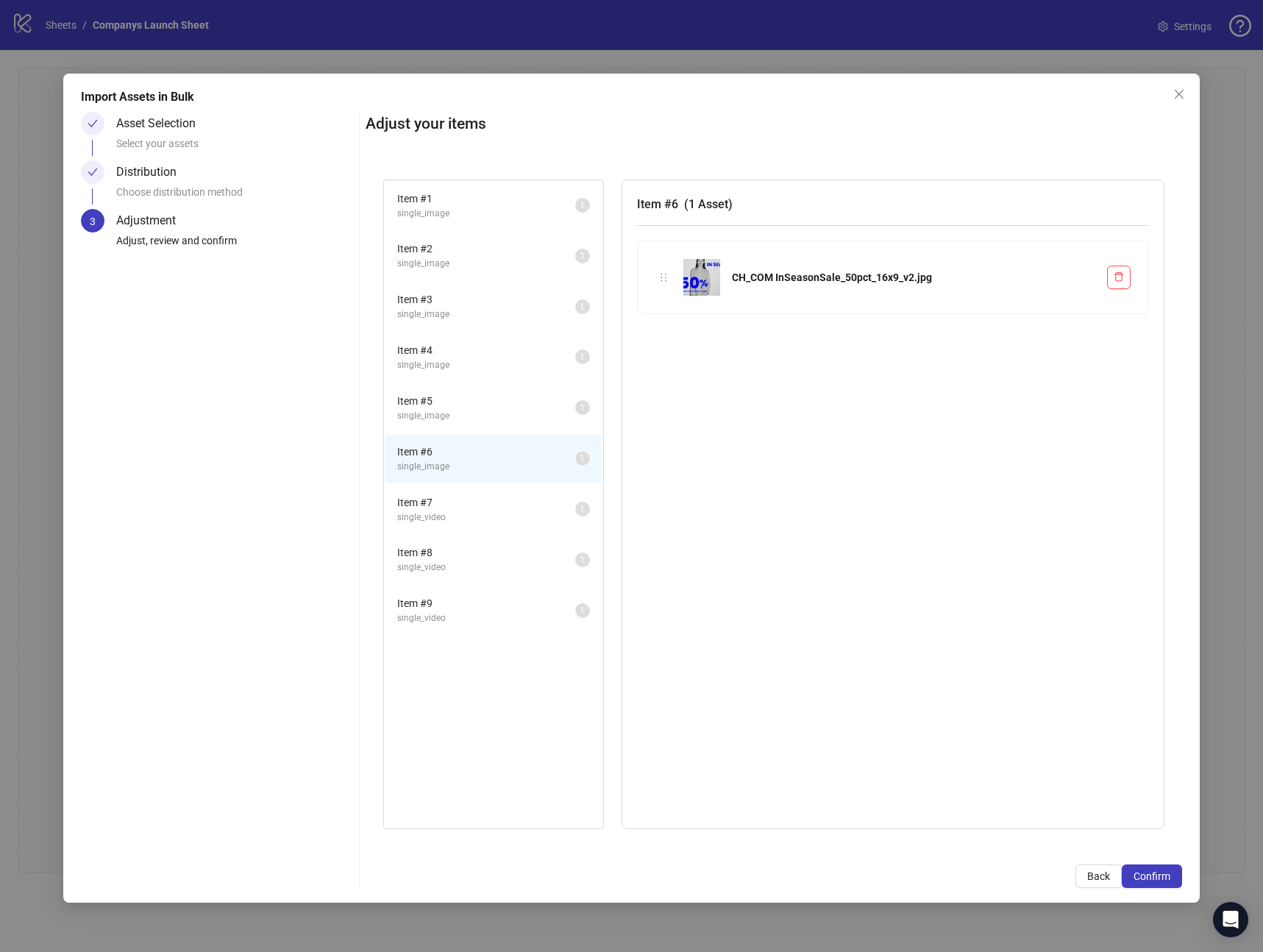
click at [469, 357] on span "Item # 4" at bounding box center [486, 350] width 178 height 16
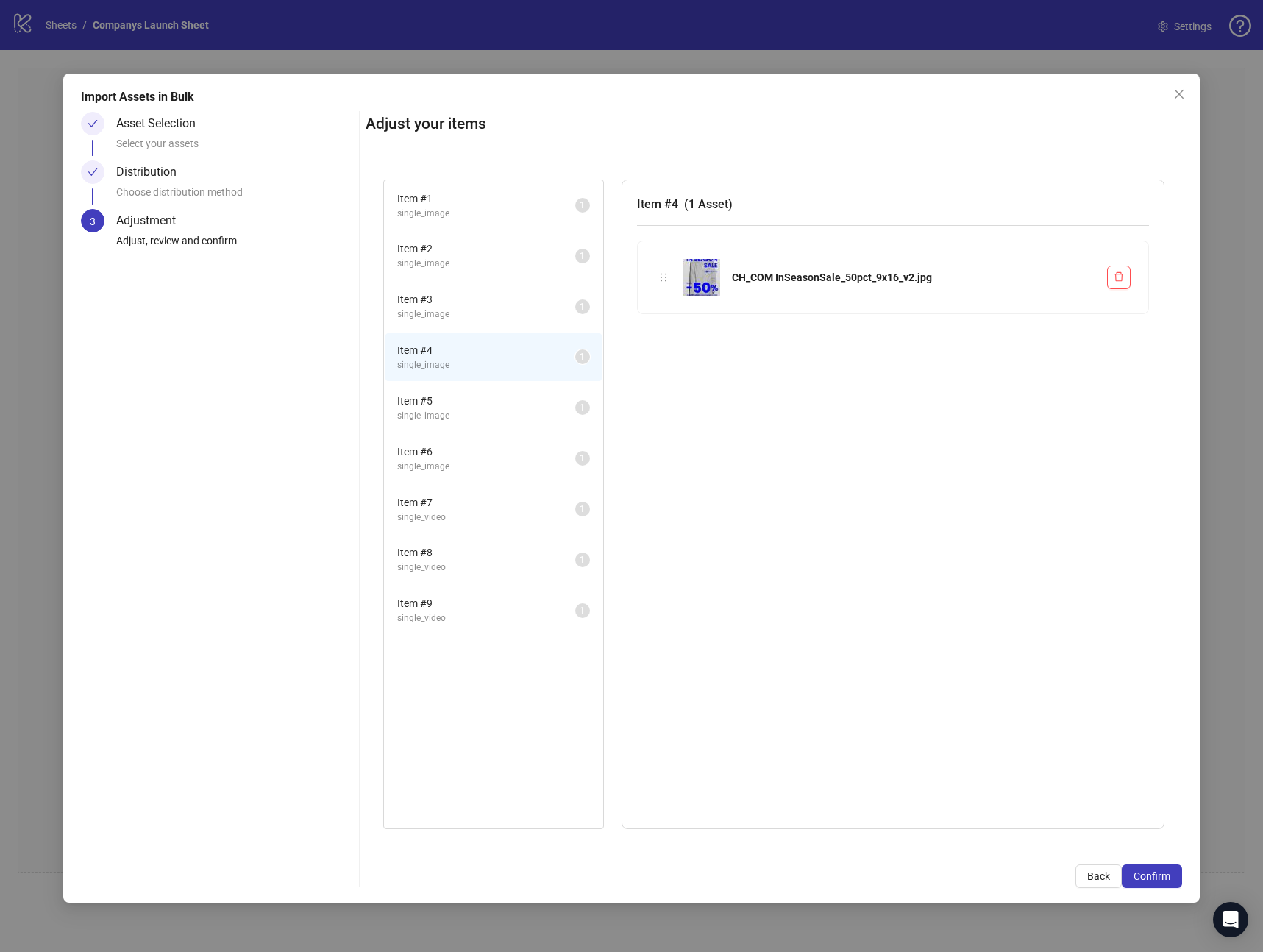
click at [459, 240] on span "Item # 2" at bounding box center [486, 248] width 178 height 16
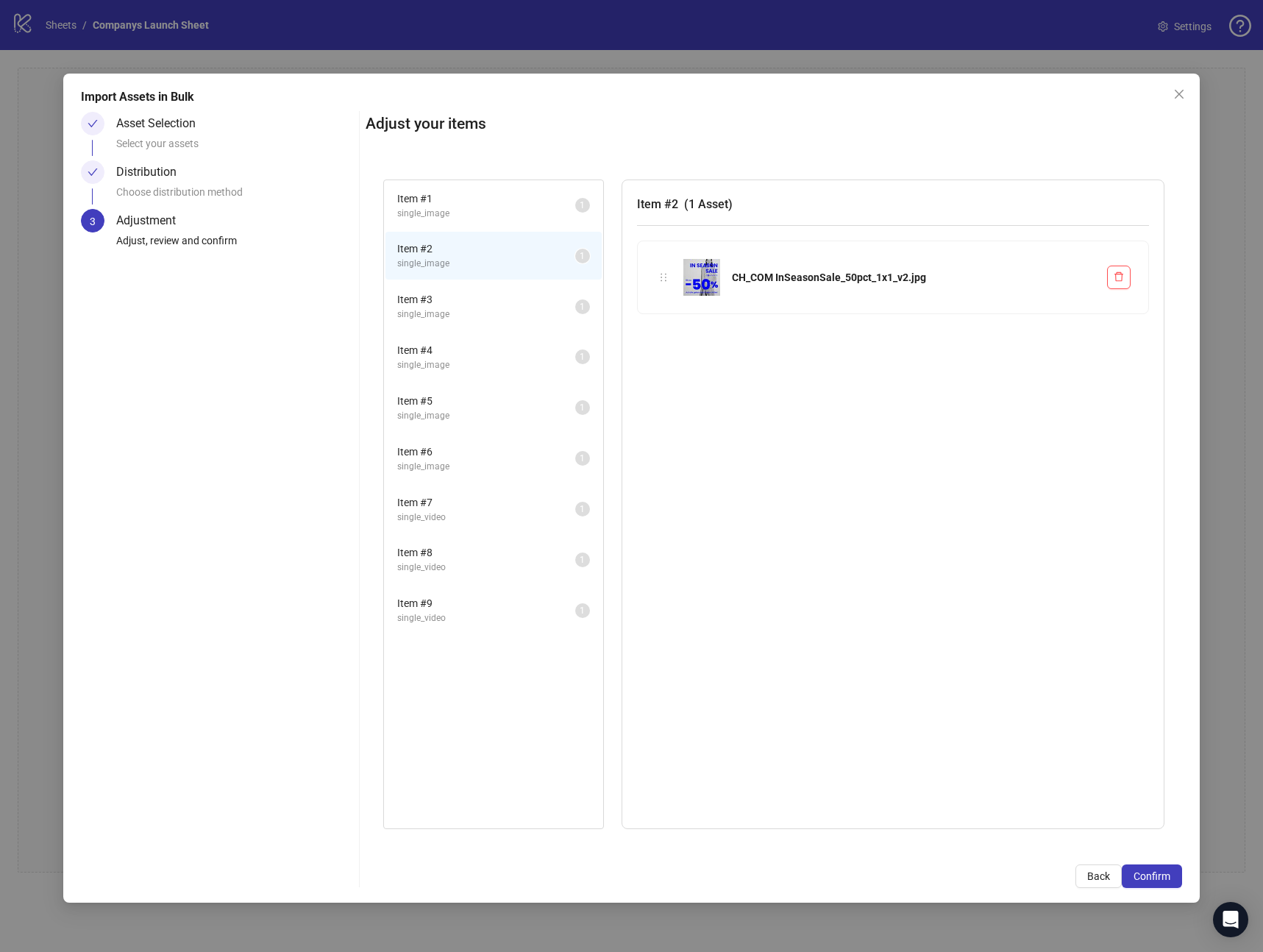
click at [456, 205] on span "Item # 1" at bounding box center [486, 198] width 178 height 16
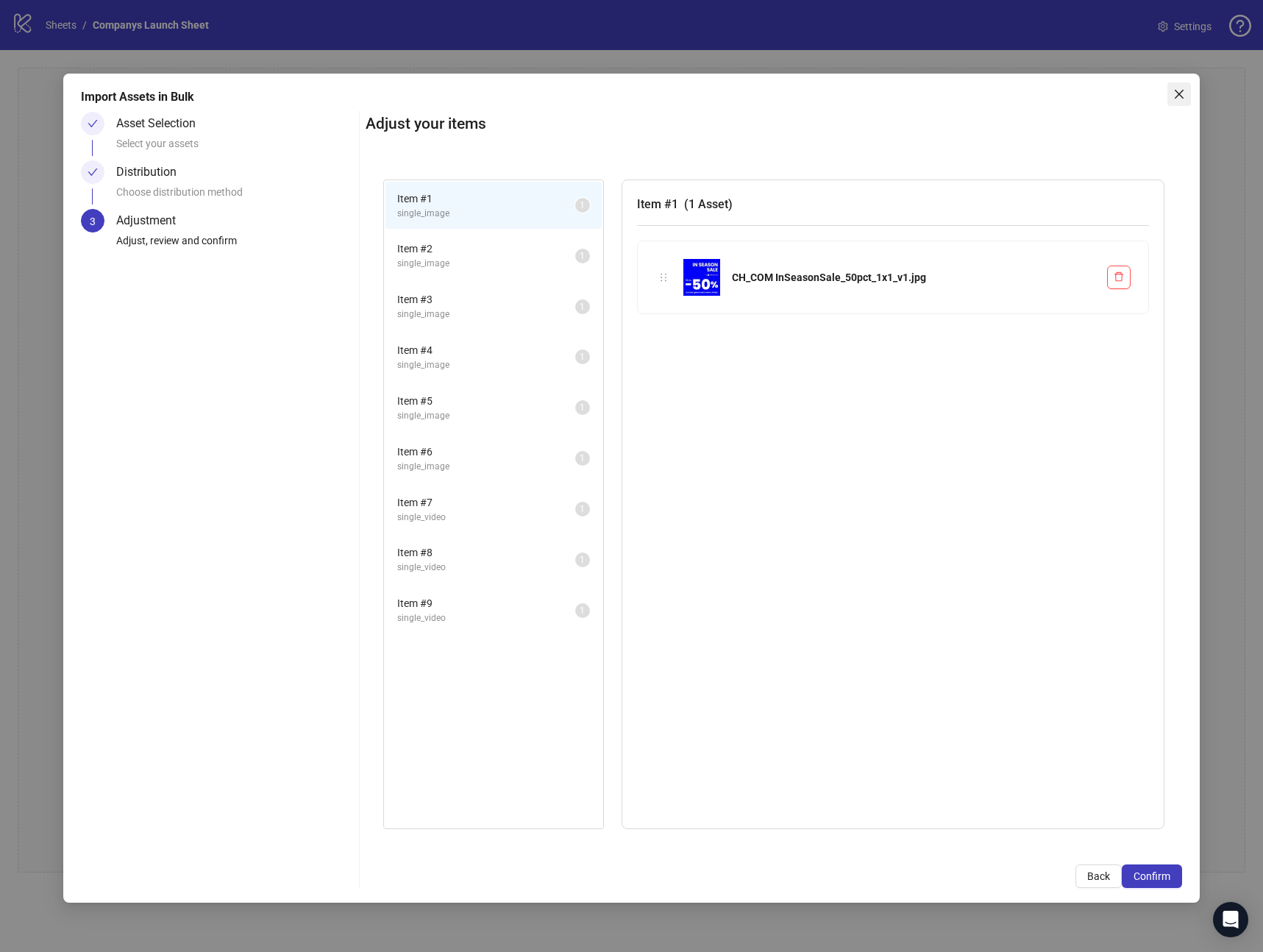
click at [1186, 89] on span "Close" at bounding box center [1179, 94] width 23 height 12
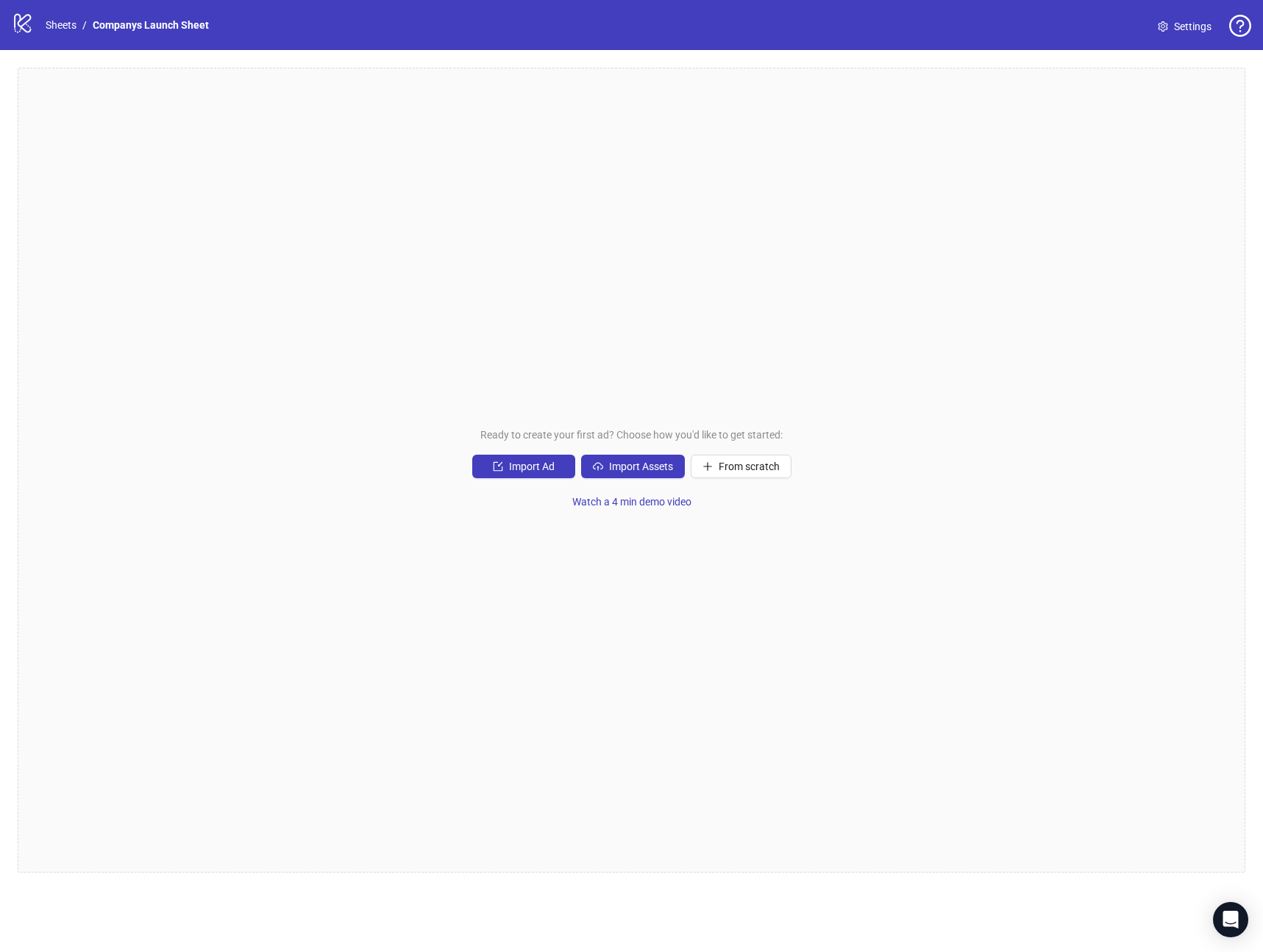
drag, startPoint x: 696, startPoint y: 314, endPoint x: 669, endPoint y: 116, distance: 199.8
click at [695, 312] on div "Ready to create your first ad? Choose how you'd like to get started: Import Ad …" at bounding box center [631, 469] width 1228 height 805
